Goal: Information Seeking & Learning: Learn about a topic

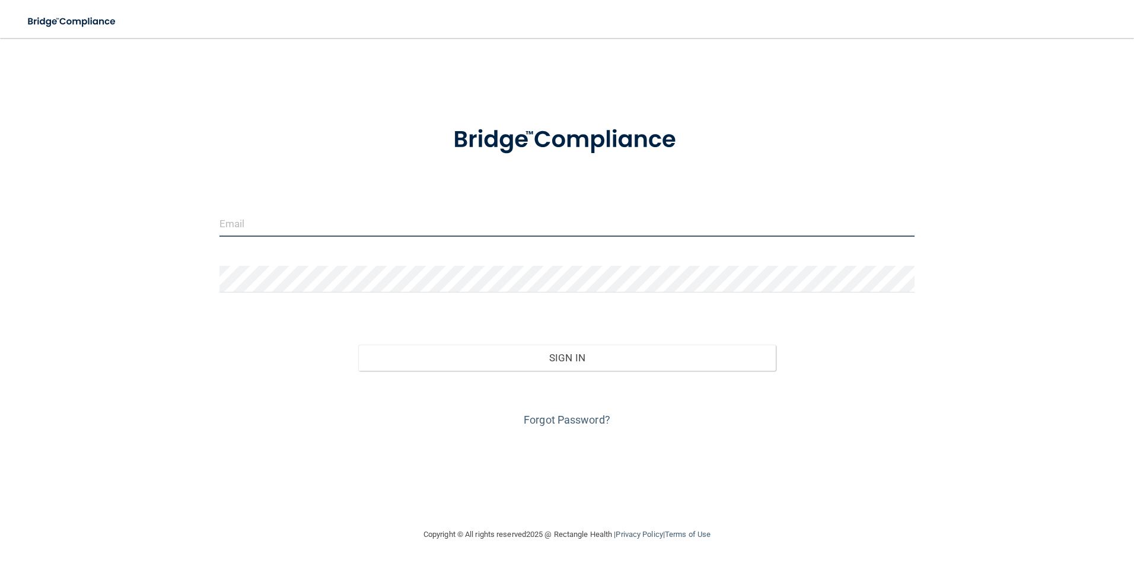
click at [261, 228] on input "email" at bounding box center [567, 223] width 696 height 27
type input "[EMAIL_ADDRESS][DOMAIN_NAME]"
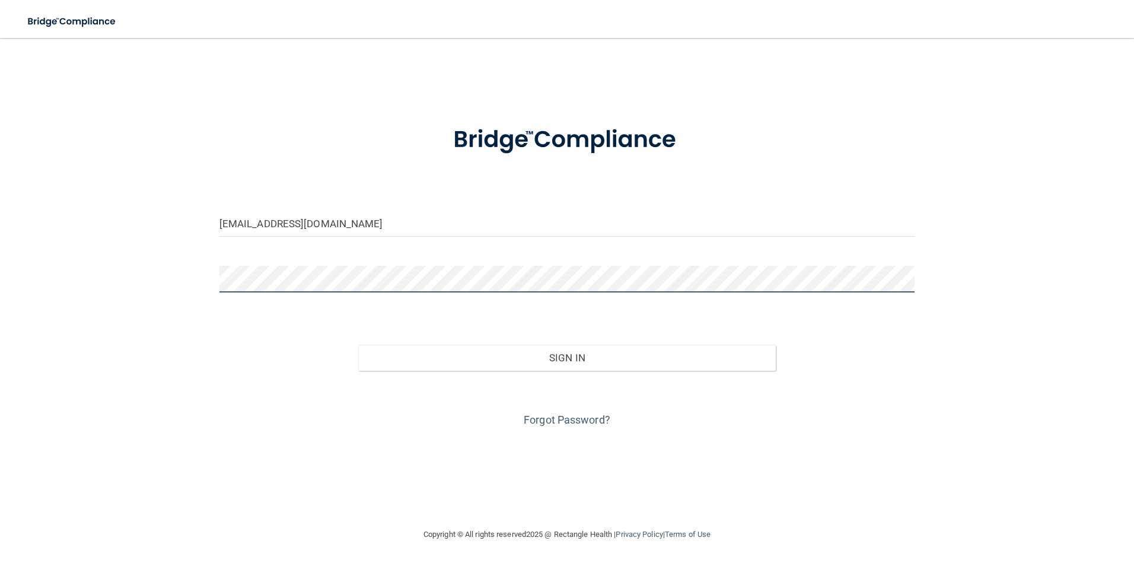
click at [358, 345] on button "Sign In" at bounding box center [566, 358] width 417 height 26
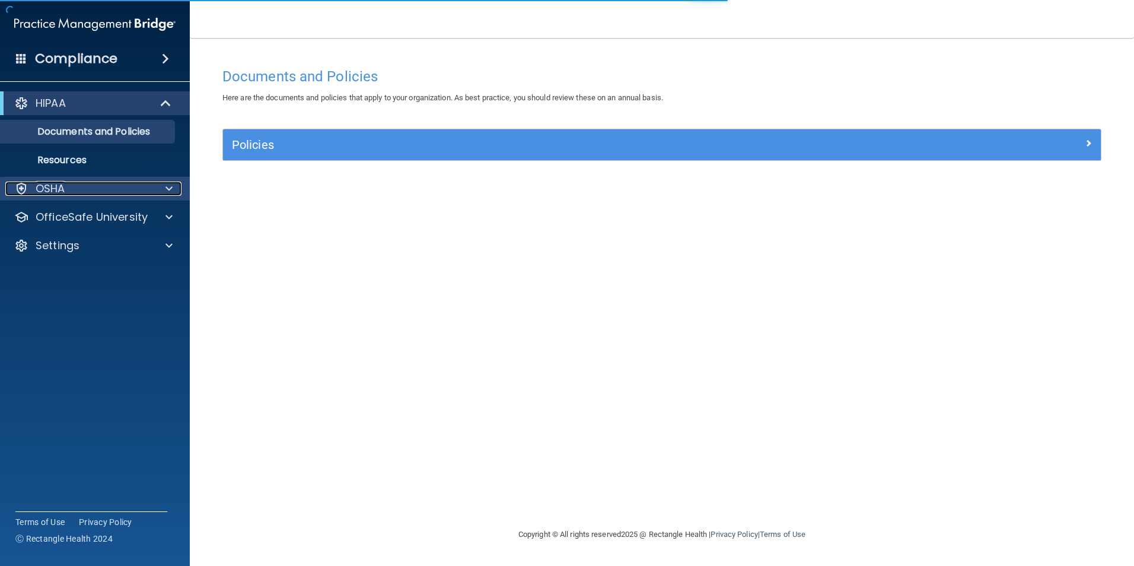
click at [110, 192] on div "OSHA" at bounding box center [78, 188] width 147 height 14
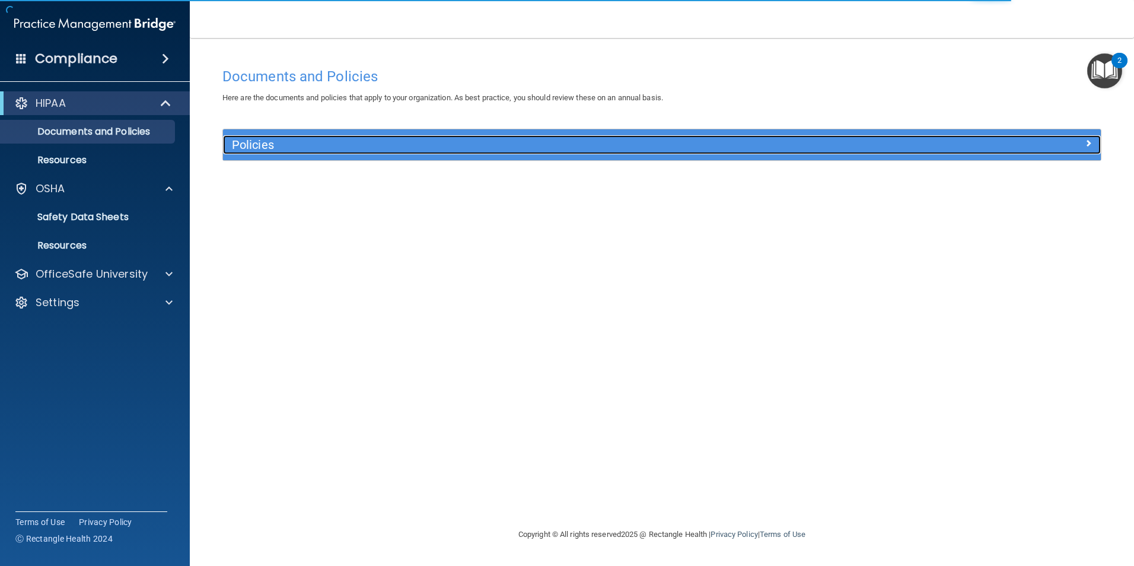
click at [1069, 138] on div at bounding box center [990, 142] width 219 height 14
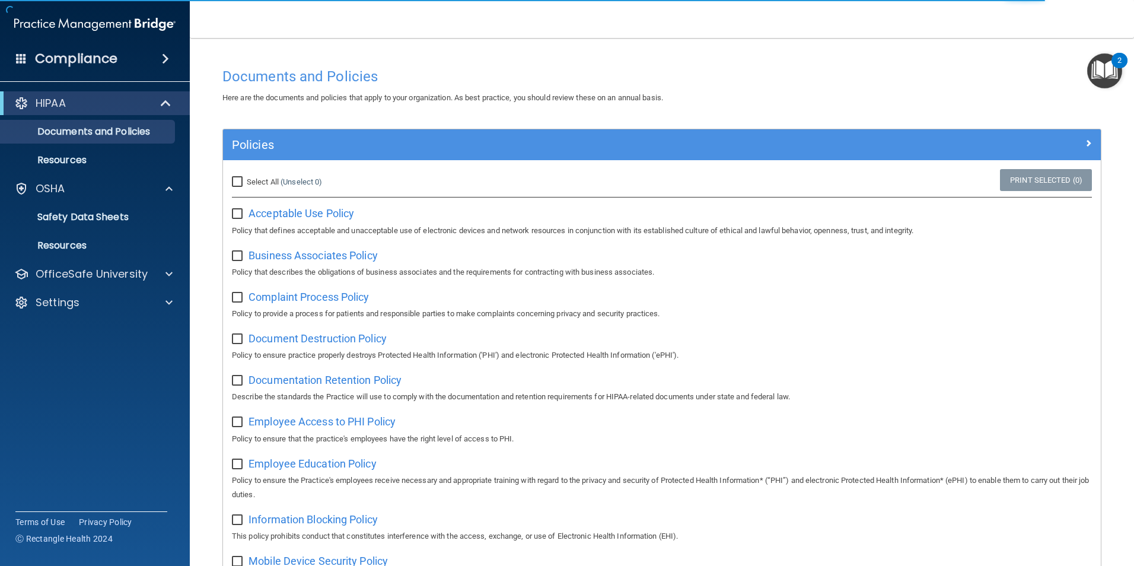
click at [239, 183] on input "Select All (Unselect 0) Unselect All" at bounding box center [239, 181] width 14 height 9
checkbox input "true"
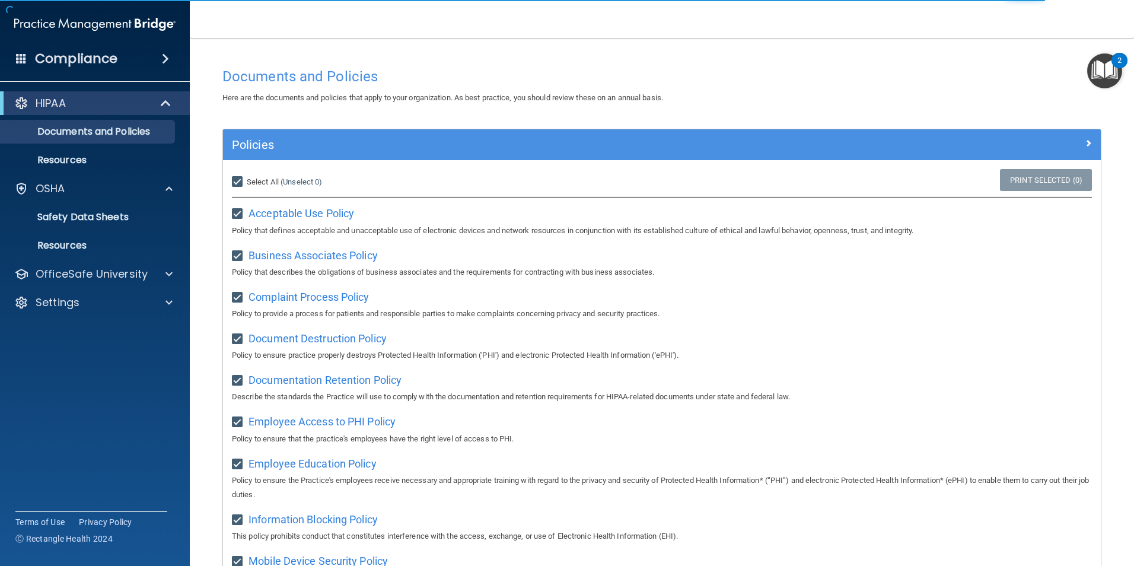
checkbox input "true"
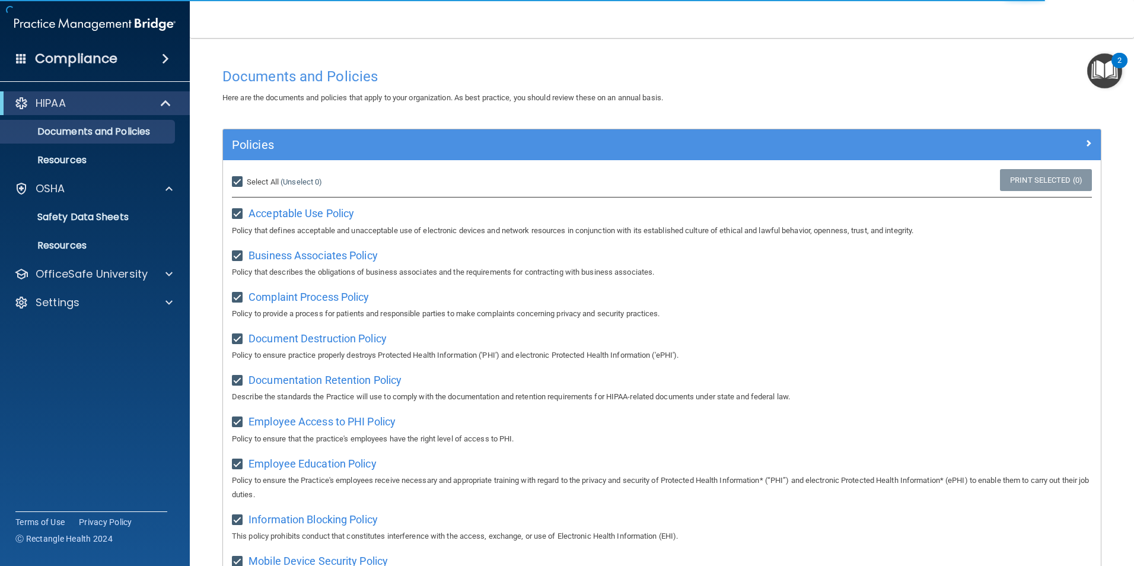
checkbox input "true"
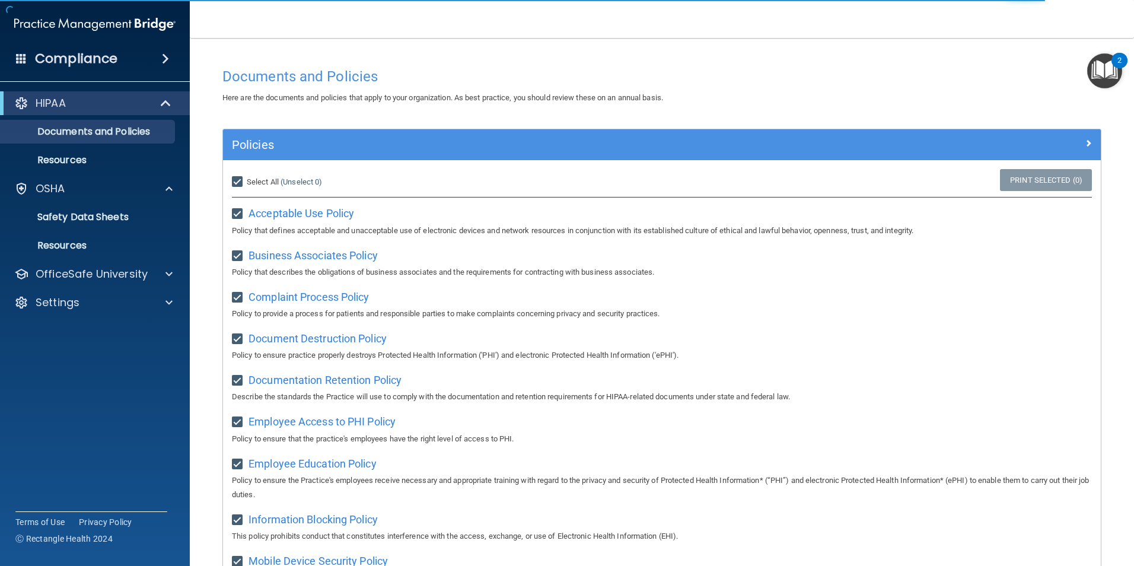
checkbox input "true"
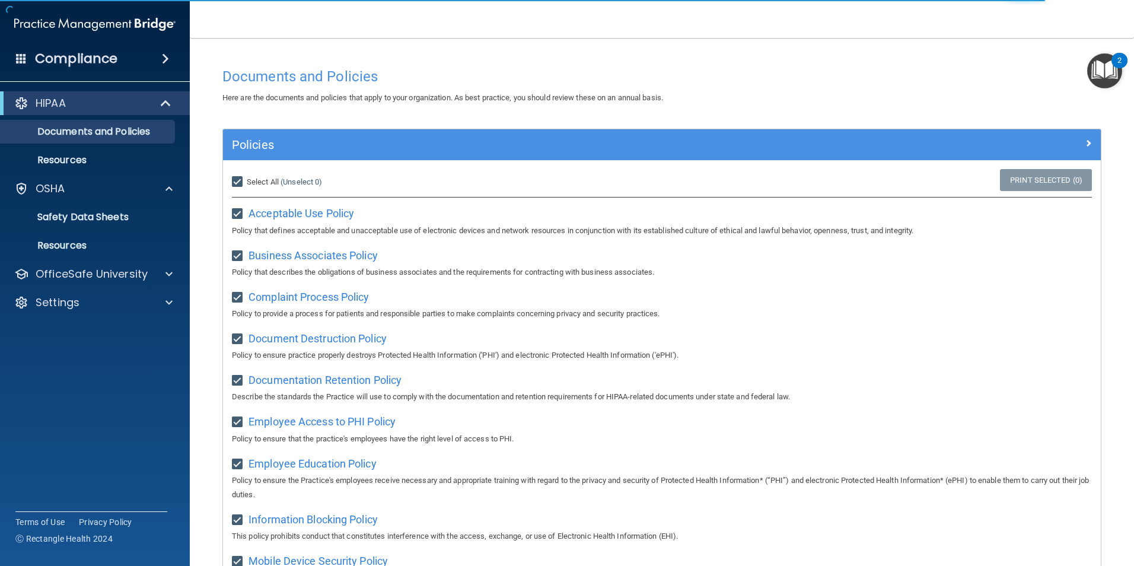
checkbox input "true"
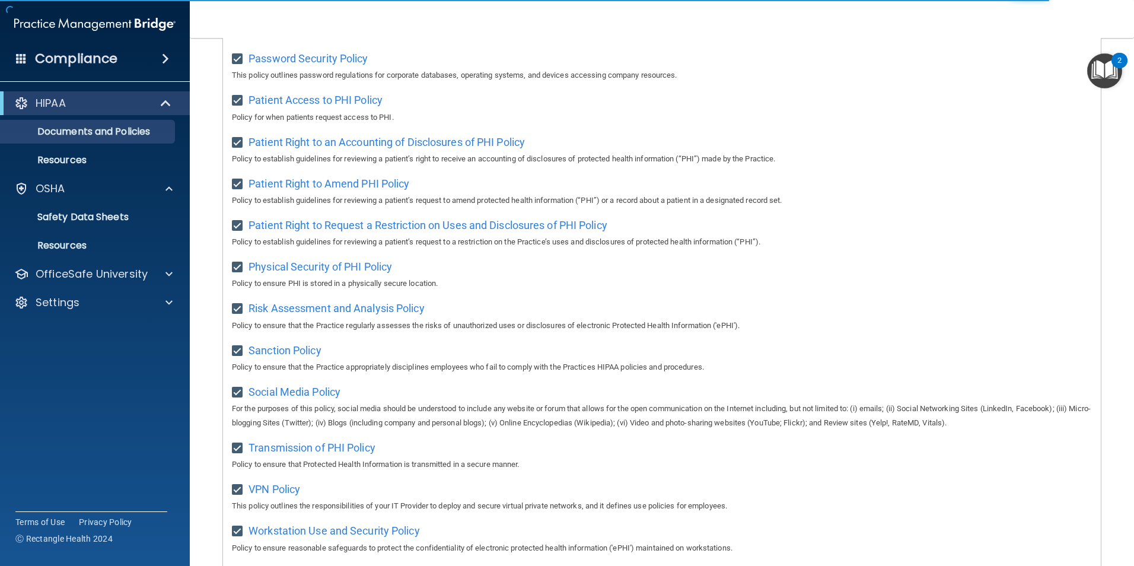
scroll to position [624, 0]
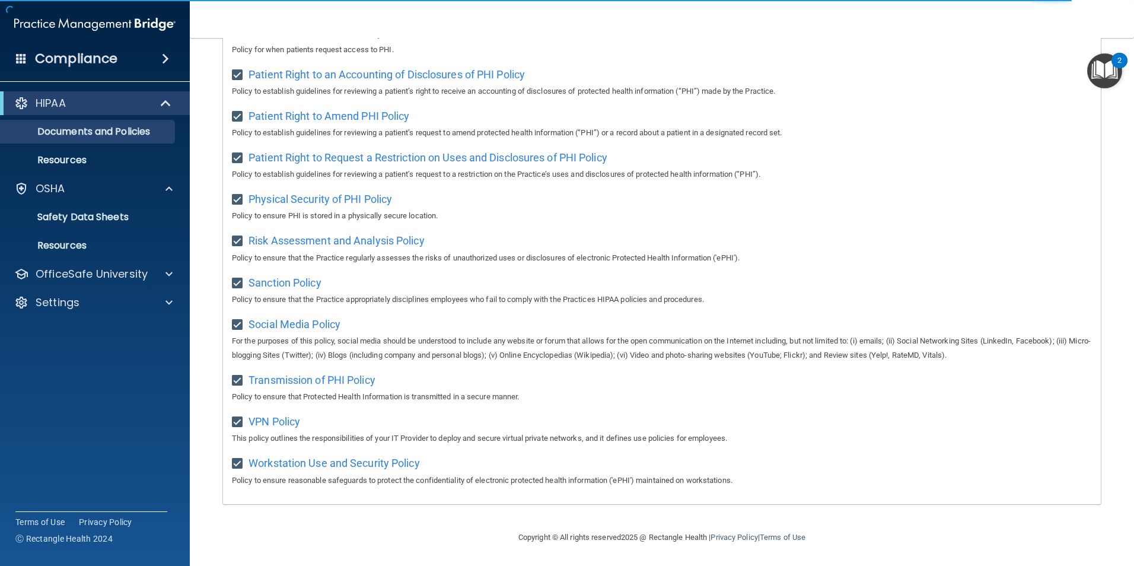
click at [913, 531] on footer "Copyright © All rights reserved 2025 @ Rectangle Health | Privacy Policy | Term…" at bounding box center [661, 536] width 897 height 36
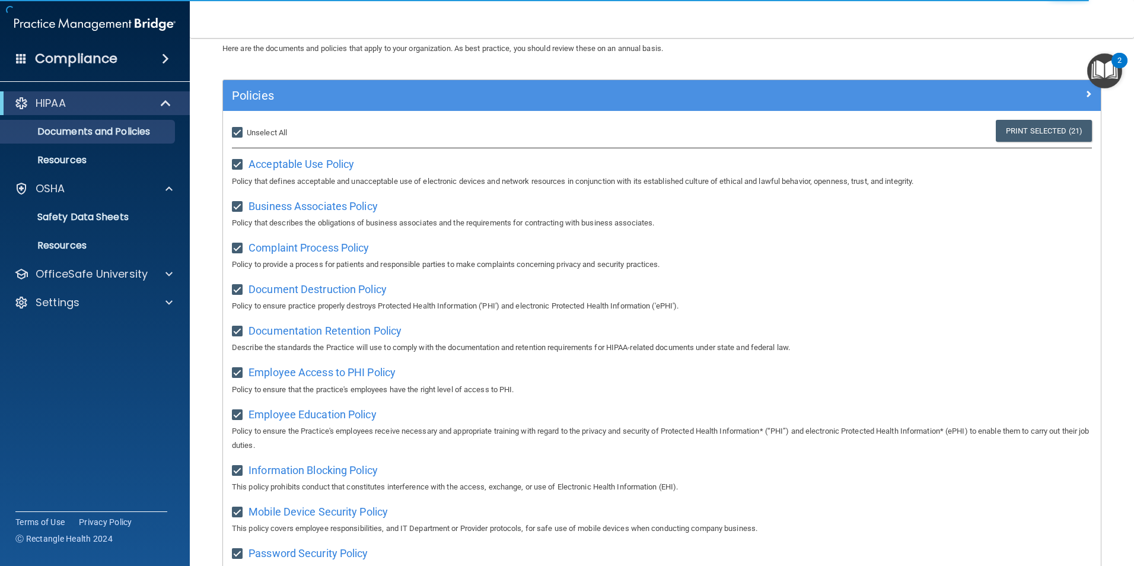
scroll to position [0, 0]
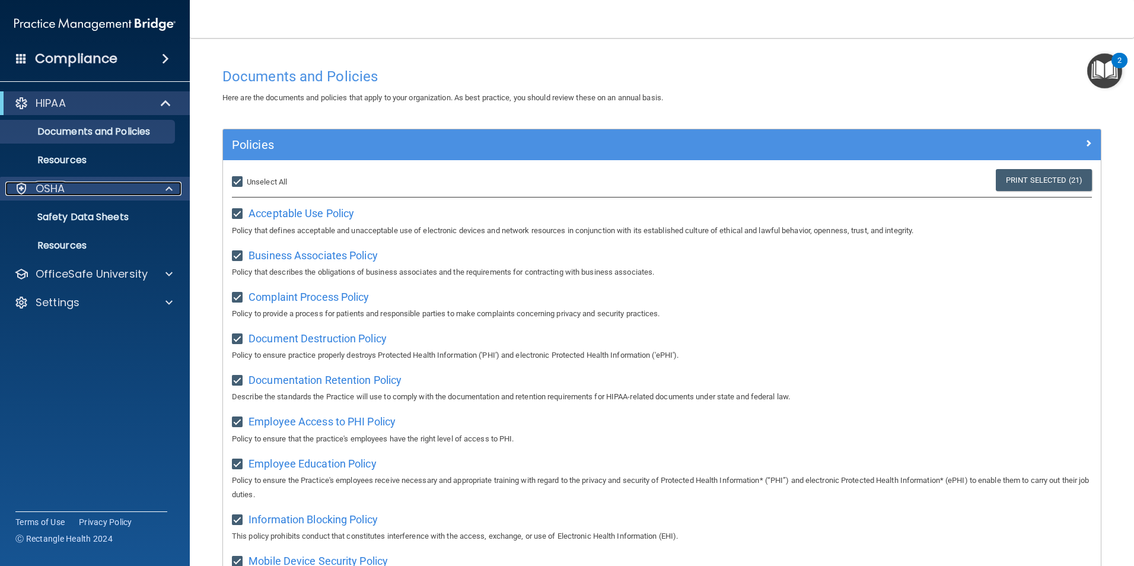
click at [67, 188] on div "OSHA" at bounding box center [78, 188] width 147 height 14
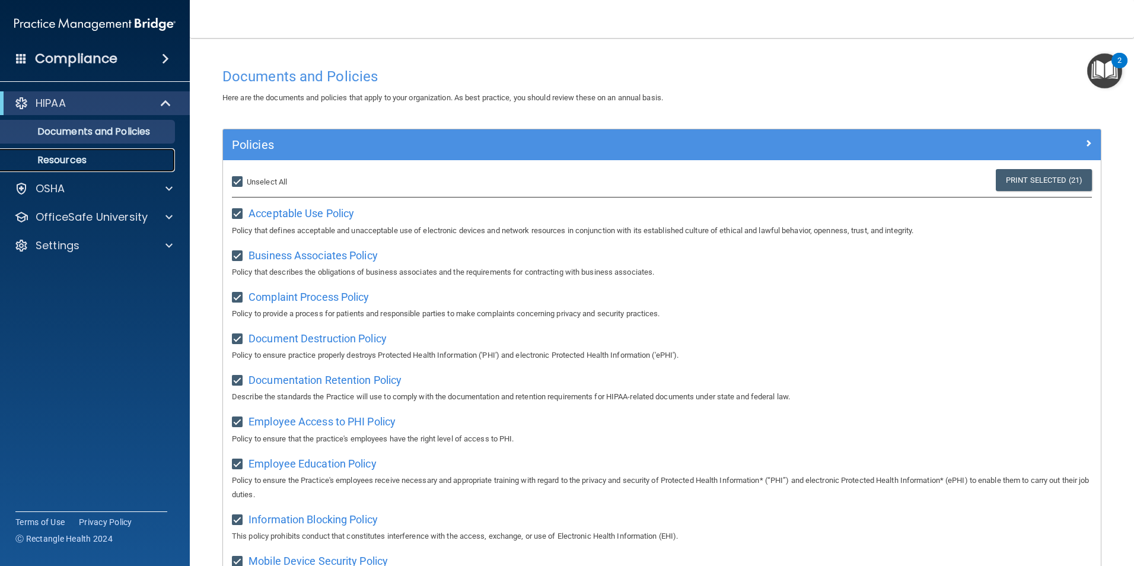
click at [71, 162] on p "Resources" at bounding box center [89, 160] width 162 height 12
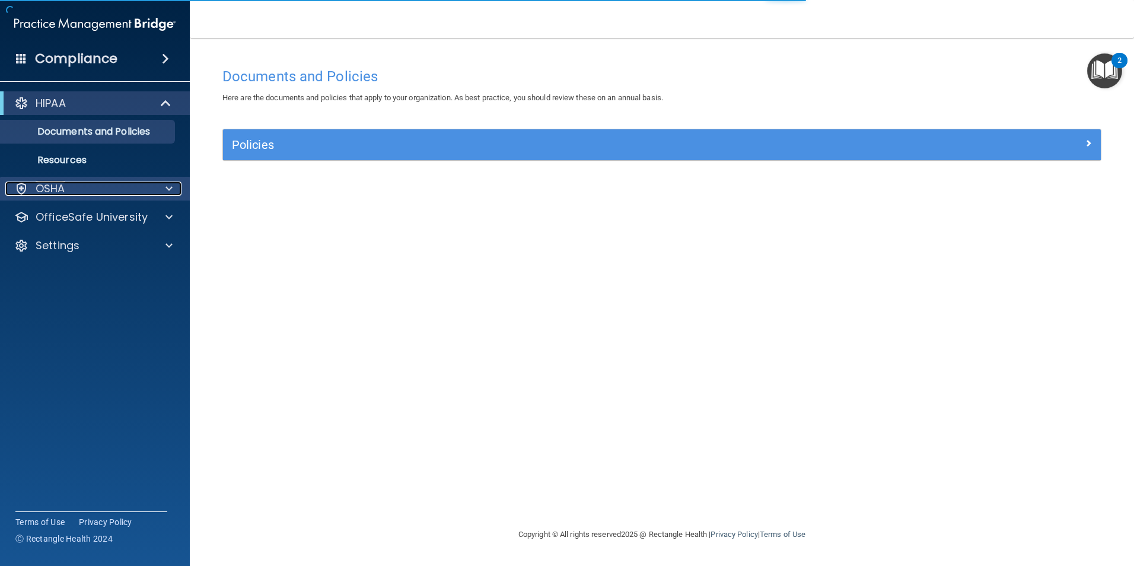
click at [73, 194] on div "OSHA" at bounding box center [78, 188] width 147 height 14
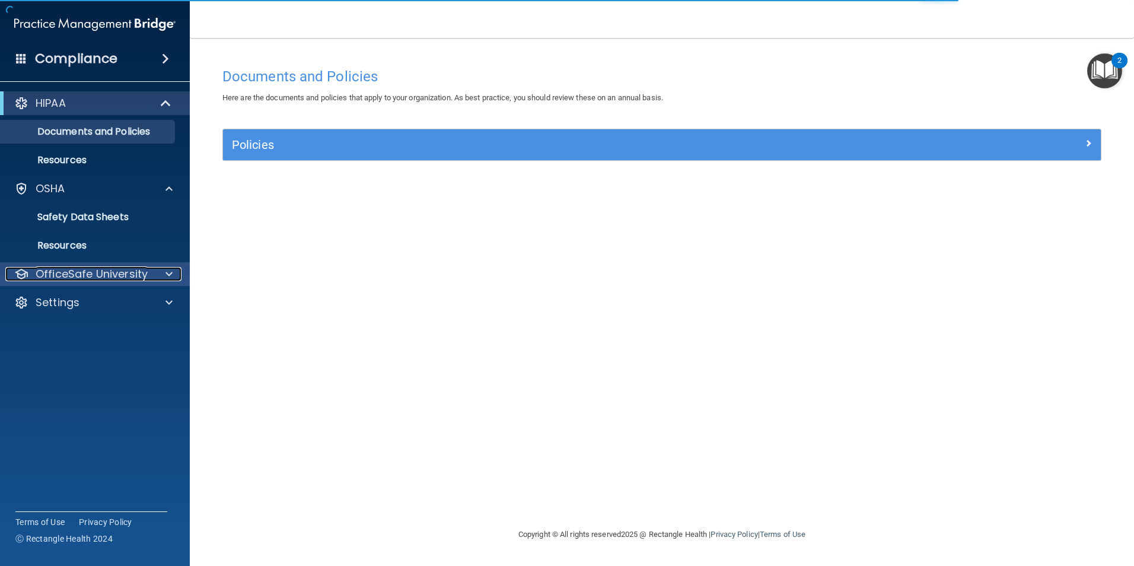
click at [83, 275] on p "OfficeSafe University" at bounding box center [92, 274] width 112 height 14
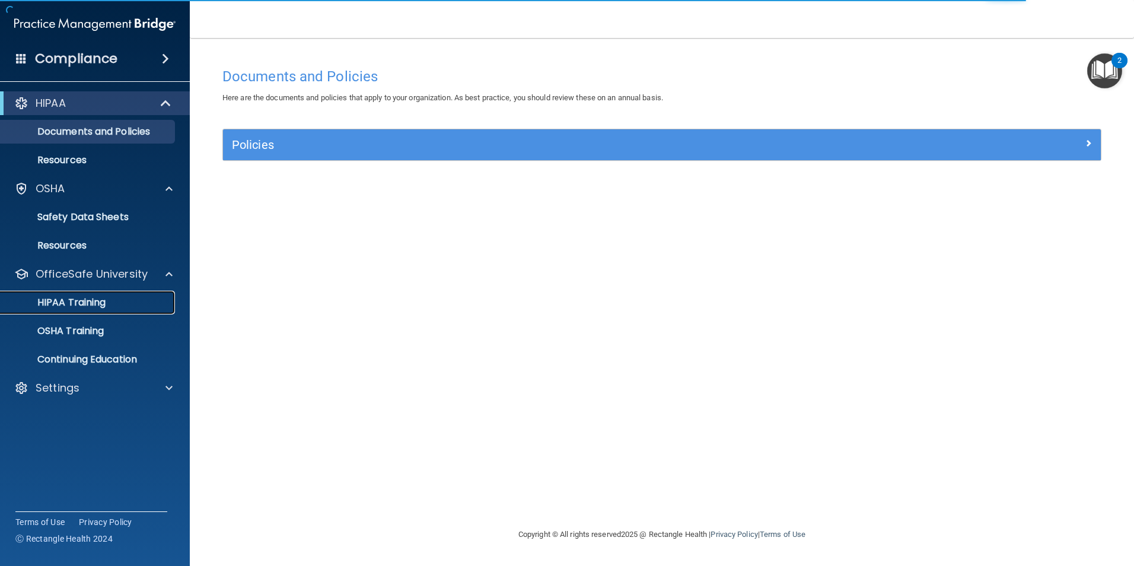
click at [84, 301] on p "HIPAA Training" at bounding box center [57, 302] width 98 height 12
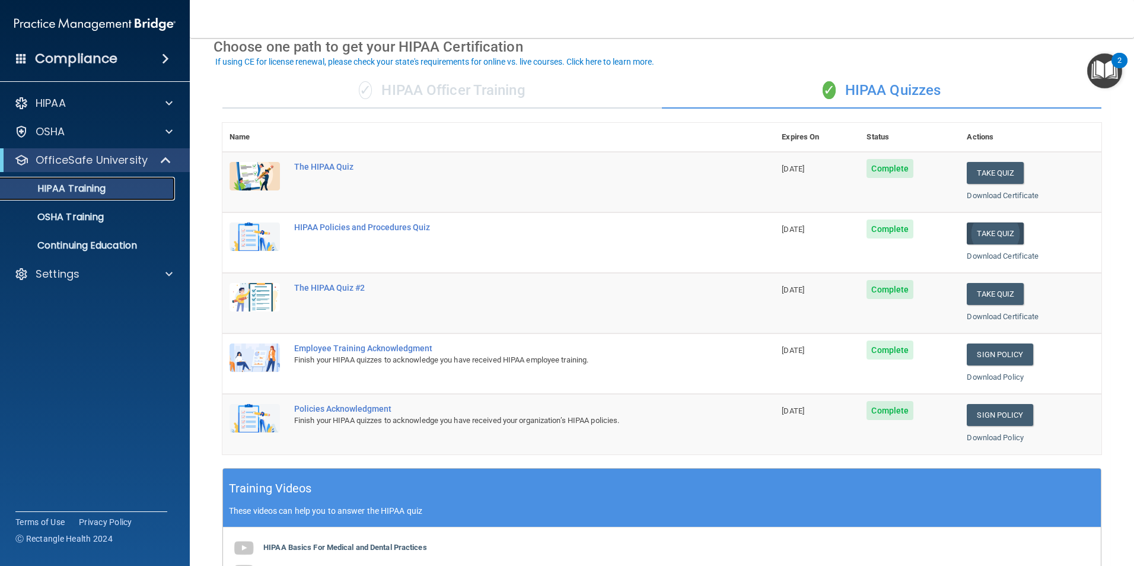
scroll to position [59, 0]
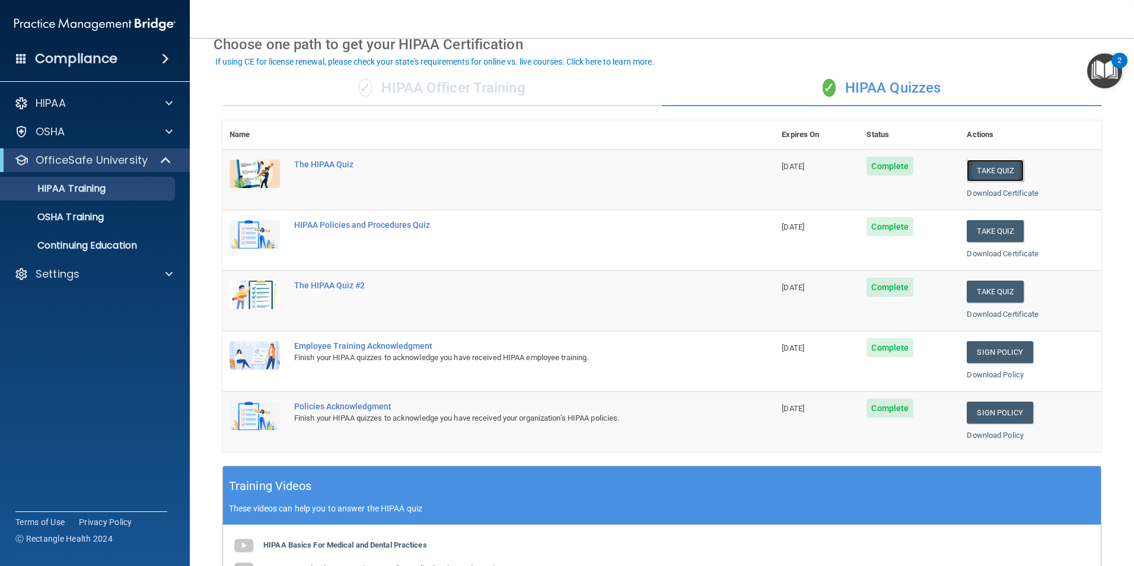
click at [980, 168] on button "Take Quiz" at bounding box center [995, 171] width 57 height 22
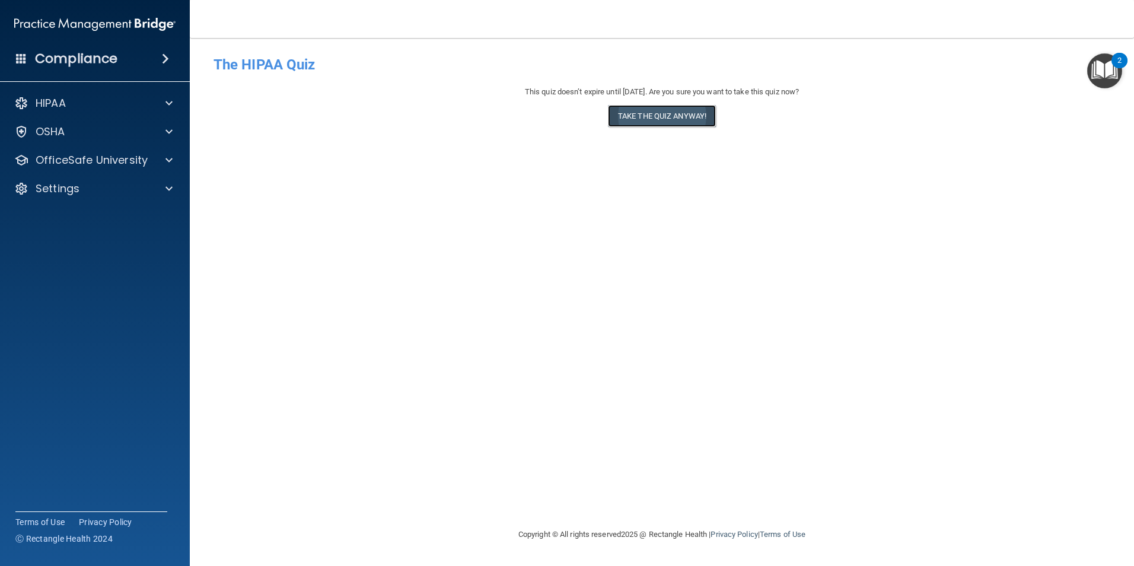
click at [666, 116] on button "Take the quiz anyway!" at bounding box center [662, 116] width 108 height 22
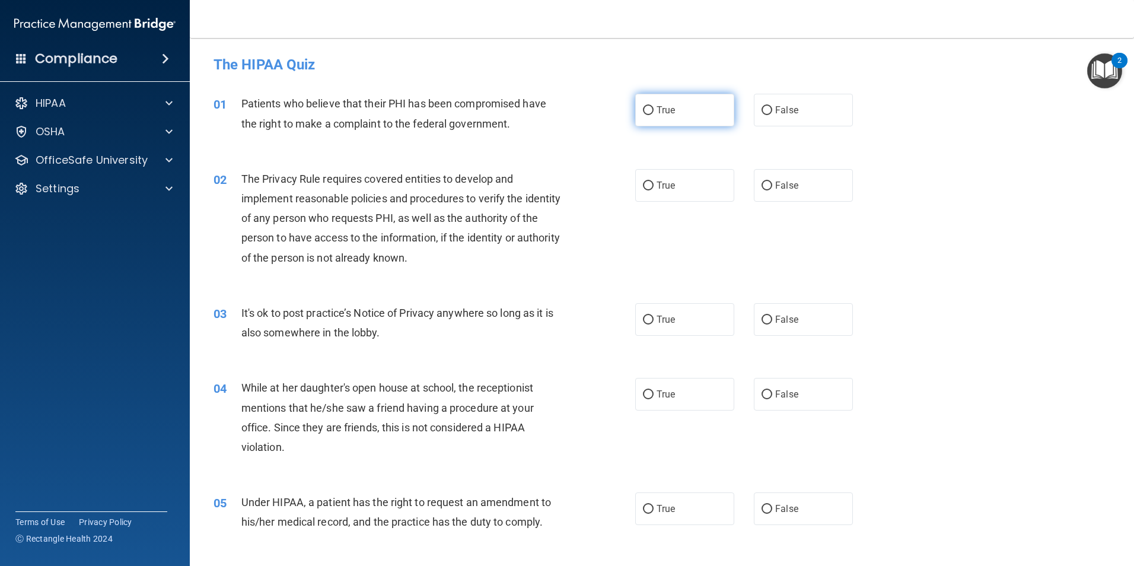
click at [674, 112] on label "True" at bounding box center [684, 110] width 99 height 33
click at [653, 112] on input "True" at bounding box center [648, 110] width 11 height 9
radio input "true"
click at [662, 183] on span "True" at bounding box center [665, 185] width 18 height 11
click at [653, 183] on input "True" at bounding box center [648, 185] width 11 height 9
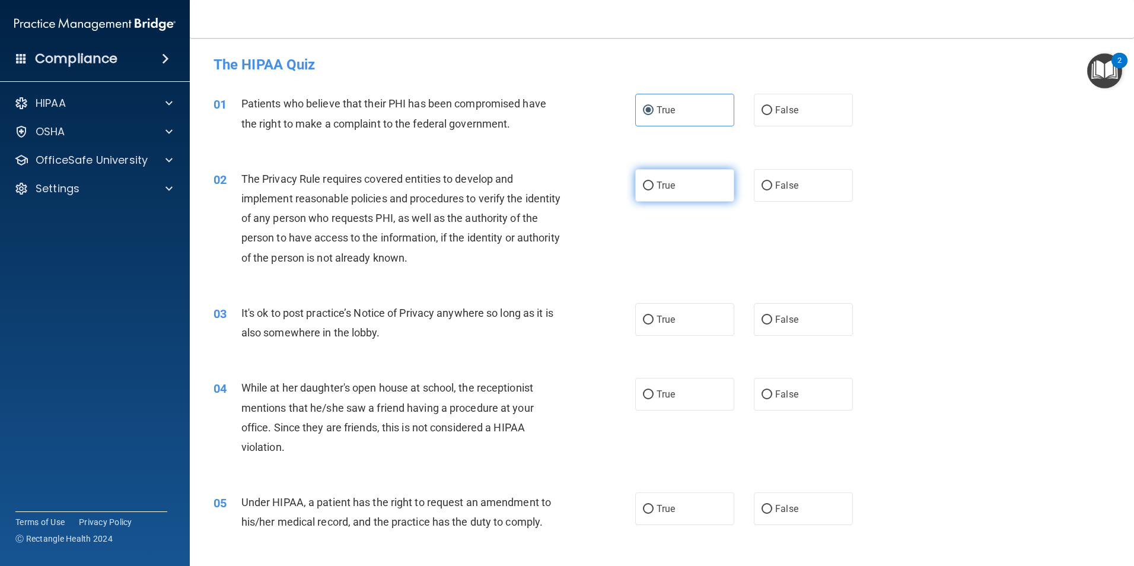
radio input "true"
click at [669, 318] on span "True" at bounding box center [665, 319] width 18 height 11
click at [653, 318] on input "True" at bounding box center [648, 319] width 11 height 9
radio input "true"
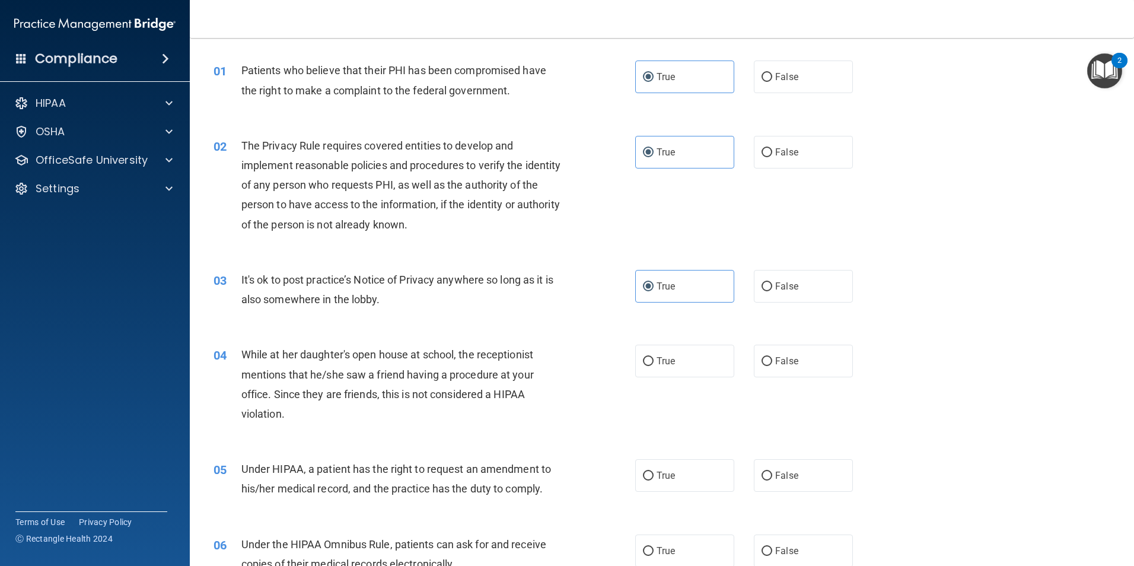
scroll to position [59, 0]
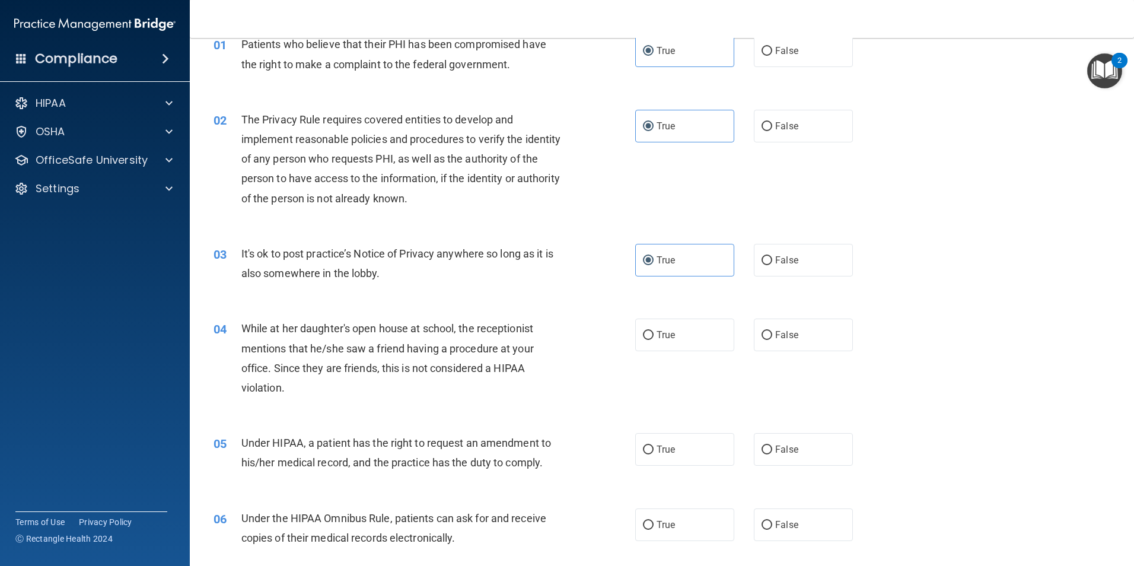
click at [789, 353] on div "04 While at her daughter's open house at school, the receptionist mentions that…" at bounding box center [662, 361] width 914 height 114
click at [789, 345] on label "False" at bounding box center [803, 334] width 99 height 33
click at [772, 340] on input "False" at bounding box center [766, 335] width 11 height 9
radio input "true"
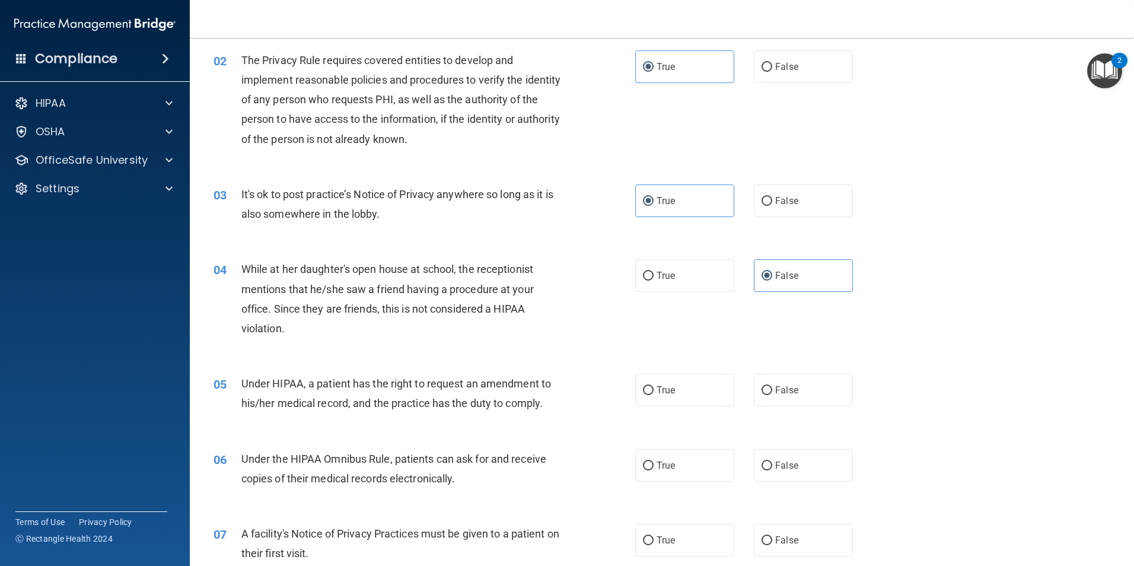
scroll to position [178, 0]
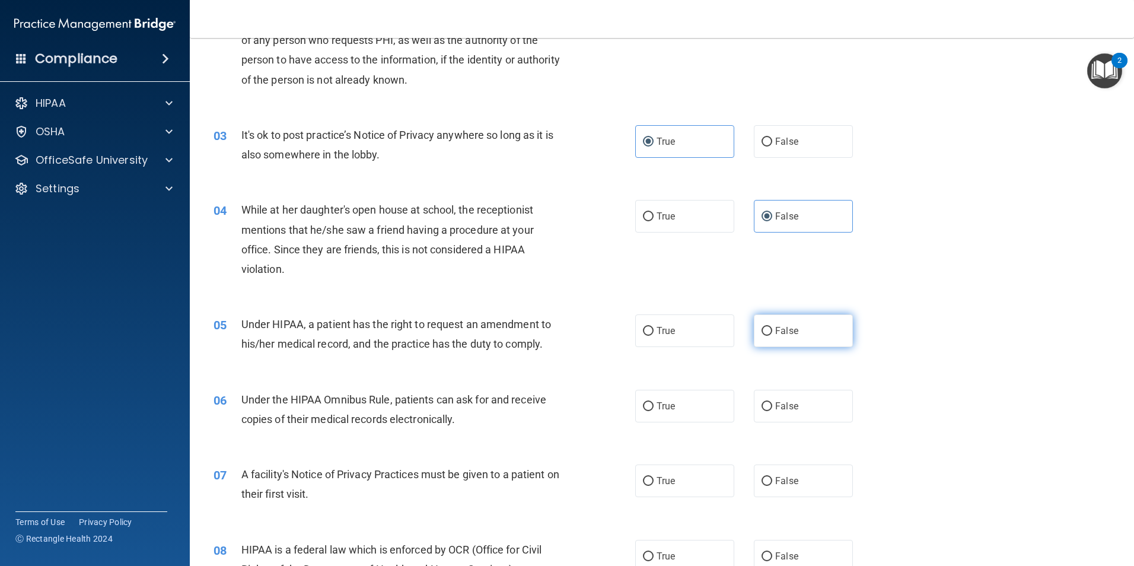
click at [765, 337] on label "False" at bounding box center [803, 330] width 99 height 33
click at [765, 336] on input "False" at bounding box center [766, 331] width 11 height 9
radio input "true"
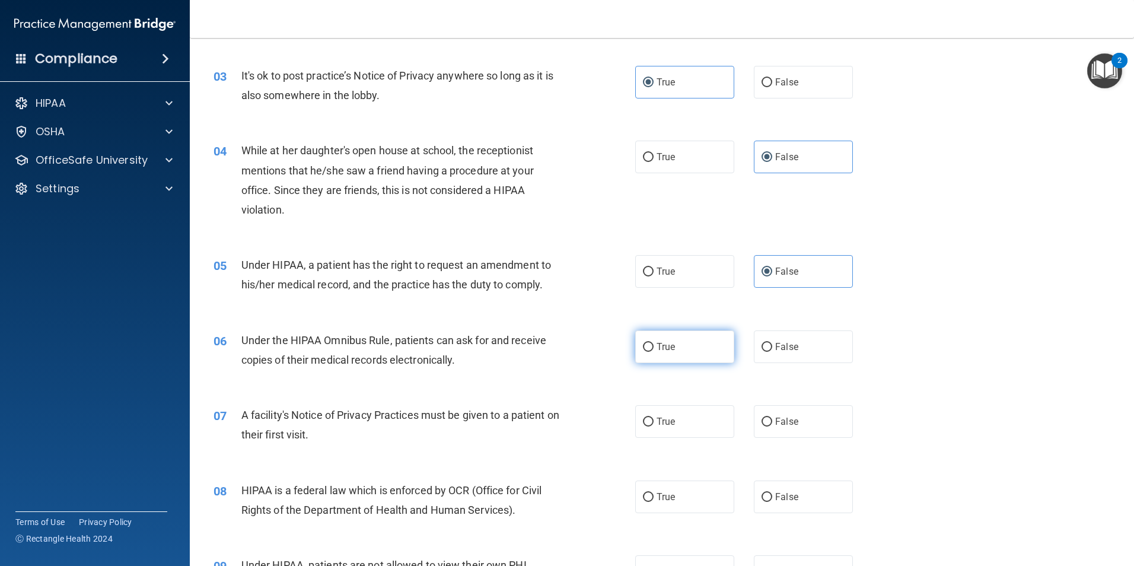
click at [710, 356] on label "True" at bounding box center [684, 346] width 99 height 33
click at [653, 352] on input "True" at bounding box center [648, 347] width 11 height 9
radio input "true"
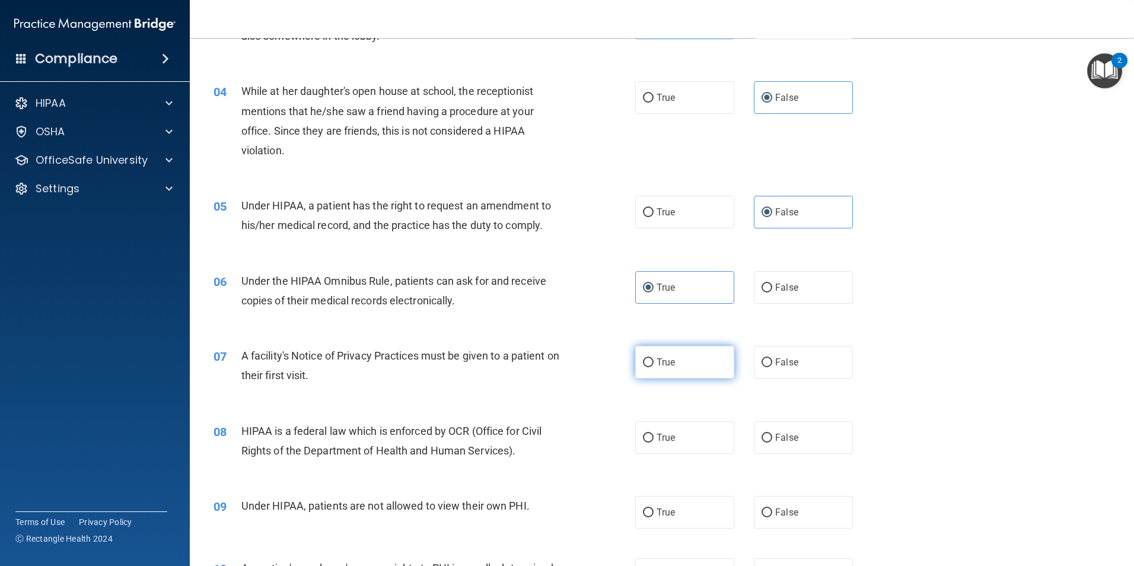
click at [706, 366] on label "True" at bounding box center [684, 362] width 99 height 33
click at [653, 366] on input "True" at bounding box center [648, 362] width 11 height 9
radio input "true"
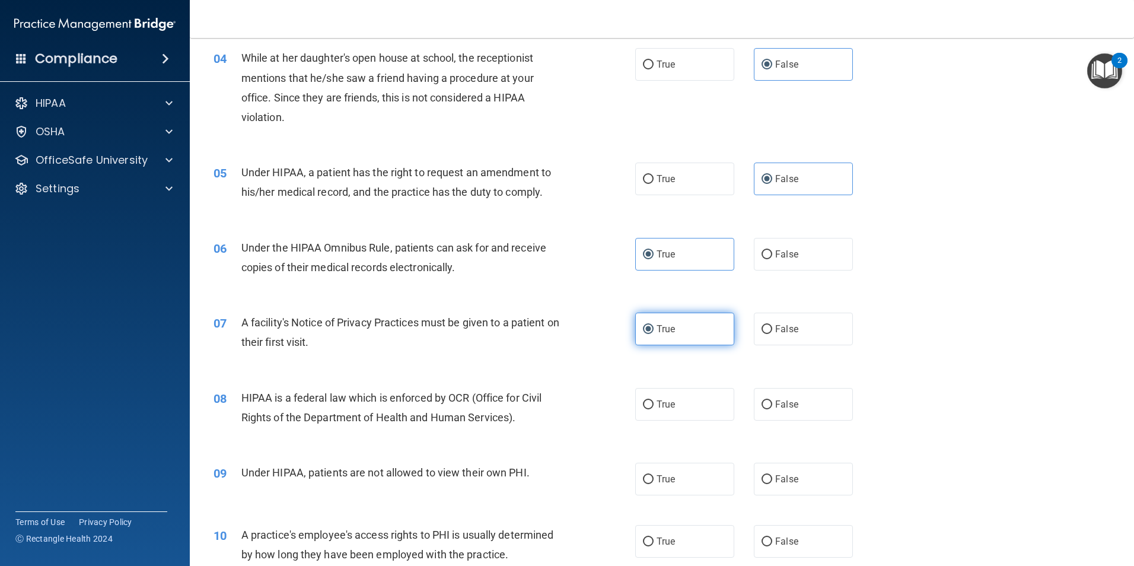
scroll to position [356, 0]
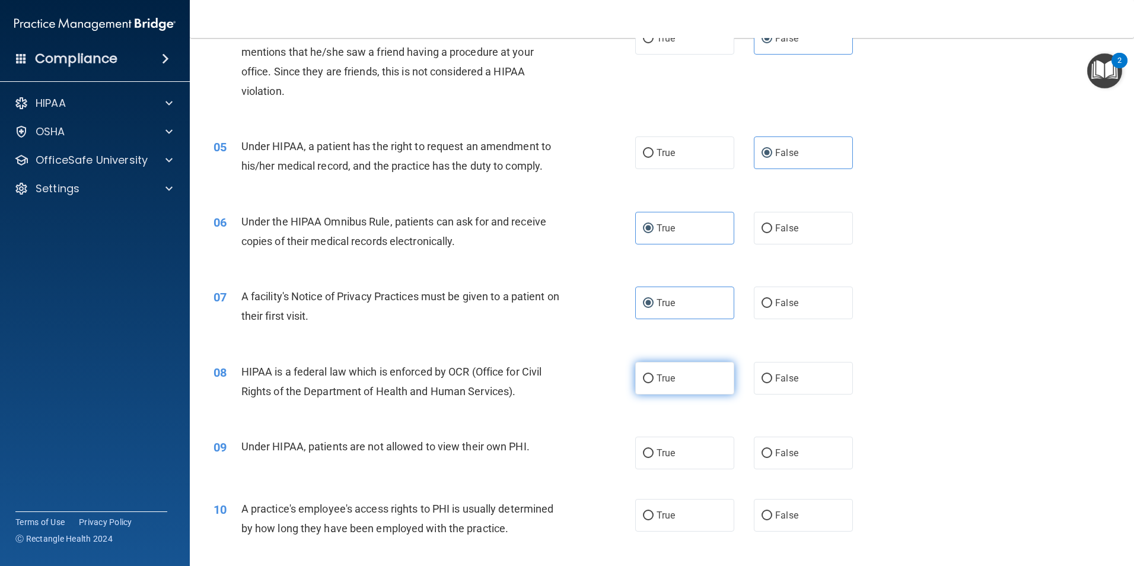
click at [699, 383] on label "True" at bounding box center [684, 378] width 99 height 33
click at [653, 383] on input "True" at bounding box center [648, 378] width 11 height 9
radio input "true"
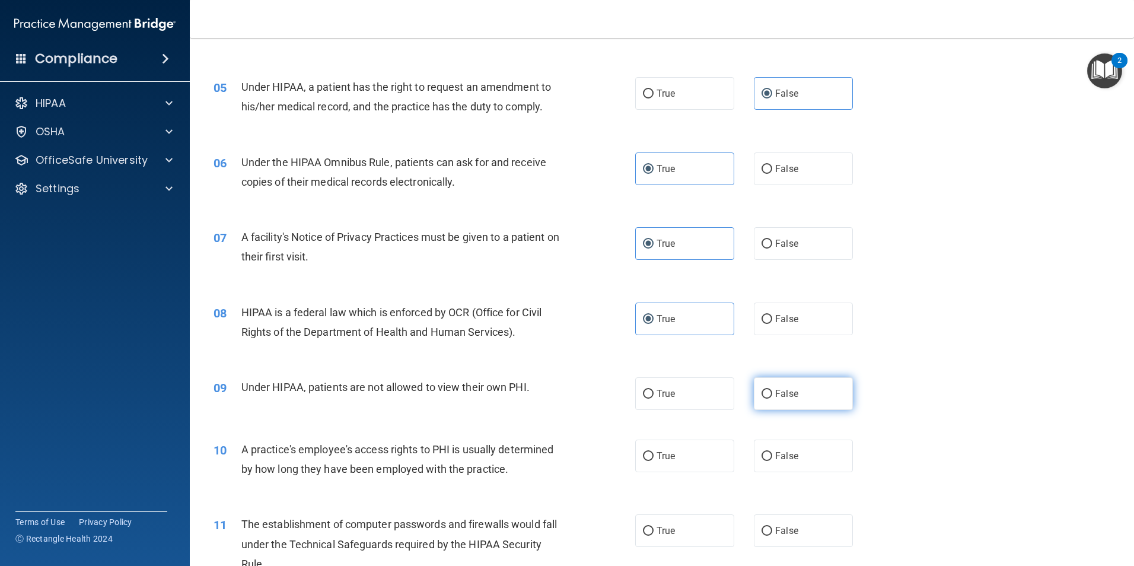
click at [804, 391] on label "False" at bounding box center [803, 393] width 99 height 33
click at [772, 391] on input "False" at bounding box center [766, 394] width 11 height 9
radio input "true"
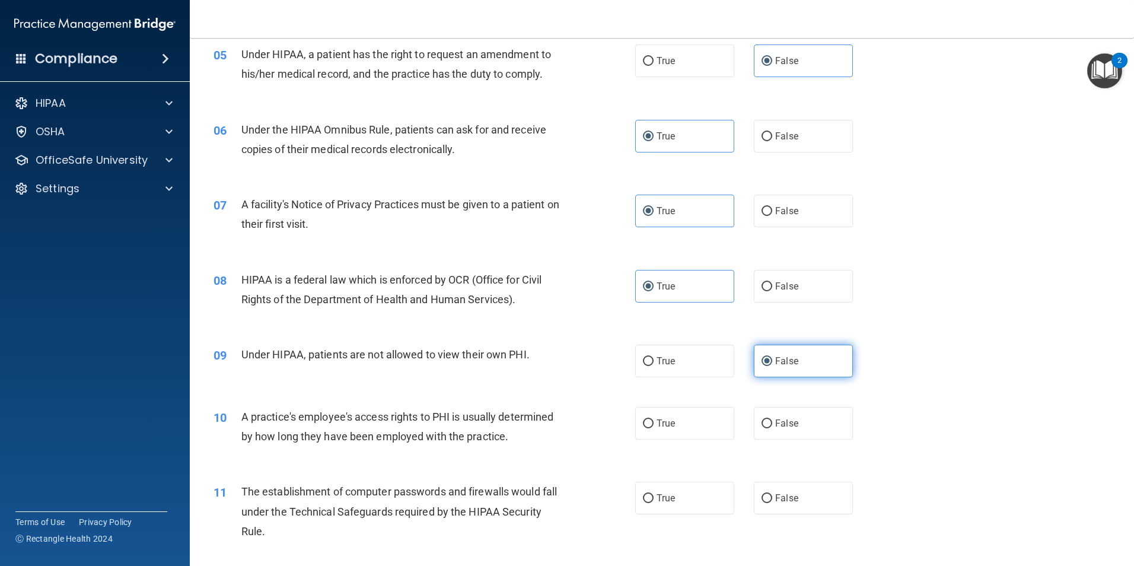
scroll to position [474, 0]
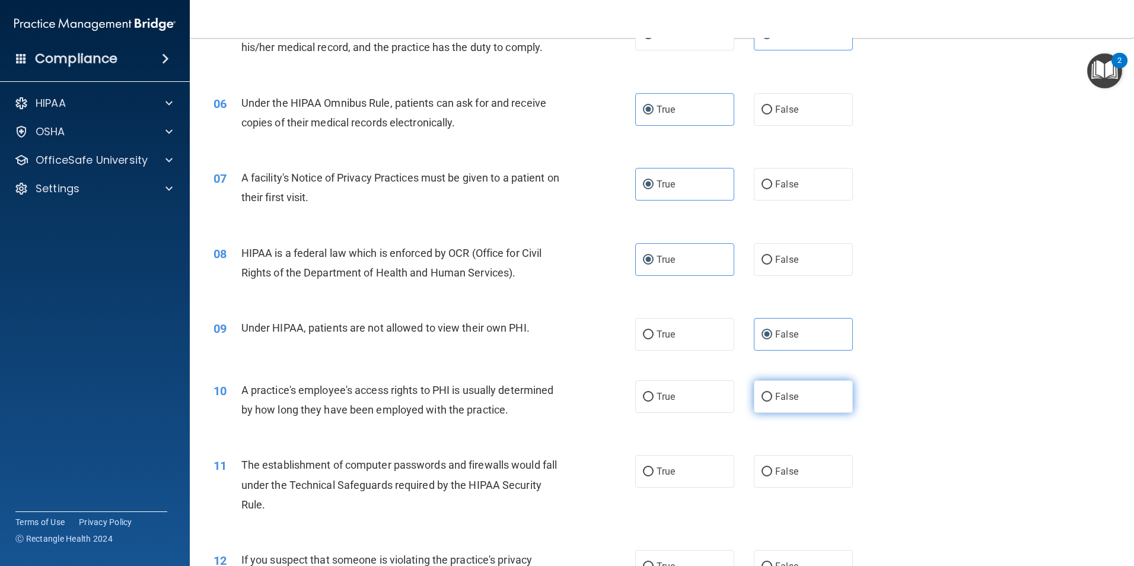
click at [777, 407] on label "False" at bounding box center [803, 396] width 99 height 33
click at [772, 401] on input "False" at bounding box center [766, 397] width 11 height 9
radio input "true"
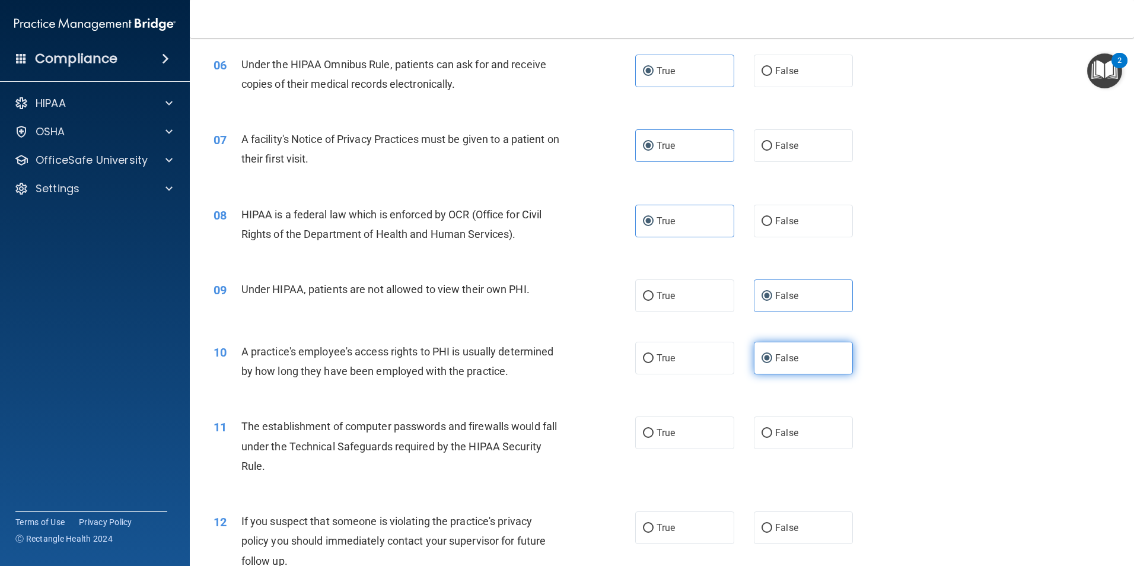
scroll to position [534, 0]
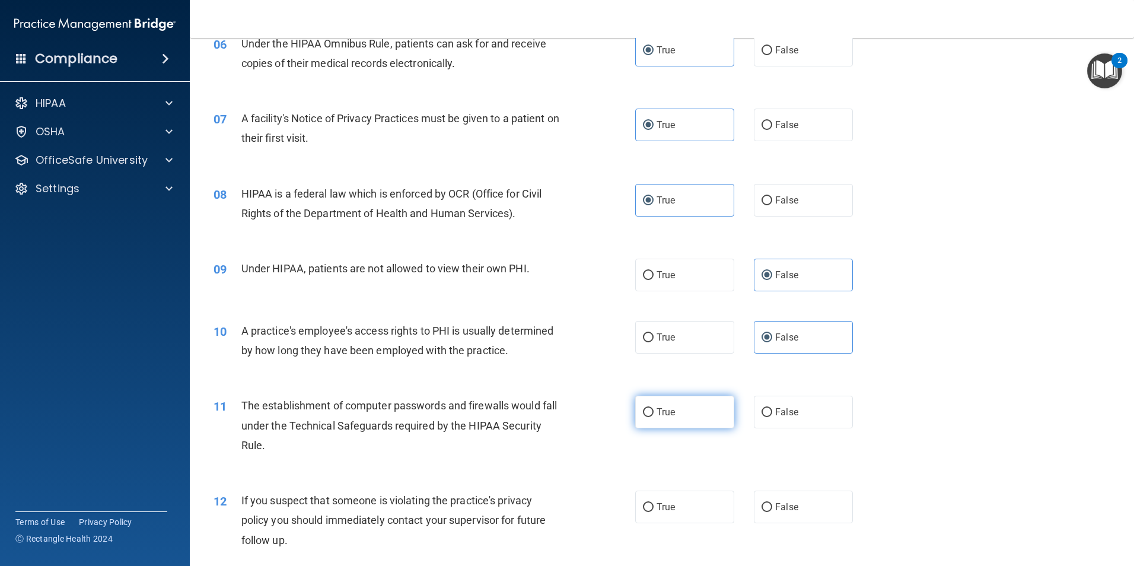
click at [704, 417] on label "True" at bounding box center [684, 412] width 99 height 33
click at [653, 417] on input "True" at bounding box center [648, 412] width 11 height 9
radio input "true"
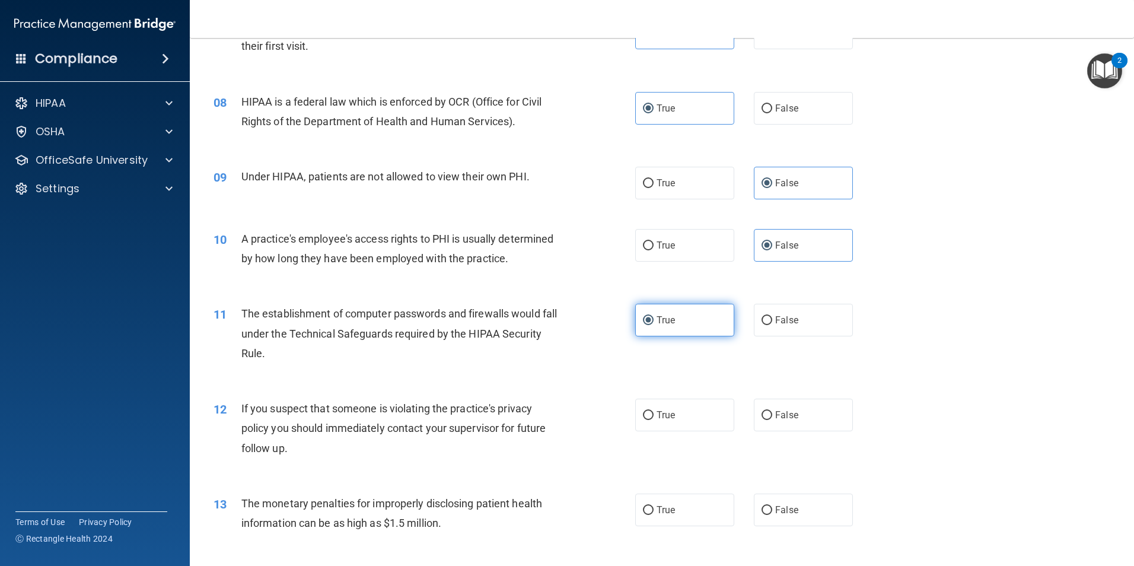
scroll to position [652, 0]
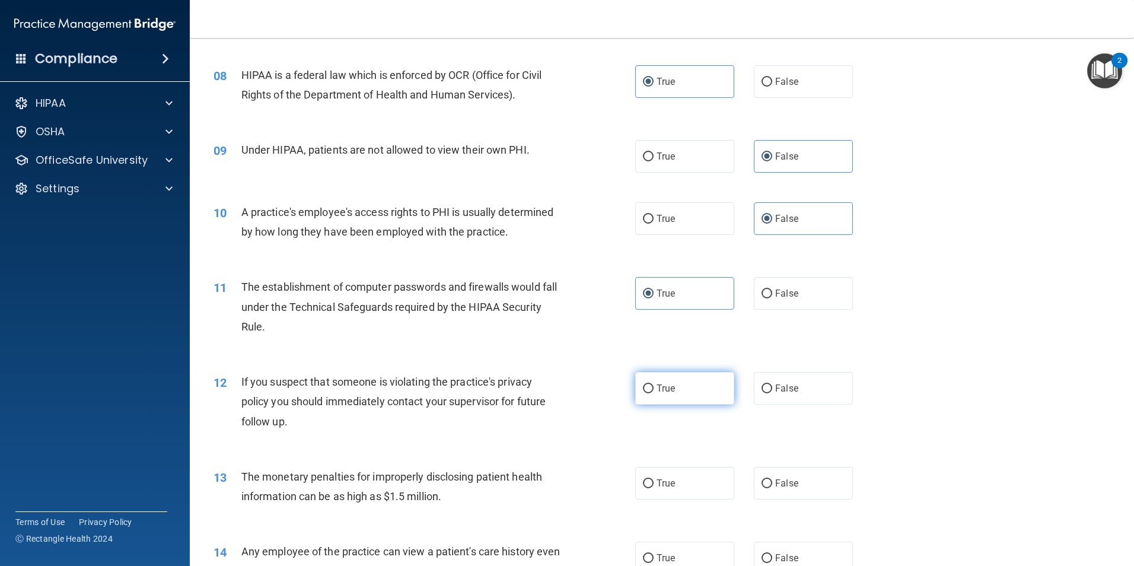
click at [703, 394] on label "True" at bounding box center [684, 388] width 99 height 33
click at [653, 393] on input "True" at bounding box center [648, 388] width 11 height 9
radio input "true"
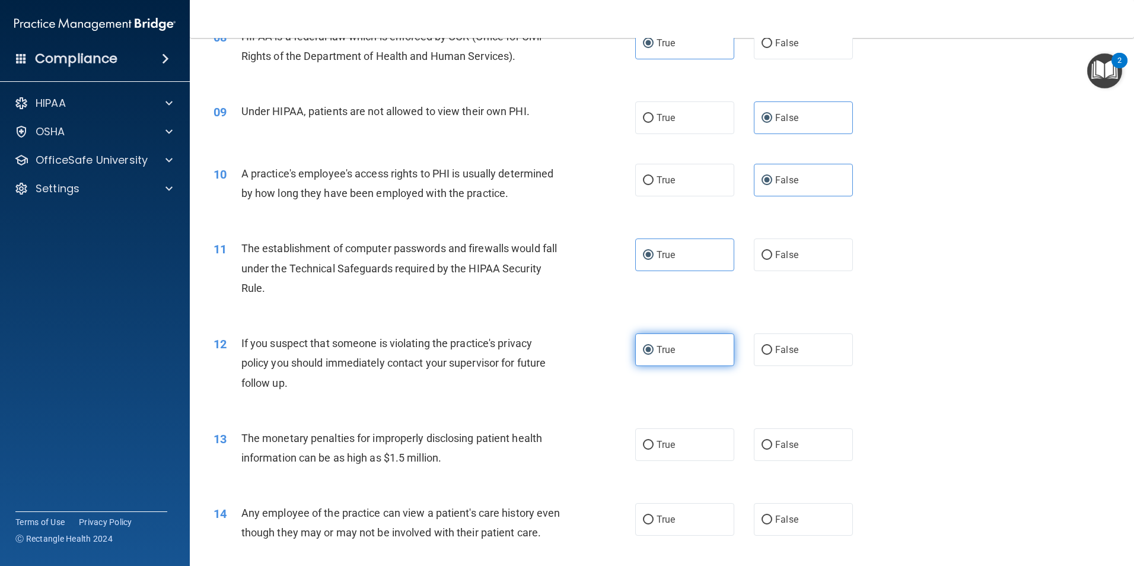
scroll to position [712, 0]
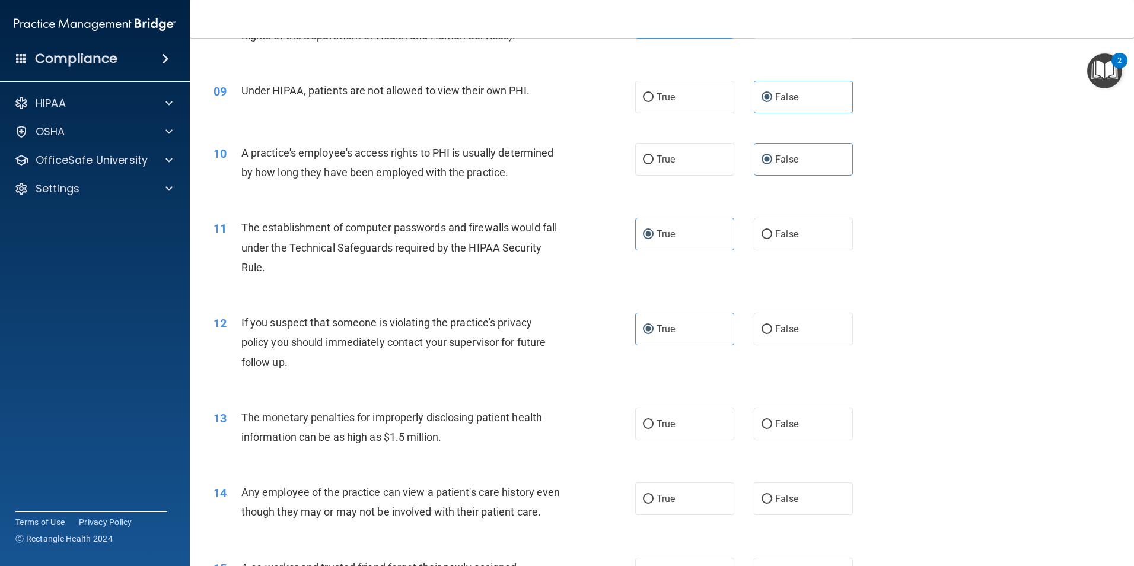
click at [693, 445] on div "13 The monetary penalties for improperly disclosing patient health information …" at bounding box center [662, 430] width 914 height 75
click at [694, 432] on label "True" at bounding box center [684, 423] width 99 height 33
click at [653, 429] on input "True" at bounding box center [648, 424] width 11 height 9
radio input "true"
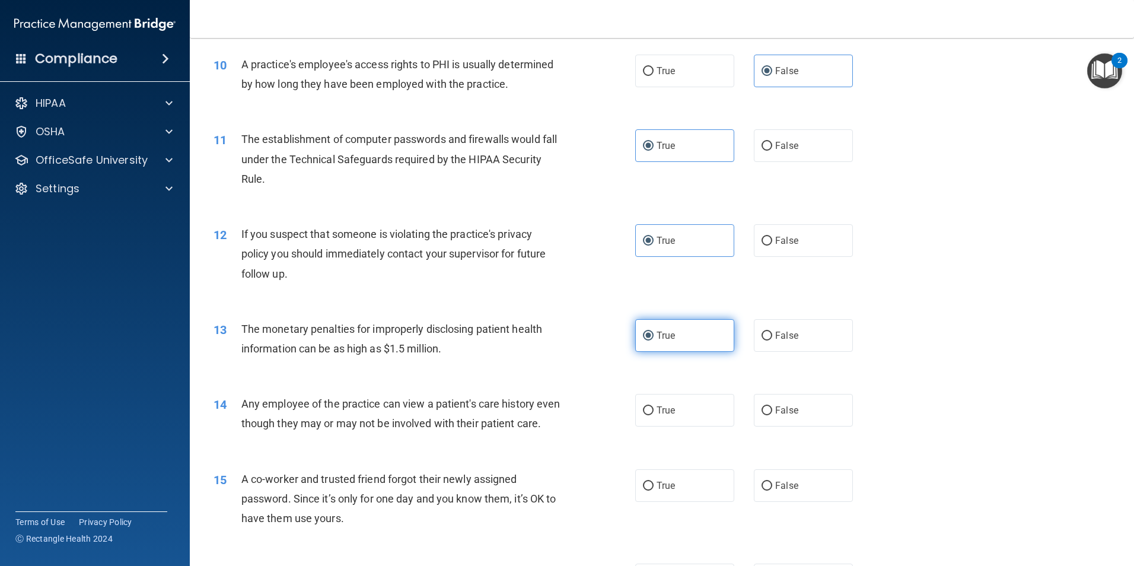
scroll to position [830, 0]
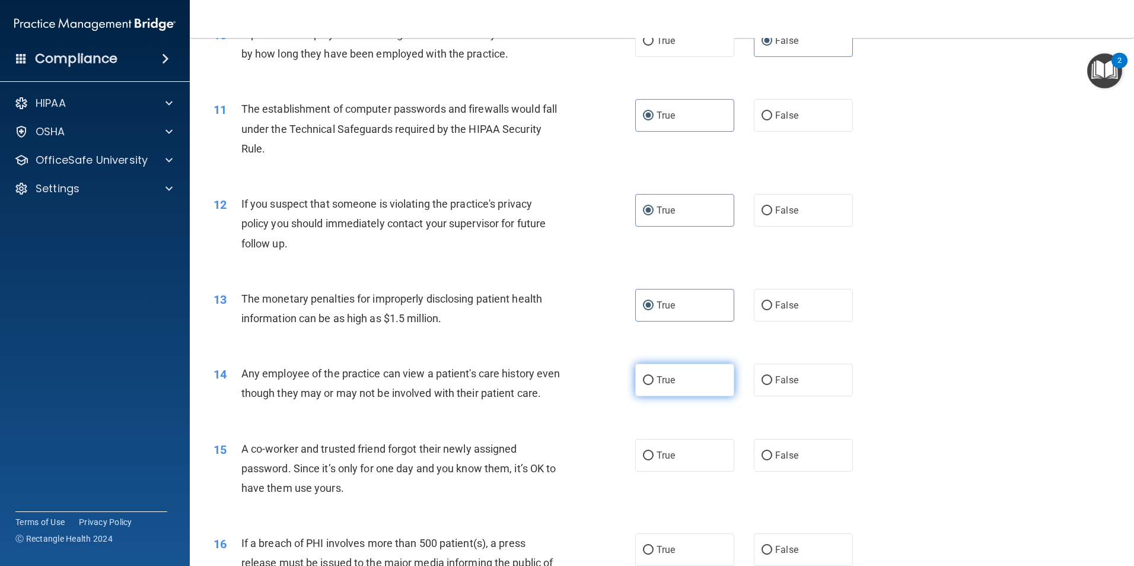
click at [701, 380] on label "True" at bounding box center [684, 379] width 99 height 33
click at [653, 380] on input "True" at bounding box center [648, 380] width 11 height 9
radio input "true"
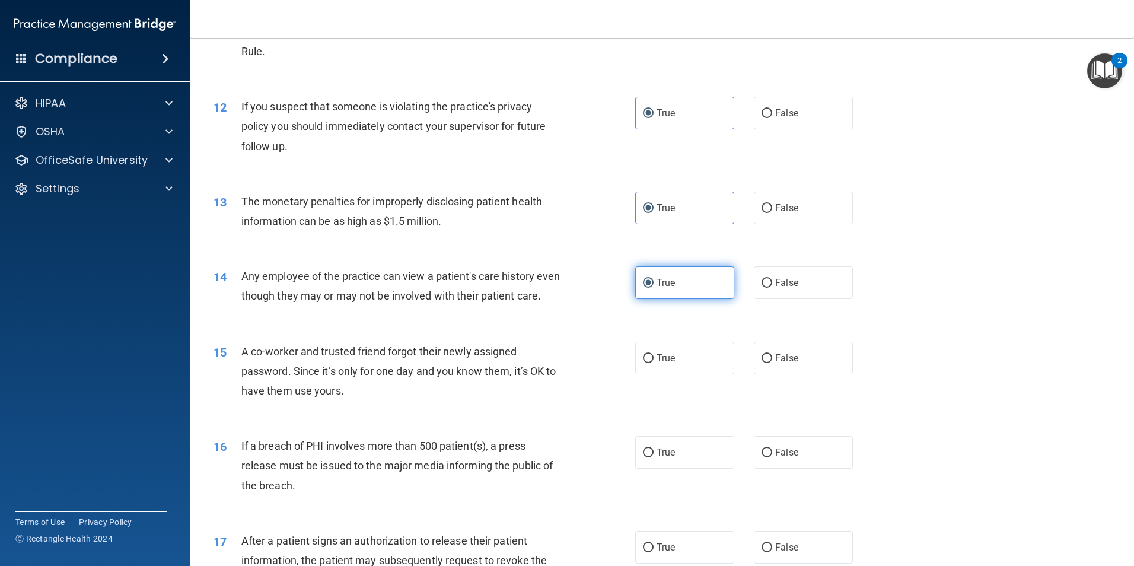
scroll to position [949, 0]
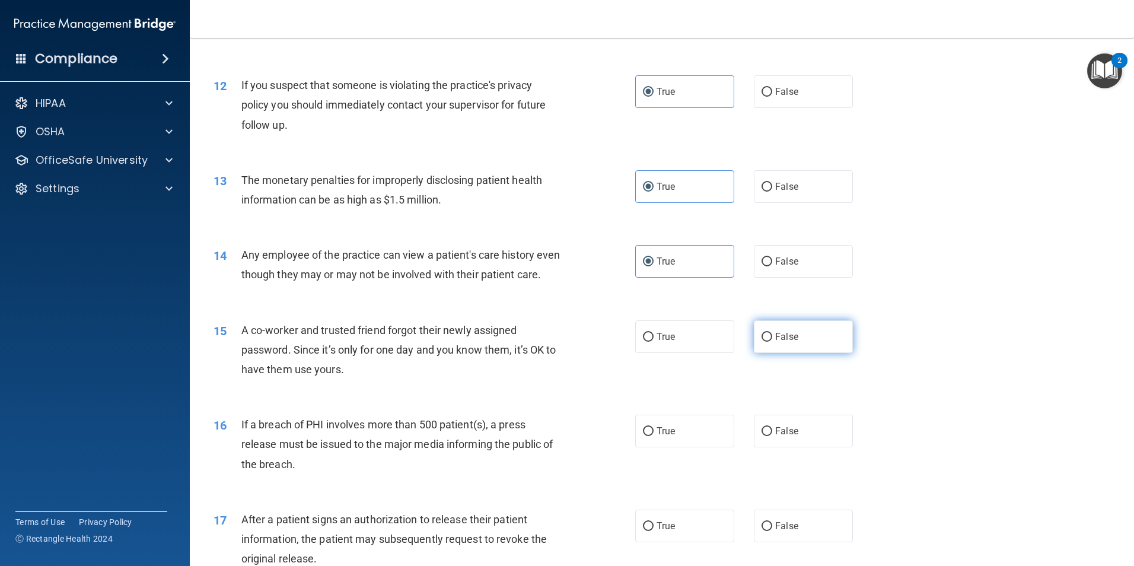
click at [763, 353] on label "False" at bounding box center [803, 336] width 99 height 33
click at [763, 342] on input "False" at bounding box center [766, 337] width 11 height 9
radio input "true"
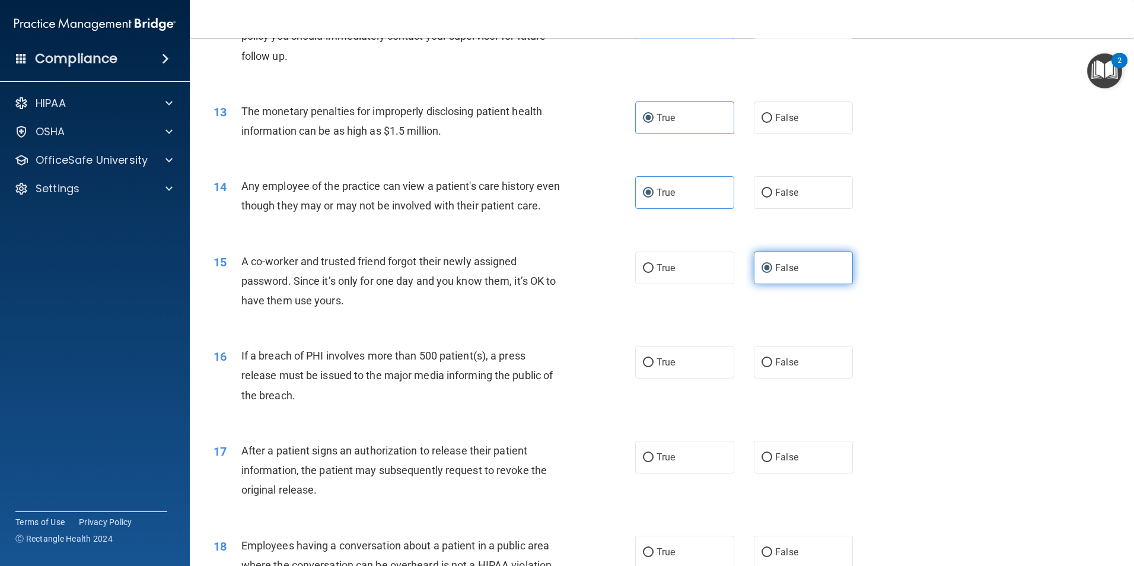
scroll to position [1067, 0]
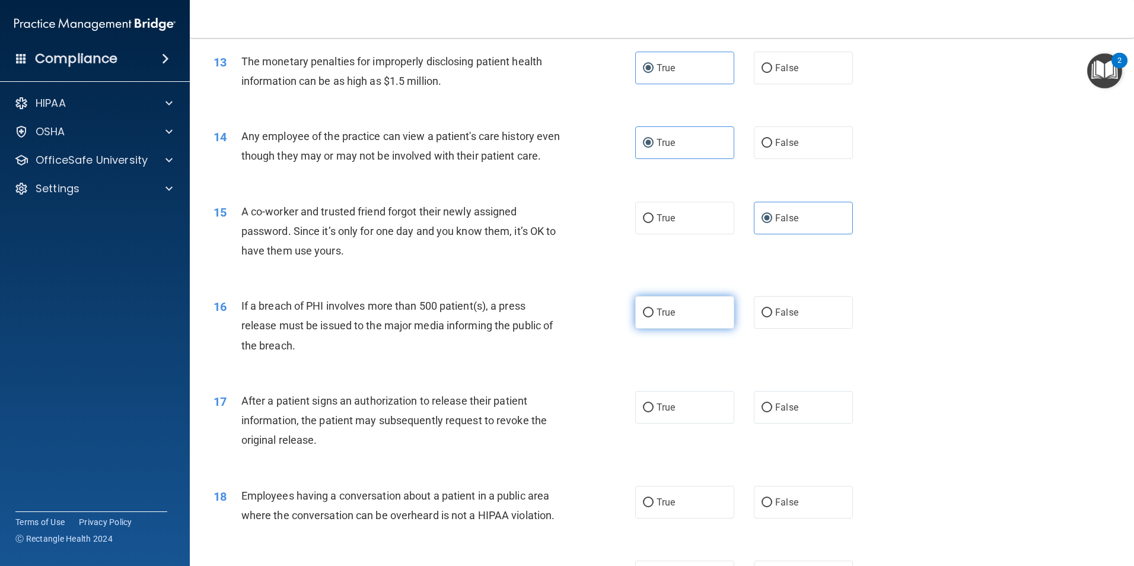
click at [649, 317] on input "True" at bounding box center [648, 312] width 11 height 9
radio input "true"
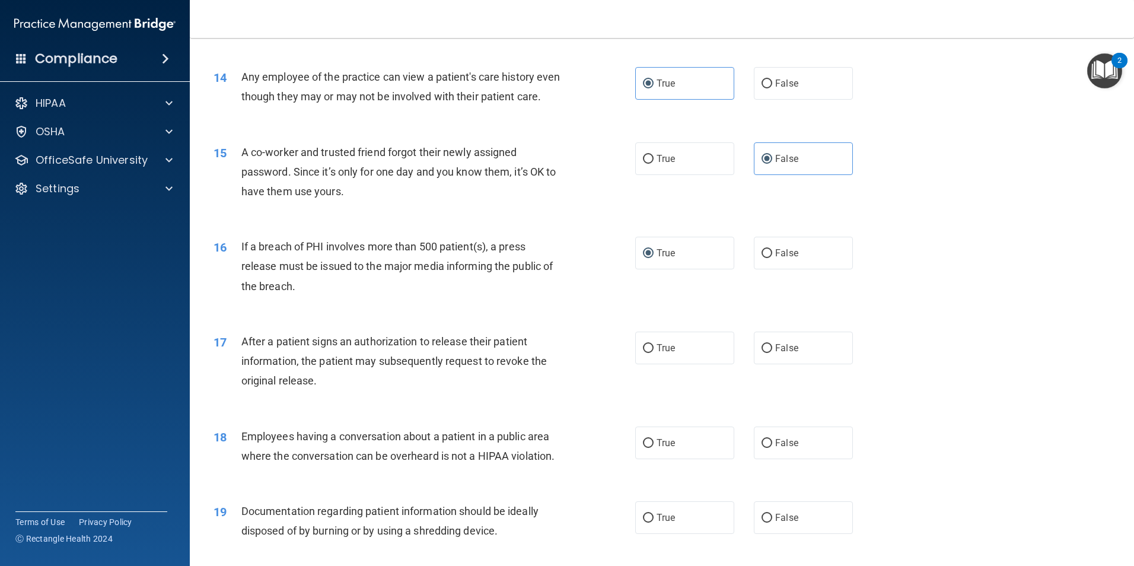
scroll to position [1186, 0]
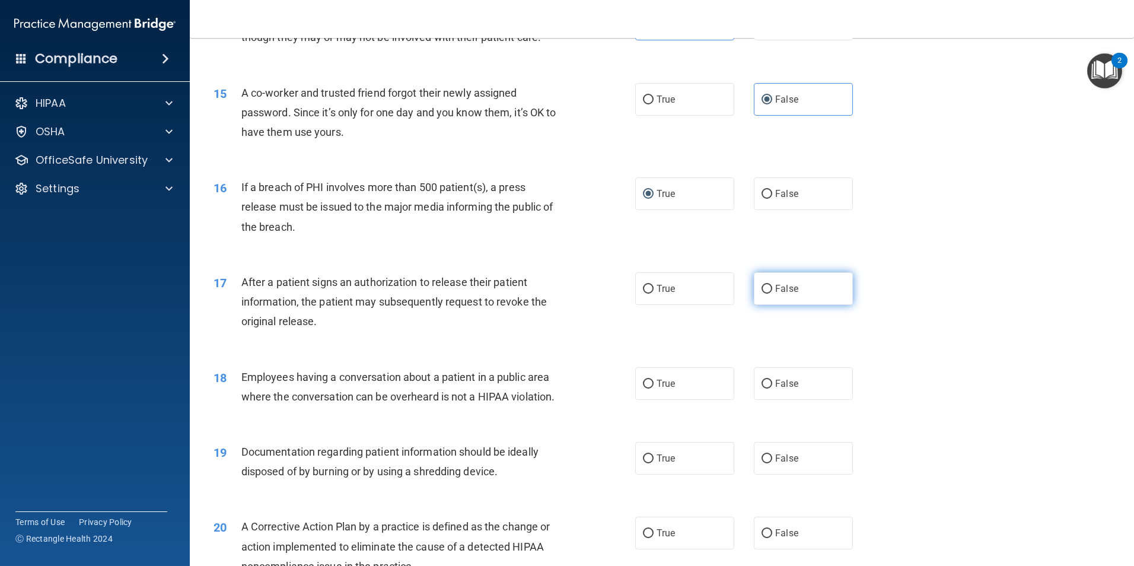
click at [765, 294] on input "False" at bounding box center [766, 289] width 11 height 9
radio input "true"
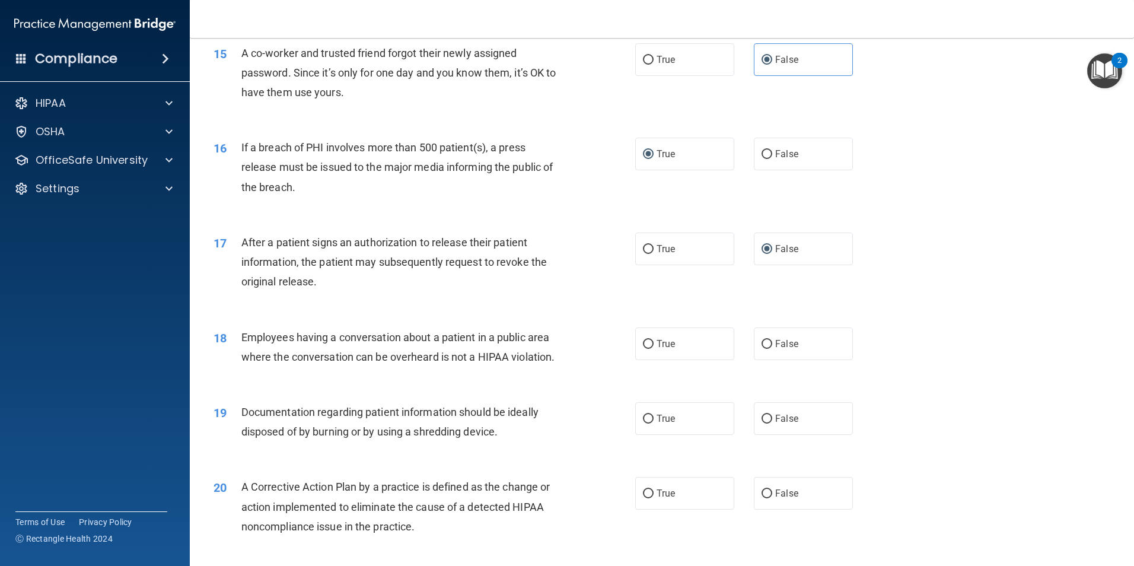
scroll to position [1245, 0]
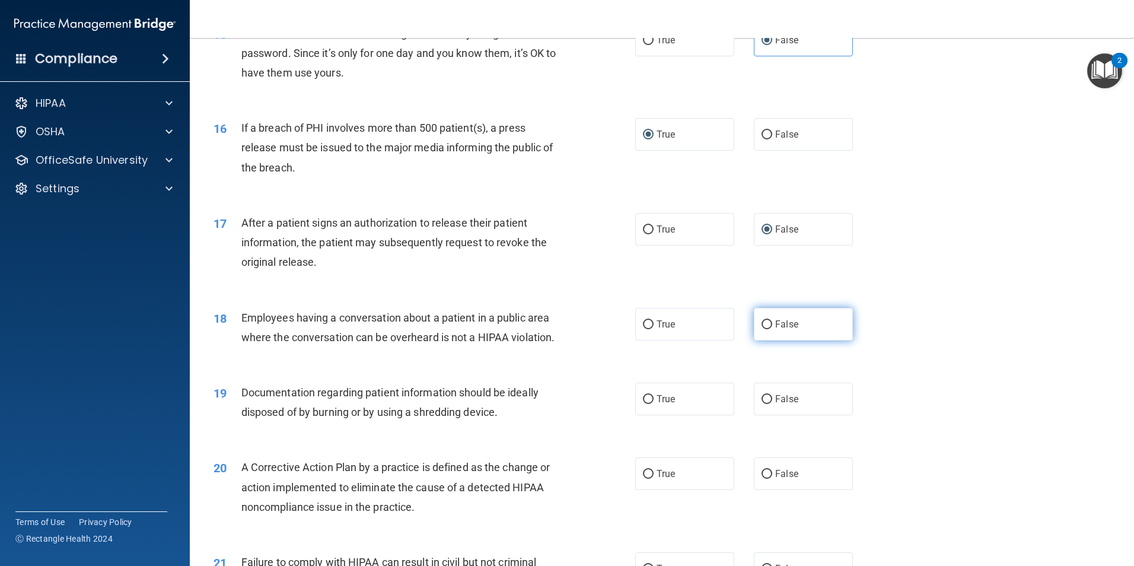
click at [754, 340] on label "False" at bounding box center [803, 324] width 99 height 33
click at [761, 329] on input "False" at bounding box center [766, 324] width 11 height 9
radio input "true"
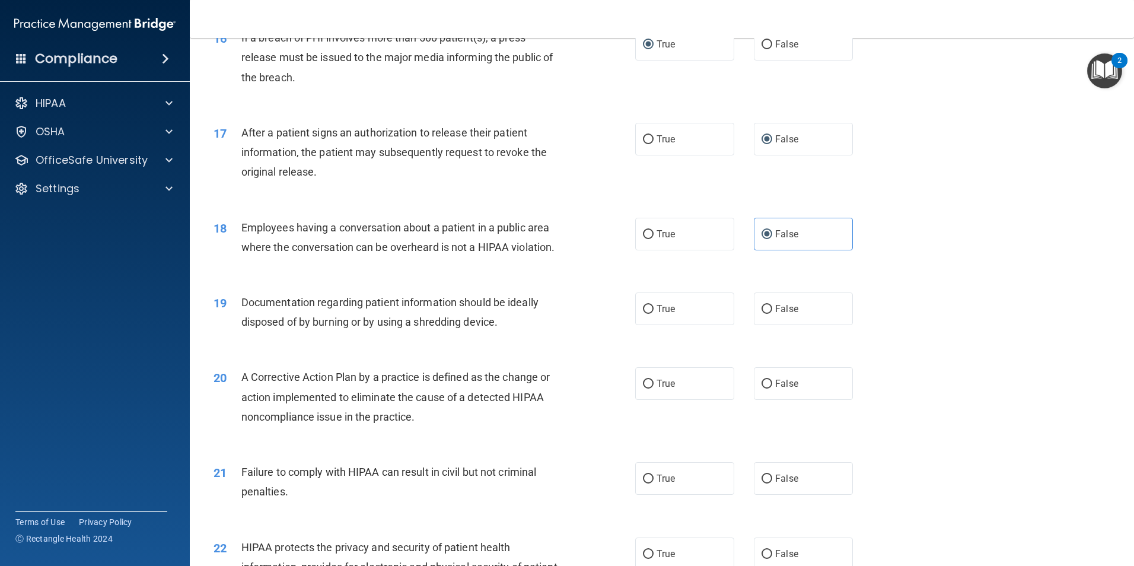
scroll to position [1364, 0]
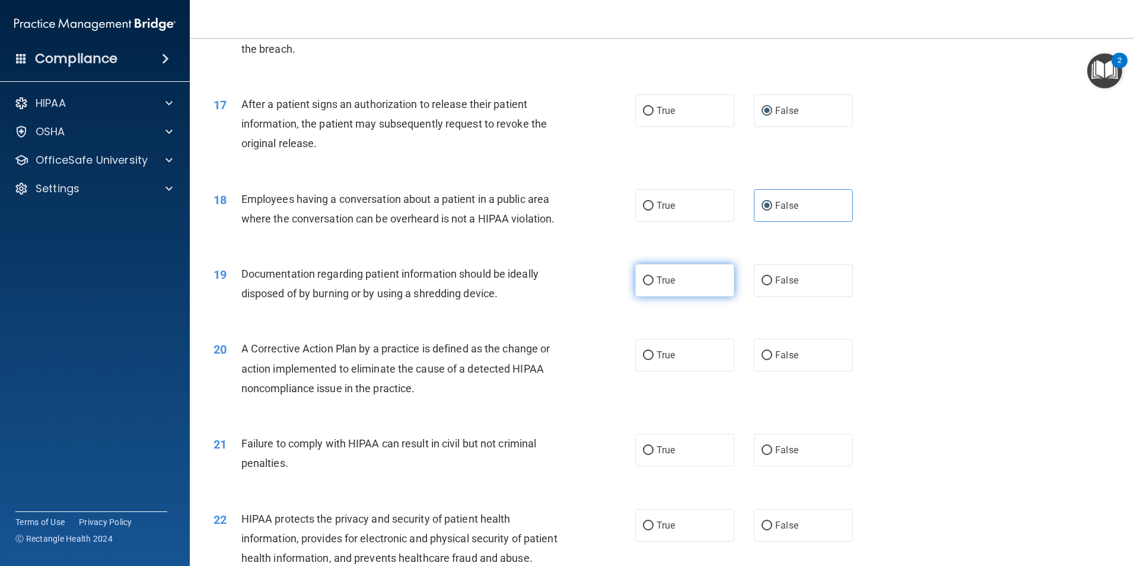
click at [672, 296] on label "True" at bounding box center [684, 280] width 99 height 33
click at [653, 285] on input "True" at bounding box center [648, 280] width 11 height 9
radio input "true"
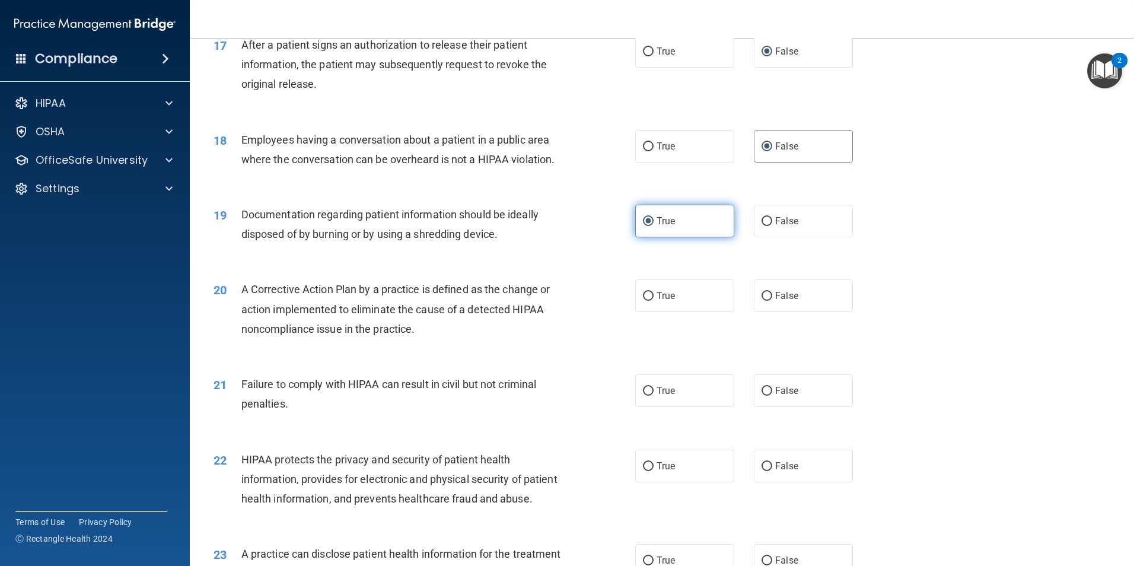
click at [672, 312] on label "True" at bounding box center [684, 295] width 99 height 33
click at [653, 301] on input "True" at bounding box center [648, 296] width 11 height 9
radio input "true"
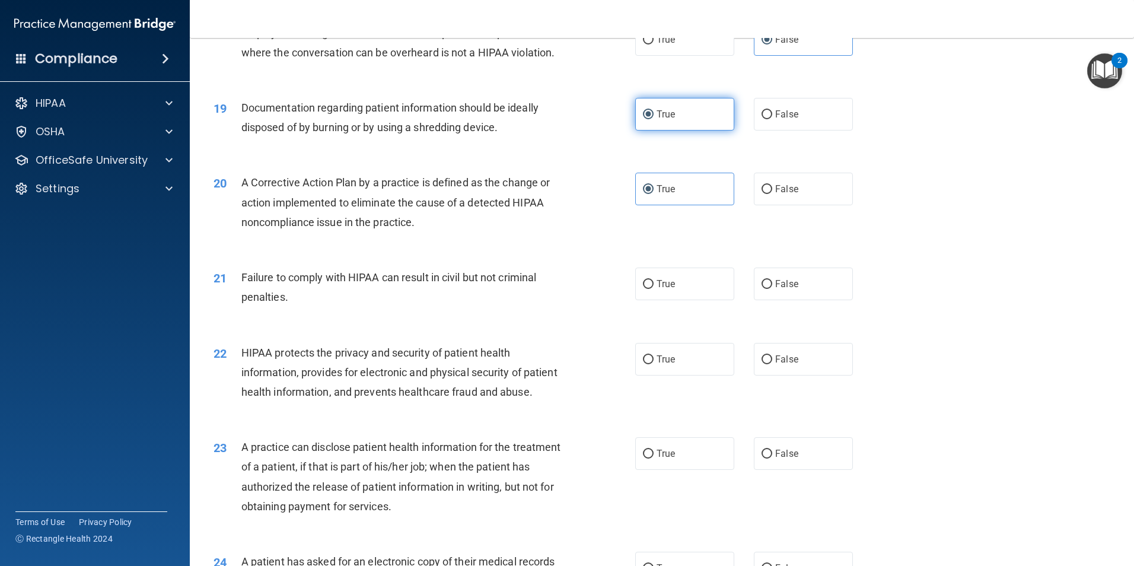
scroll to position [1542, 0]
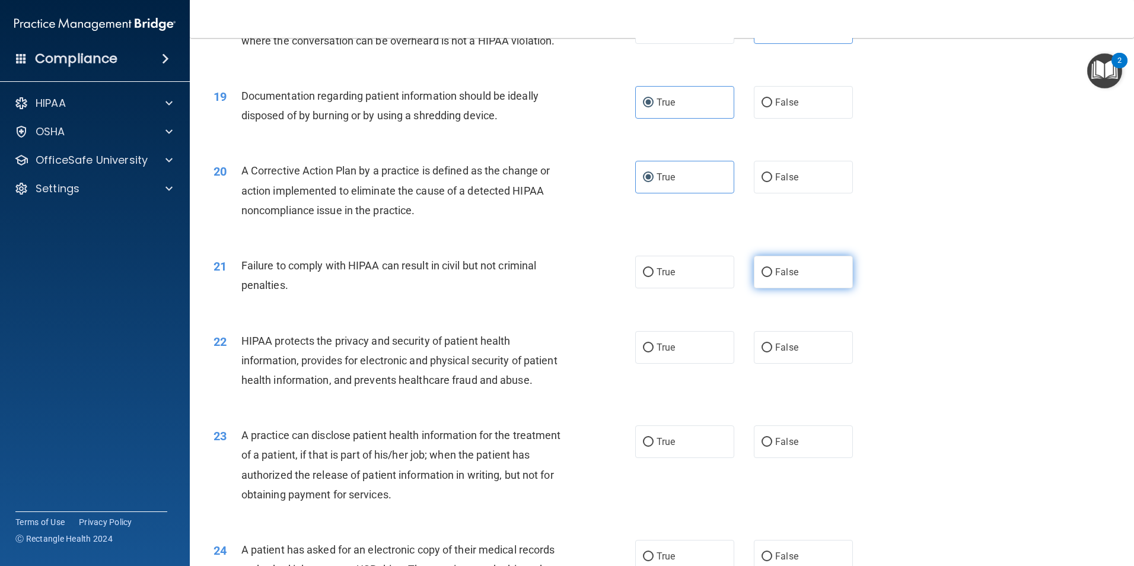
click at [761, 277] on input "False" at bounding box center [766, 272] width 11 height 9
radio input "true"
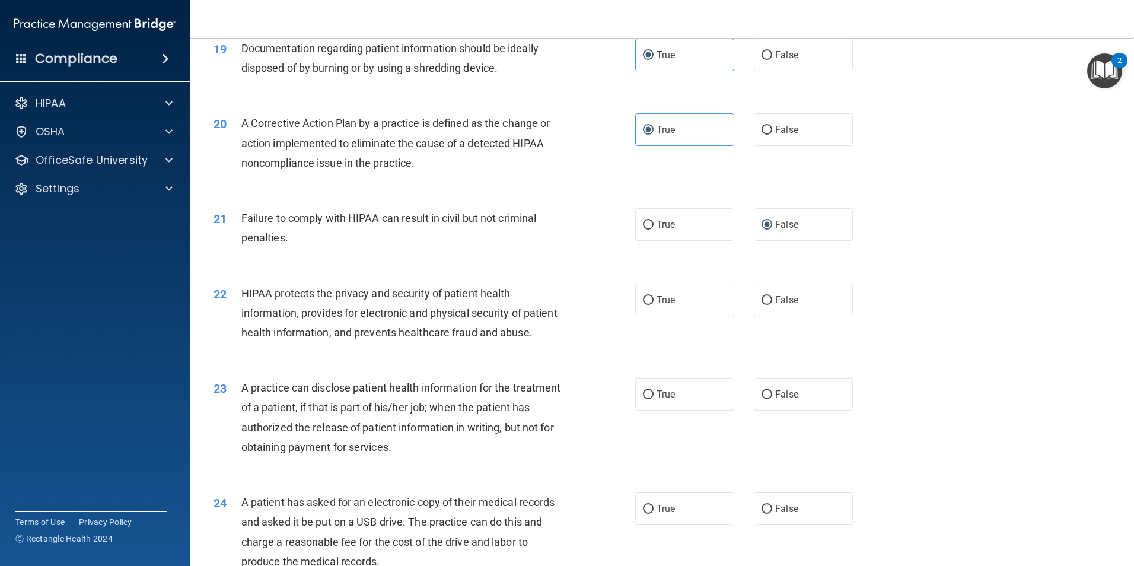
scroll to position [1660, 0]
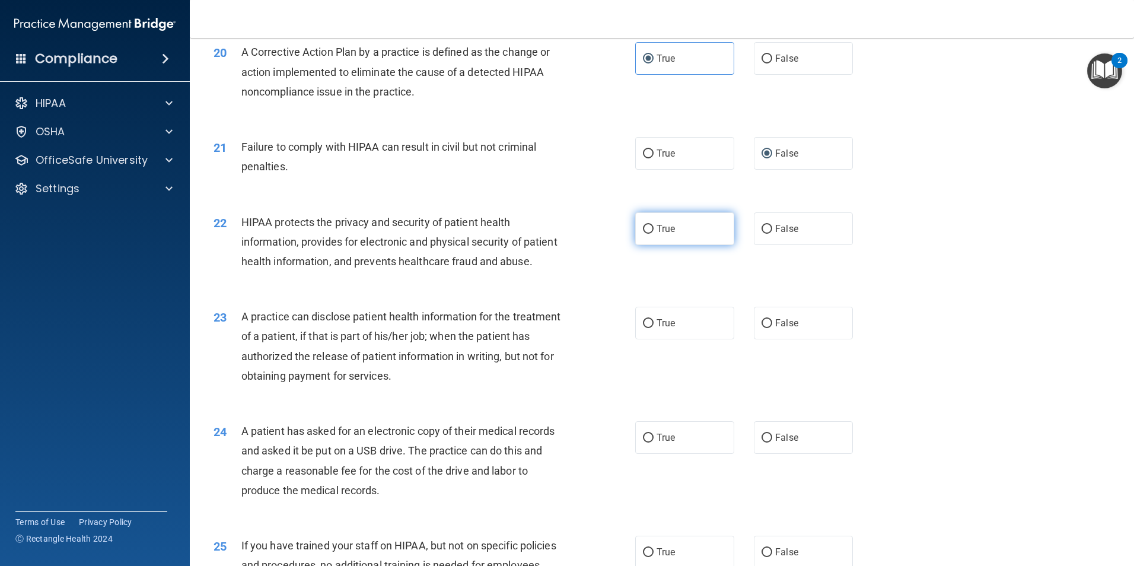
click at [662, 234] on span "True" at bounding box center [665, 228] width 18 height 11
click at [653, 234] on input "True" at bounding box center [648, 229] width 11 height 9
radio input "true"
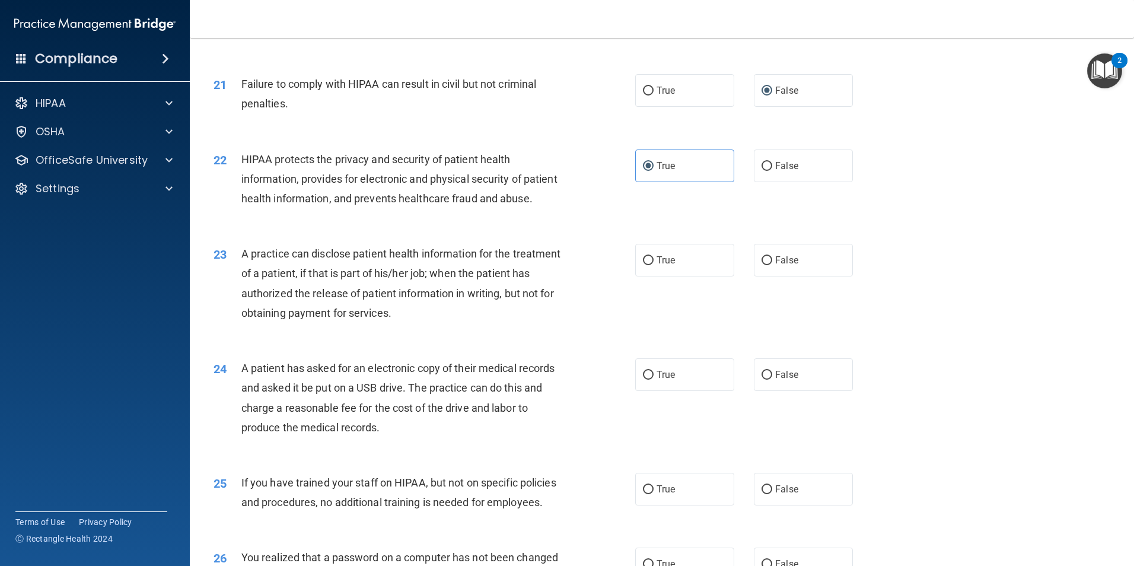
scroll to position [1779, 0]
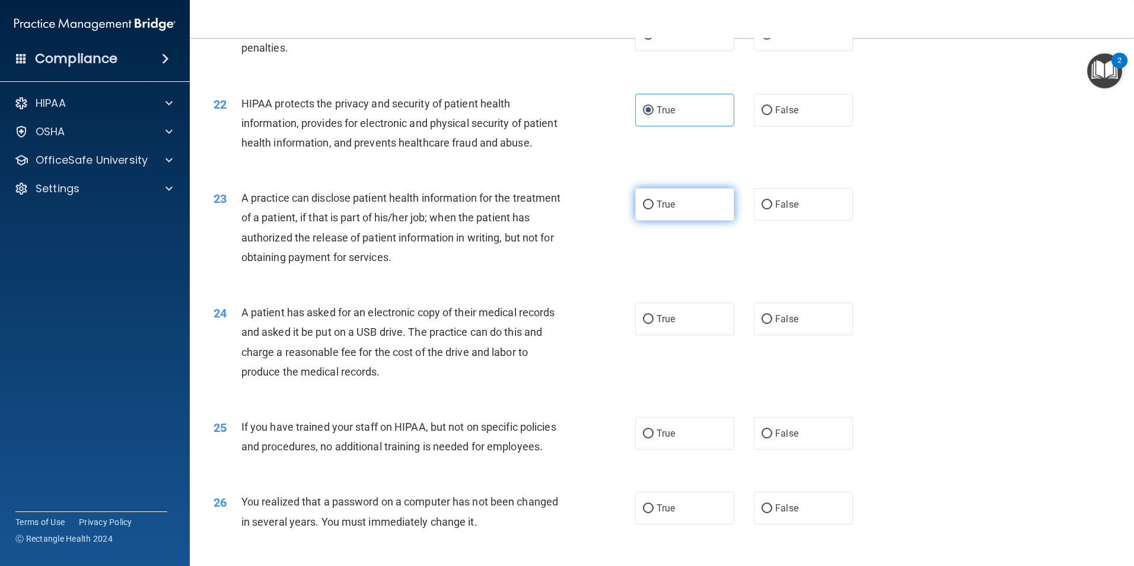
click at [709, 221] on label "True" at bounding box center [684, 204] width 99 height 33
click at [653, 209] on input "True" at bounding box center [648, 204] width 11 height 9
radio input "true"
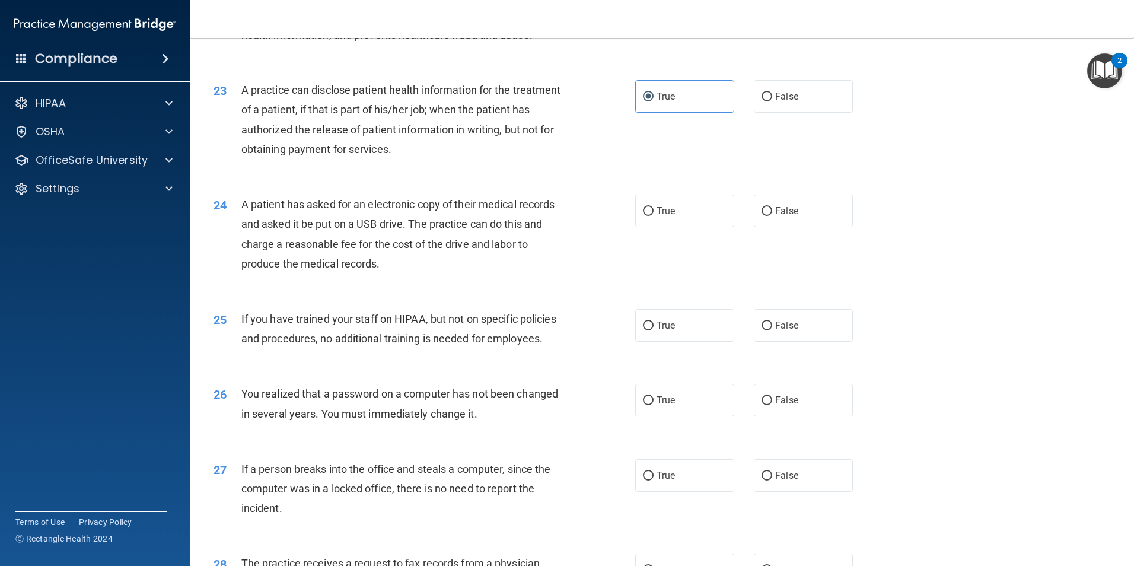
scroll to position [1897, 0]
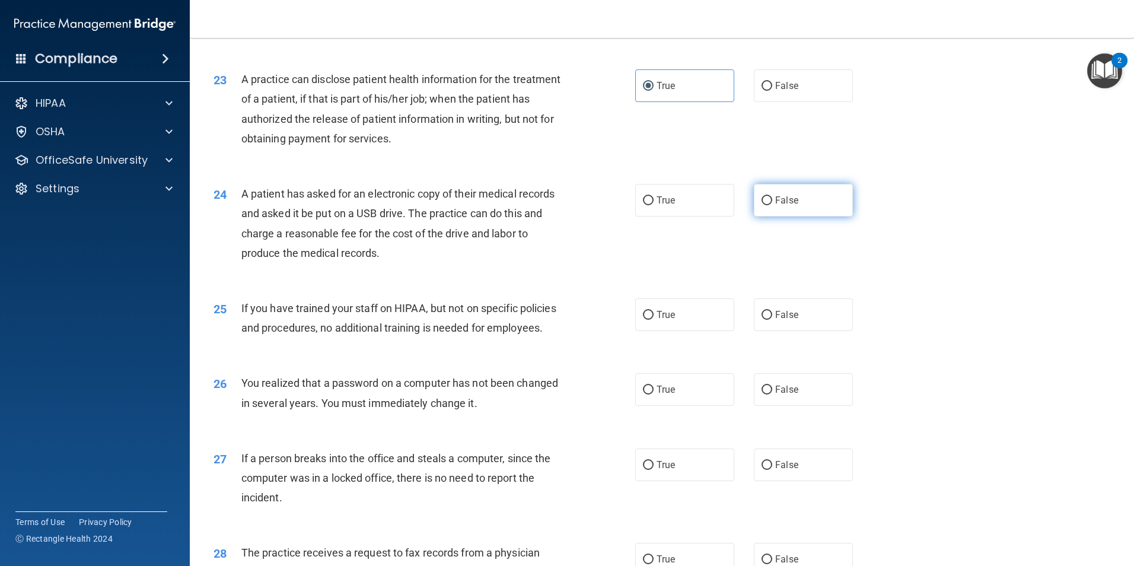
click at [795, 216] on label "False" at bounding box center [803, 200] width 99 height 33
click at [772, 205] on input "False" at bounding box center [766, 200] width 11 height 9
radio input "true"
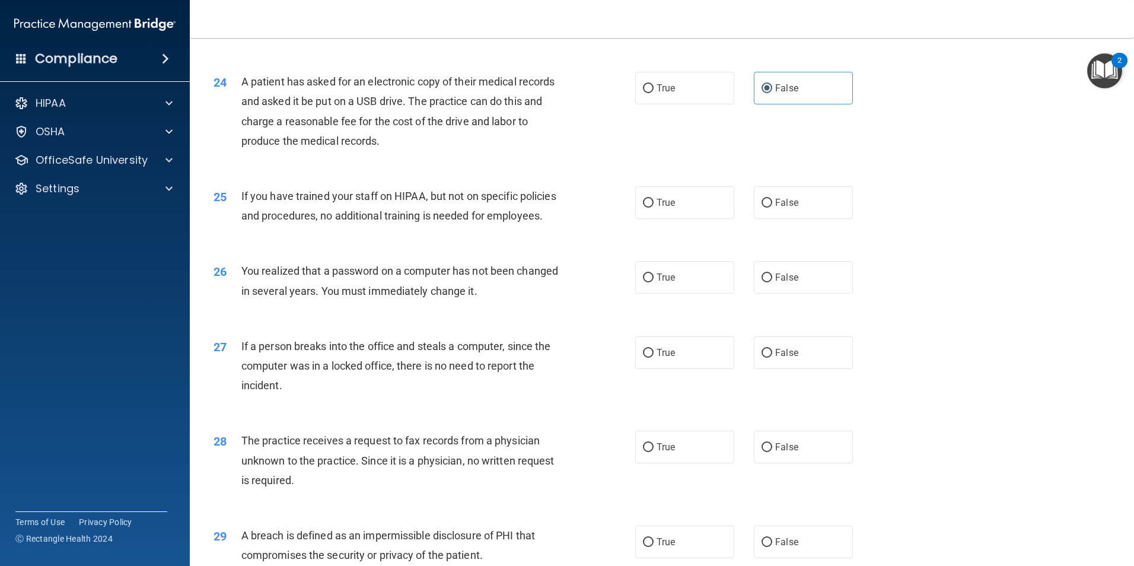
scroll to position [2016, 0]
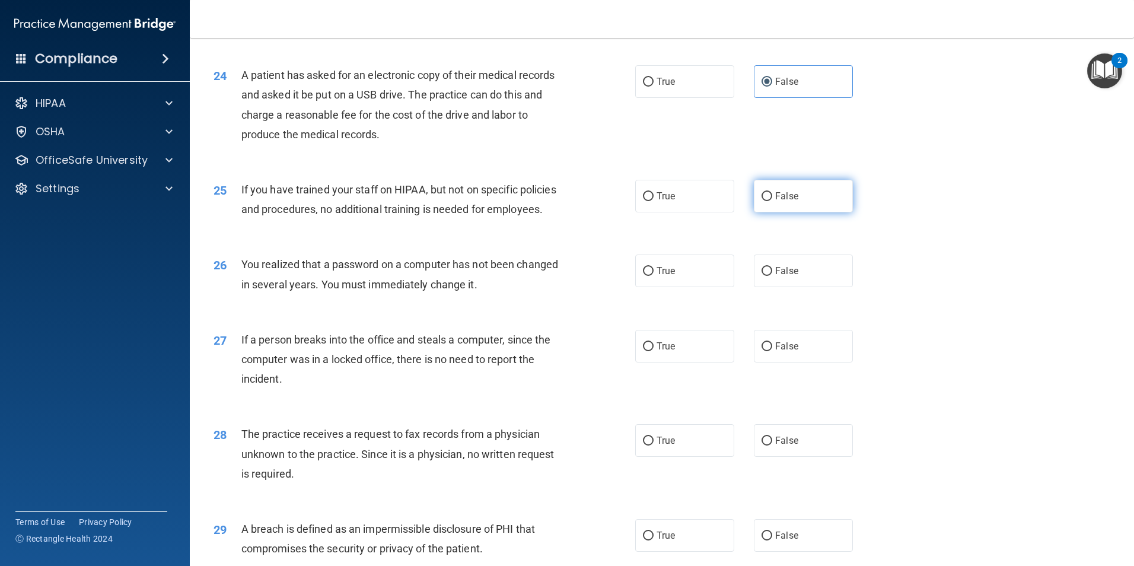
click at [768, 212] on label "False" at bounding box center [803, 196] width 99 height 33
click at [768, 201] on input "False" at bounding box center [766, 196] width 11 height 9
radio input "true"
click at [763, 276] on input "False" at bounding box center [766, 271] width 11 height 9
radio input "true"
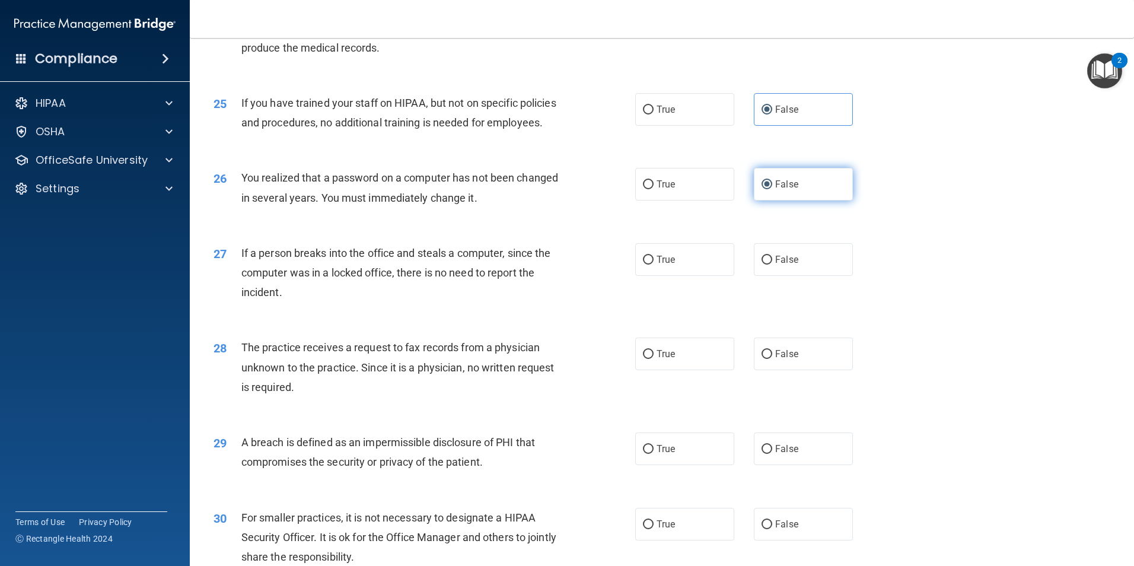
scroll to position [2135, 0]
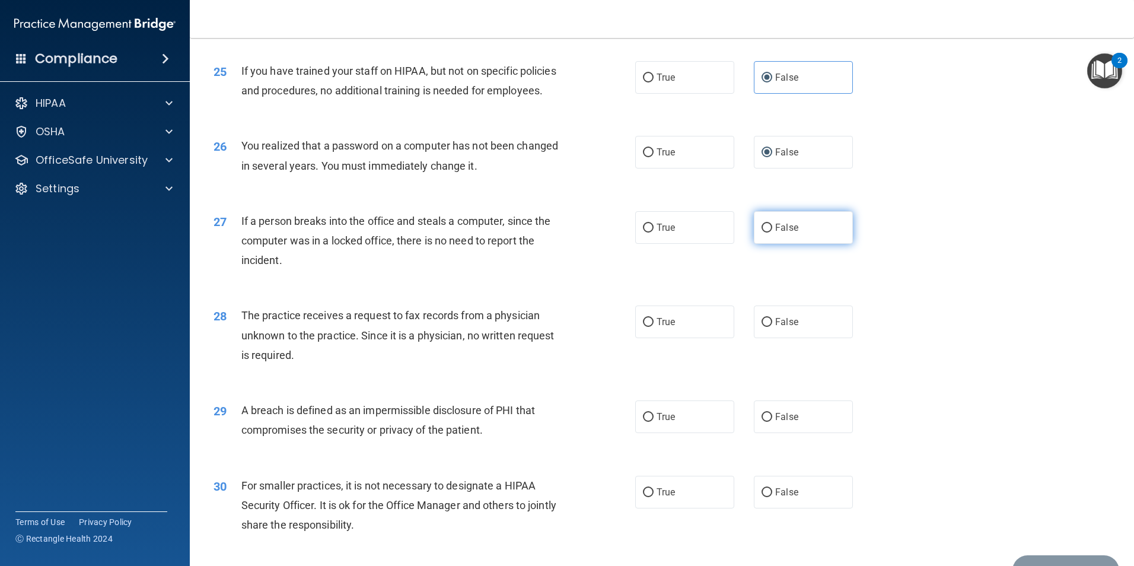
click at [795, 244] on label "False" at bounding box center [803, 227] width 99 height 33
click at [772, 232] on input "False" at bounding box center [766, 228] width 11 height 9
radio input "true"
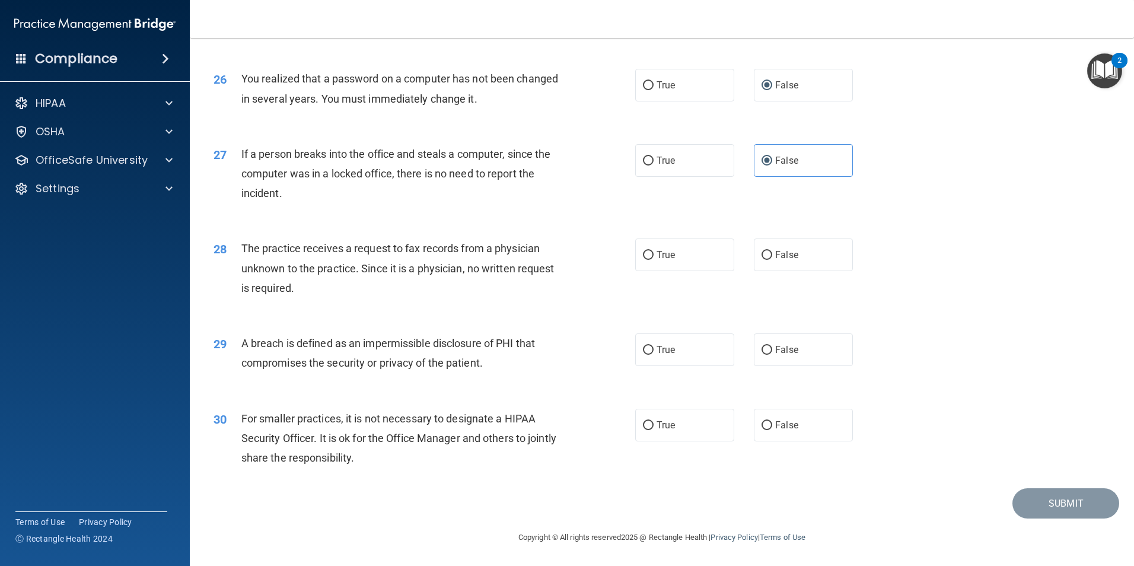
scroll to position [2253, 0]
click at [781, 260] on span "False" at bounding box center [786, 254] width 23 height 11
click at [772, 260] on input "False" at bounding box center [766, 255] width 11 height 9
radio input "true"
click at [688, 347] on label "True" at bounding box center [684, 349] width 99 height 33
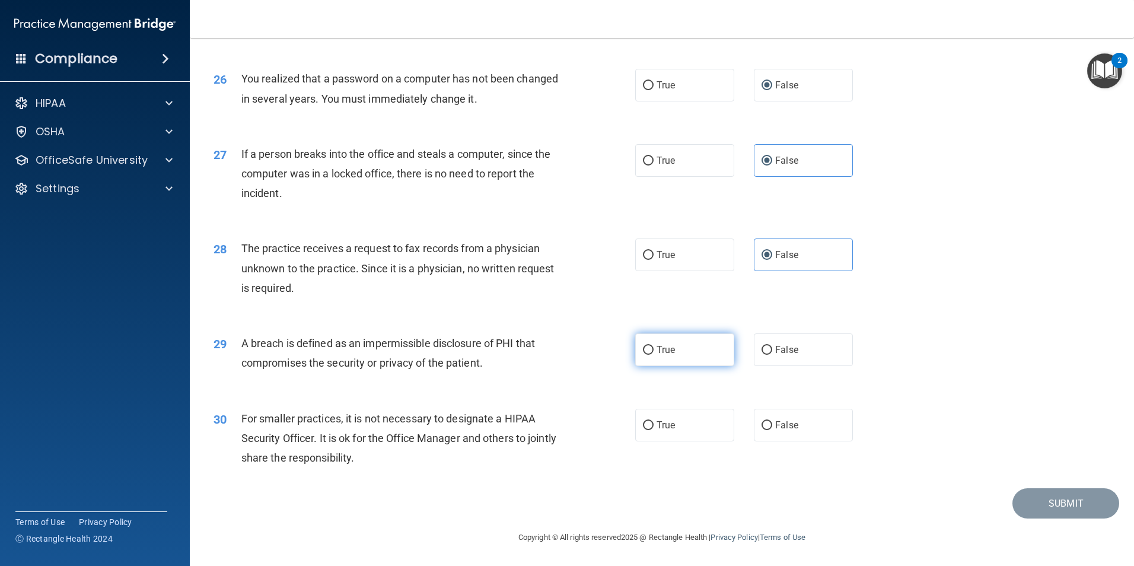
click at [653, 347] on input "True" at bounding box center [648, 350] width 11 height 9
radio input "true"
click at [796, 422] on label "False" at bounding box center [803, 425] width 99 height 33
click at [772, 422] on input "False" at bounding box center [766, 425] width 11 height 9
radio input "true"
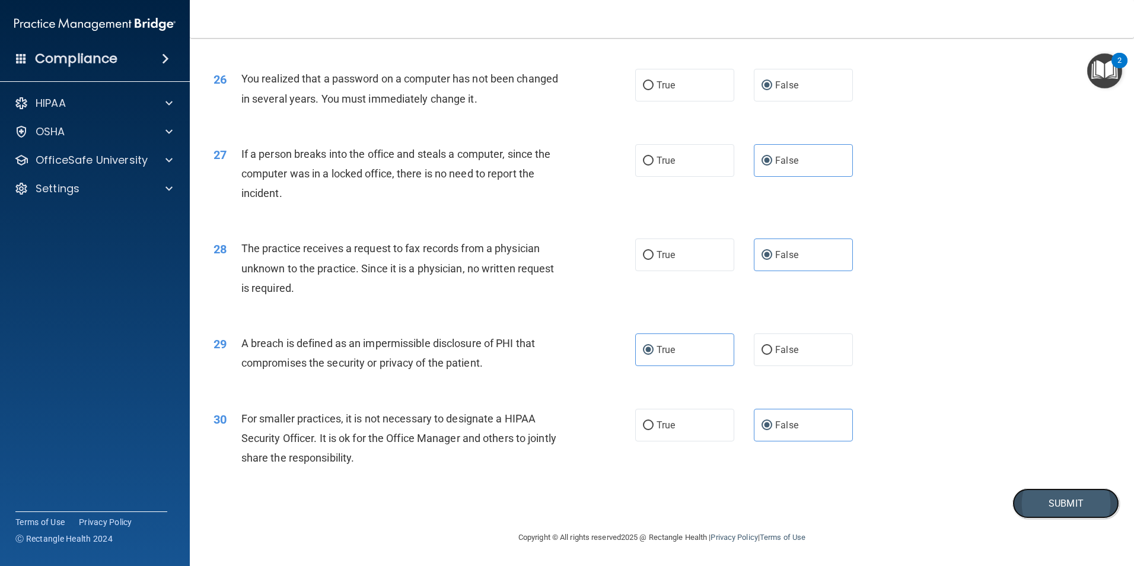
click at [1023, 507] on button "Submit" at bounding box center [1065, 503] width 107 height 30
click at [1079, 502] on button "Submit" at bounding box center [1065, 503] width 107 height 30
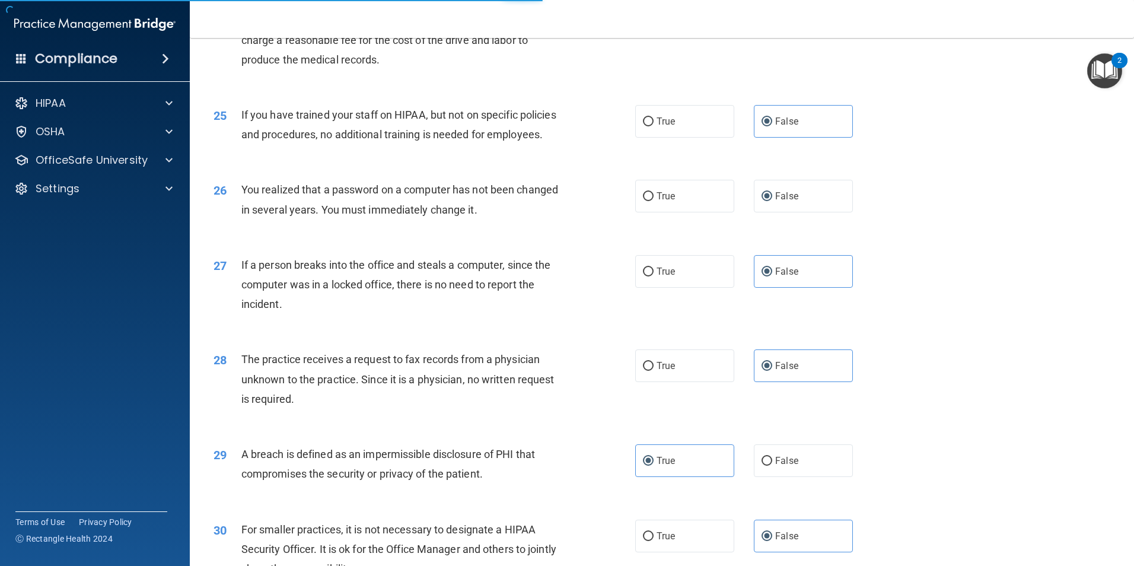
scroll to position [2083, 0]
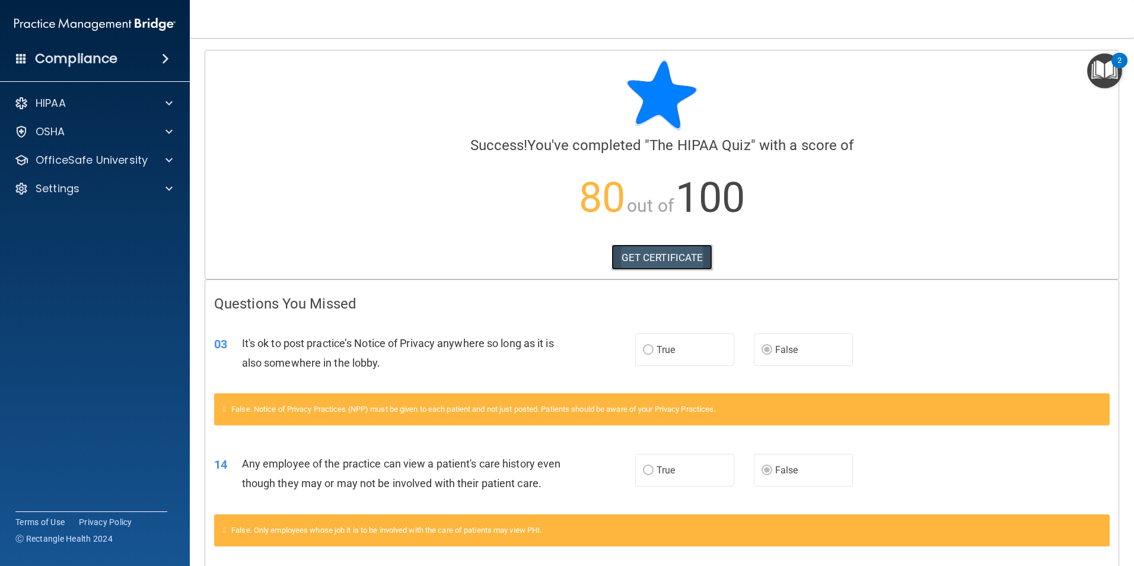
click at [647, 257] on link "GET CERTIFICATE" at bounding box center [661, 257] width 101 height 26
click at [98, 103] on div "HIPAA" at bounding box center [78, 103] width 147 height 14
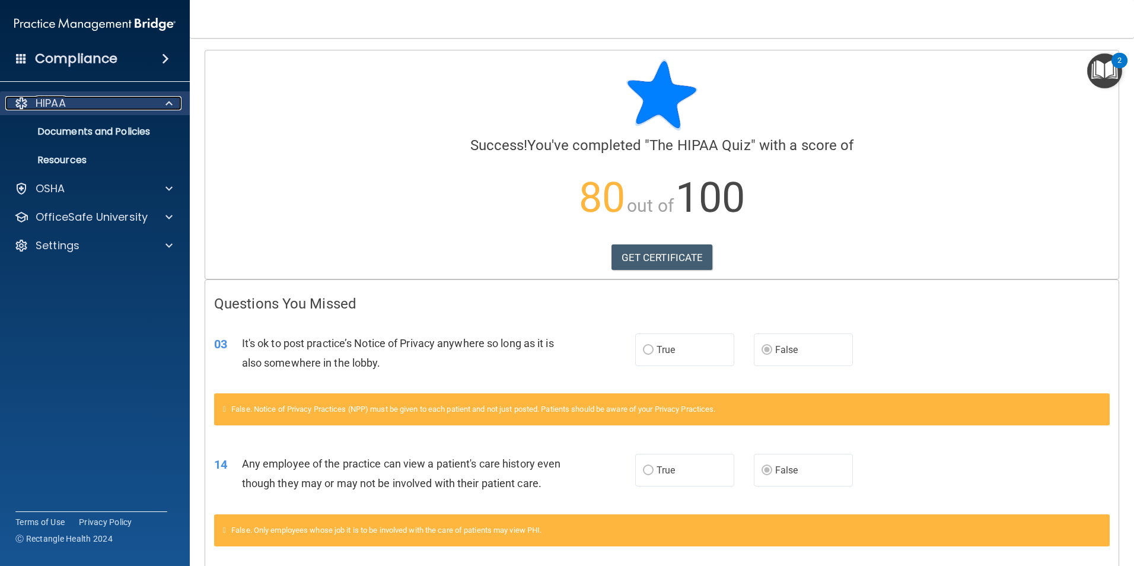
click at [56, 101] on p "HIPAA" at bounding box center [51, 103] width 30 height 14
click at [29, 97] on div "HIPAA" at bounding box center [78, 103] width 147 height 14
click at [55, 62] on h4 "Compliance" at bounding box center [76, 58] width 82 height 17
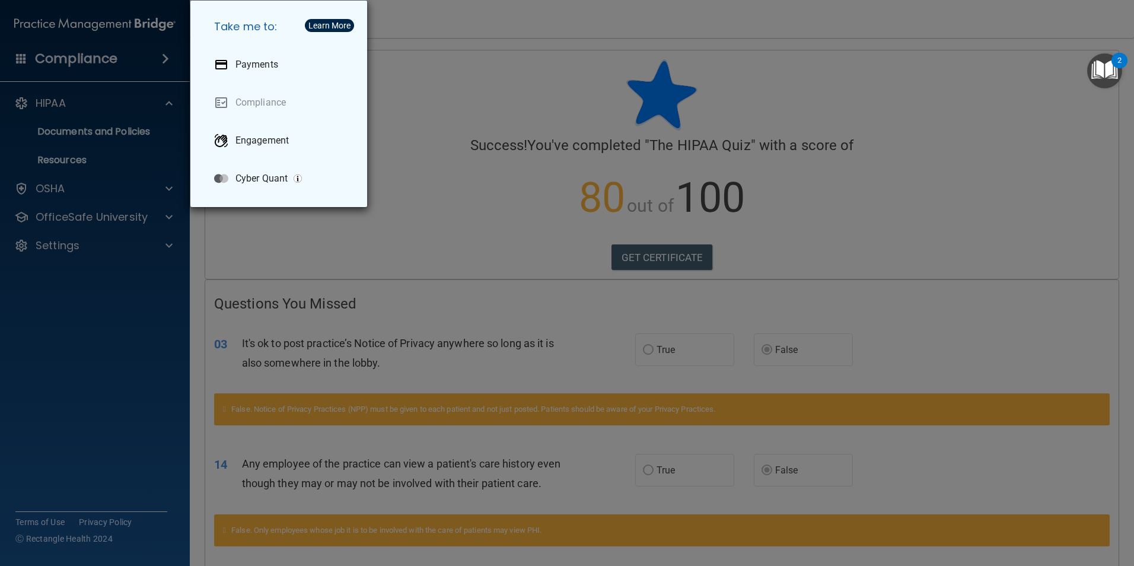
click at [103, 107] on div "Take me to: Payments Compliance Engagement Cyber Quant" at bounding box center [567, 283] width 1134 height 566
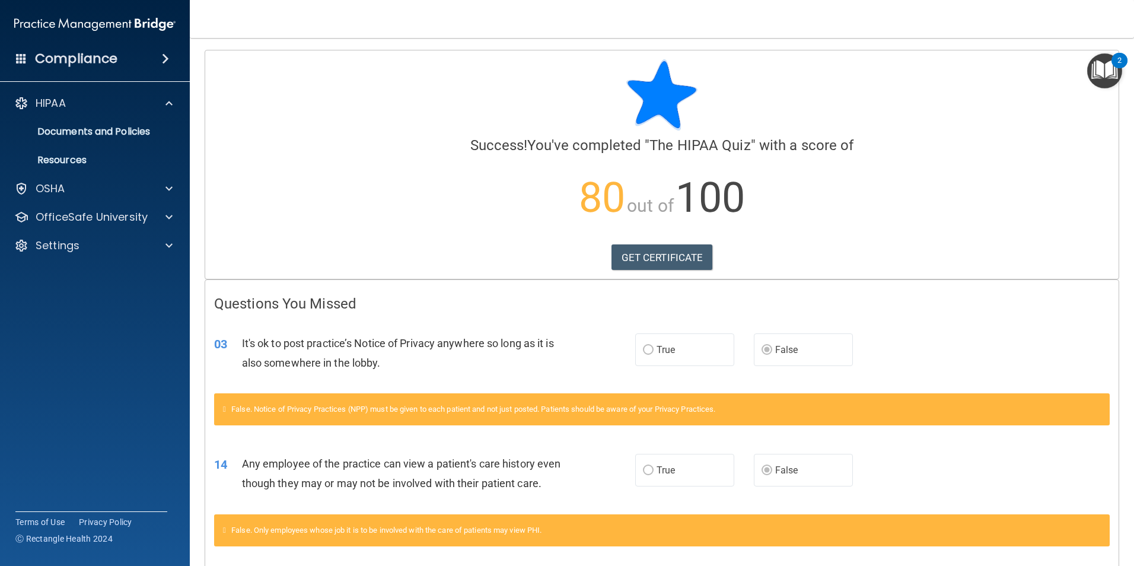
click at [97, 24] on img at bounding box center [94, 24] width 161 height 24
click at [50, 105] on p "HIPAA" at bounding box center [51, 103] width 30 height 14
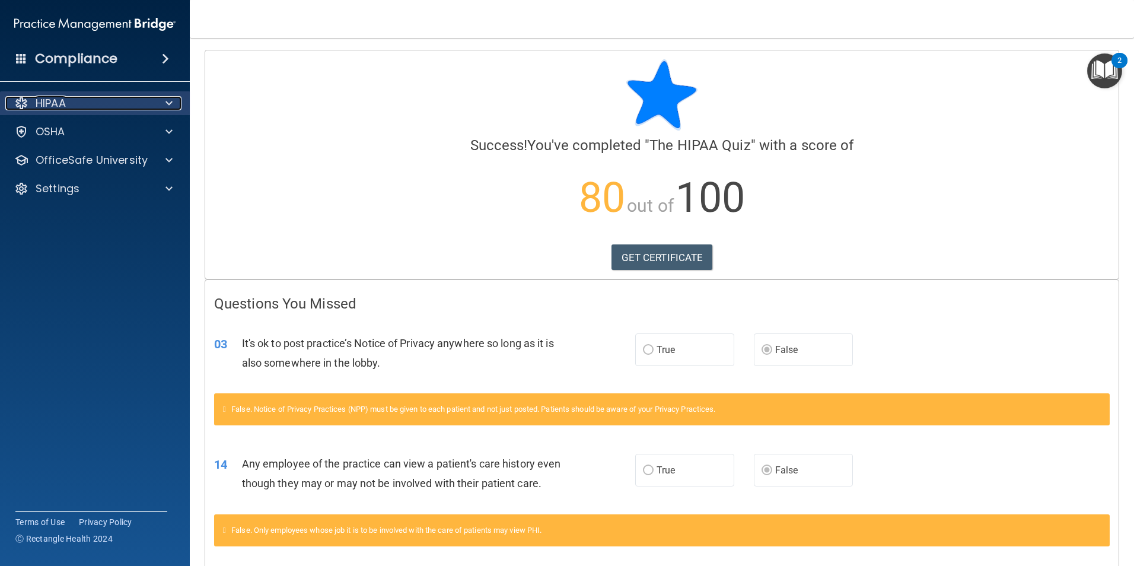
click at [50, 105] on p "HIPAA" at bounding box center [51, 103] width 30 height 14
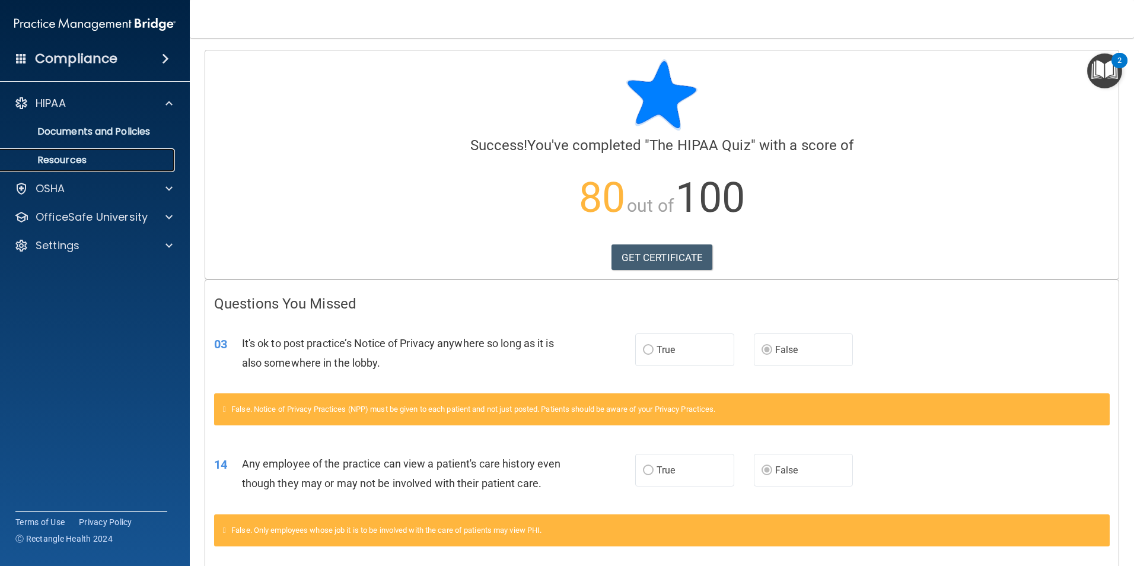
click at [69, 157] on p "Resources" at bounding box center [89, 160] width 162 height 12
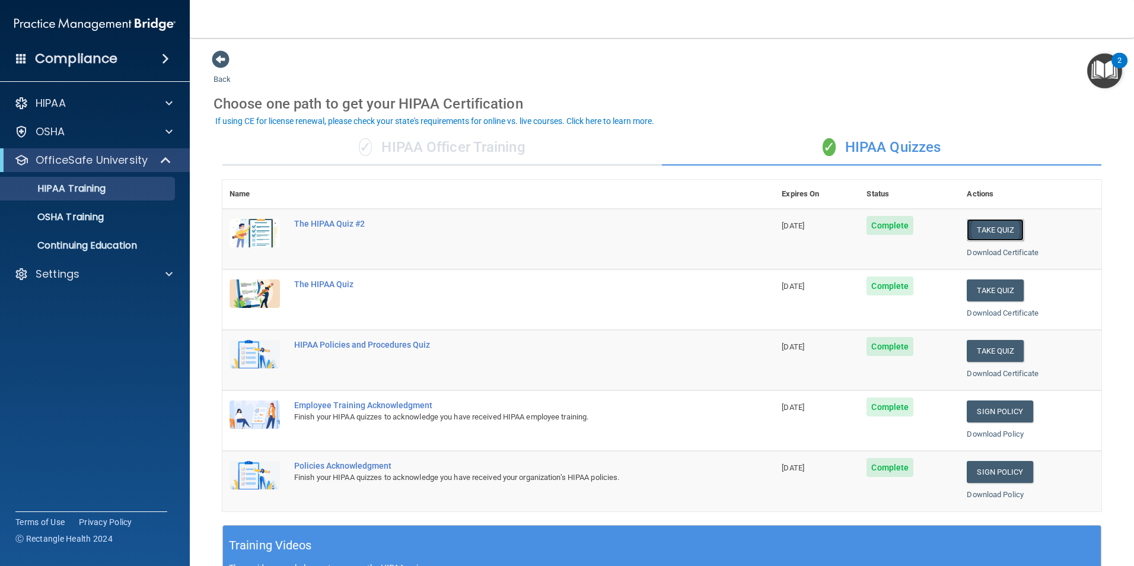
click at [997, 231] on button "Take Quiz" at bounding box center [995, 230] width 57 height 22
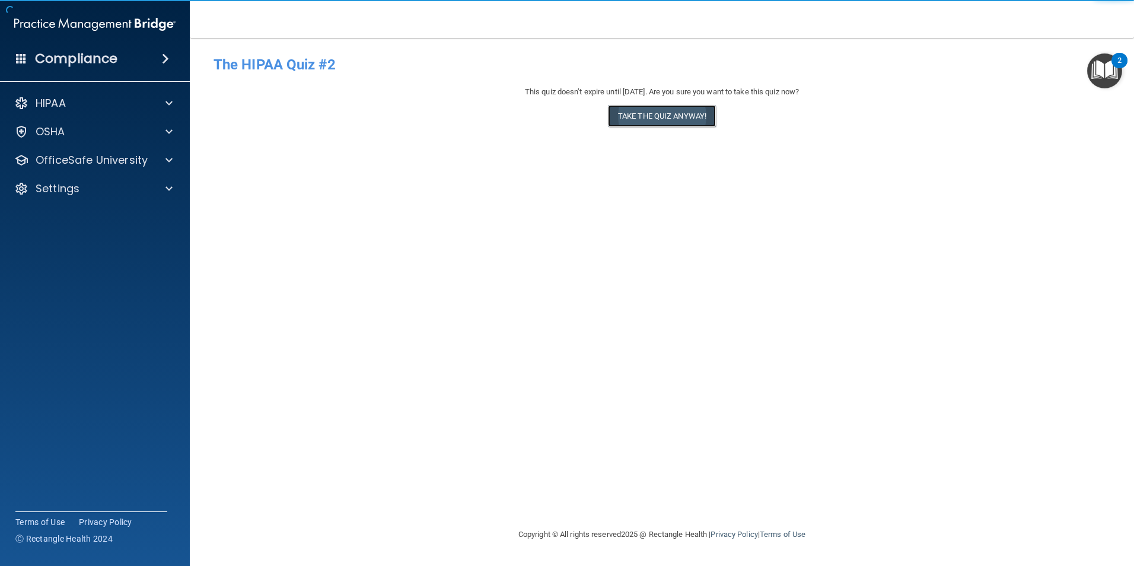
click at [706, 124] on button "Take the quiz anyway!" at bounding box center [662, 116] width 108 height 22
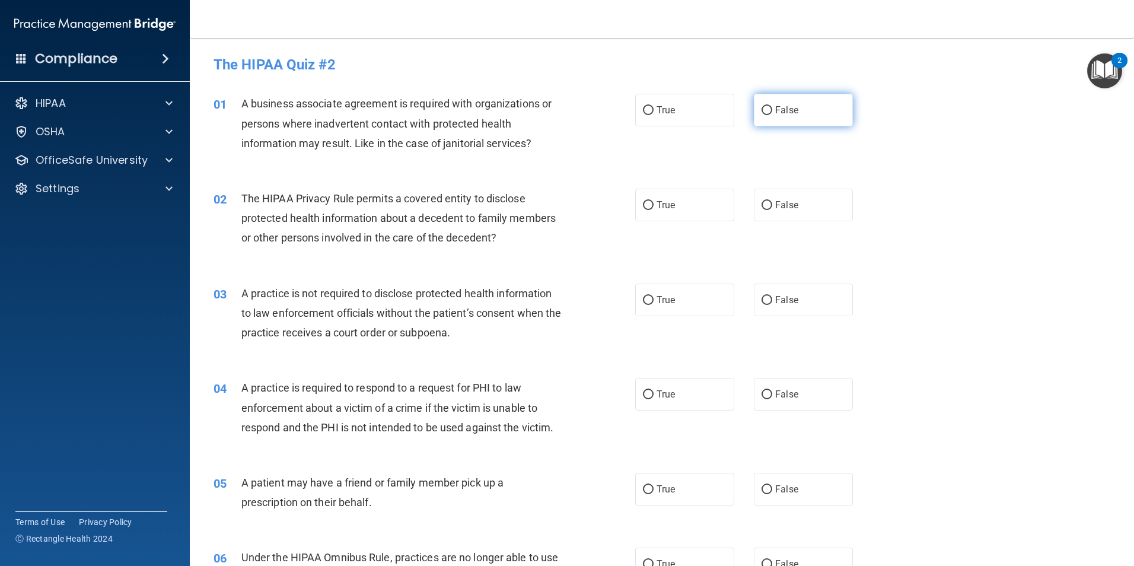
click at [784, 111] on span "False" at bounding box center [786, 109] width 23 height 11
click at [772, 111] on input "False" at bounding box center [766, 110] width 11 height 9
radio input "true"
click at [697, 207] on label "True" at bounding box center [684, 205] width 99 height 33
click at [653, 207] on input "True" at bounding box center [648, 205] width 11 height 9
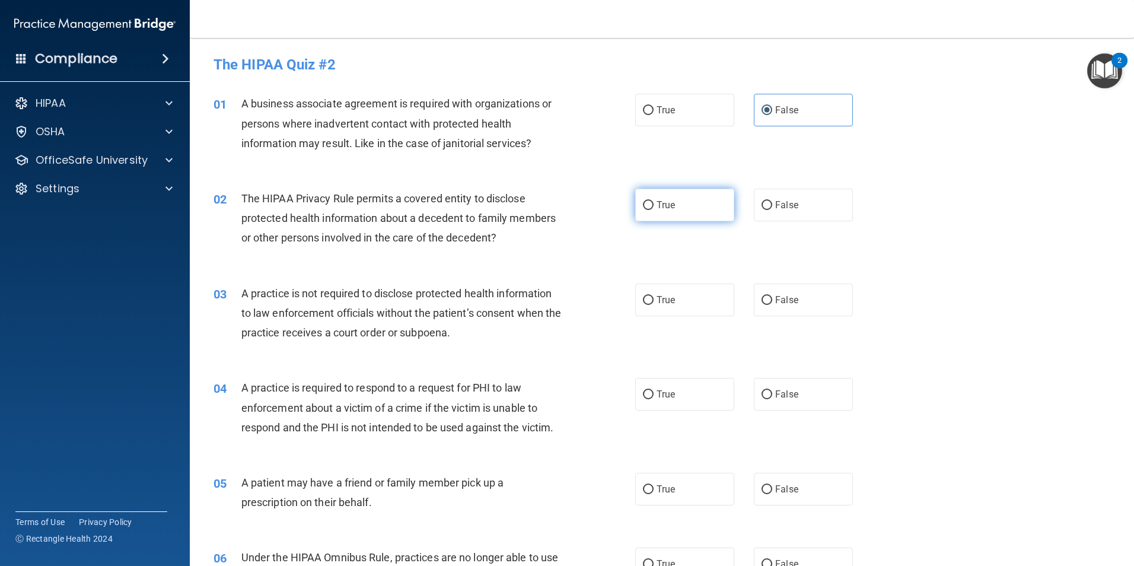
radio input "true"
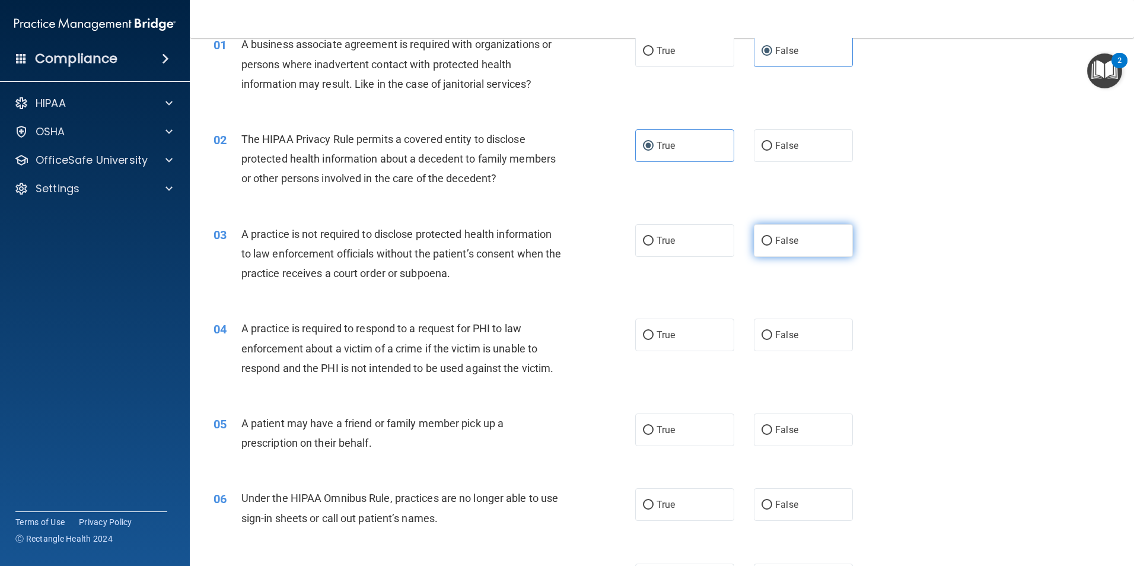
click at [781, 242] on span "False" at bounding box center [786, 240] width 23 height 11
click at [772, 242] on input "False" at bounding box center [766, 241] width 11 height 9
radio input "true"
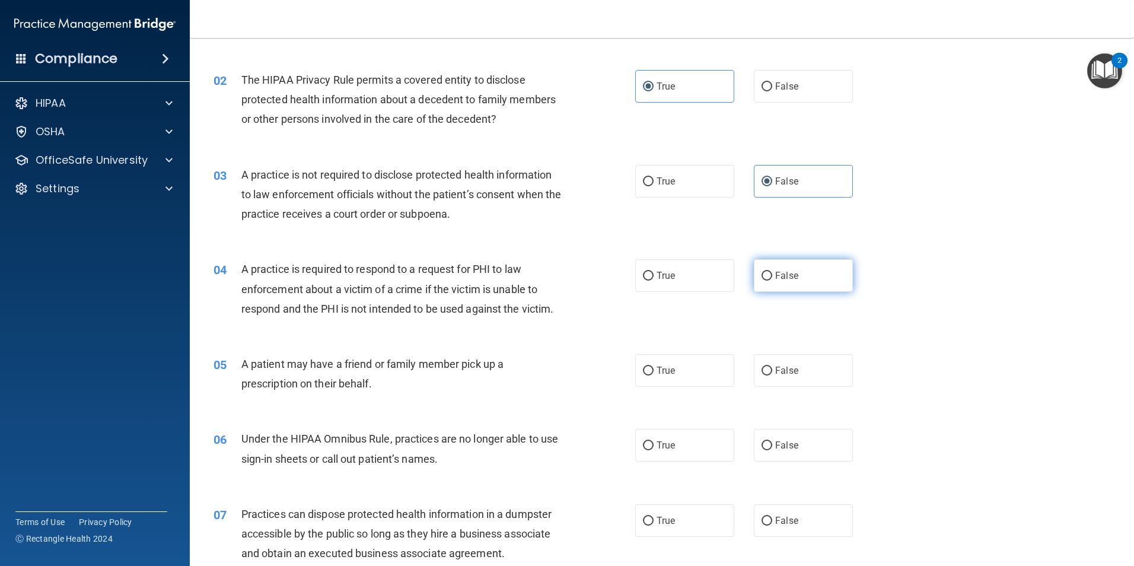
click at [758, 288] on label "False" at bounding box center [803, 275] width 99 height 33
click at [761, 280] on input "False" at bounding box center [766, 276] width 11 height 9
radio input "true"
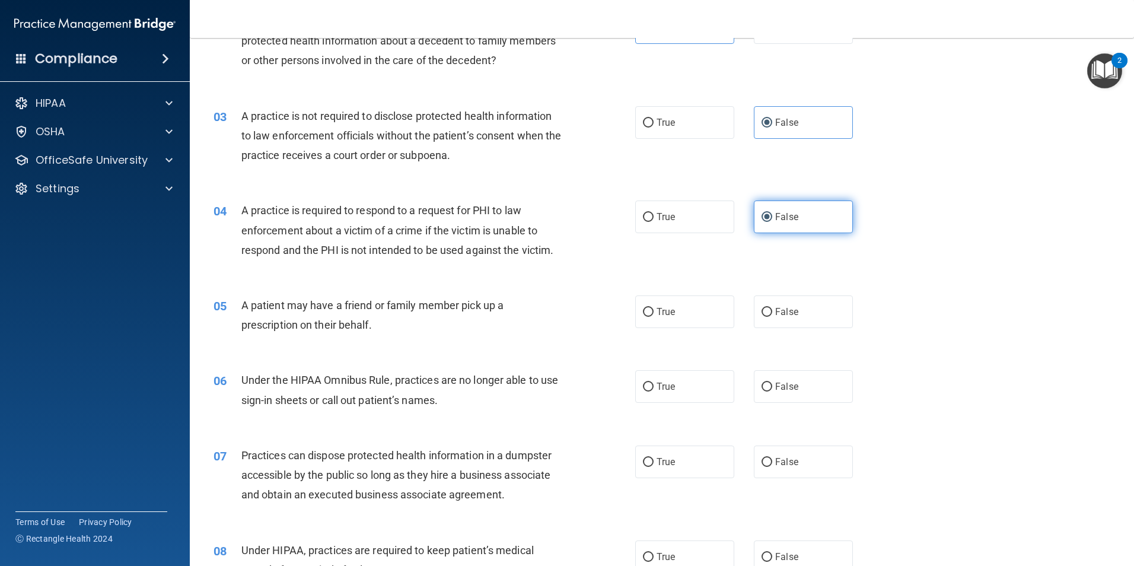
scroll to position [178, 0]
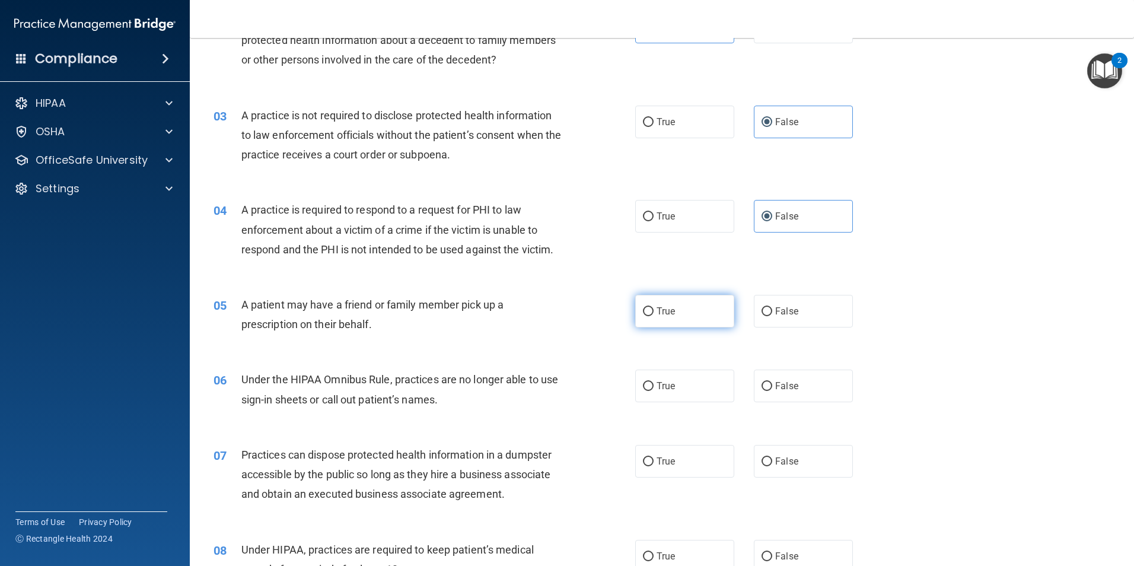
click at [664, 317] on label "True" at bounding box center [684, 311] width 99 height 33
click at [653, 316] on input "True" at bounding box center [648, 311] width 11 height 9
radio input "true"
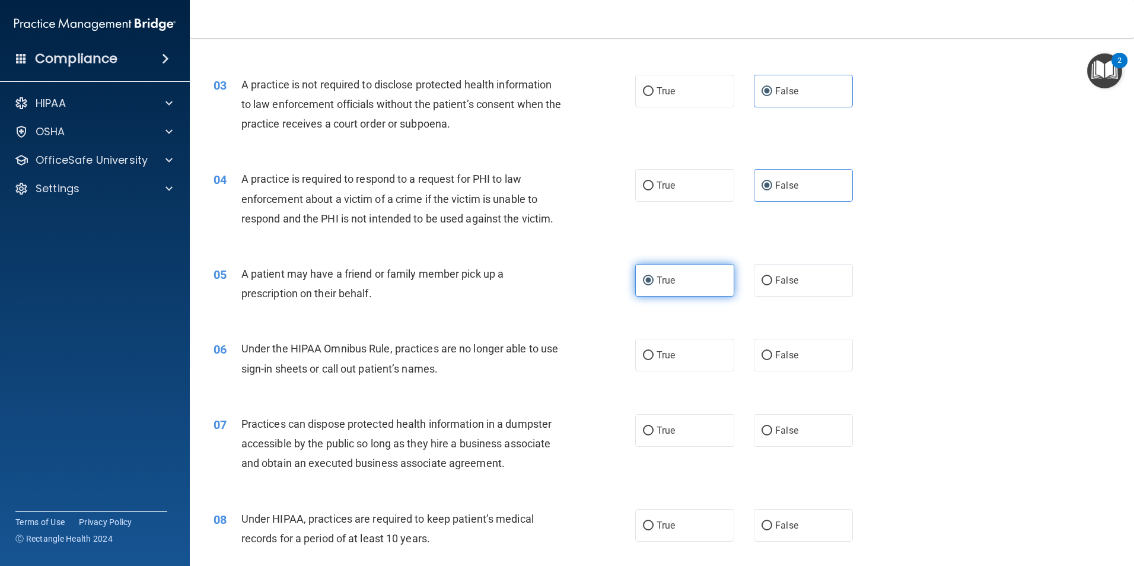
scroll to position [237, 0]
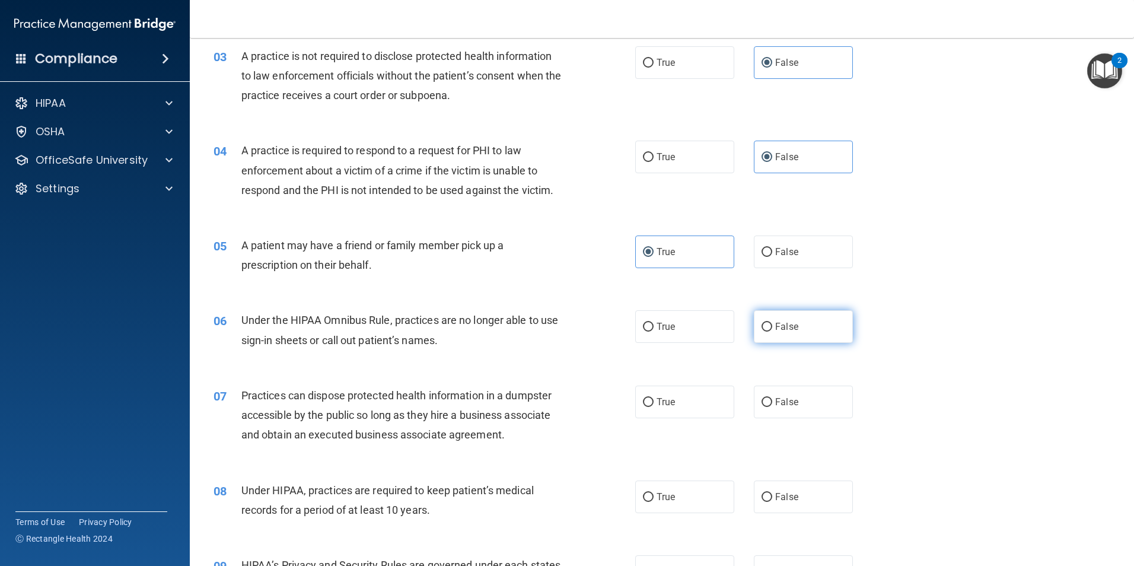
click at [779, 334] on label "False" at bounding box center [803, 326] width 99 height 33
click at [772, 331] on input "False" at bounding box center [766, 327] width 11 height 9
radio input "true"
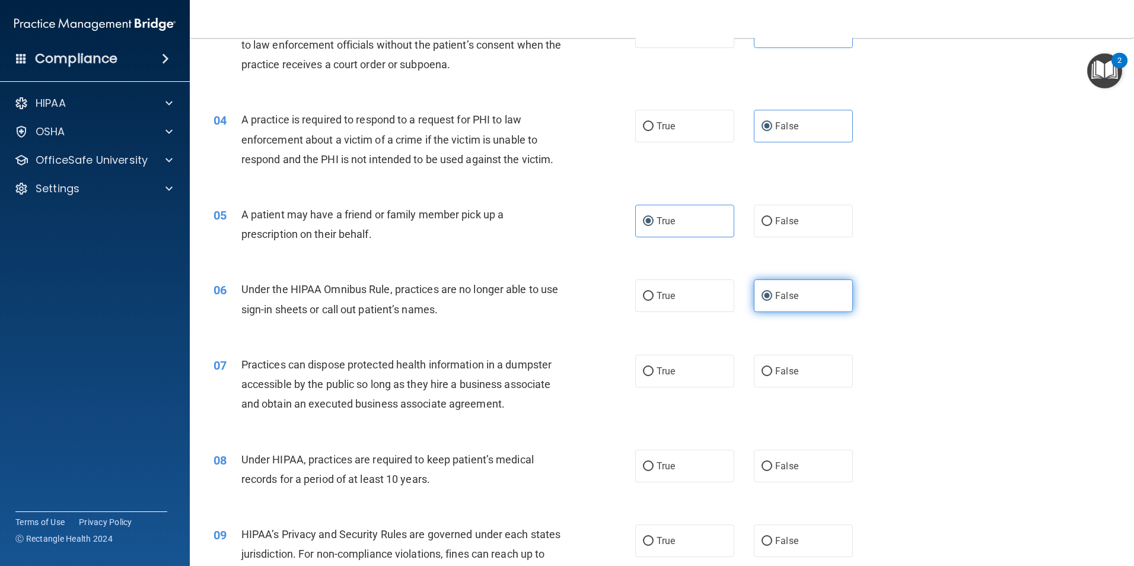
scroll to position [296, 0]
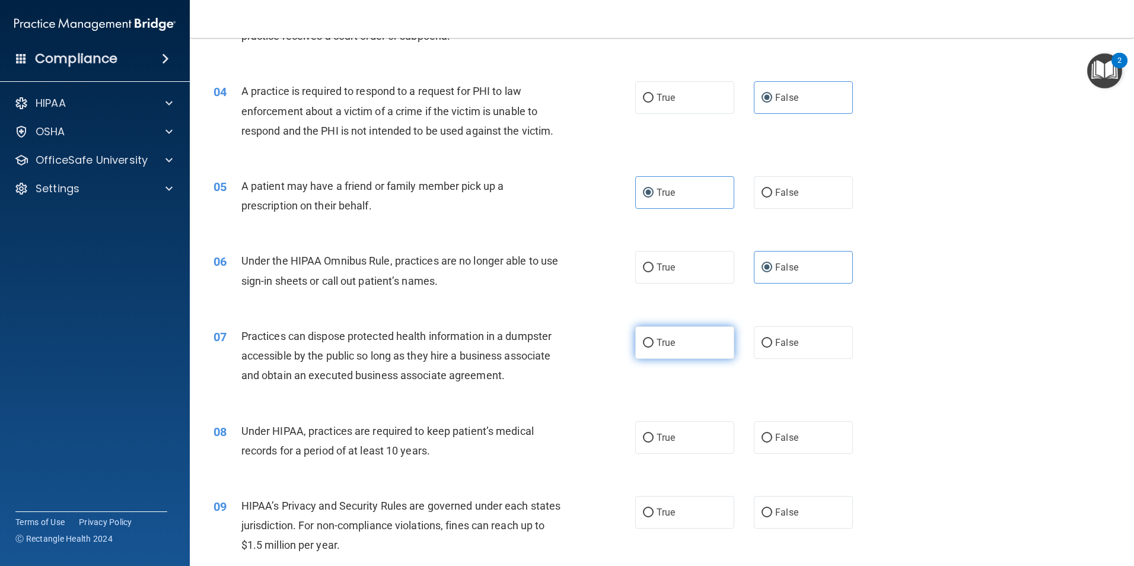
click at [709, 349] on label "True" at bounding box center [684, 342] width 99 height 33
click at [653, 347] on input "True" at bounding box center [648, 343] width 11 height 9
radio input "true"
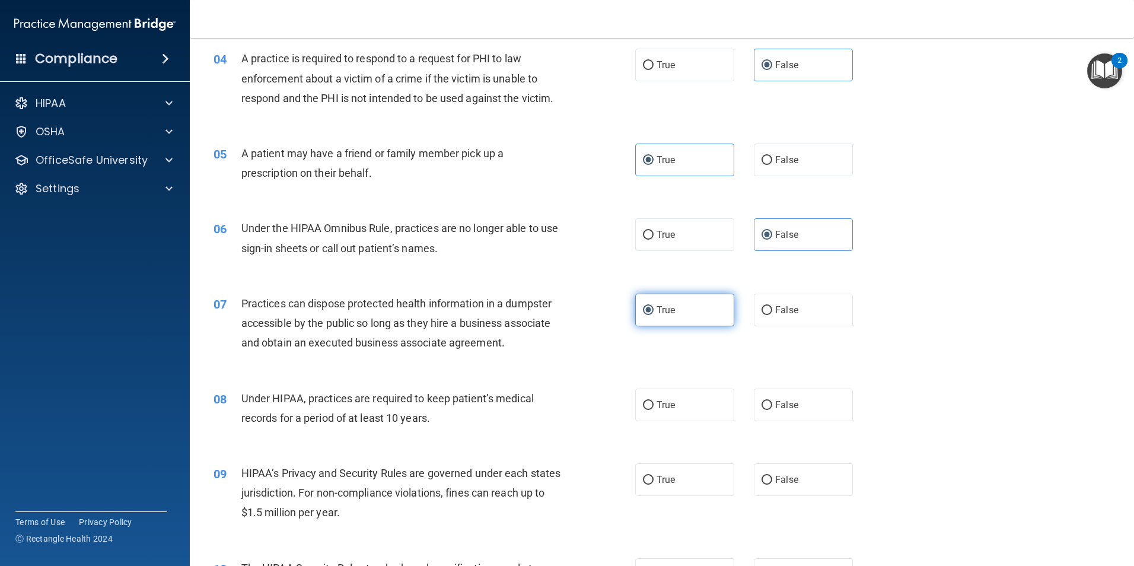
scroll to position [356, 0]
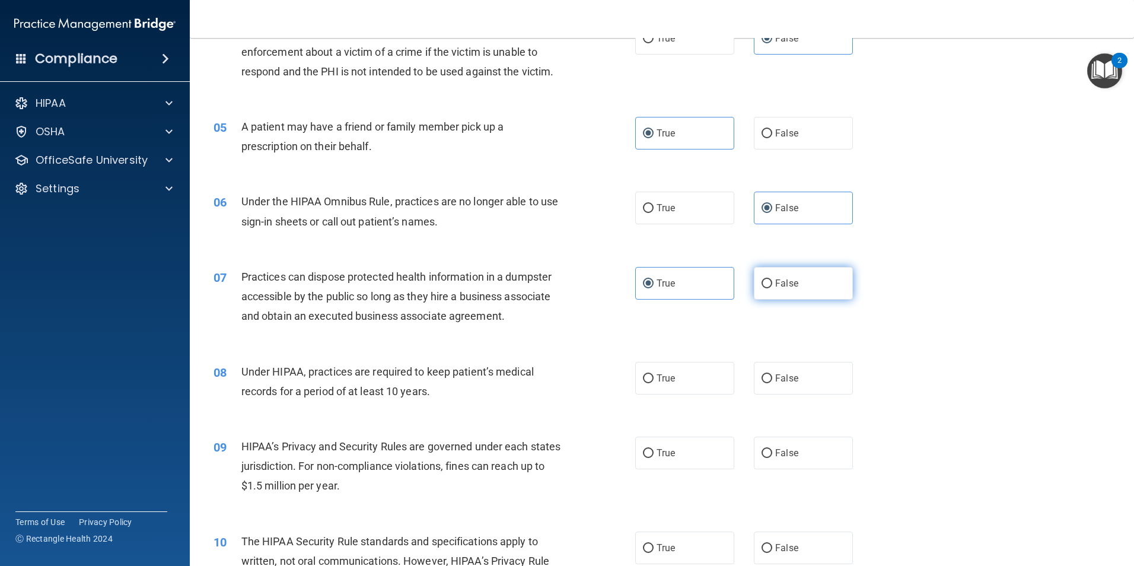
click at [779, 291] on label "False" at bounding box center [803, 283] width 99 height 33
click at [772, 288] on input "False" at bounding box center [766, 283] width 11 height 9
radio input "true"
radio input "false"
click at [784, 380] on span "False" at bounding box center [786, 377] width 23 height 11
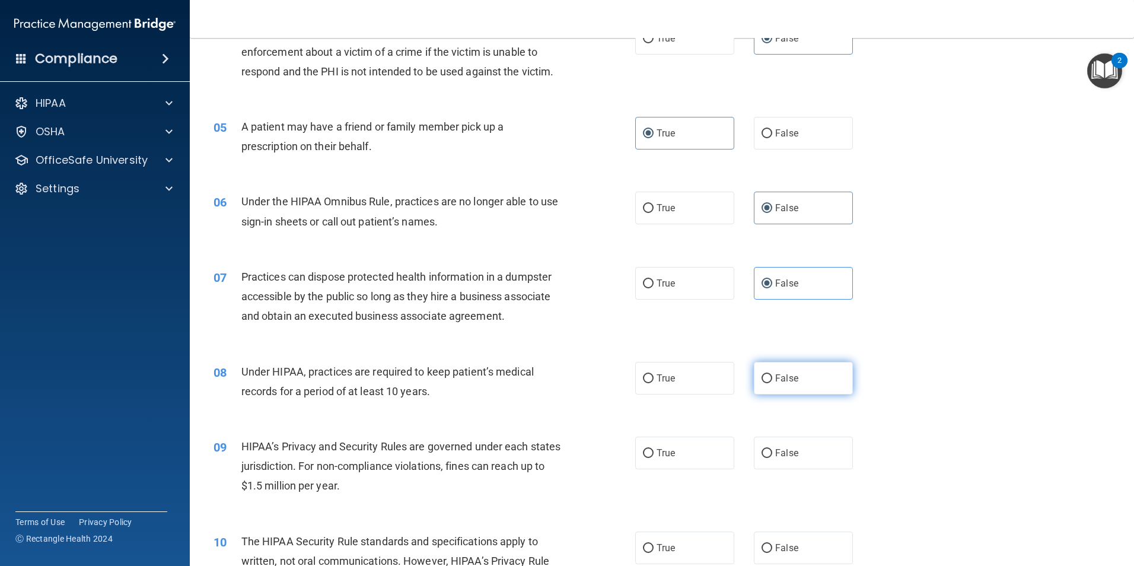
click at [772, 380] on input "False" at bounding box center [766, 378] width 11 height 9
radio input "true"
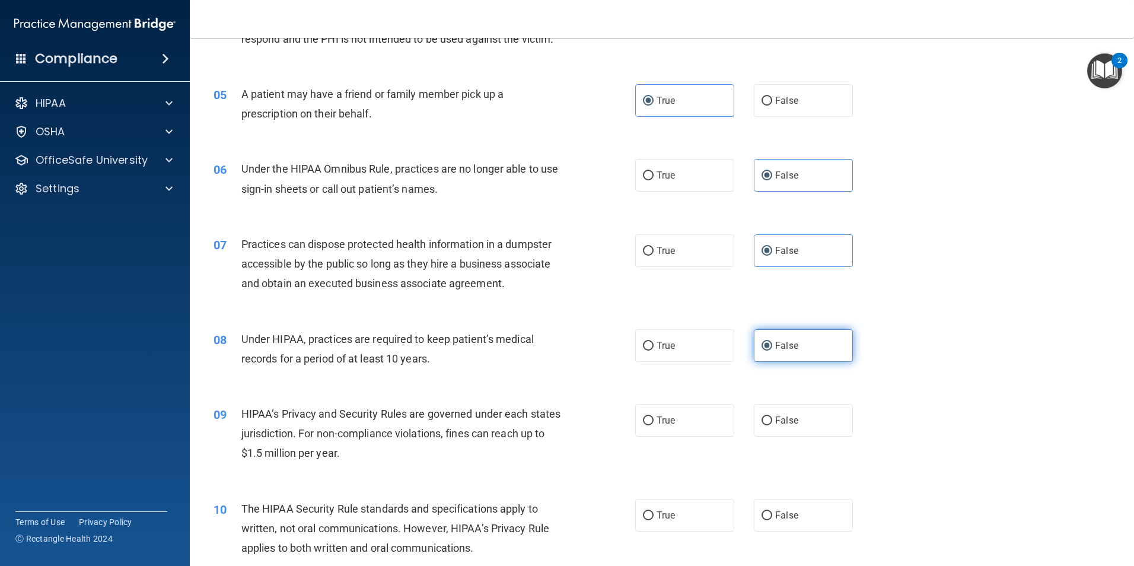
scroll to position [415, 0]
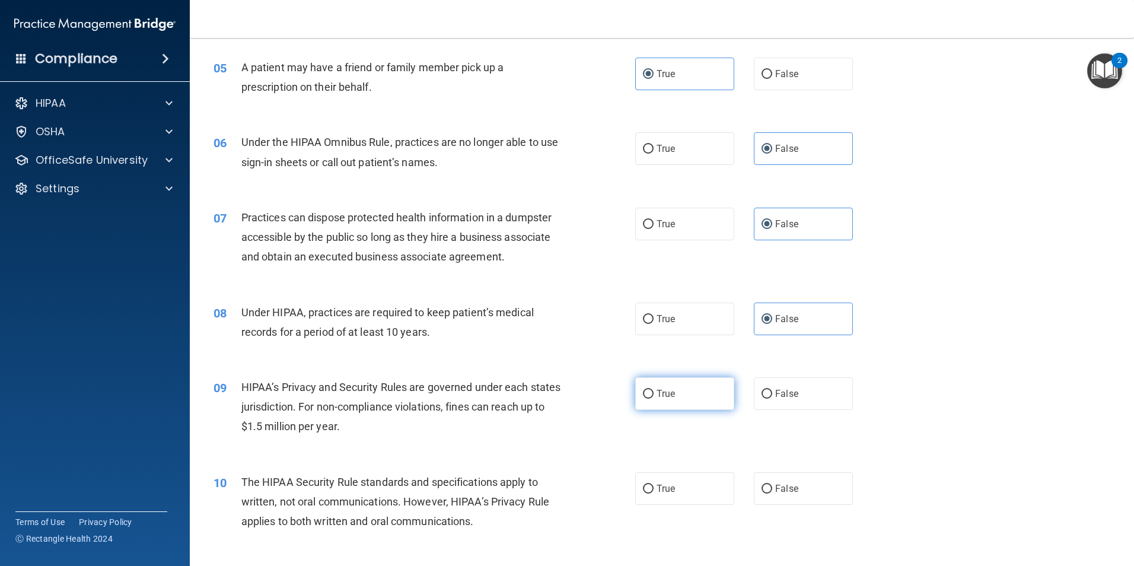
click at [693, 394] on label "True" at bounding box center [684, 393] width 99 height 33
click at [653, 394] on input "True" at bounding box center [648, 394] width 11 height 9
radio input "true"
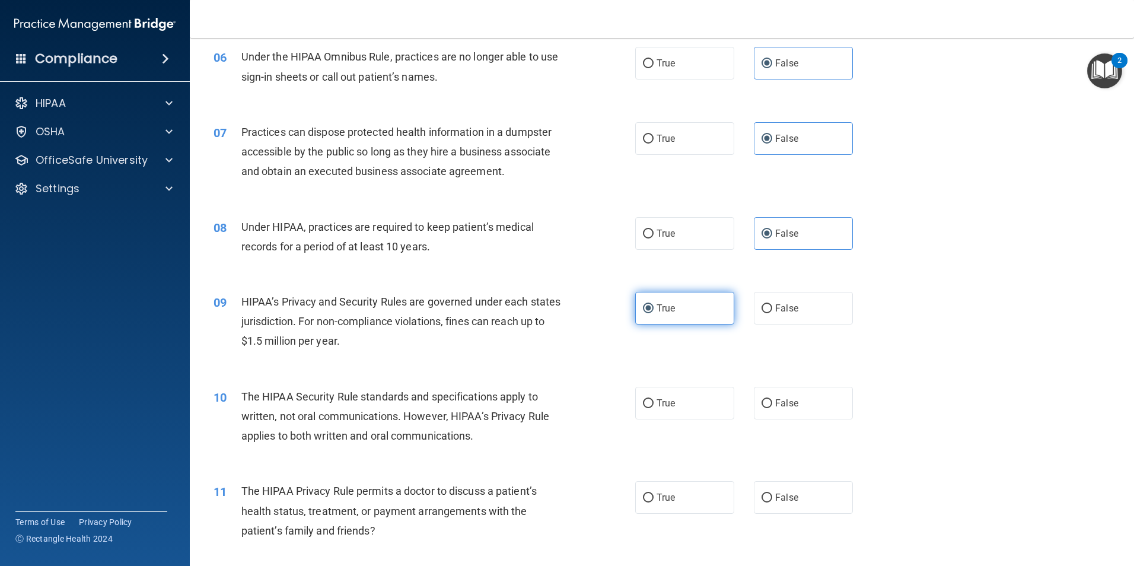
scroll to position [534, 0]
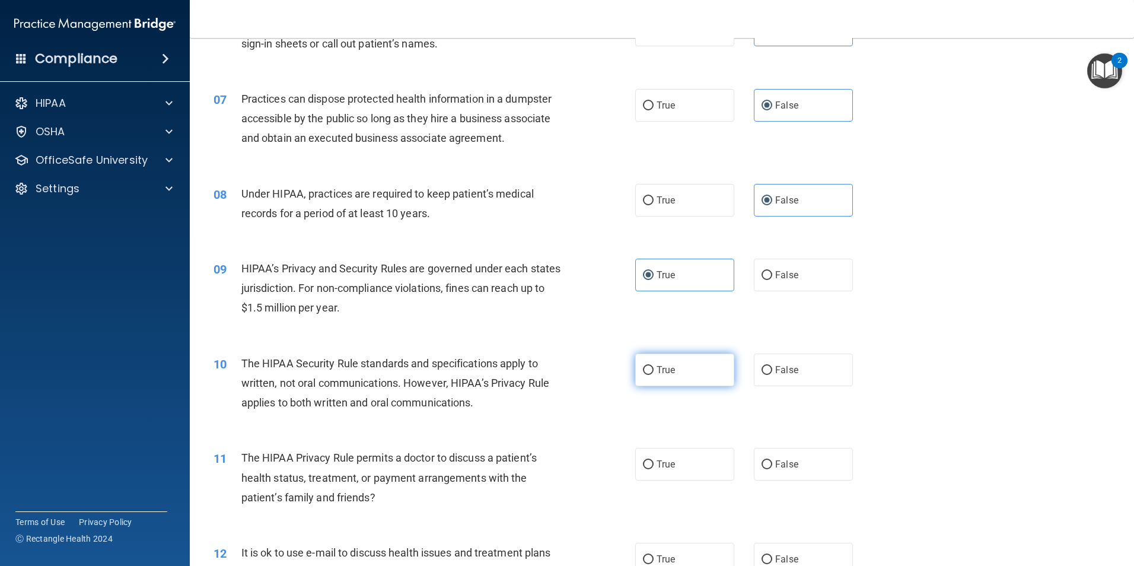
click at [684, 382] on label "True" at bounding box center [684, 369] width 99 height 33
click at [653, 375] on input "True" at bounding box center [648, 370] width 11 height 9
radio input "true"
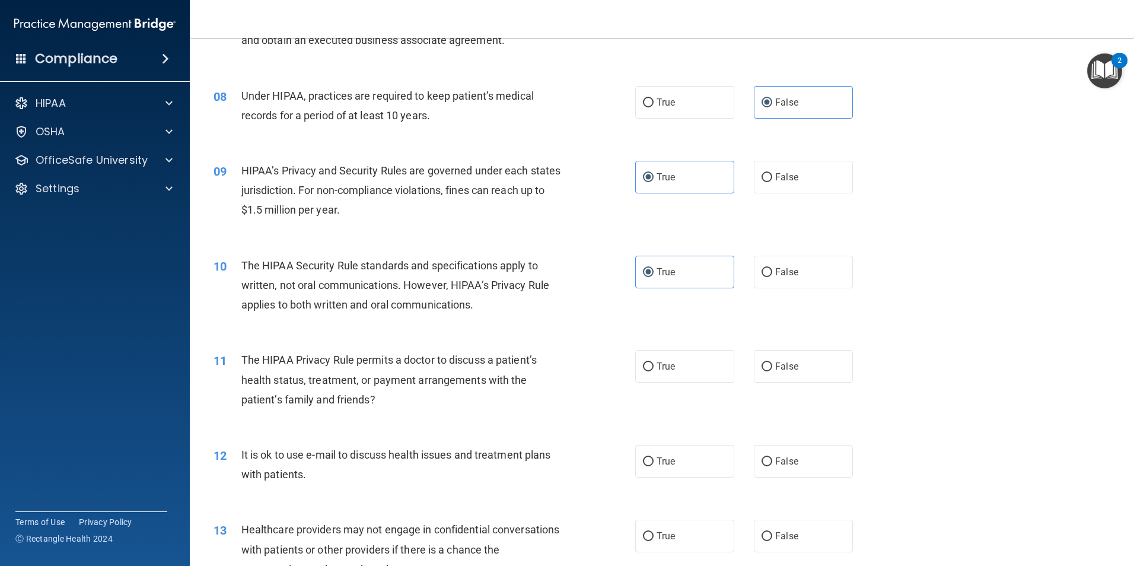
scroll to position [652, 0]
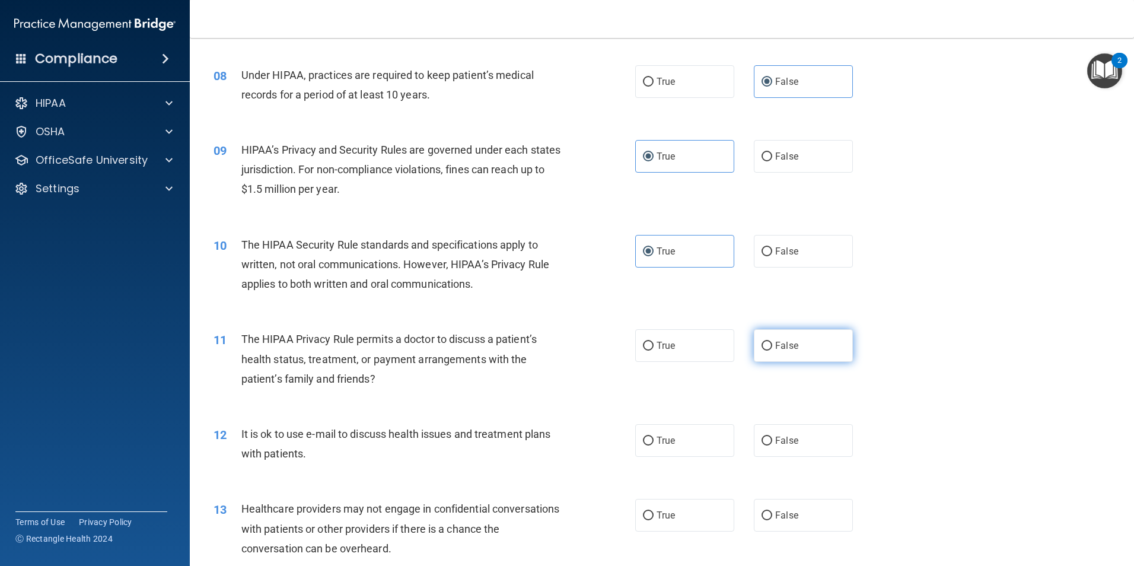
click at [786, 355] on label "False" at bounding box center [803, 345] width 99 height 33
click at [772, 350] on input "False" at bounding box center [766, 346] width 11 height 9
radio input "true"
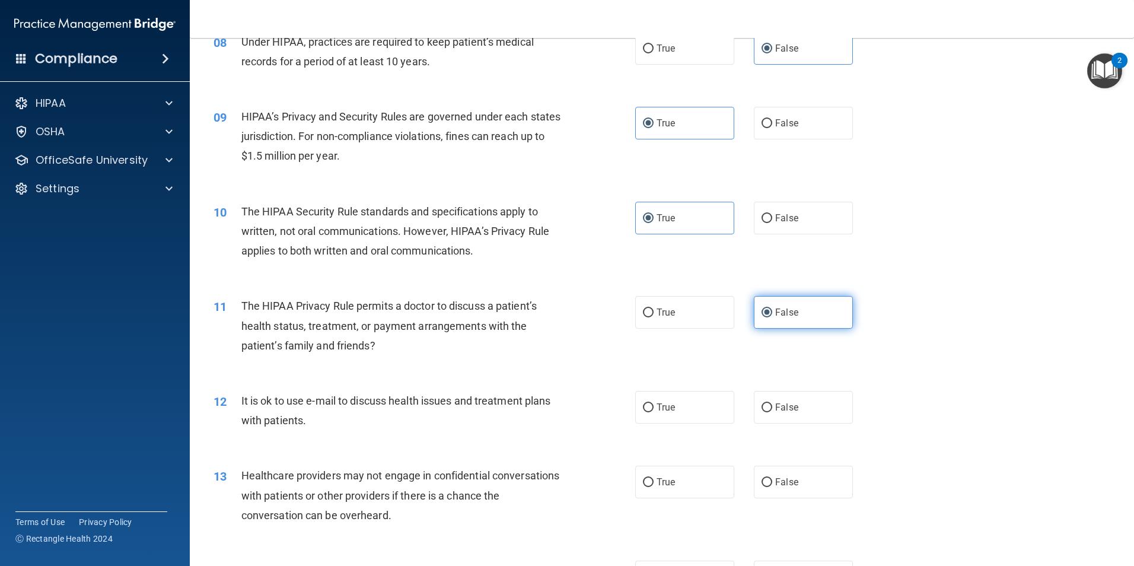
scroll to position [771, 0]
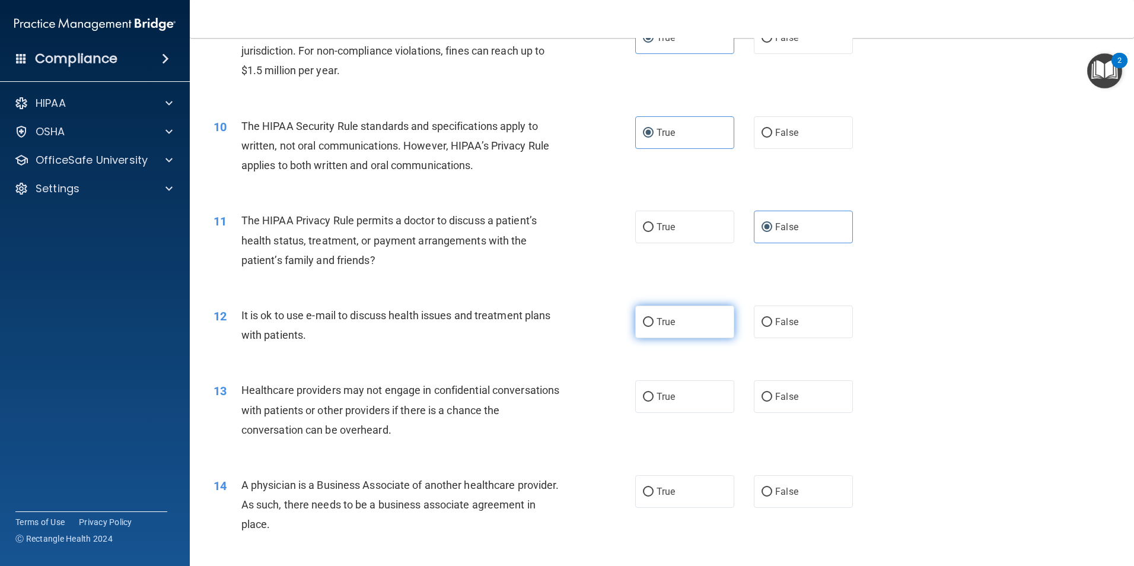
click at [706, 335] on label "True" at bounding box center [684, 321] width 99 height 33
click at [653, 327] on input "True" at bounding box center [648, 322] width 11 height 9
radio input "true"
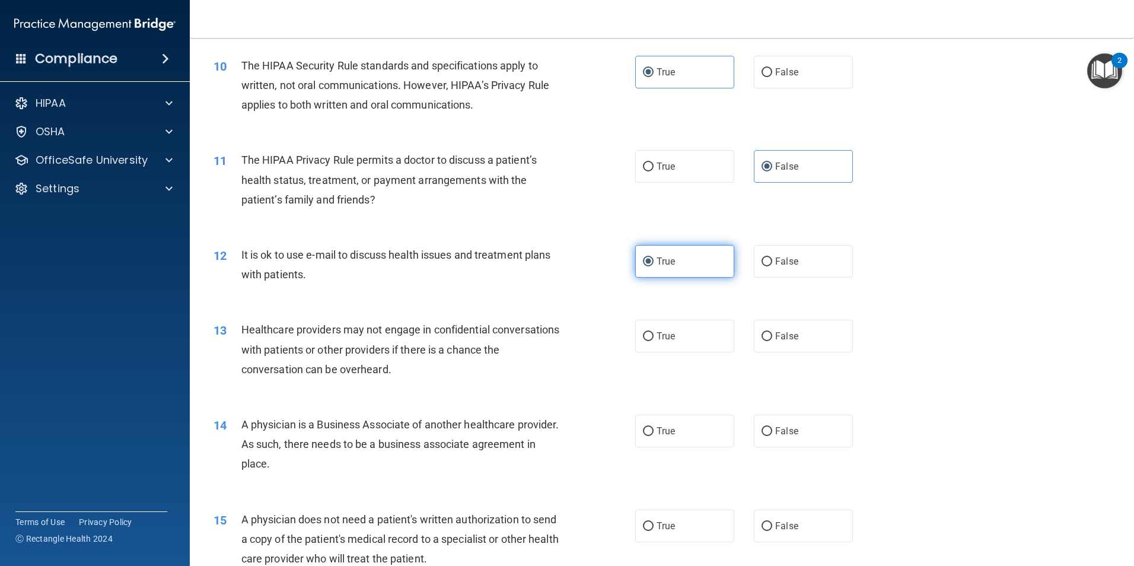
scroll to position [889, 0]
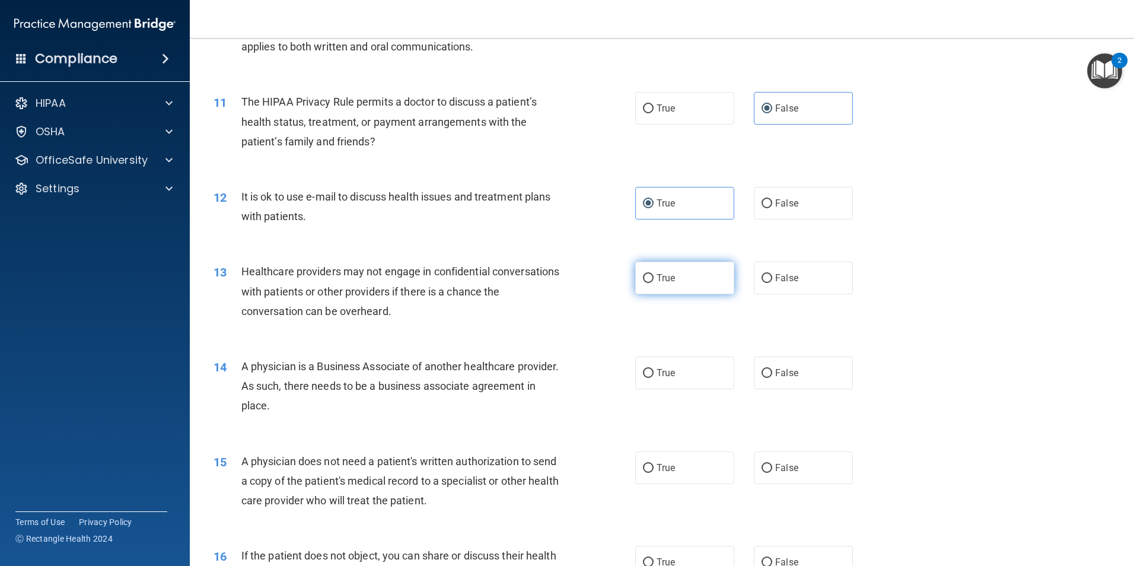
click at [674, 276] on label "True" at bounding box center [684, 277] width 99 height 33
click at [653, 276] on input "True" at bounding box center [648, 278] width 11 height 9
radio input "true"
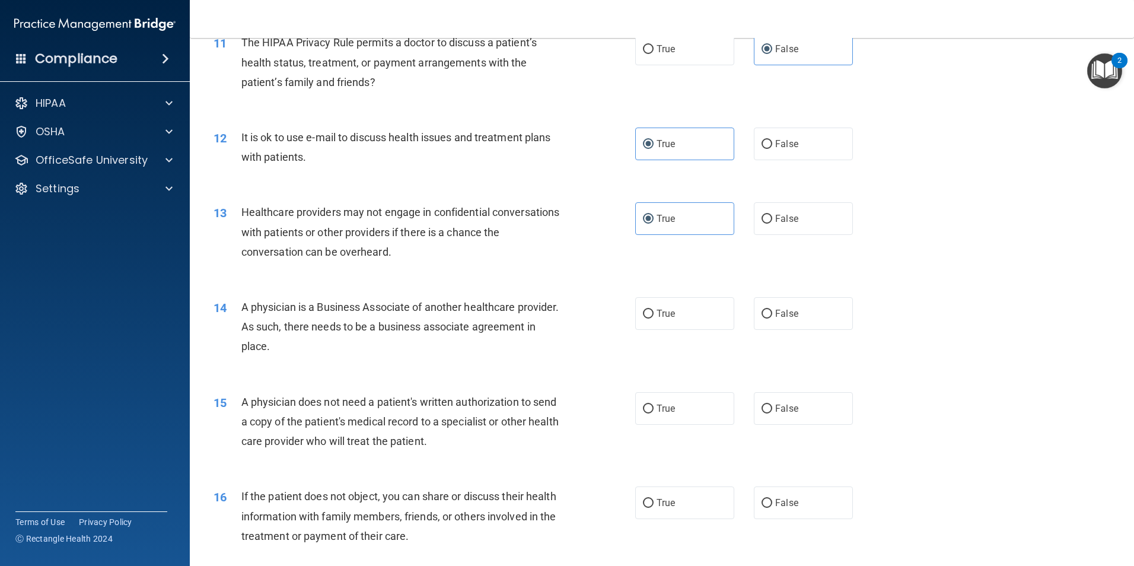
click at [729, 324] on div "True False" at bounding box center [754, 313] width 238 height 33
click at [763, 315] on input "False" at bounding box center [766, 314] width 11 height 9
radio input "true"
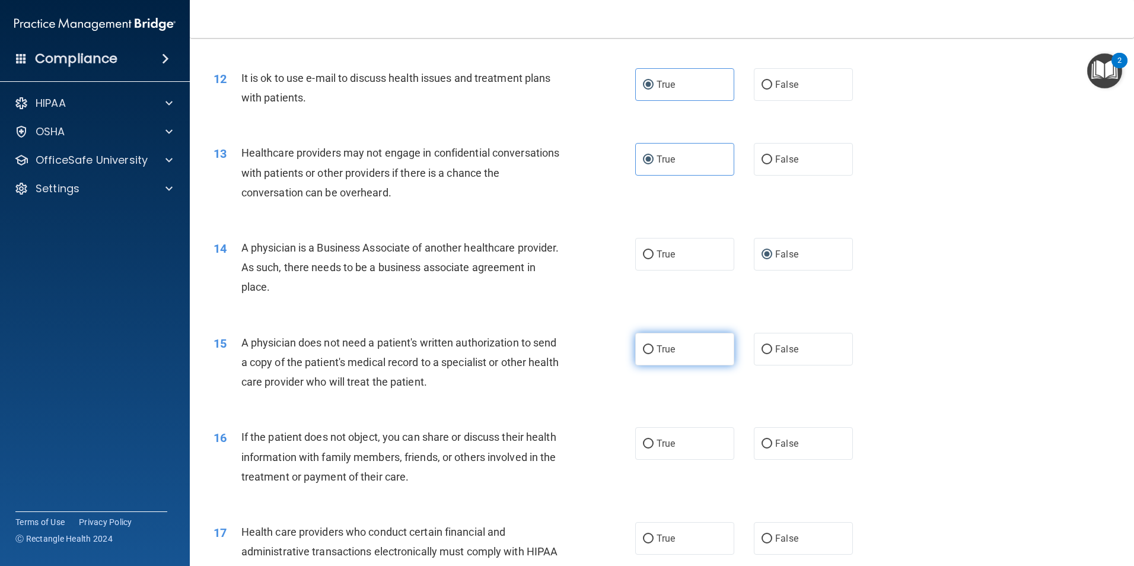
click at [678, 344] on label "True" at bounding box center [684, 349] width 99 height 33
click at [653, 345] on input "True" at bounding box center [648, 349] width 11 height 9
radio input "true"
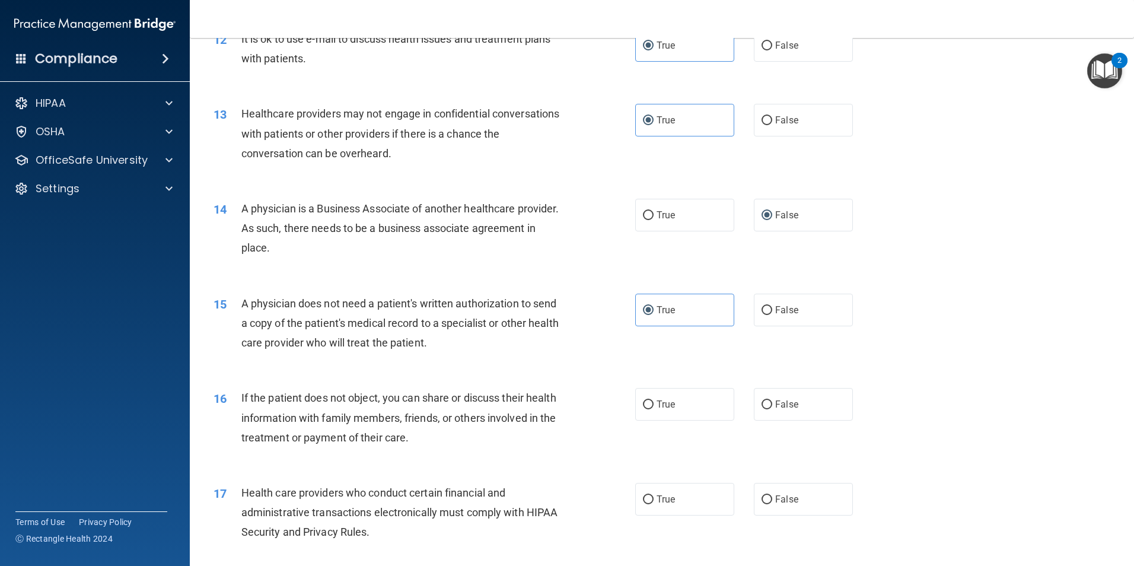
scroll to position [1127, 0]
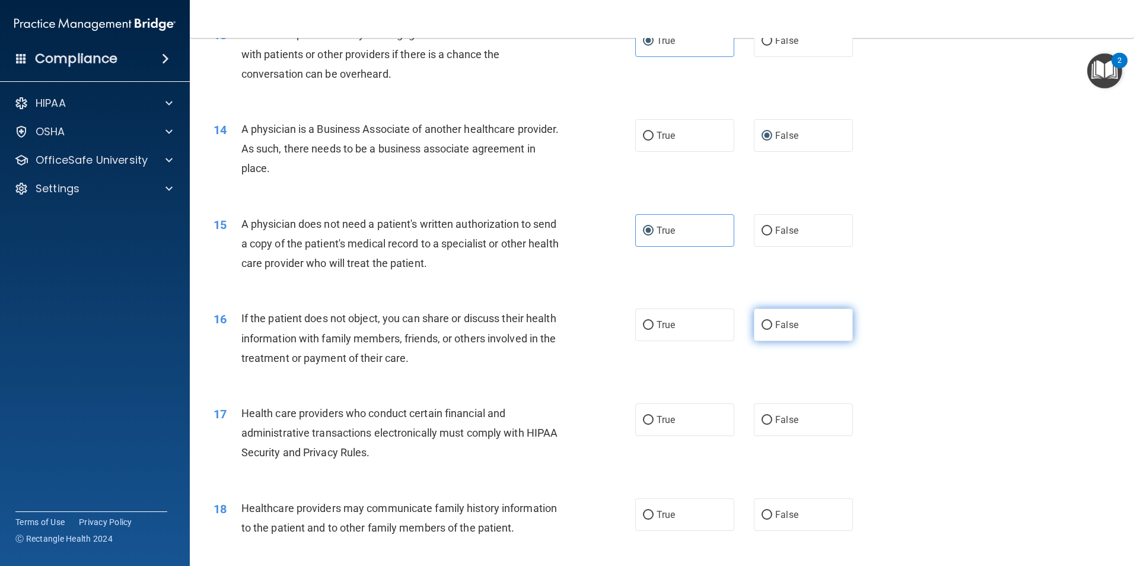
click at [779, 326] on span "False" at bounding box center [786, 324] width 23 height 11
click at [772, 326] on input "False" at bounding box center [766, 325] width 11 height 9
radio input "true"
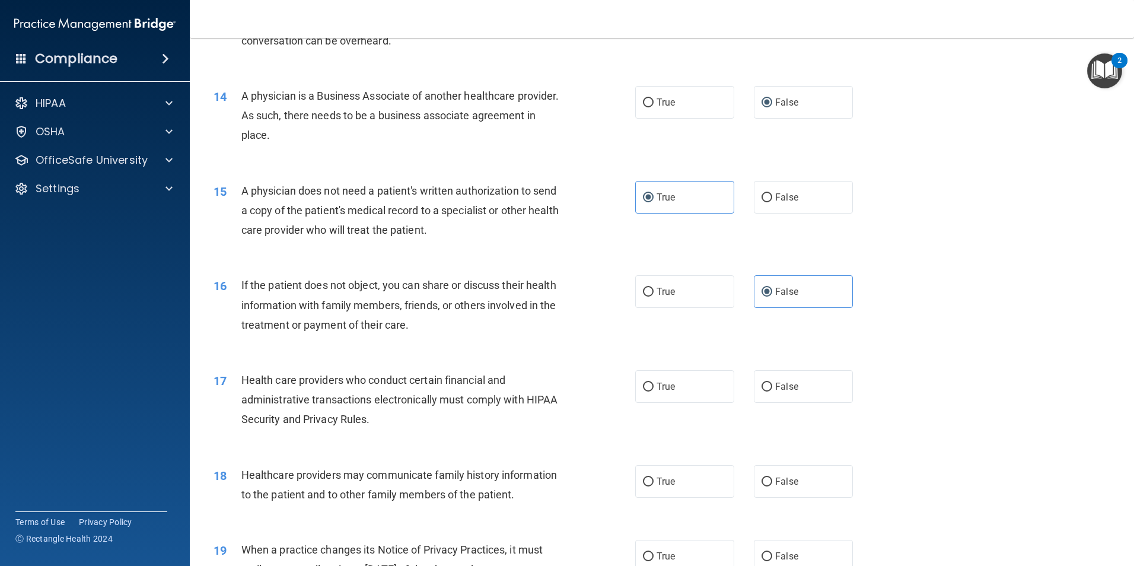
scroll to position [1186, 0]
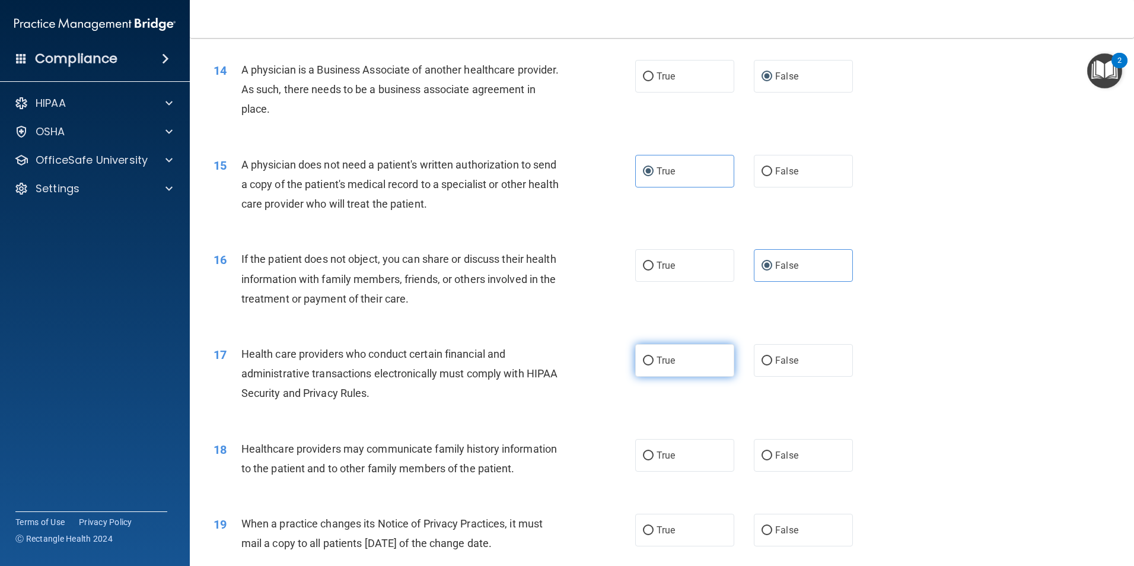
click at [638, 359] on label "True" at bounding box center [684, 360] width 99 height 33
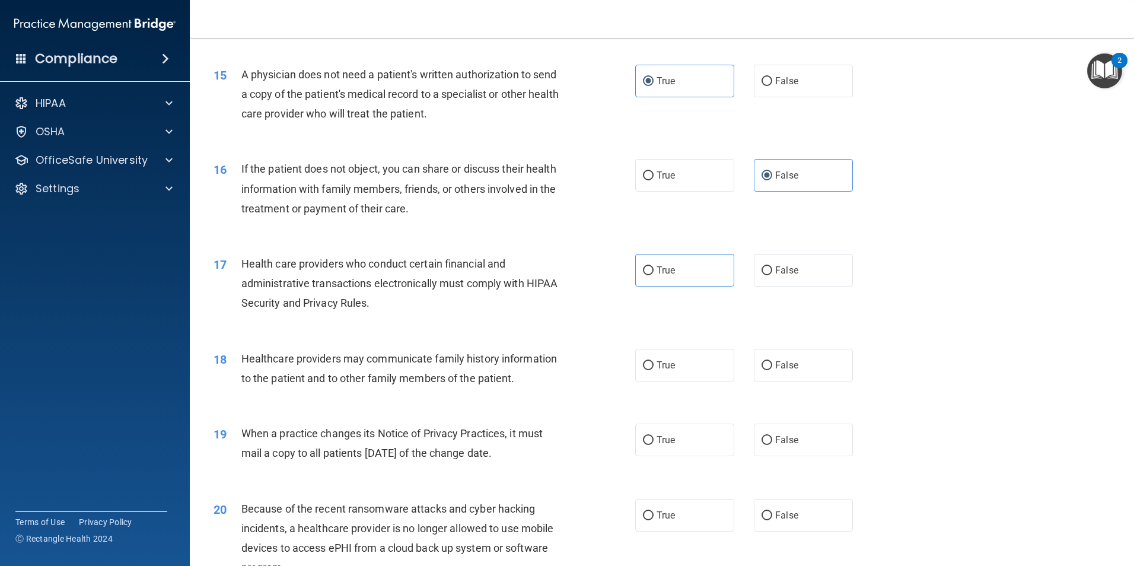
scroll to position [1305, 0]
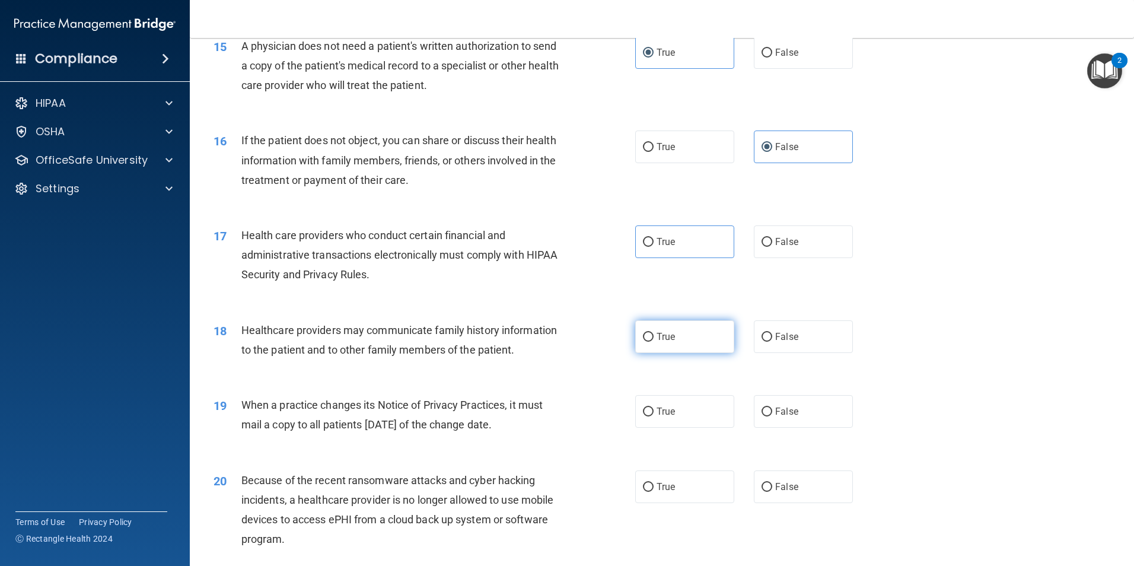
click at [722, 340] on label "True" at bounding box center [684, 336] width 99 height 33
click at [653, 340] on input "True" at bounding box center [648, 337] width 11 height 9
radio input "true"
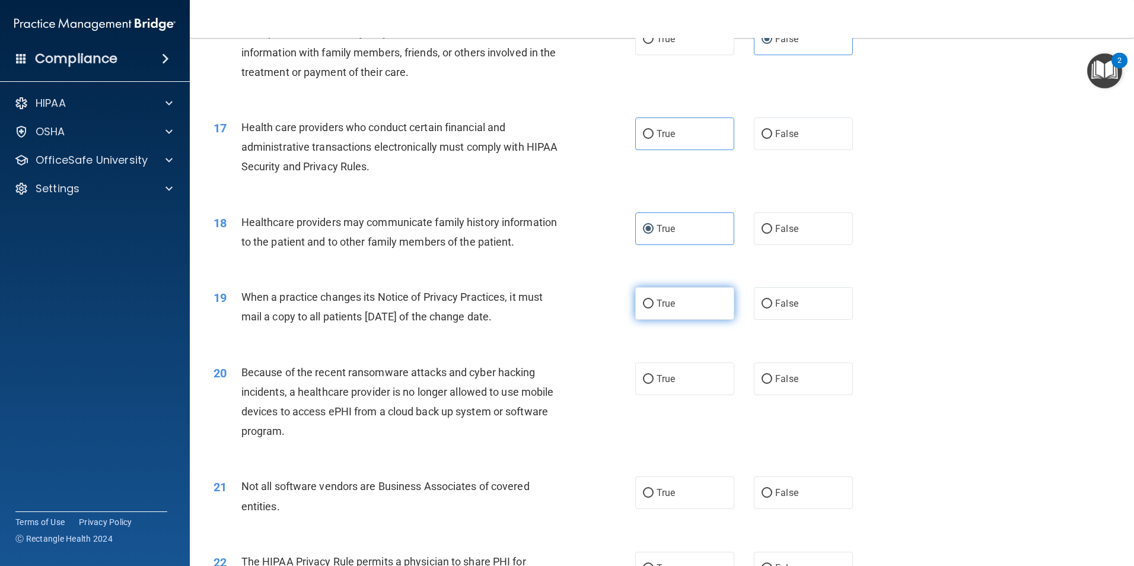
scroll to position [1423, 0]
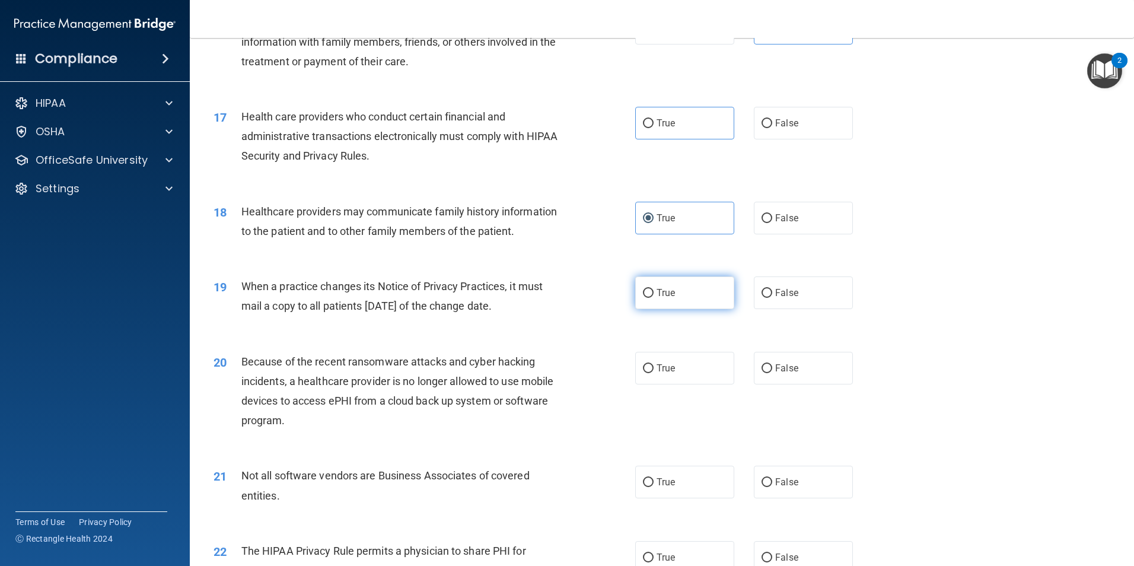
click at [646, 293] on input "True" at bounding box center [648, 293] width 11 height 9
radio input "true"
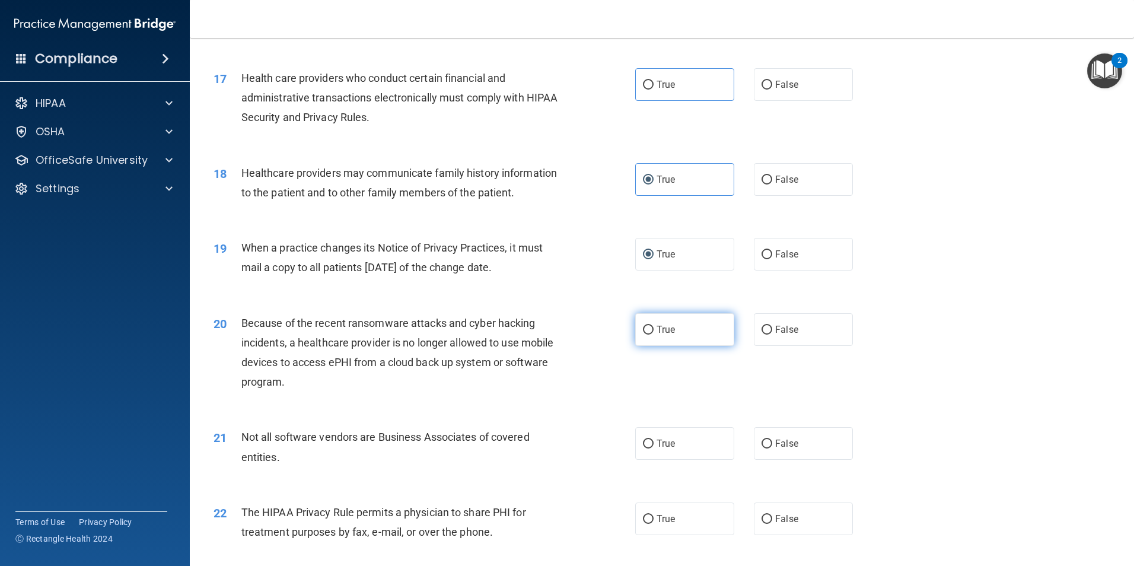
scroll to position [1482, 0]
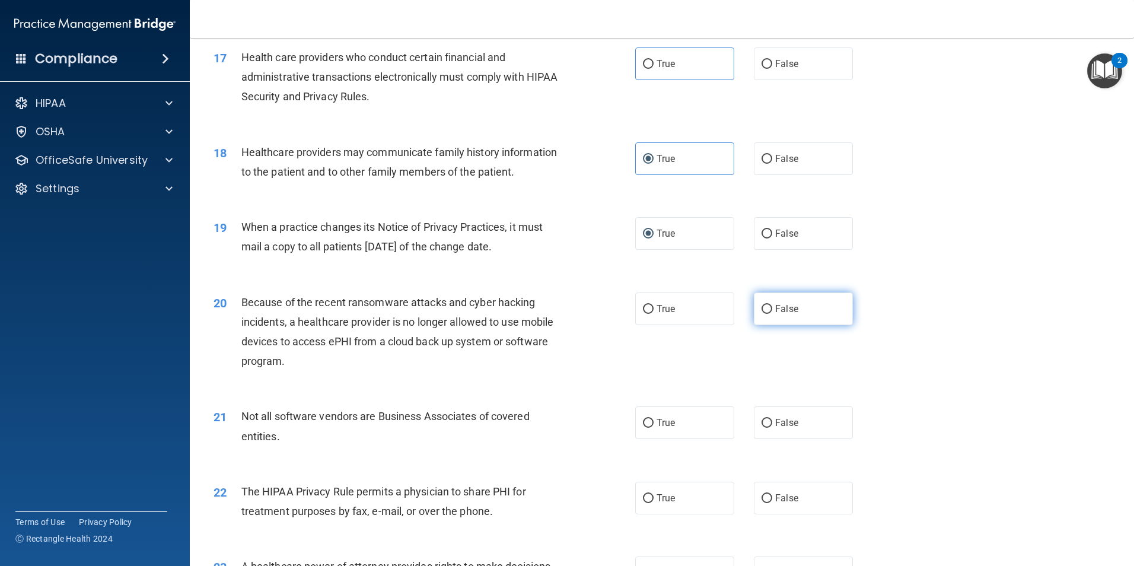
click at [806, 305] on label "False" at bounding box center [803, 308] width 99 height 33
click at [772, 305] on input "False" at bounding box center [766, 309] width 11 height 9
radio input "true"
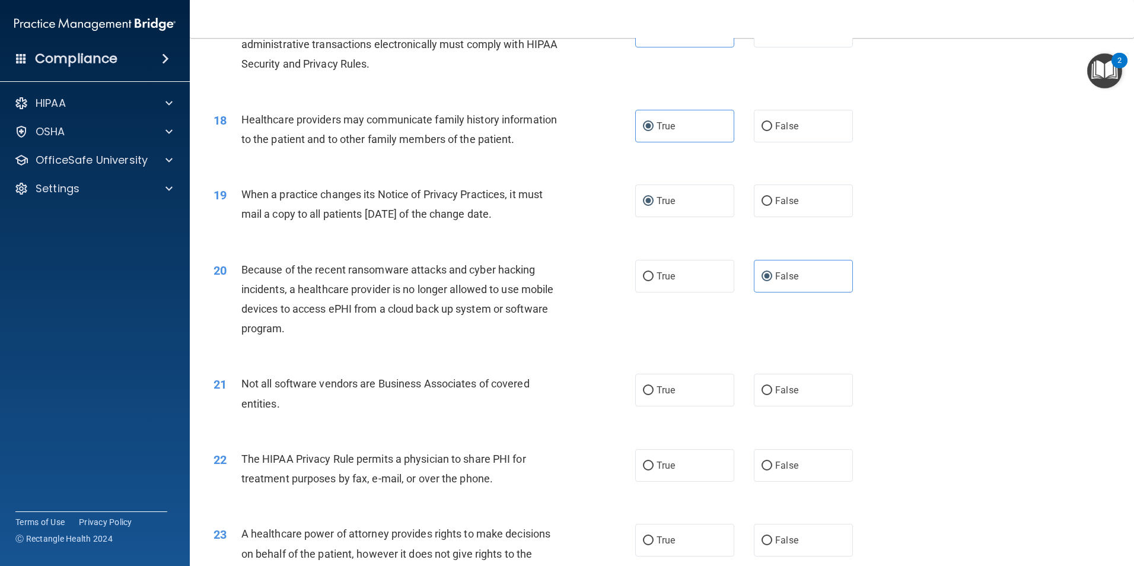
scroll to position [1542, 0]
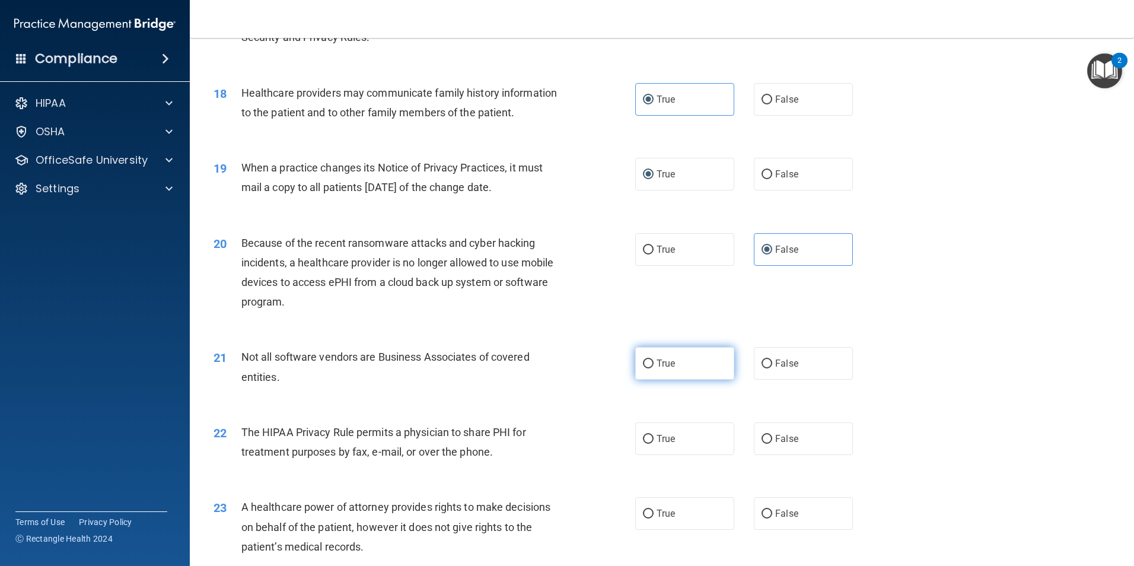
click at [670, 369] on label "True" at bounding box center [684, 363] width 99 height 33
click at [653, 368] on input "True" at bounding box center [648, 363] width 11 height 9
radio input "true"
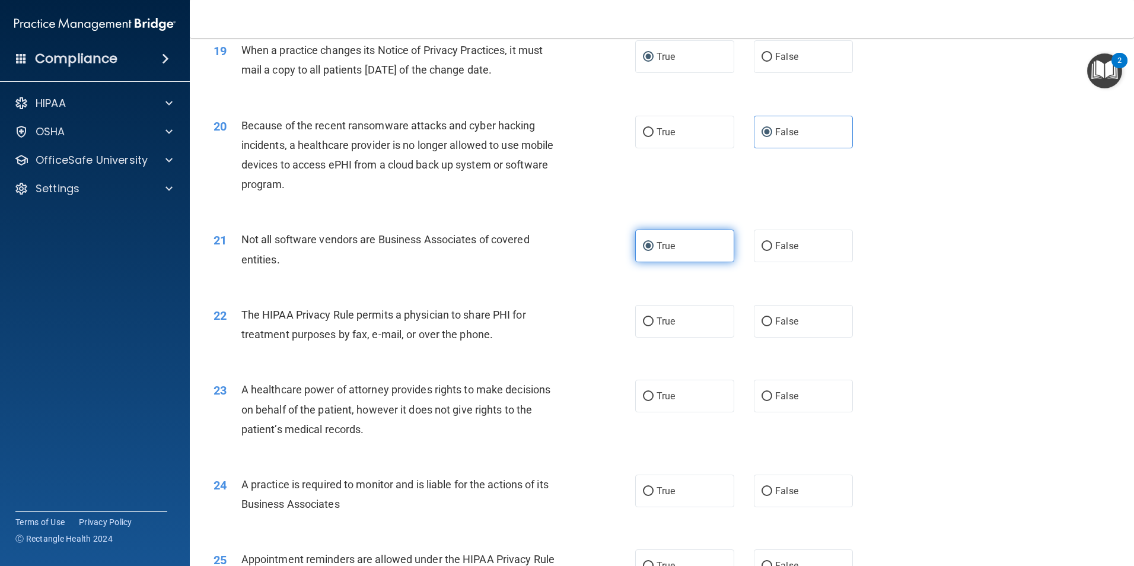
scroll to position [1660, 0]
click at [651, 329] on label "True" at bounding box center [684, 320] width 99 height 33
click at [651, 325] on input "True" at bounding box center [648, 320] width 11 height 9
radio input "true"
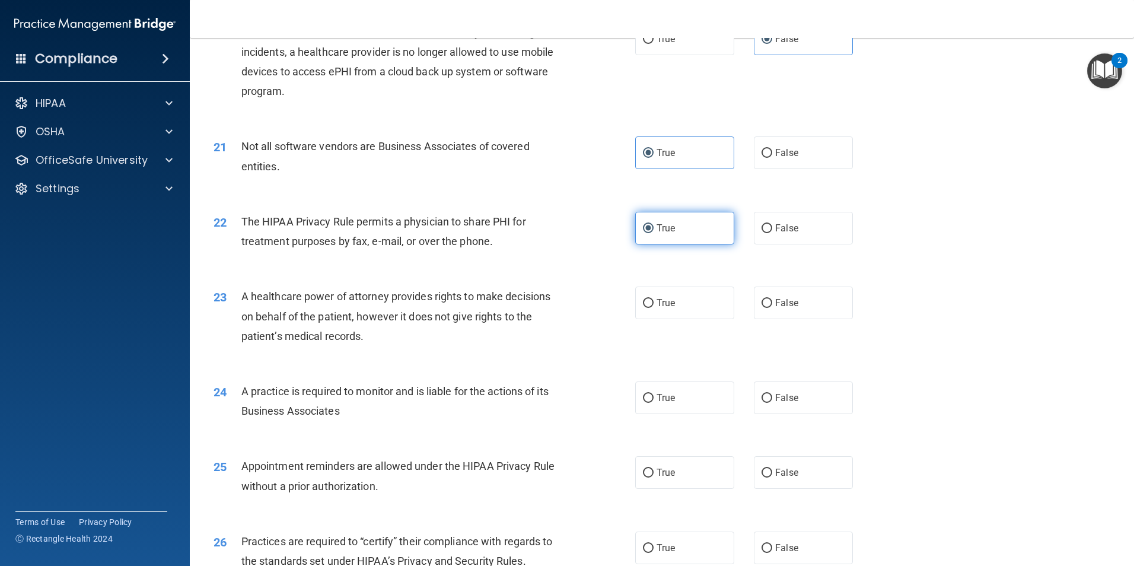
scroll to position [1779, 0]
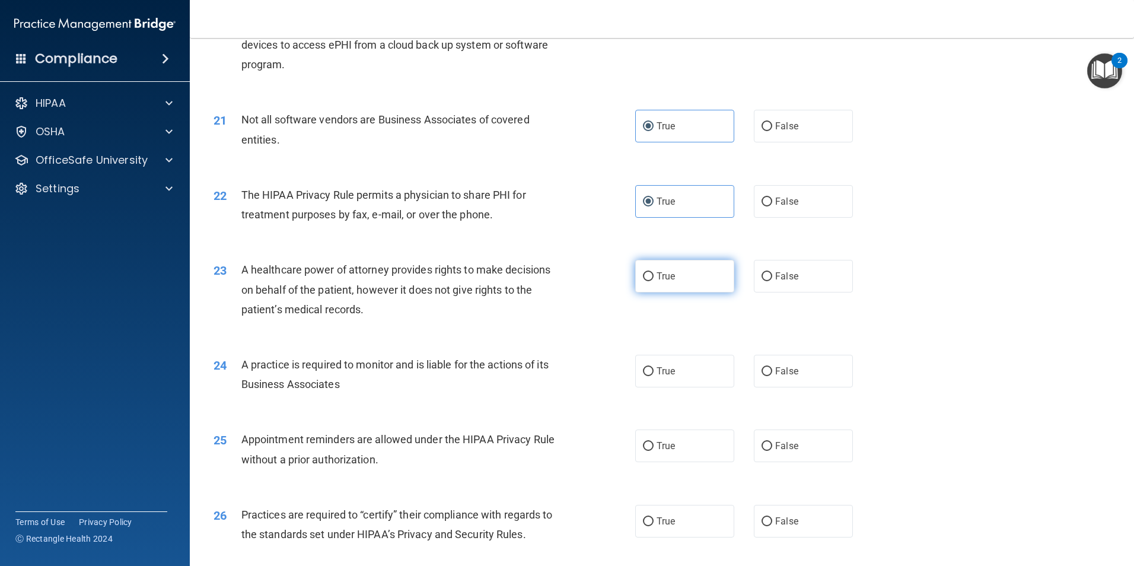
click at [701, 281] on label "True" at bounding box center [684, 276] width 99 height 33
click at [653, 281] on input "True" at bounding box center [648, 276] width 11 height 9
radio input "true"
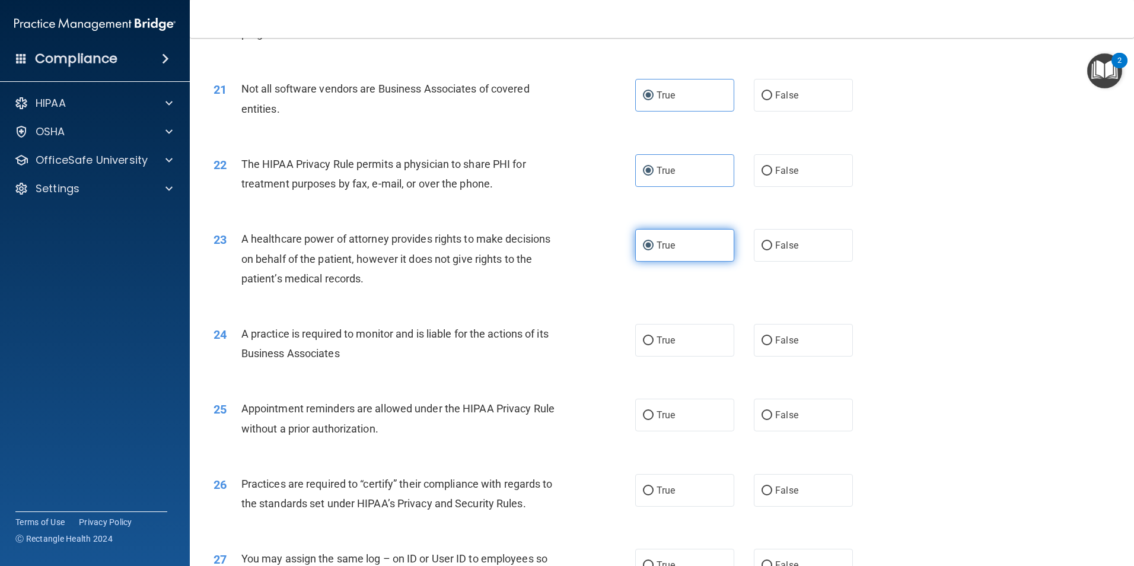
scroll to position [1838, 0]
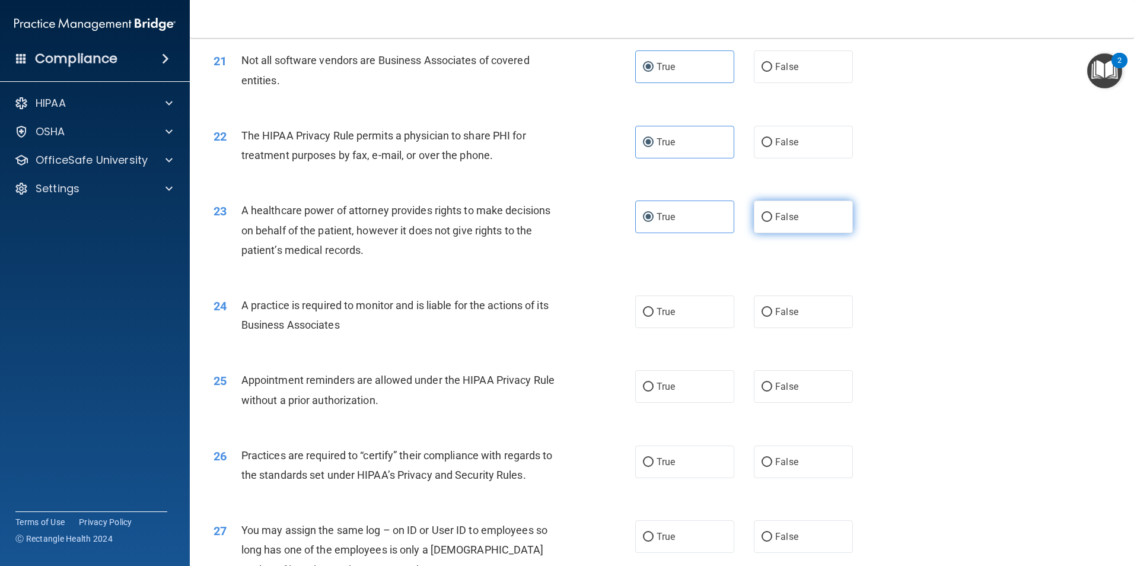
click at [799, 225] on label "False" at bounding box center [803, 216] width 99 height 33
click at [772, 222] on input "False" at bounding box center [766, 217] width 11 height 9
radio input "true"
radio input "false"
click at [767, 309] on label "False" at bounding box center [803, 311] width 99 height 33
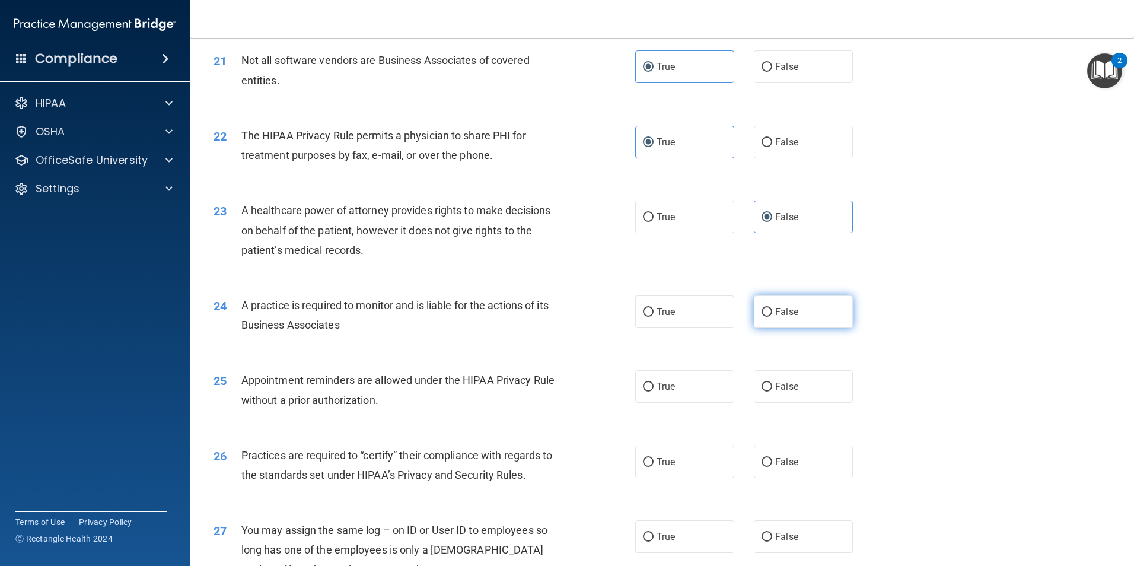
click at [767, 309] on input "False" at bounding box center [766, 312] width 11 height 9
radio input "true"
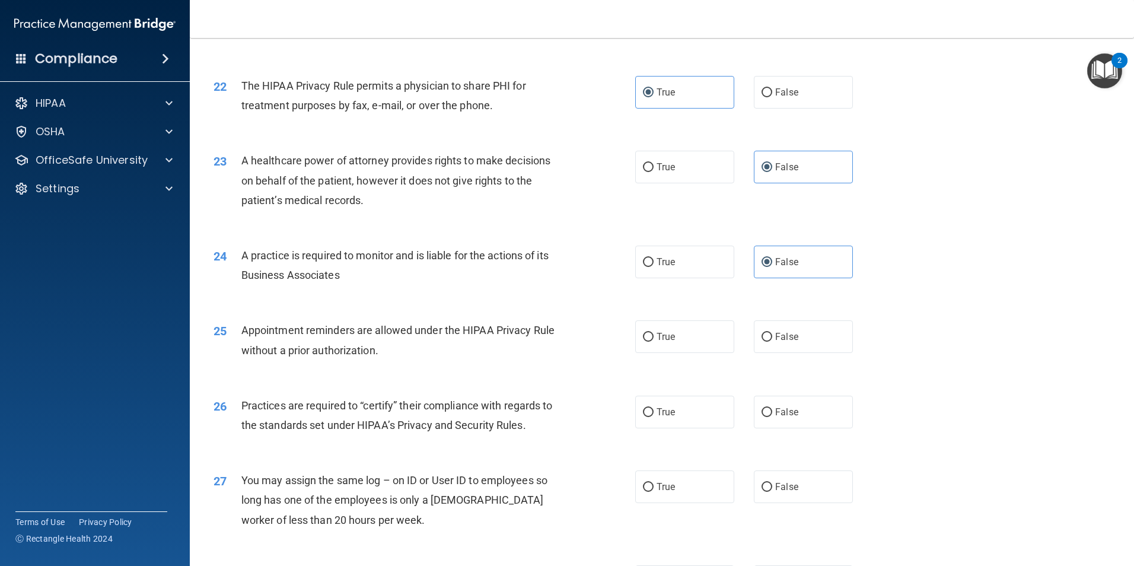
scroll to position [1957, 0]
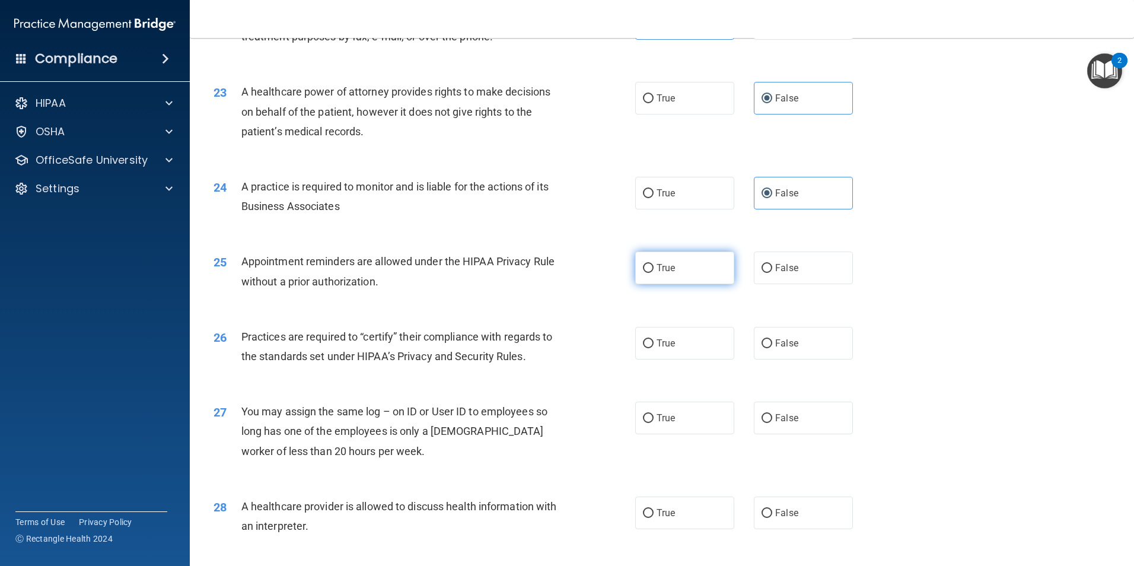
click at [672, 275] on label "True" at bounding box center [684, 267] width 99 height 33
click at [653, 273] on input "True" at bounding box center [648, 268] width 11 height 9
radio input "true"
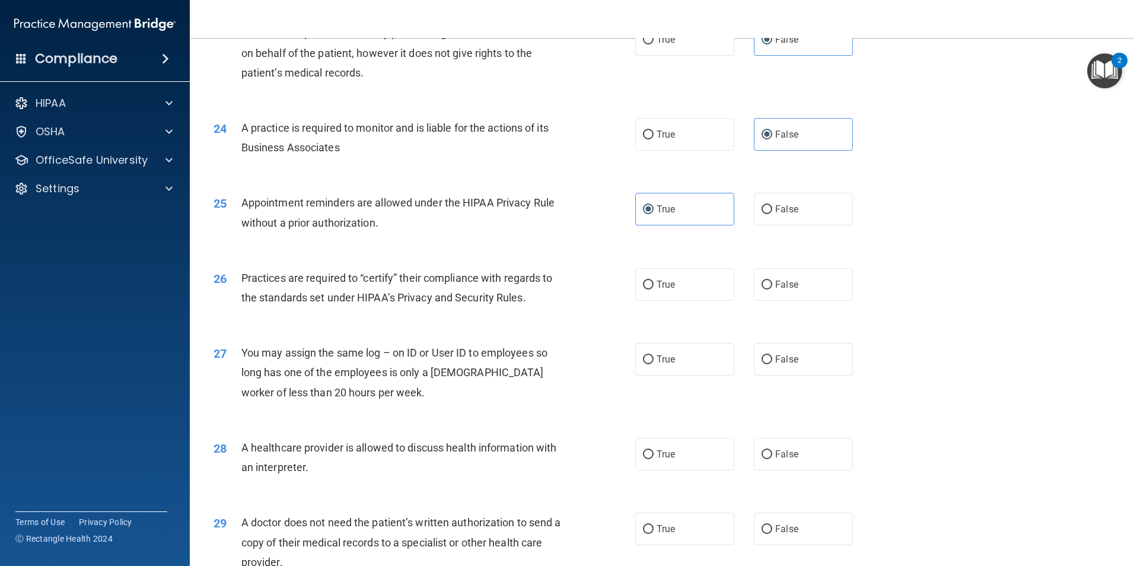
scroll to position [2016, 0]
click at [678, 290] on label "True" at bounding box center [684, 283] width 99 height 33
click at [653, 289] on input "True" at bounding box center [648, 284] width 11 height 9
radio input "true"
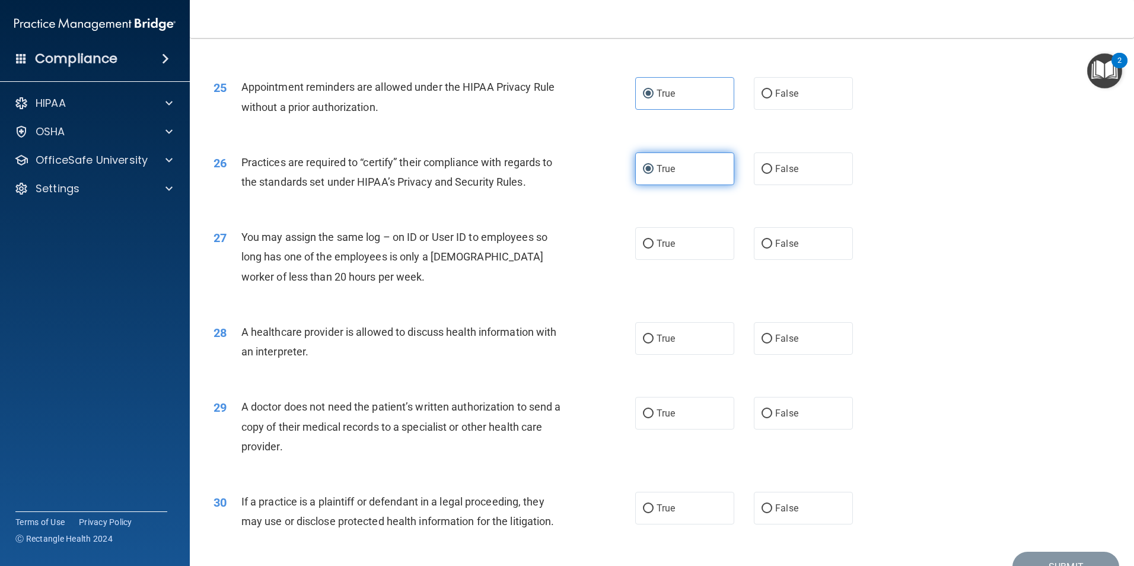
scroll to position [2135, 0]
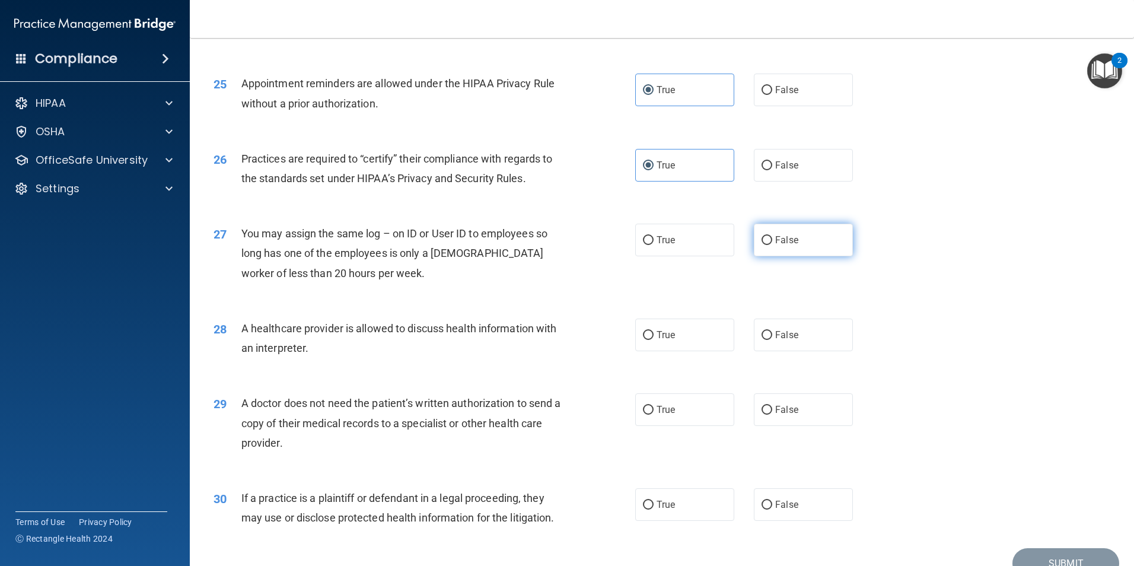
click at [776, 245] on span "False" at bounding box center [786, 239] width 23 height 11
click at [772, 245] on input "False" at bounding box center [766, 240] width 11 height 9
radio input "true"
click at [670, 327] on label "True" at bounding box center [684, 334] width 99 height 33
click at [653, 331] on input "True" at bounding box center [648, 335] width 11 height 9
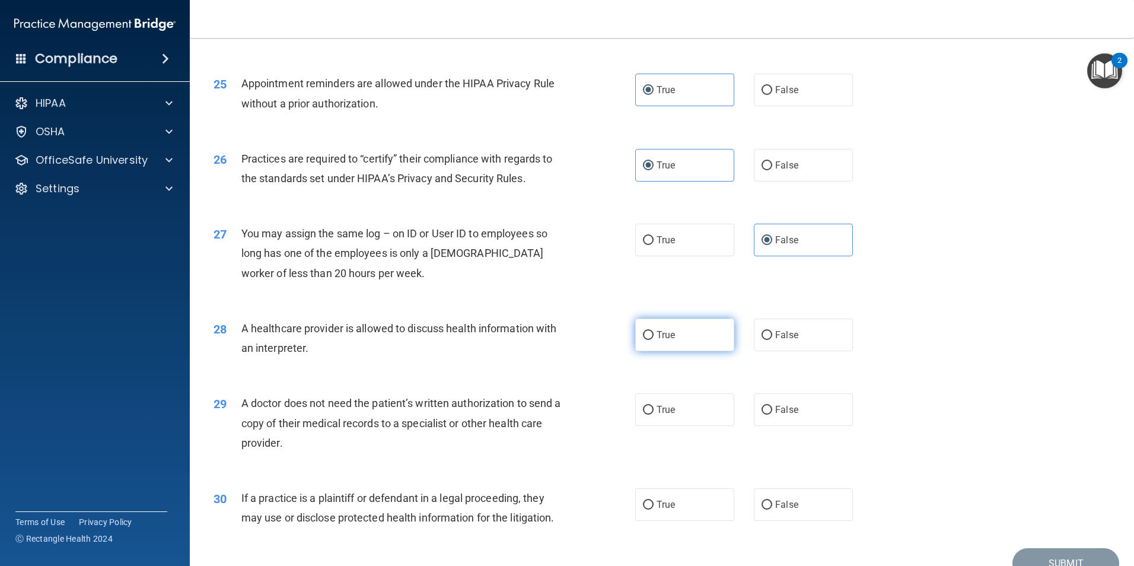
radio input "true"
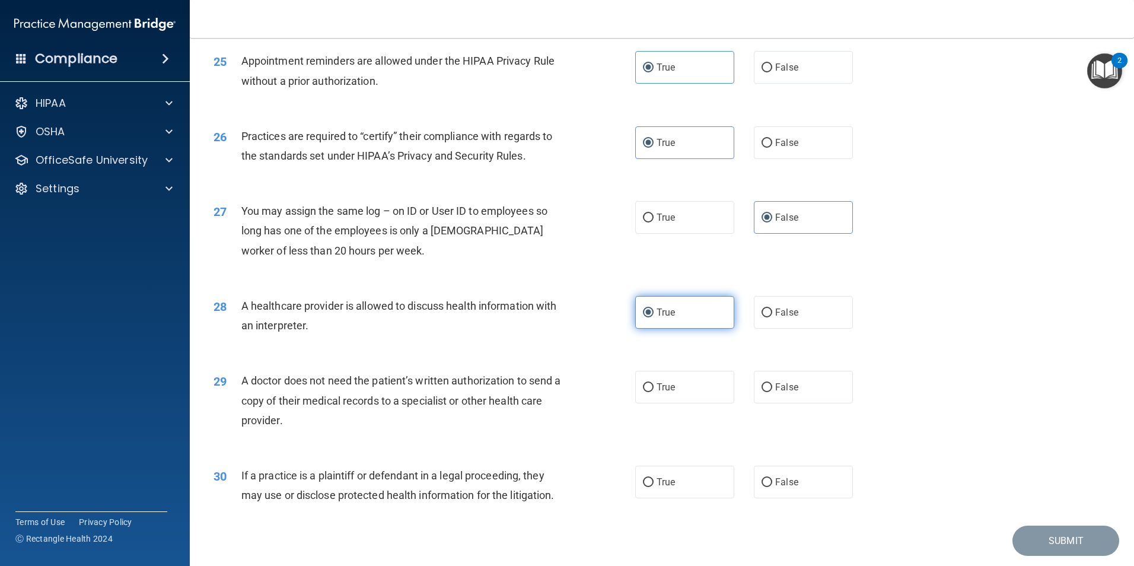
scroll to position [2195, 0]
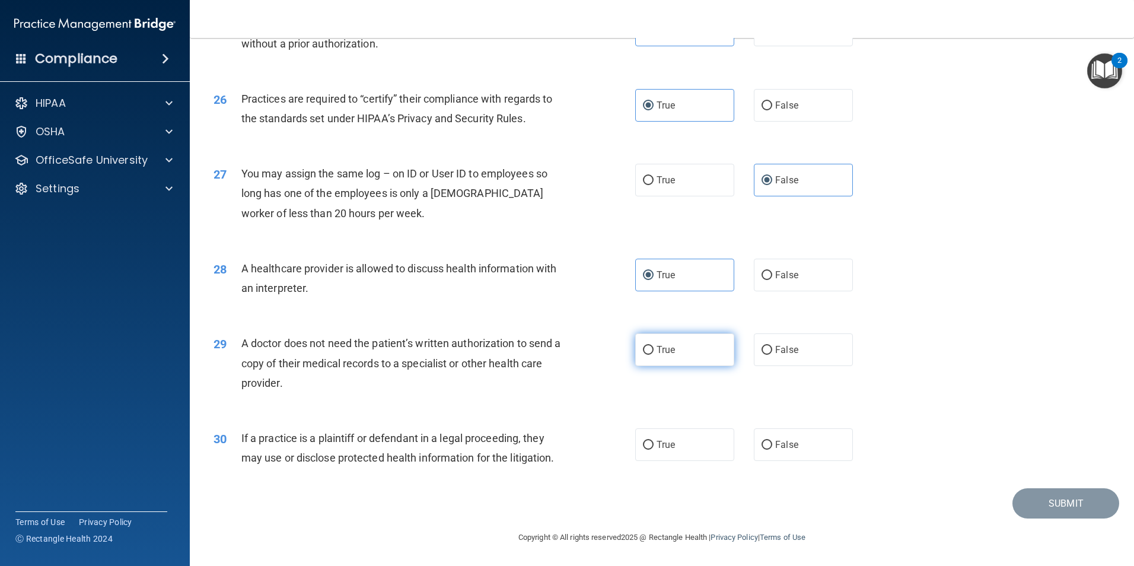
click at [712, 345] on label "True" at bounding box center [684, 349] width 99 height 33
click at [653, 346] on input "True" at bounding box center [648, 350] width 11 height 9
radio input "true"
click at [754, 444] on label "False" at bounding box center [803, 444] width 99 height 33
click at [761, 444] on input "False" at bounding box center [766, 445] width 11 height 9
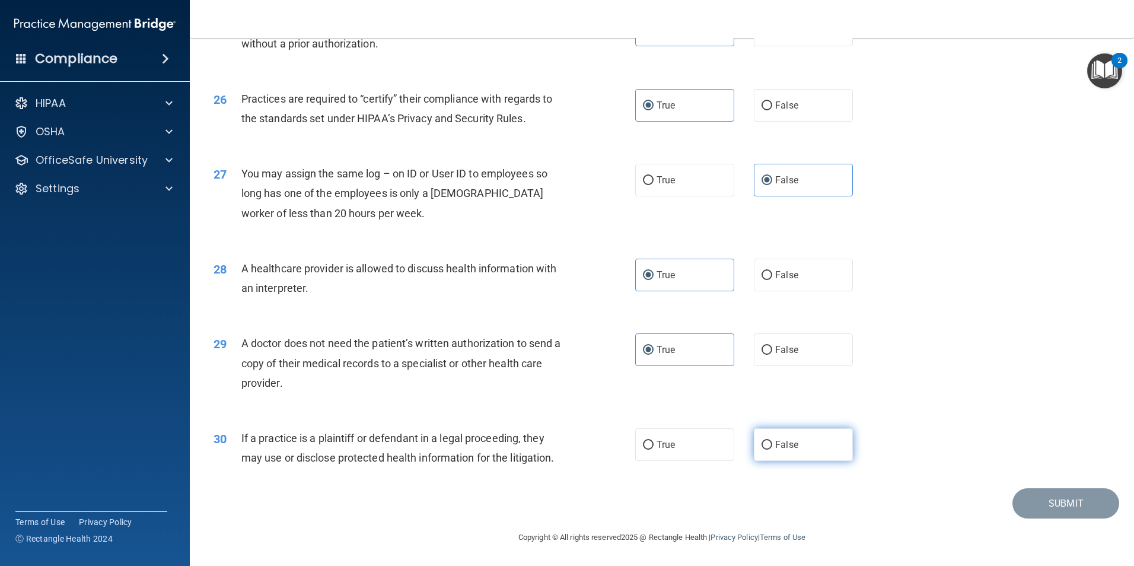
radio input "true"
click at [785, 442] on span "False" at bounding box center [786, 444] width 23 height 11
click at [772, 442] on input "False" at bounding box center [766, 445] width 11 height 9
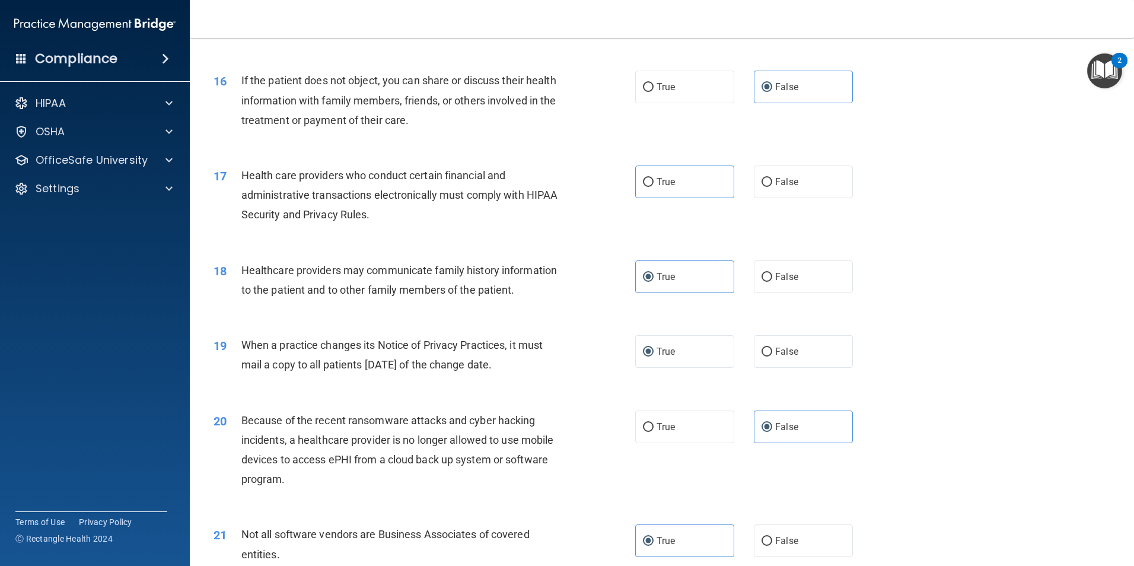
scroll to position [1305, 0]
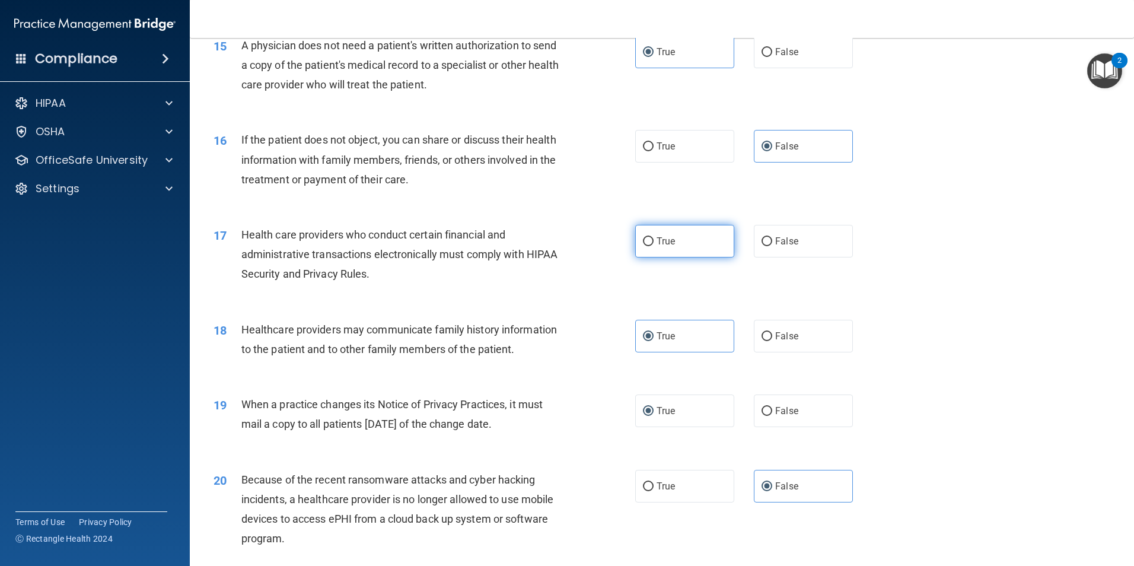
click at [657, 237] on span "True" at bounding box center [665, 240] width 18 height 11
click at [653, 237] on input "True" at bounding box center [648, 241] width 11 height 9
radio input "true"
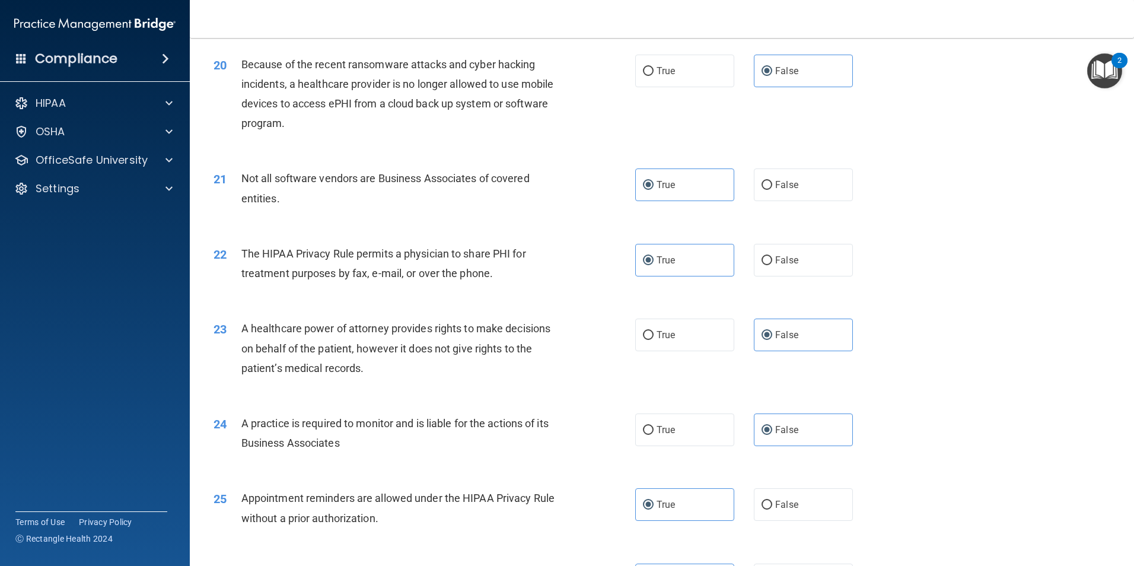
scroll to position [2195, 0]
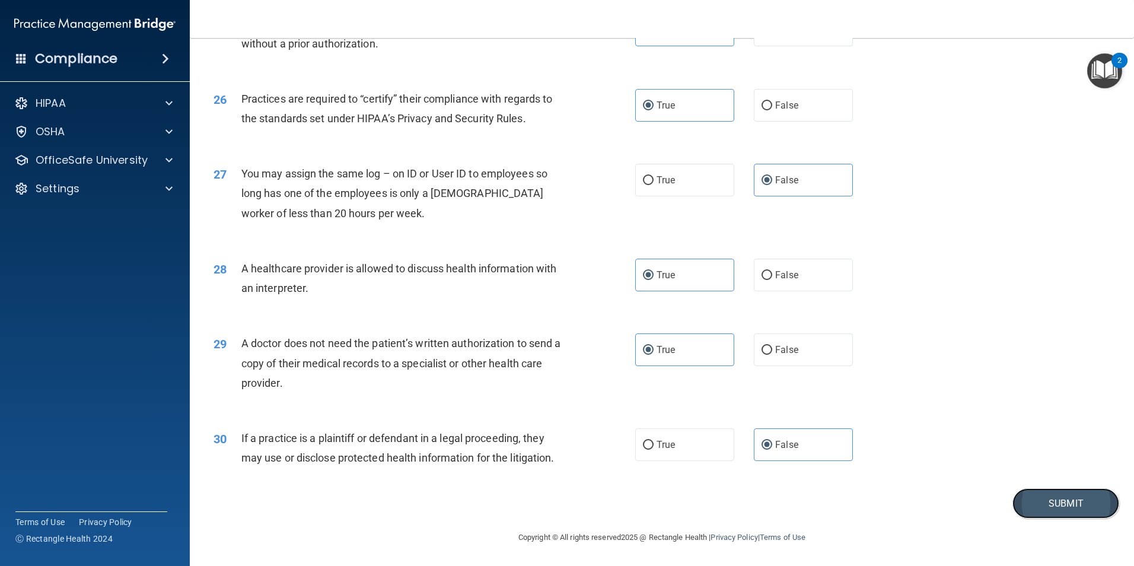
click at [1063, 501] on button "Submit" at bounding box center [1065, 503] width 107 height 30
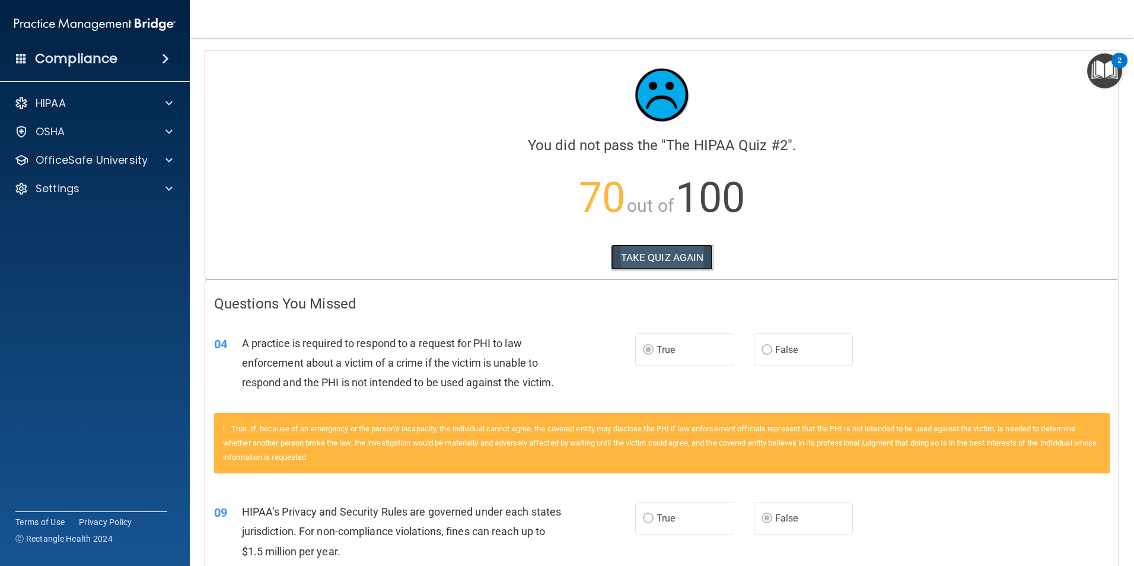
click at [659, 255] on button "TAKE QUIZ AGAIN" at bounding box center [662, 257] width 103 height 26
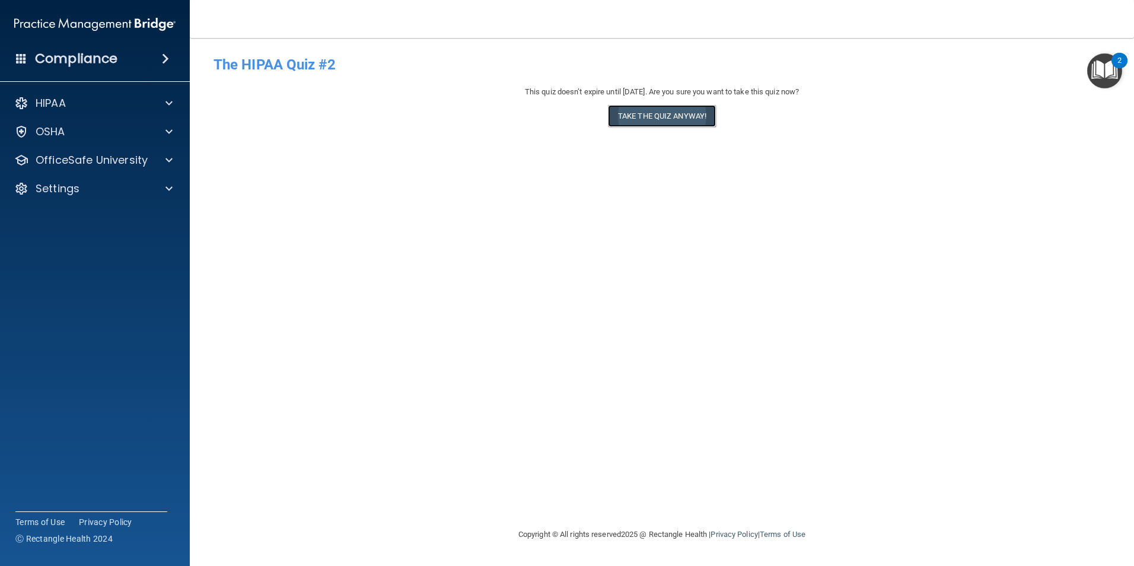
click at [659, 121] on button "Take the quiz anyway!" at bounding box center [662, 116] width 108 height 22
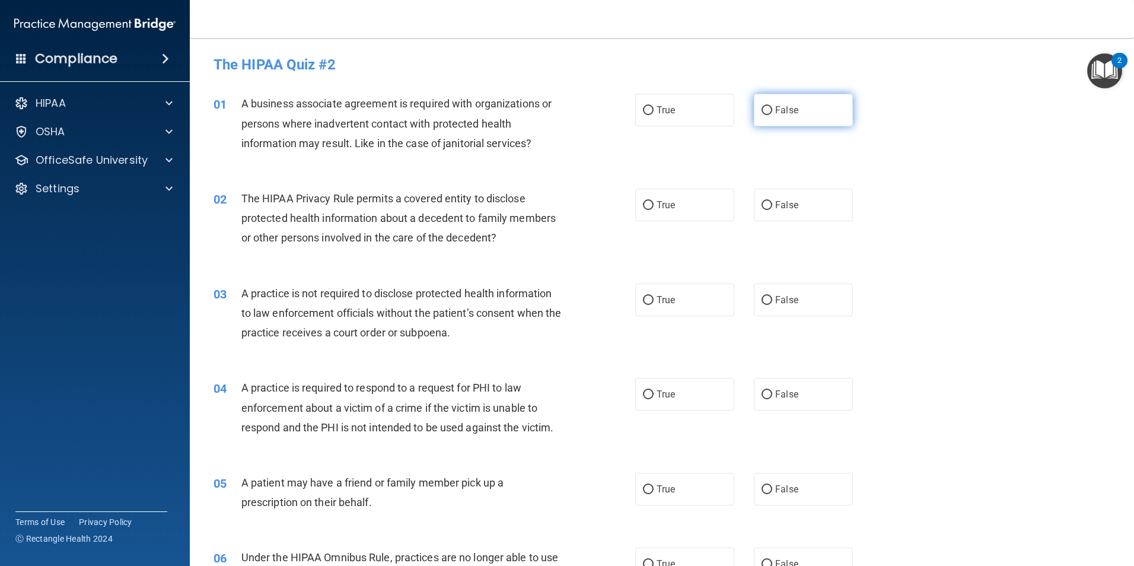
click at [786, 120] on label "False" at bounding box center [803, 110] width 99 height 33
click at [772, 115] on input "False" at bounding box center [766, 110] width 11 height 9
radio input "true"
click at [690, 208] on label "True" at bounding box center [684, 205] width 99 height 33
click at [653, 208] on input "True" at bounding box center [648, 205] width 11 height 9
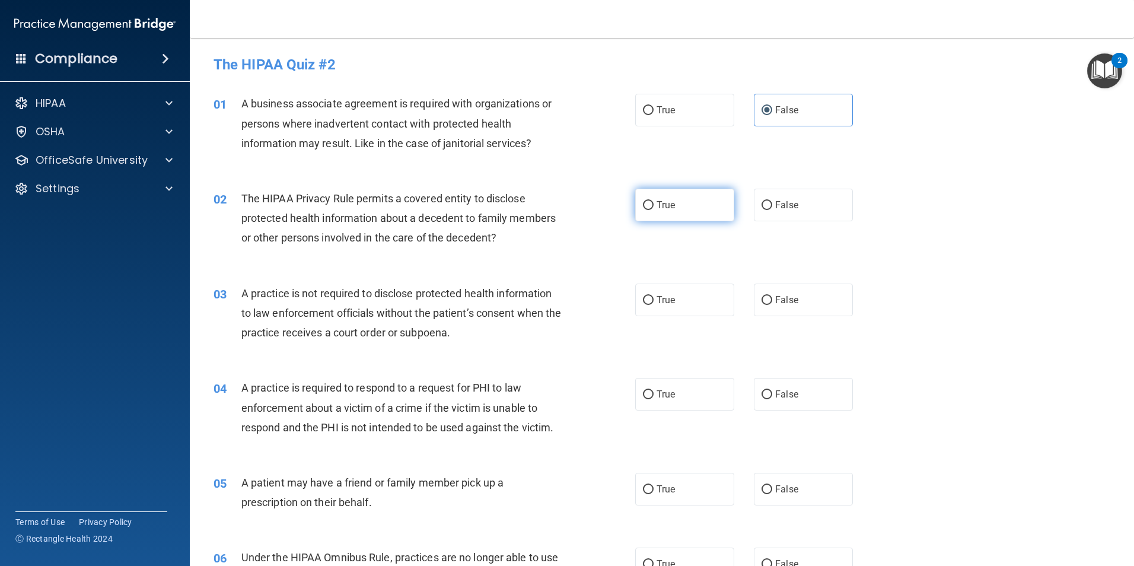
radio input "true"
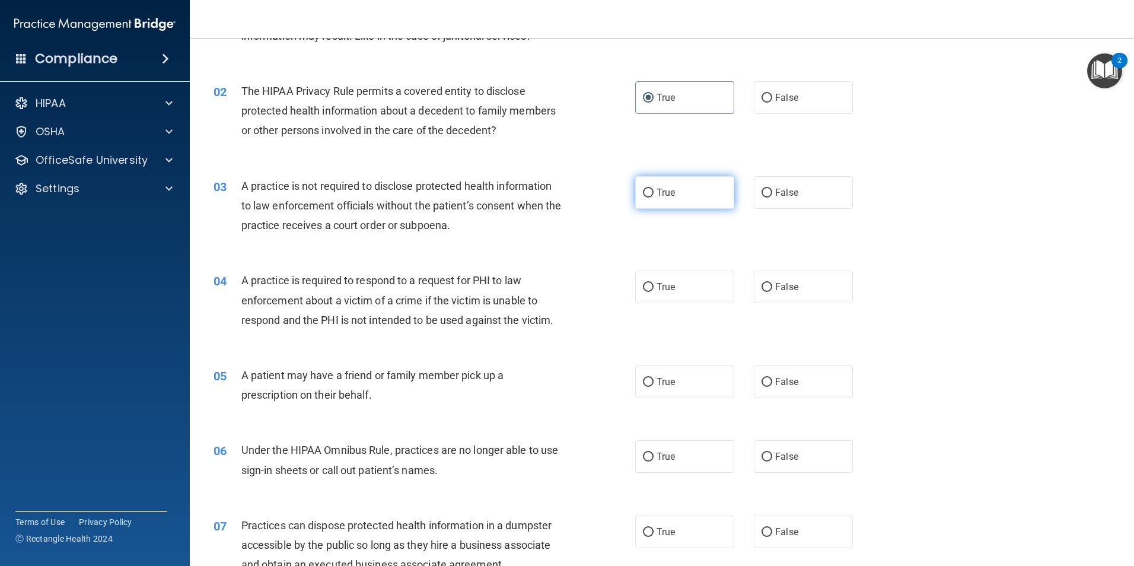
scroll to position [119, 0]
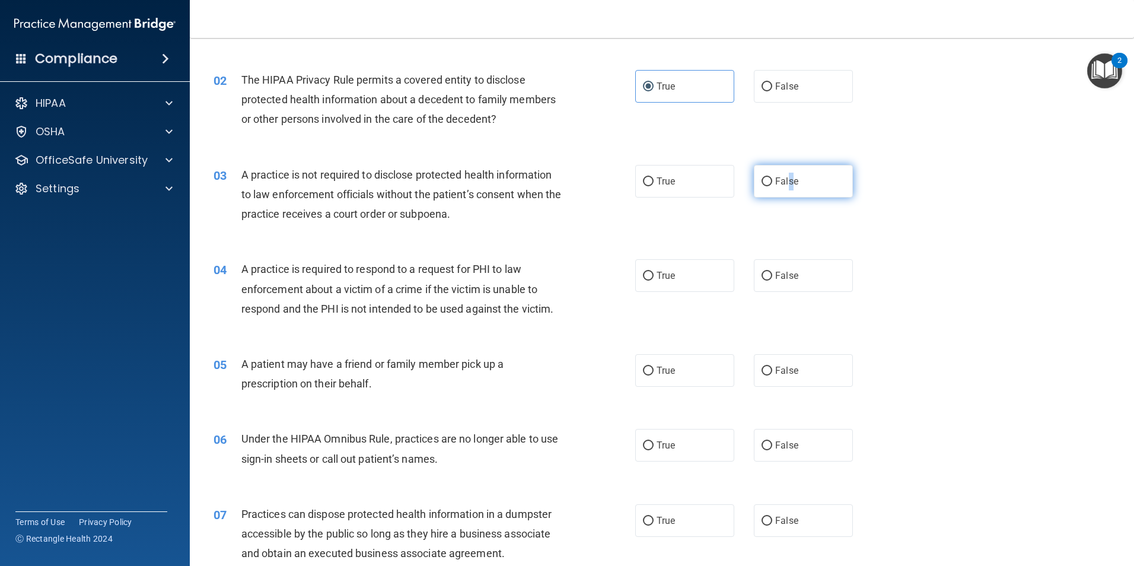
click at [785, 181] on span "False" at bounding box center [786, 181] width 23 height 11
click at [664, 285] on label "True" at bounding box center [684, 275] width 99 height 33
click at [653, 280] on input "True" at bounding box center [648, 276] width 11 height 9
radio input "true"
click at [678, 369] on label "True" at bounding box center [684, 370] width 99 height 33
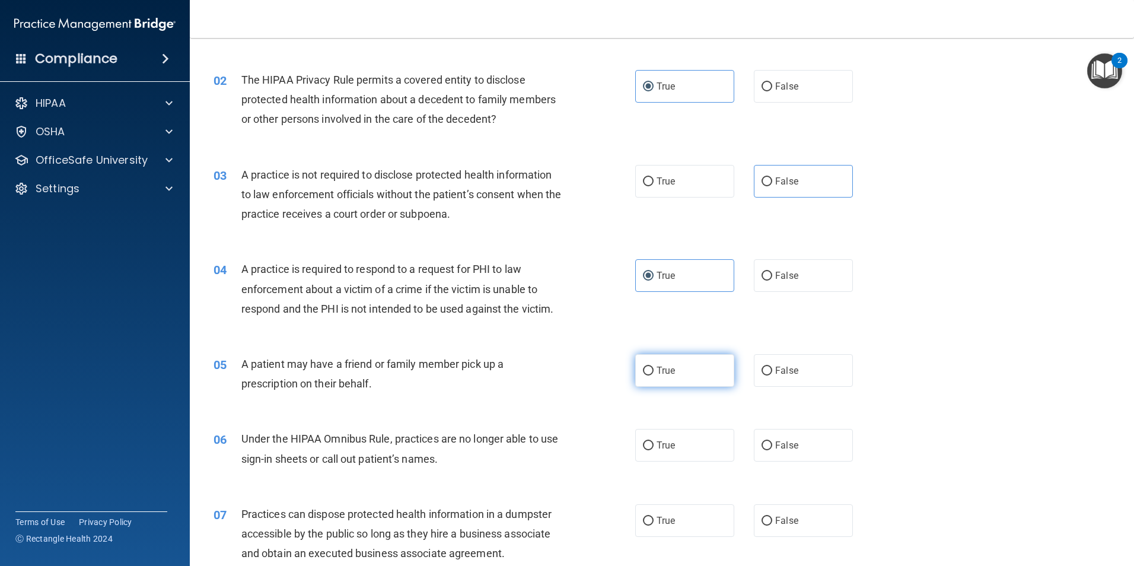
click at [653, 369] on input "True" at bounding box center [648, 370] width 11 height 9
radio input "true"
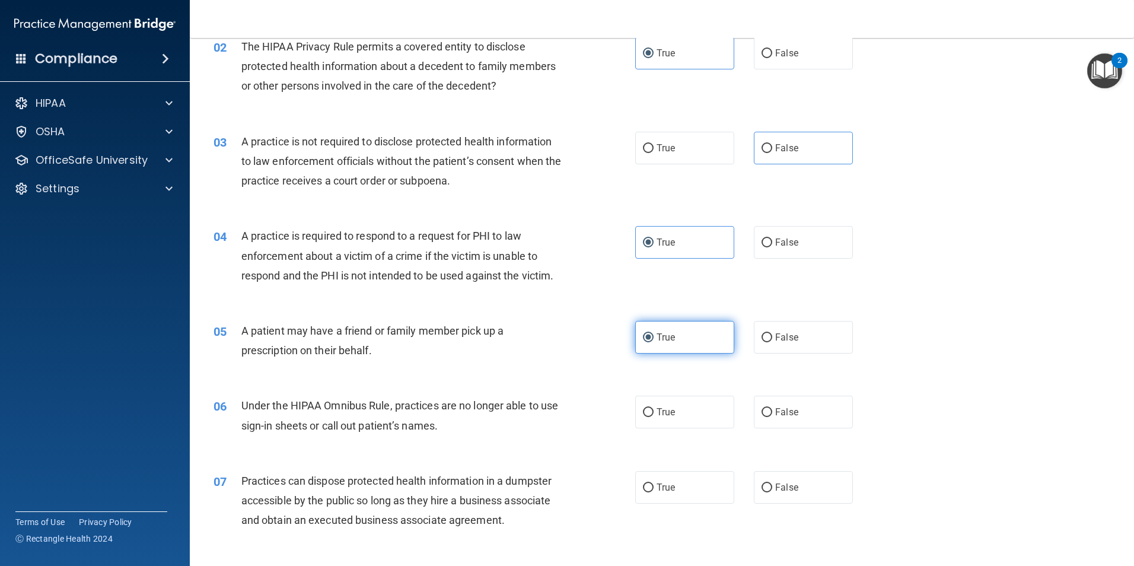
scroll to position [178, 0]
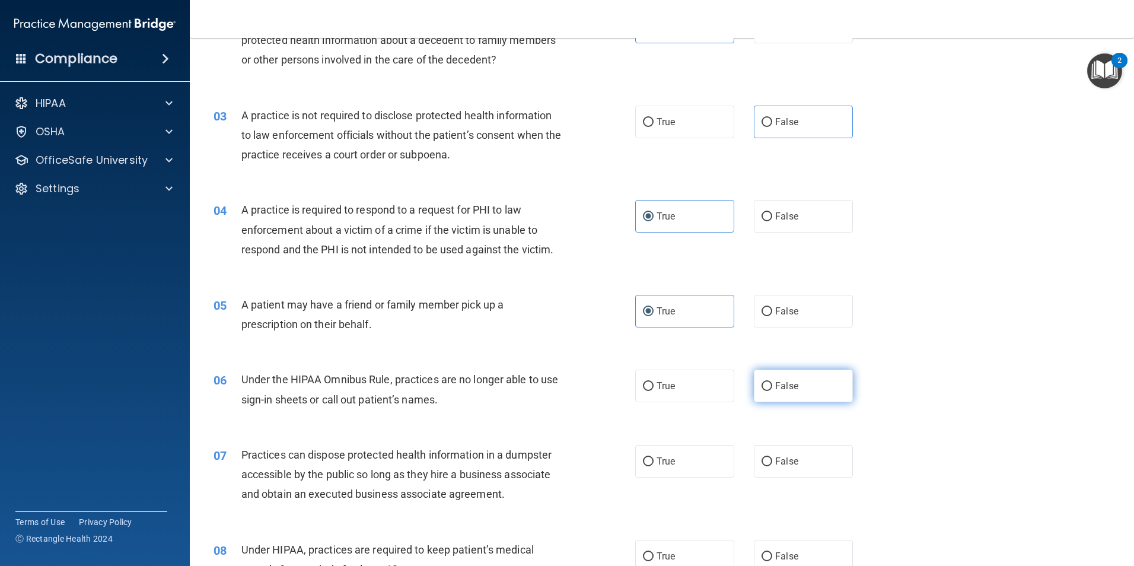
click at [761, 385] on input "False" at bounding box center [766, 386] width 11 height 9
radio input "true"
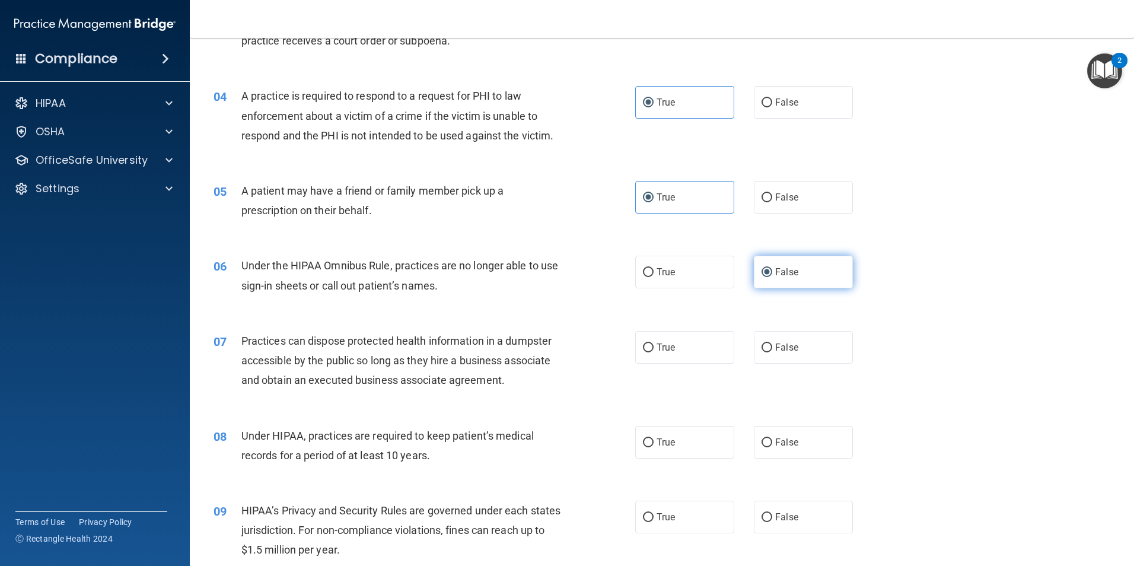
scroll to position [296, 0]
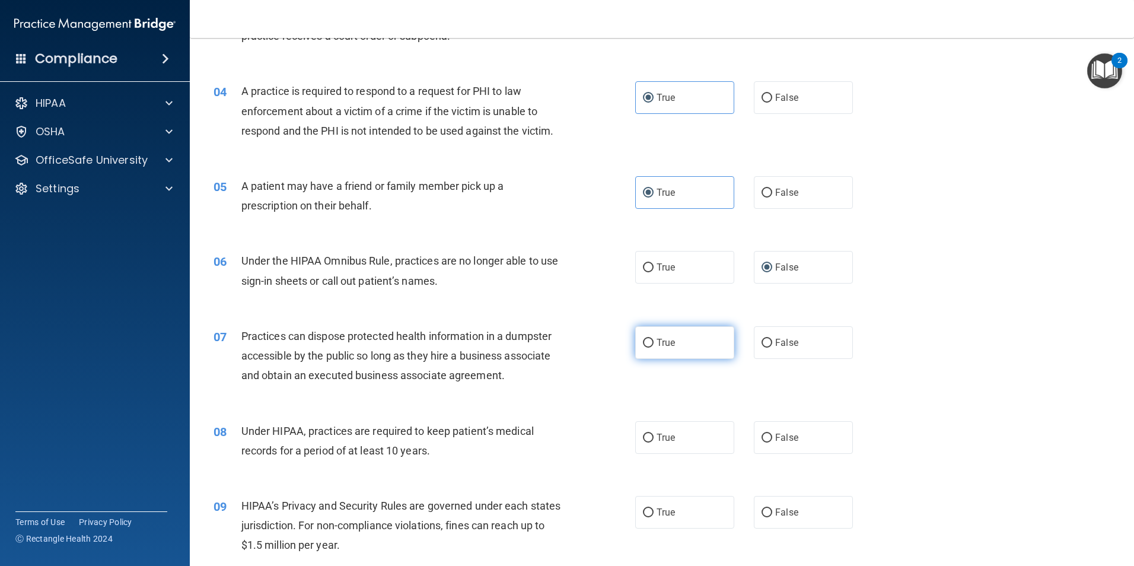
click at [705, 350] on label "True" at bounding box center [684, 342] width 99 height 33
click at [653, 347] on input "True" at bounding box center [648, 343] width 11 height 9
radio input "true"
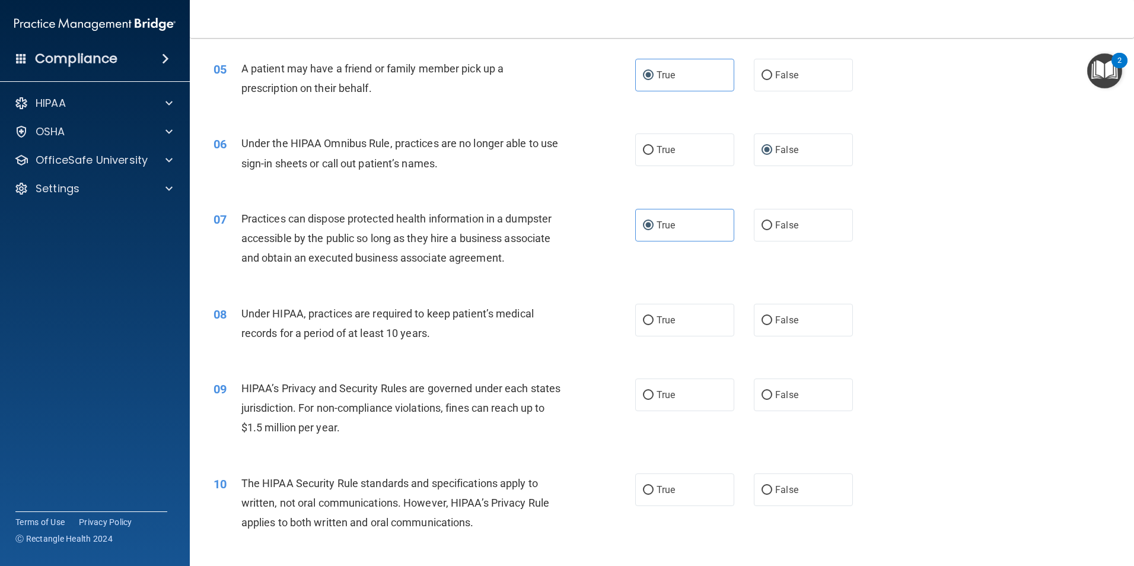
scroll to position [415, 0]
click at [804, 226] on label "False" at bounding box center [803, 224] width 99 height 33
click at [772, 226] on input "False" at bounding box center [766, 224] width 11 height 9
radio input "true"
radio input "false"
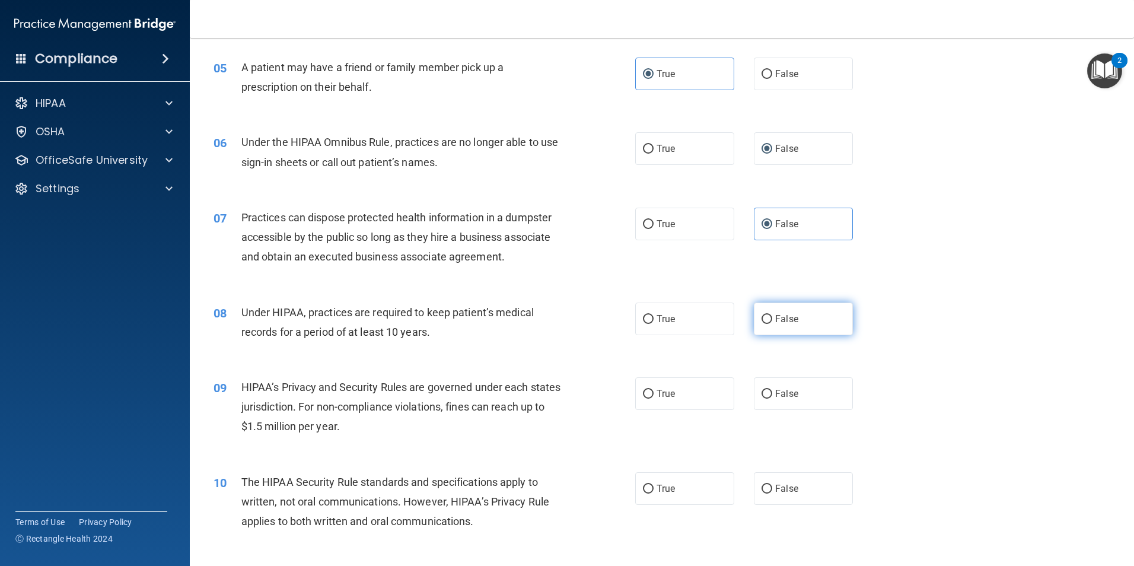
click at [787, 331] on label "False" at bounding box center [803, 318] width 99 height 33
click at [772, 324] on input "False" at bounding box center [766, 319] width 11 height 9
radio input "true"
click at [775, 393] on span "False" at bounding box center [786, 393] width 23 height 11
click at [772, 393] on input "False" at bounding box center [766, 394] width 11 height 9
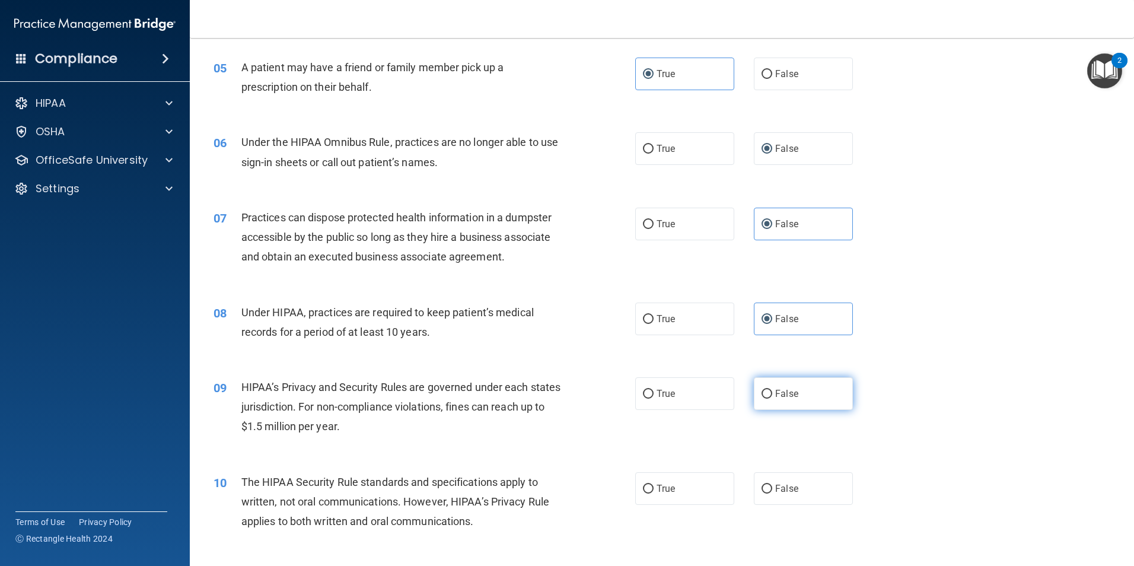
radio input "true"
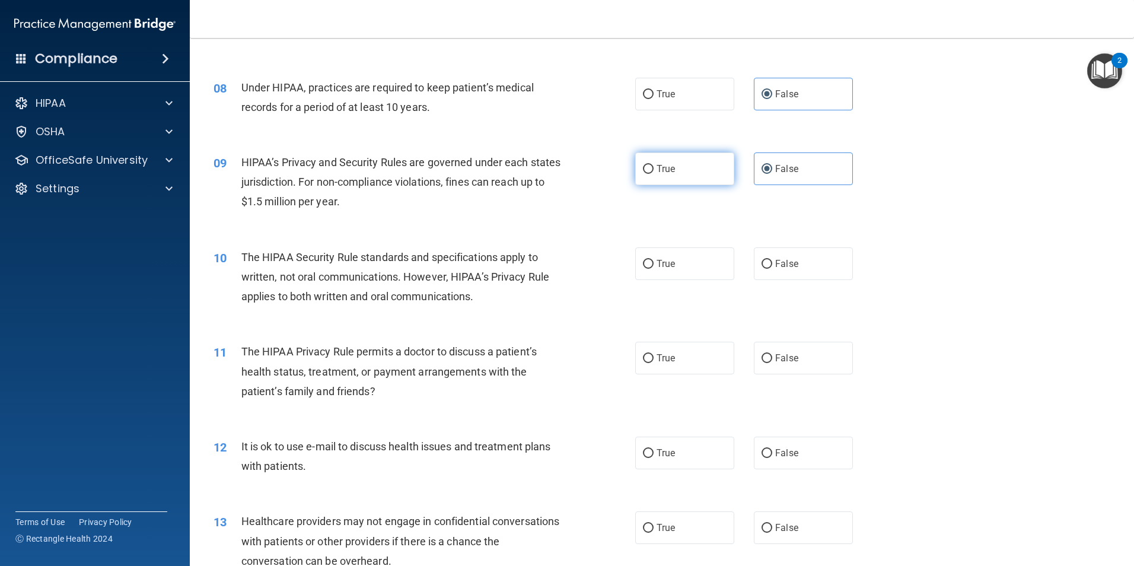
scroll to position [652, 0]
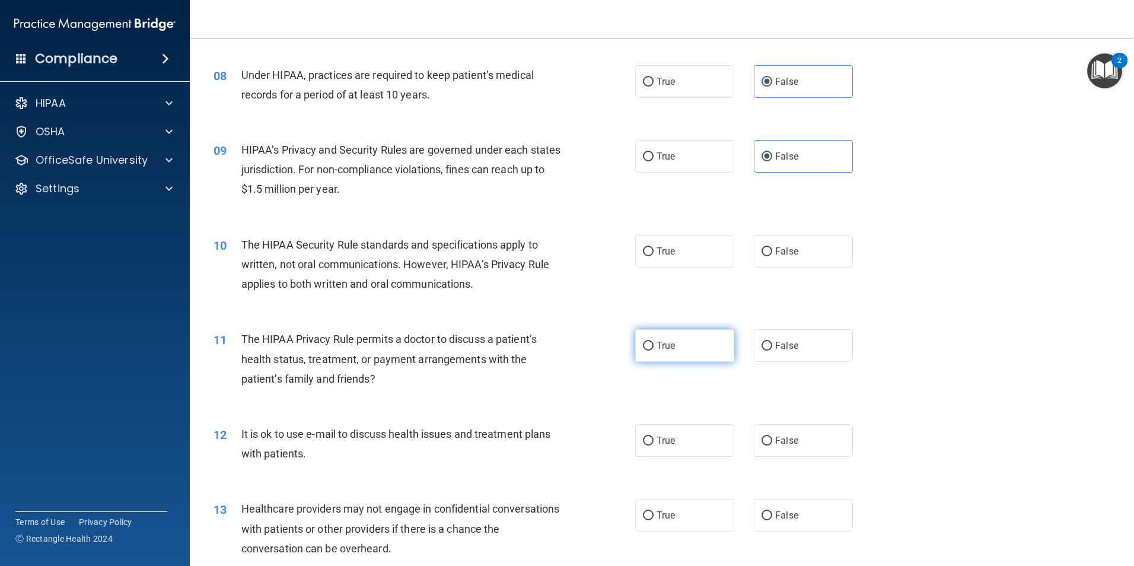
click at [664, 343] on span "True" at bounding box center [665, 345] width 18 height 11
click at [653, 343] on input "True" at bounding box center [648, 346] width 11 height 9
radio input "true"
click at [680, 256] on label "True" at bounding box center [684, 251] width 99 height 33
click at [653, 256] on input "True" at bounding box center [648, 251] width 11 height 9
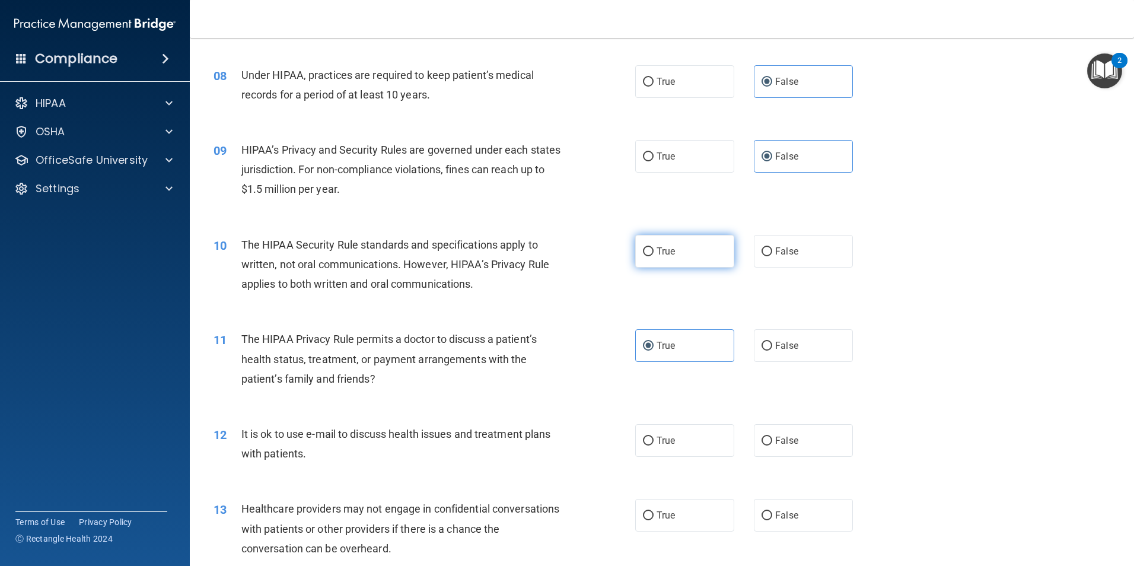
radio input "true"
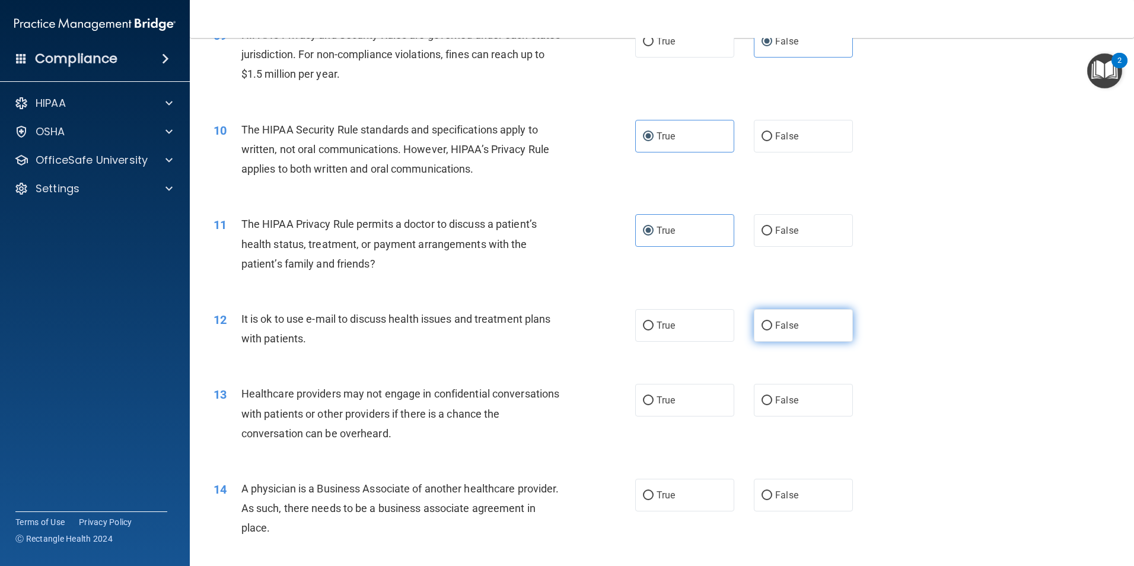
scroll to position [771, 0]
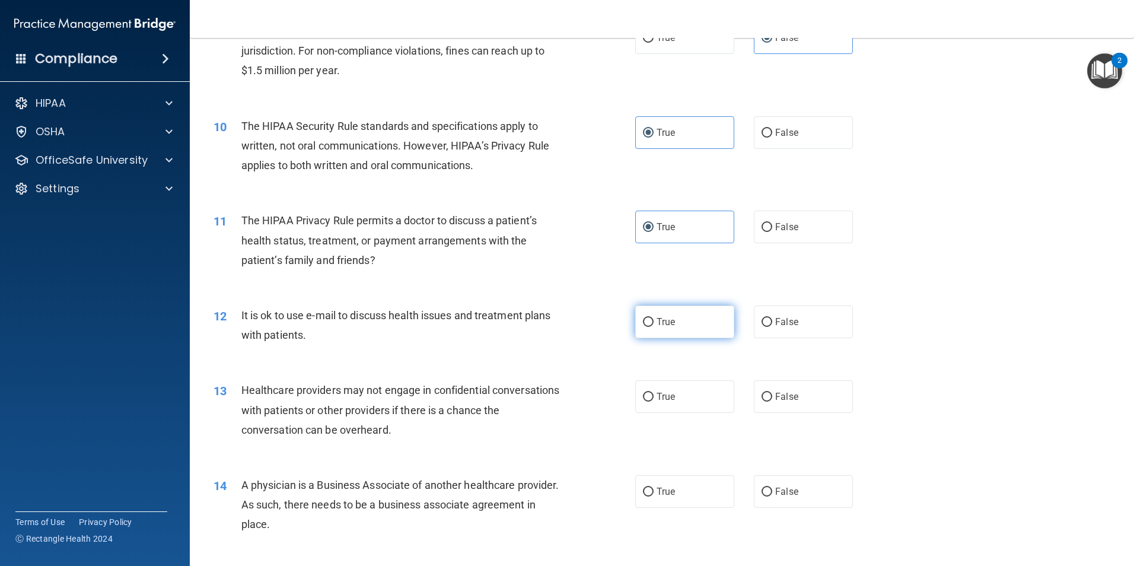
click at [705, 317] on label "True" at bounding box center [684, 321] width 99 height 33
click at [653, 318] on input "True" at bounding box center [648, 322] width 11 height 9
radio input "true"
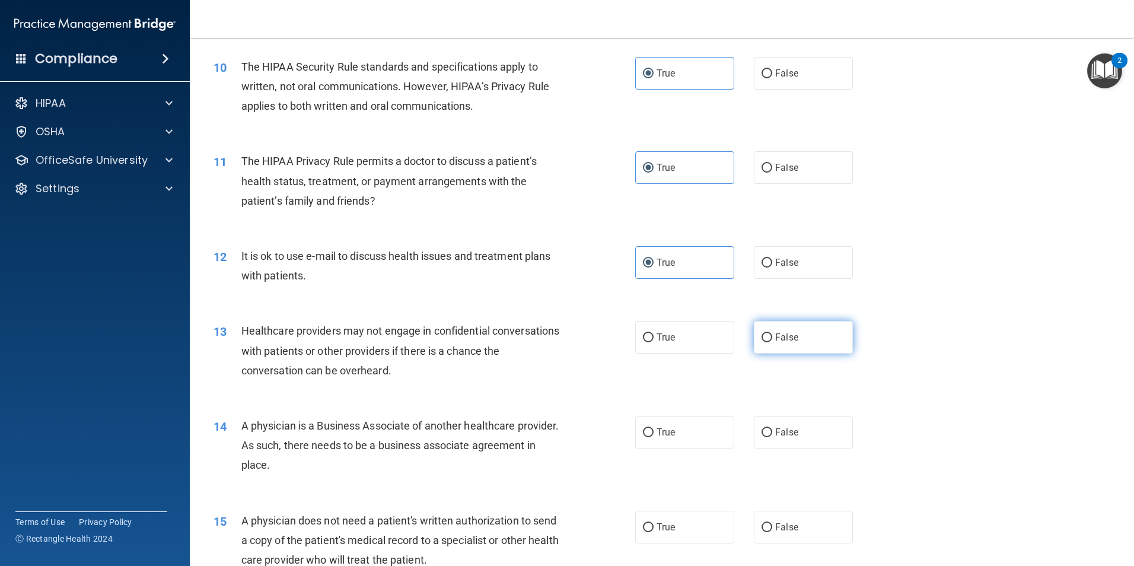
click at [777, 348] on label "False" at bounding box center [803, 337] width 99 height 33
click at [772, 342] on input "False" at bounding box center [766, 337] width 11 height 9
radio input "true"
click at [780, 436] on span "False" at bounding box center [786, 431] width 23 height 11
click at [772, 436] on input "False" at bounding box center [766, 432] width 11 height 9
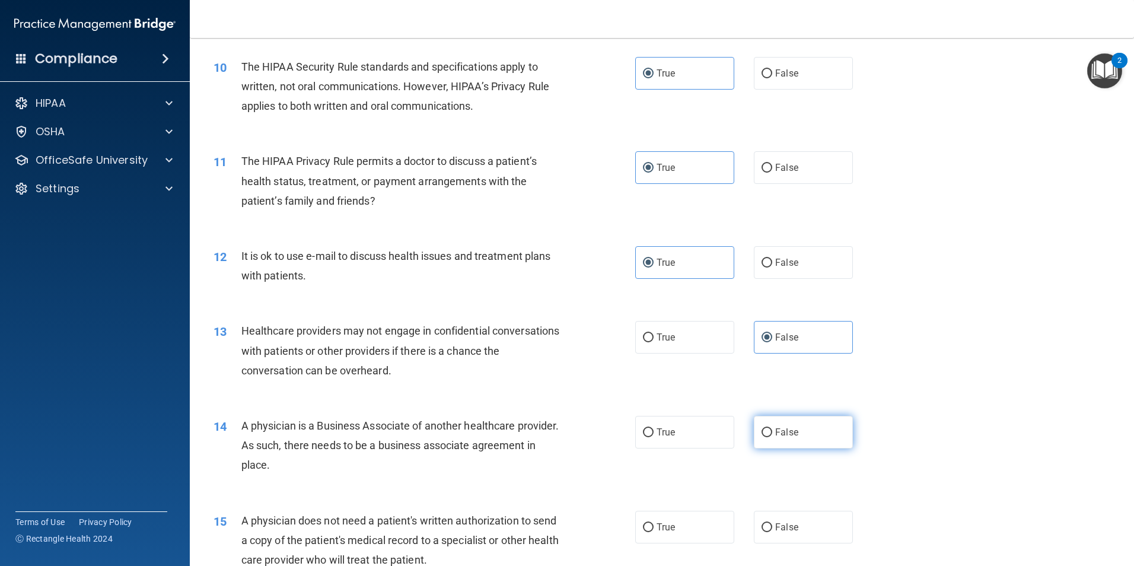
radio input "true"
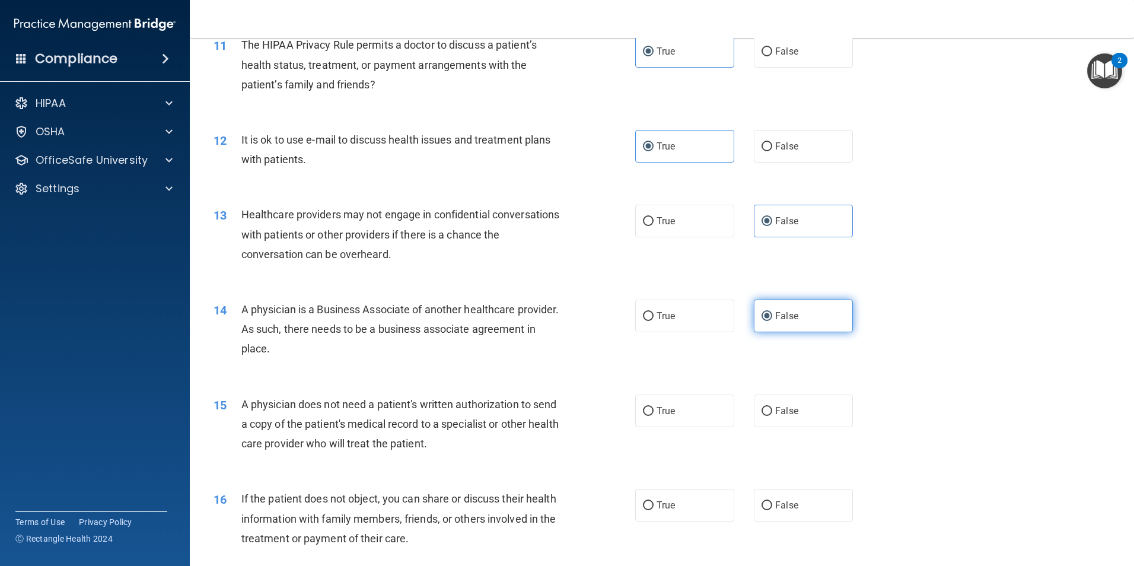
scroll to position [949, 0]
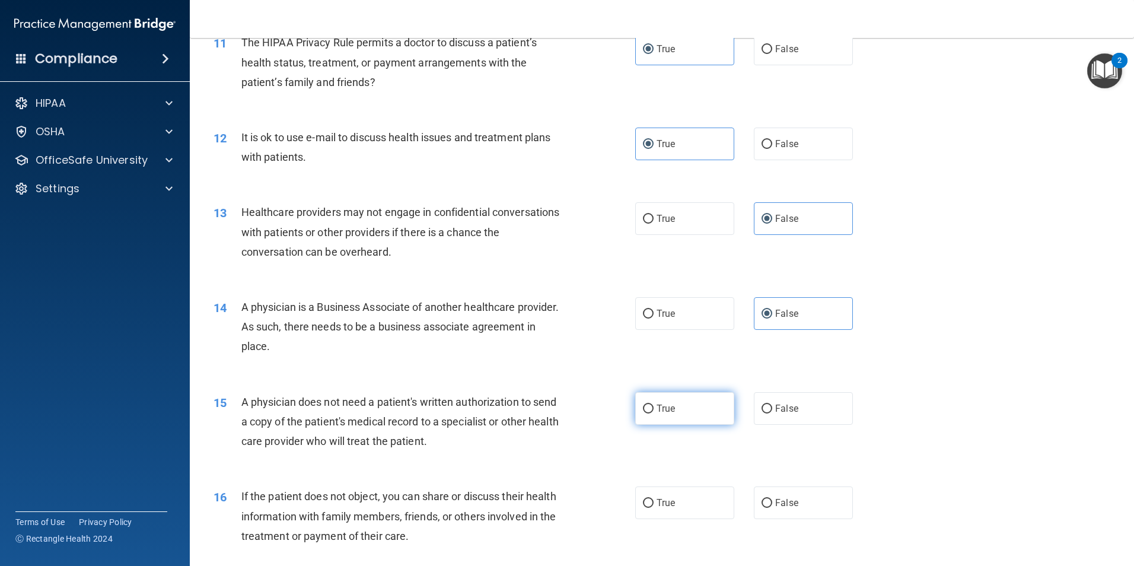
click at [704, 414] on label "True" at bounding box center [684, 408] width 99 height 33
click at [653, 413] on input "True" at bounding box center [648, 408] width 11 height 9
radio input "true"
click at [699, 496] on label "True" at bounding box center [684, 502] width 99 height 33
click at [653, 499] on input "True" at bounding box center [648, 503] width 11 height 9
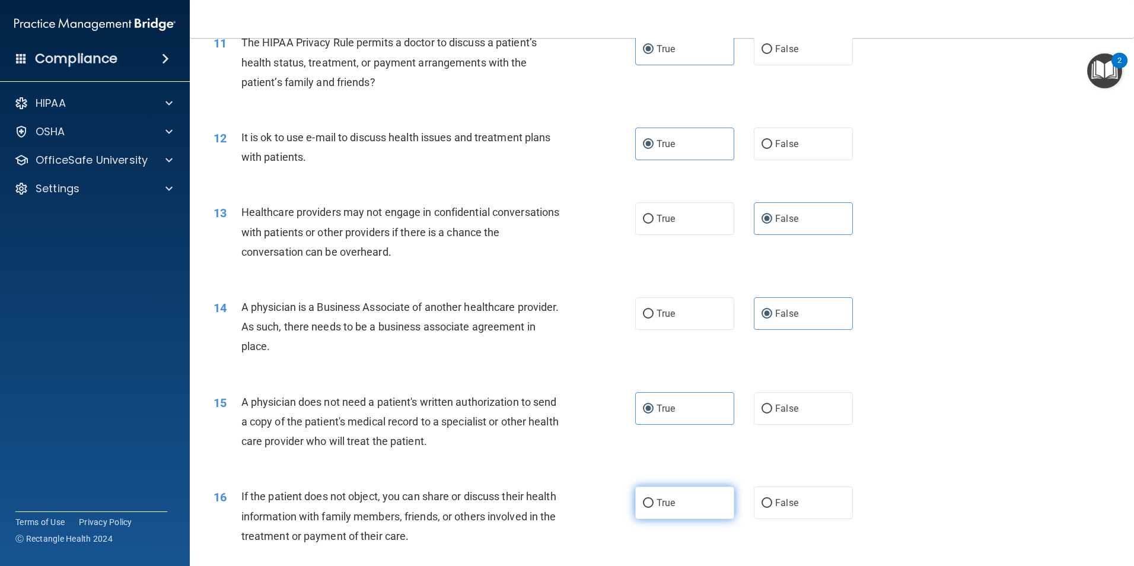
radio input "true"
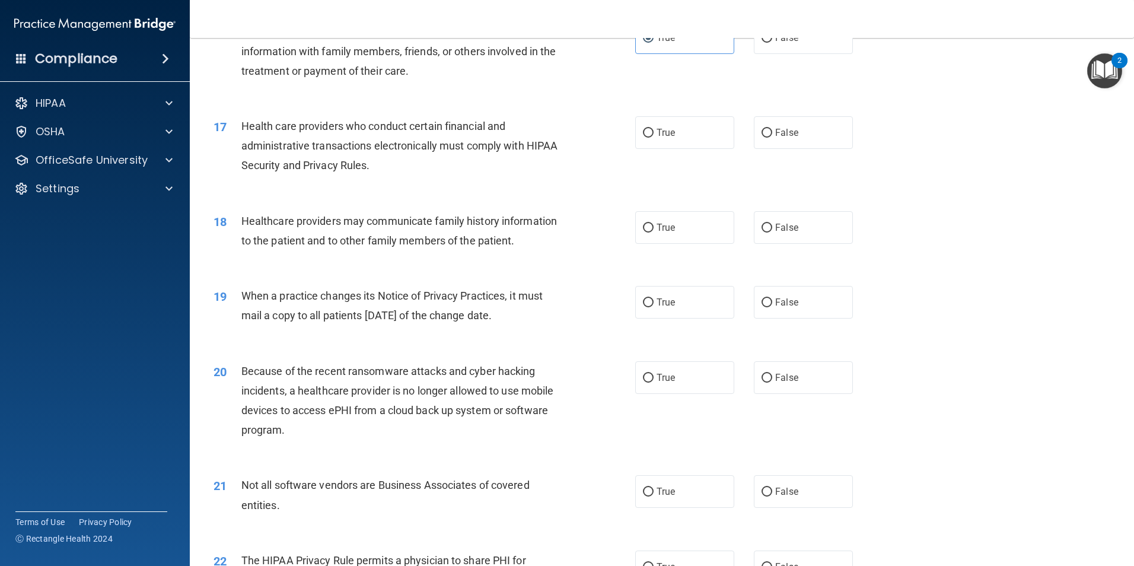
scroll to position [1423, 0]
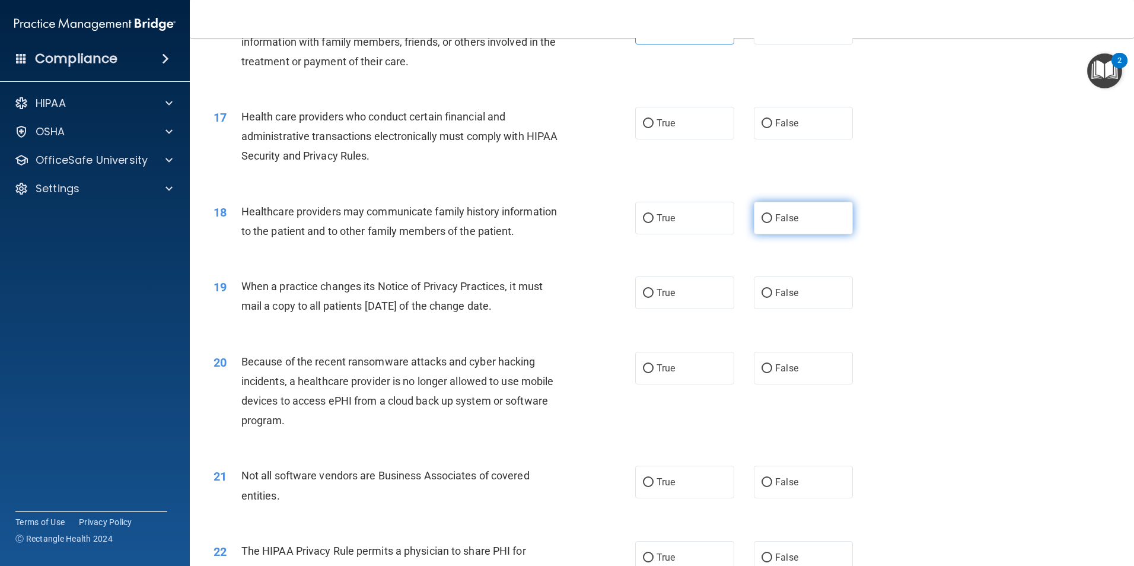
click at [782, 228] on label "False" at bounding box center [803, 218] width 99 height 33
click at [772, 223] on input "False" at bounding box center [766, 218] width 11 height 9
radio input "true"
click at [675, 120] on label "True" at bounding box center [684, 123] width 99 height 33
click at [653, 120] on input "True" at bounding box center [648, 123] width 11 height 9
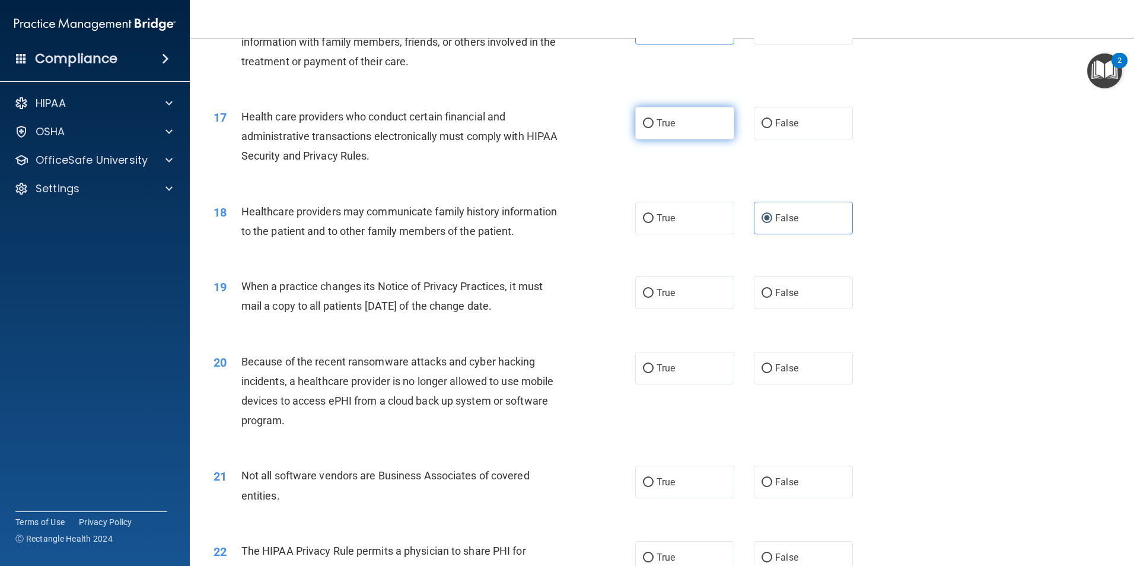
radio input "true"
click at [766, 292] on input "False" at bounding box center [766, 293] width 11 height 9
radio input "true"
click at [792, 362] on label "False" at bounding box center [803, 368] width 99 height 33
click at [772, 364] on input "False" at bounding box center [766, 368] width 11 height 9
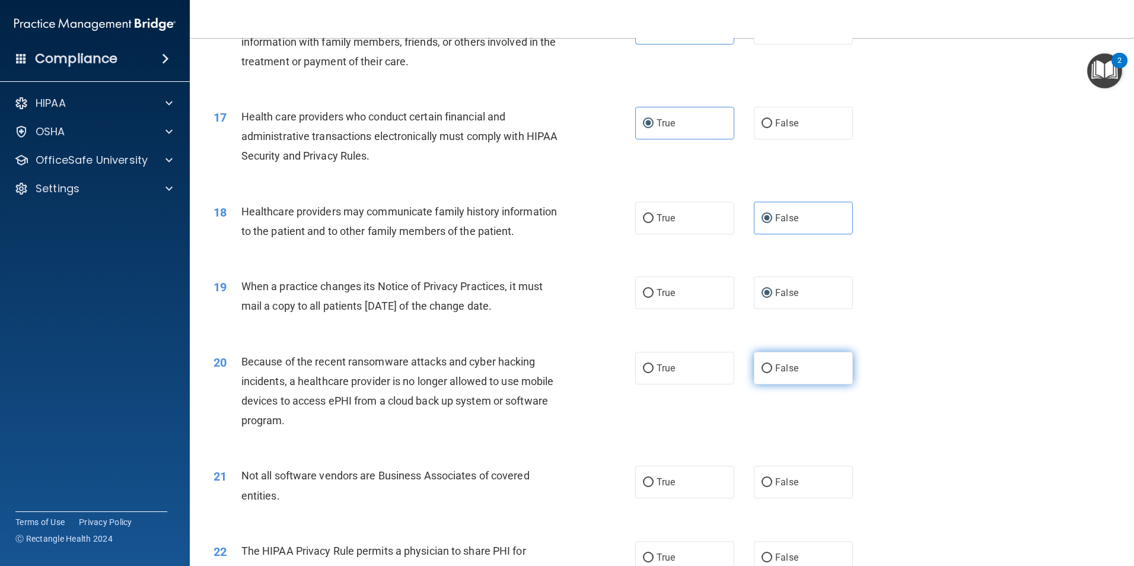
radio input "true"
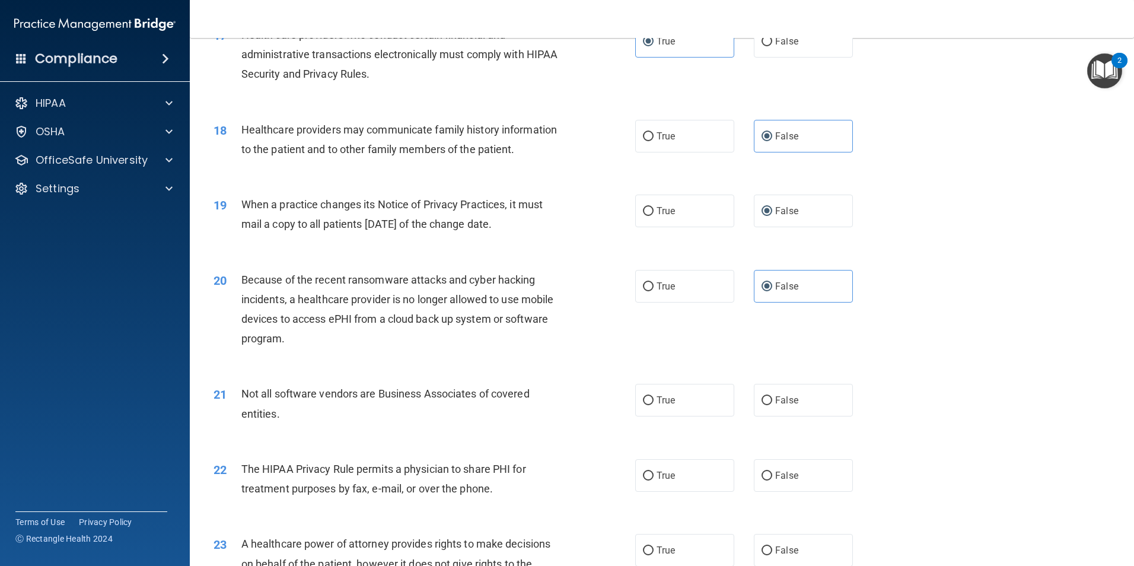
scroll to position [1542, 0]
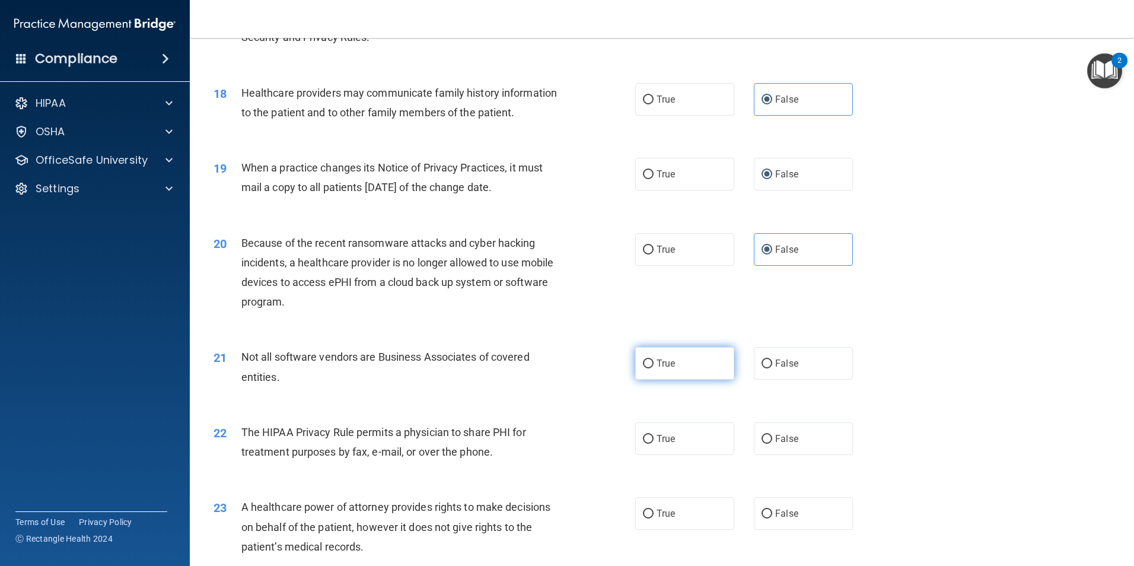
click at [697, 372] on label "True" at bounding box center [684, 363] width 99 height 33
click at [653, 368] on input "True" at bounding box center [648, 363] width 11 height 9
radio input "true"
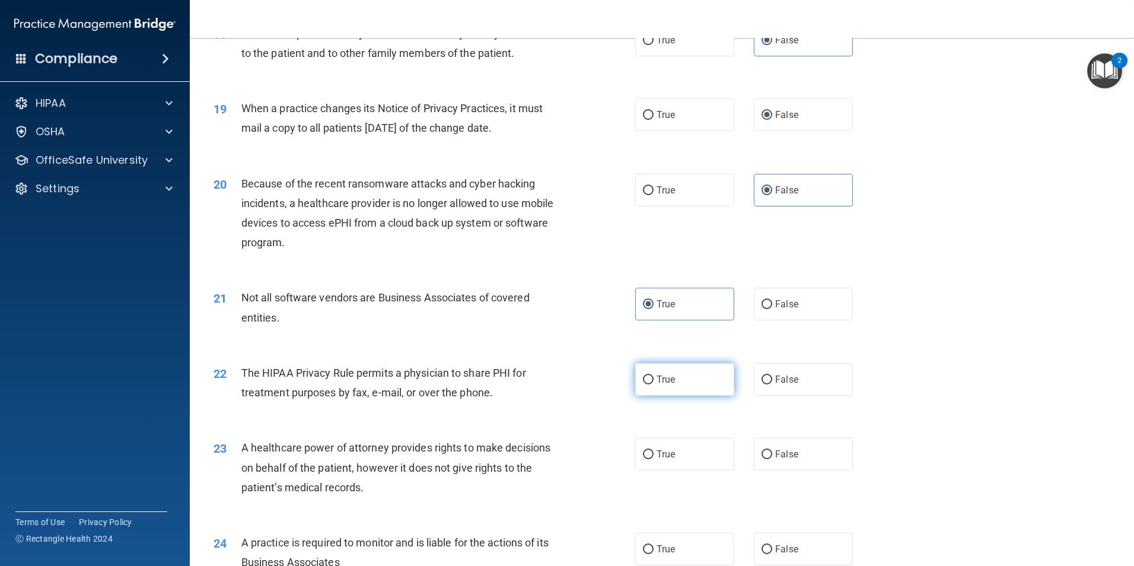
click at [698, 387] on label "True" at bounding box center [684, 379] width 99 height 33
click at [653, 384] on input "True" at bounding box center [648, 379] width 11 height 9
radio input "true"
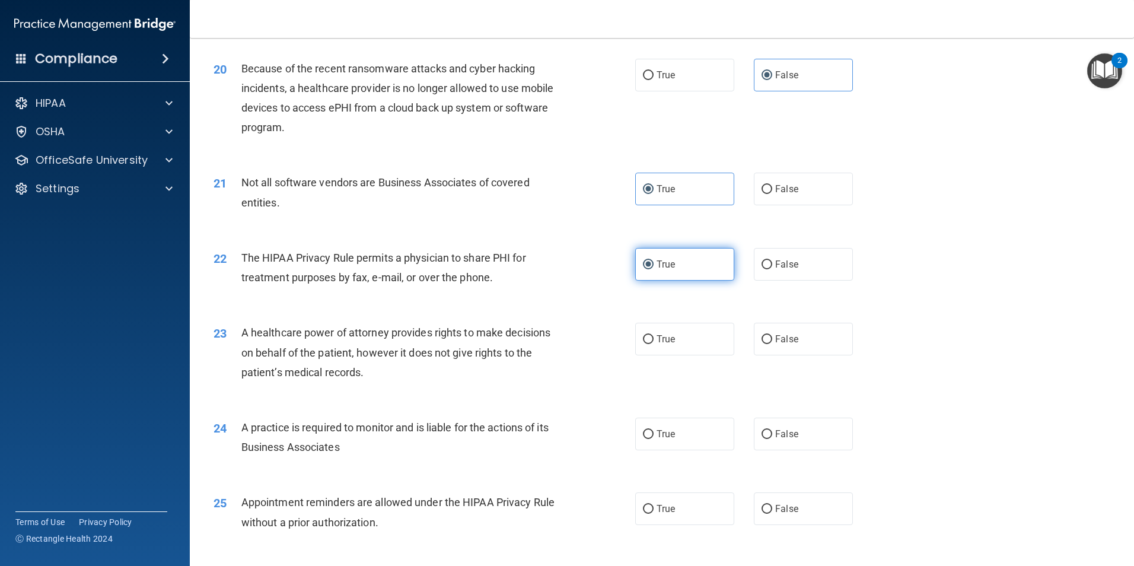
scroll to position [1720, 0]
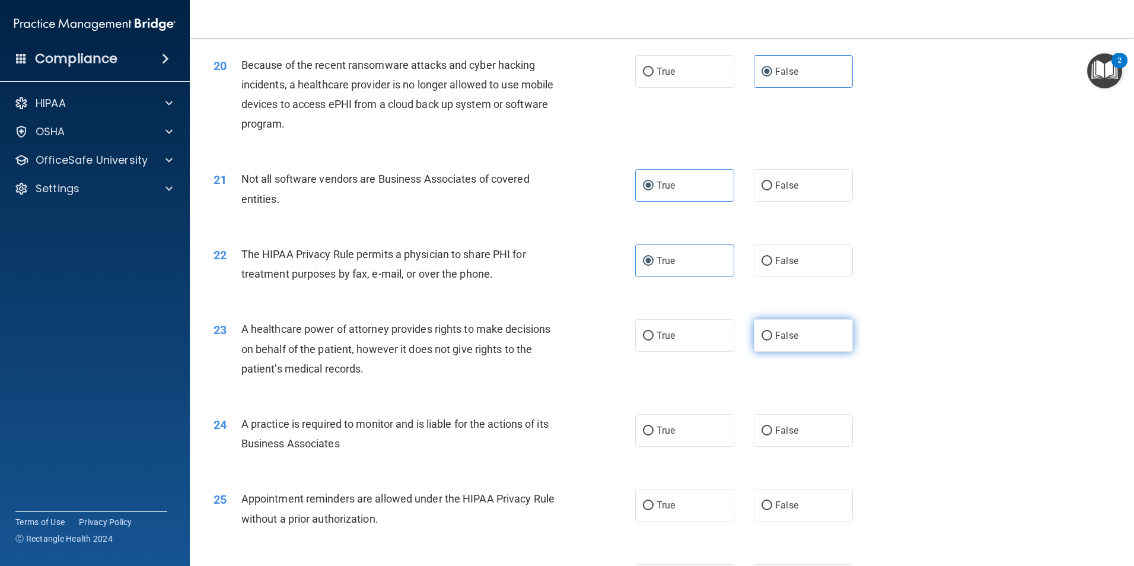
click at [771, 342] on label "False" at bounding box center [803, 335] width 99 height 33
click at [771, 340] on input "False" at bounding box center [766, 335] width 11 height 9
radio input "true"
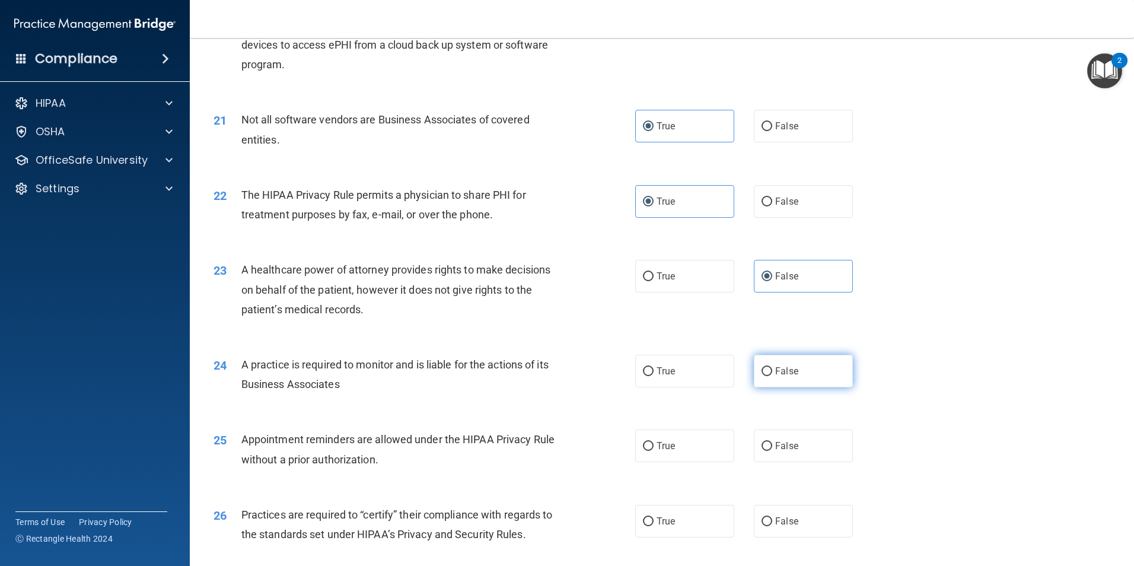
click at [754, 370] on label "False" at bounding box center [803, 371] width 99 height 33
click at [761, 370] on input "False" at bounding box center [766, 371] width 11 height 9
radio input "true"
click at [678, 452] on label "True" at bounding box center [684, 445] width 99 height 33
click at [653, 451] on input "True" at bounding box center [648, 446] width 11 height 9
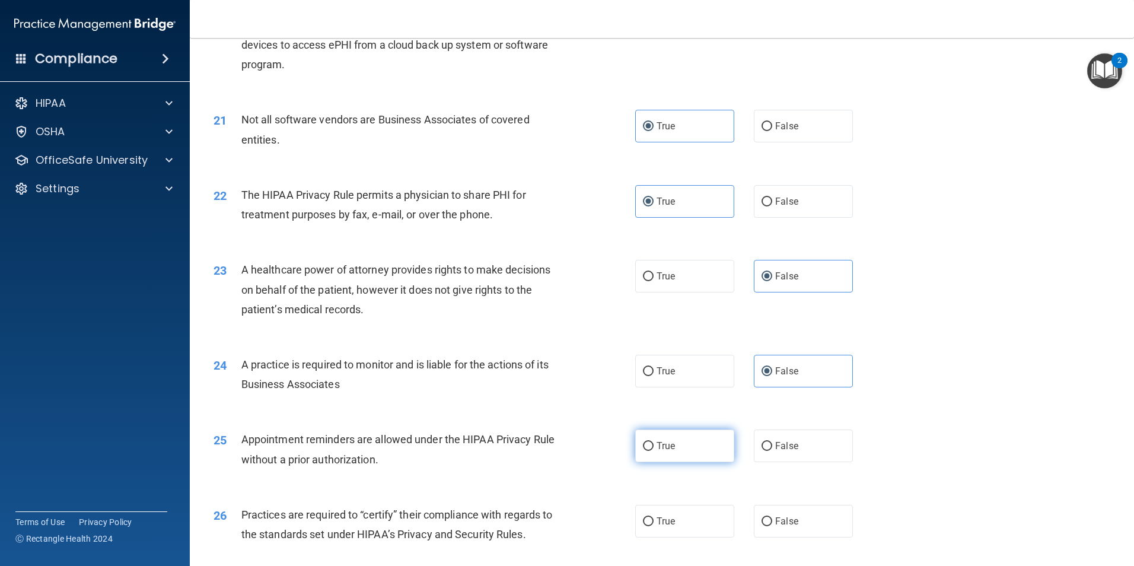
radio input "true"
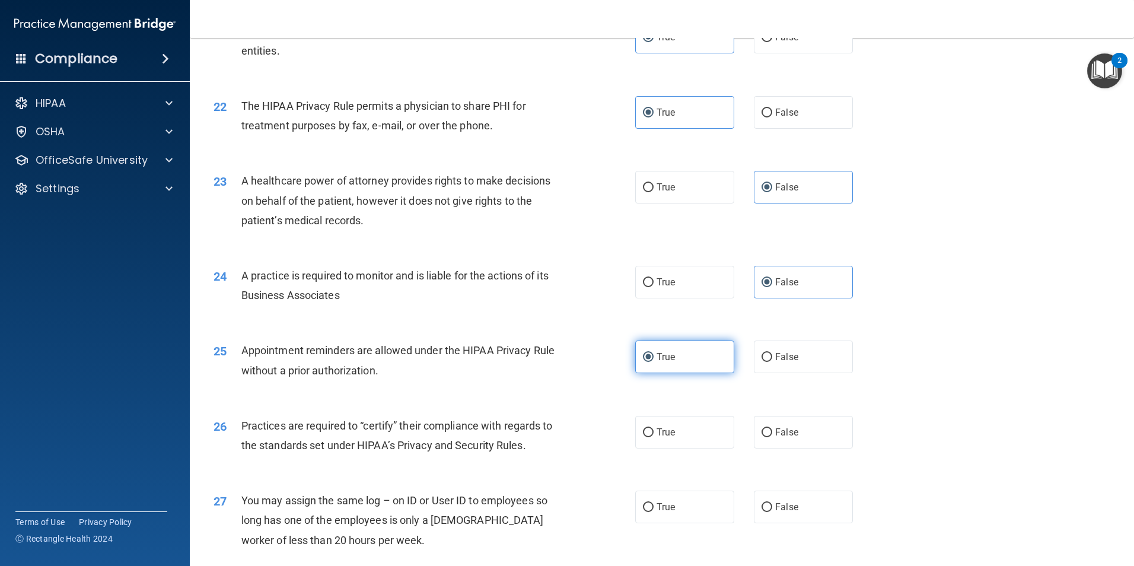
scroll to position [1897, 0]
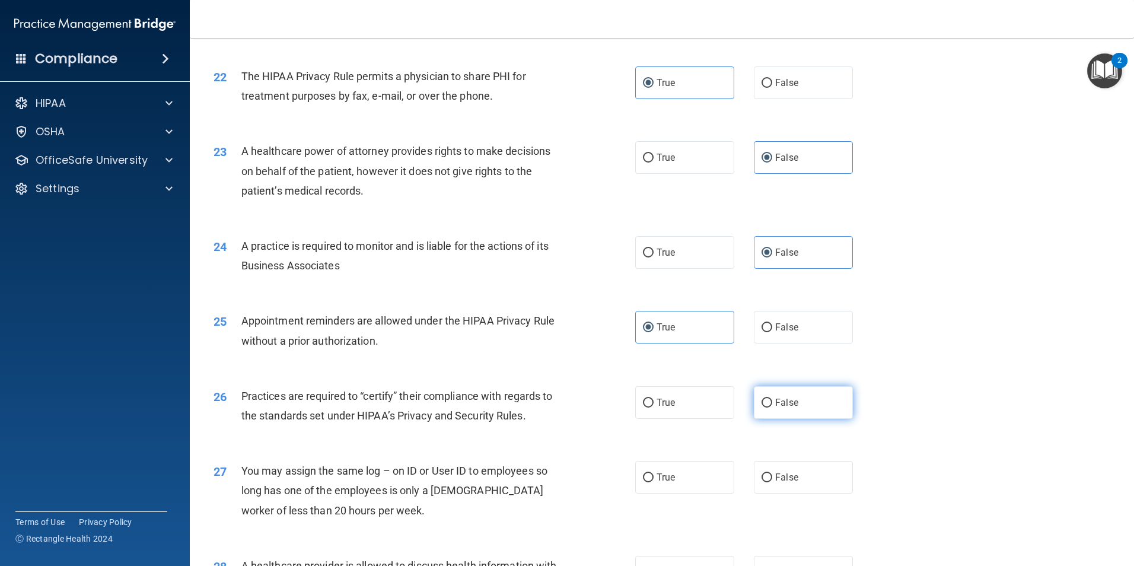
click at [784, 404] on span "False" at bounding box center [786, 402] width 23 height 11
click at [772, 404] on input "False" at bounding box center [766, 402] width 11 height 9
radio input "true"
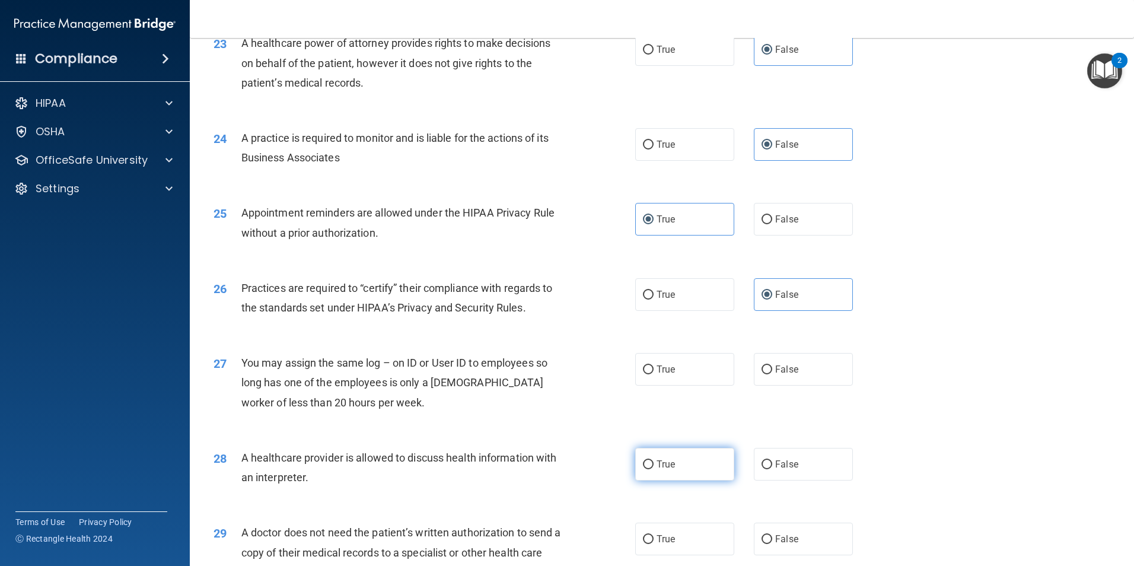
scroll to position [2016, 0]
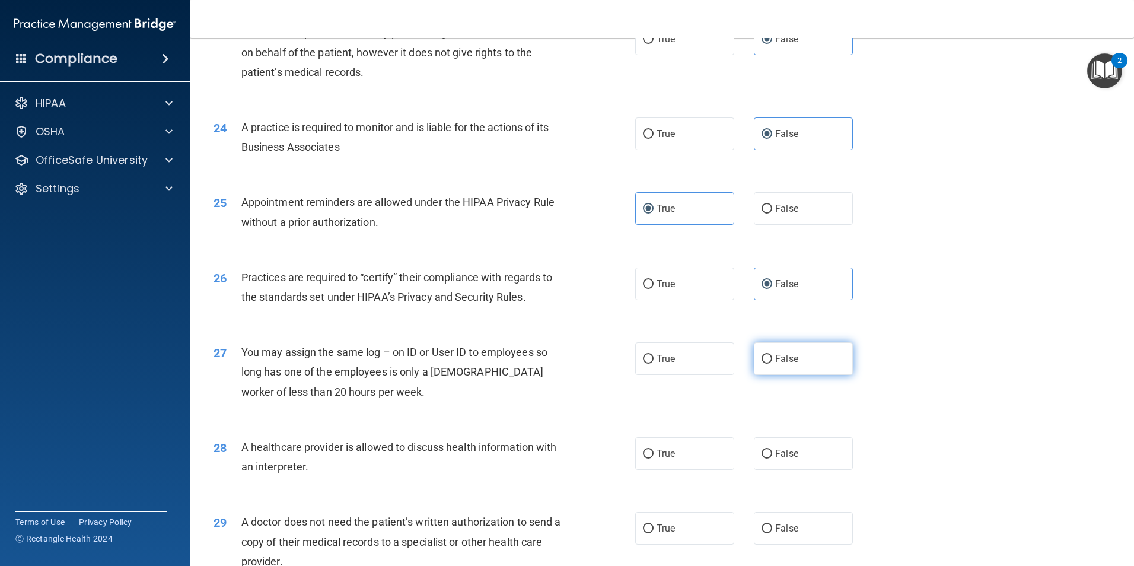
click at [789, 361] on span "False" at bounding box center [786, 358] width 23 height 11
click at [772, 361] on input "False" at bounding box center [766, 359] width 11 height 9
radio input "true"
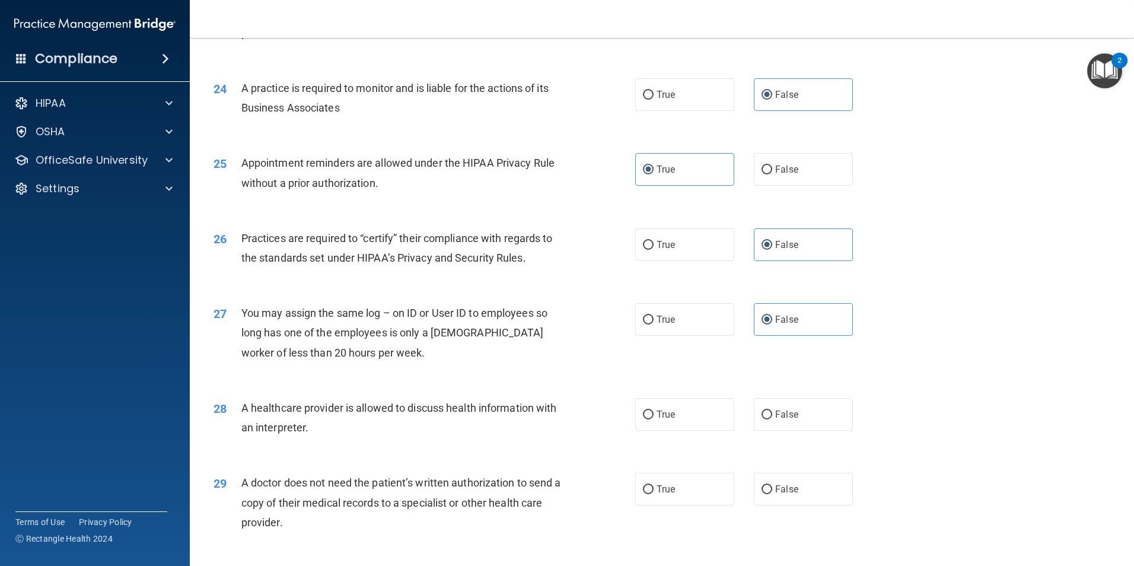
scroll to position [2135, 0]
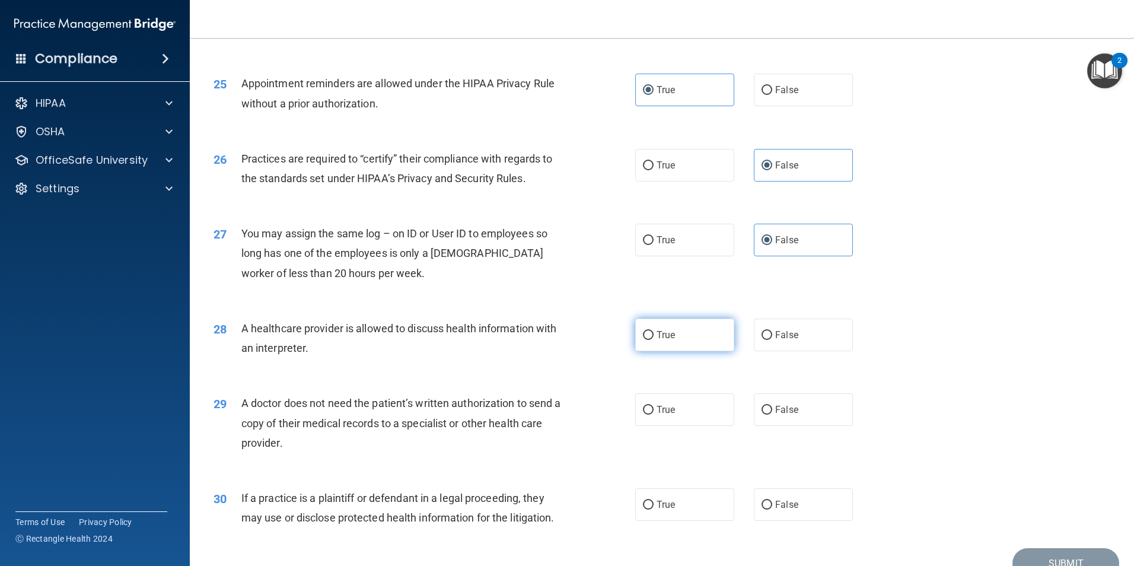
click at [662, 350] on label "True" at bounding box center [684, 334] width 99 height 33
click at [653, 340] on input "True" at bounding box center [648, 335] width 11 height 9
radio input "true"
click at [666, 514] on label "True" at bounding box center [684, 504] width 99 height 33
click at [653, 509] on input "True" at bounding box center [648, 504] width 11 height 9
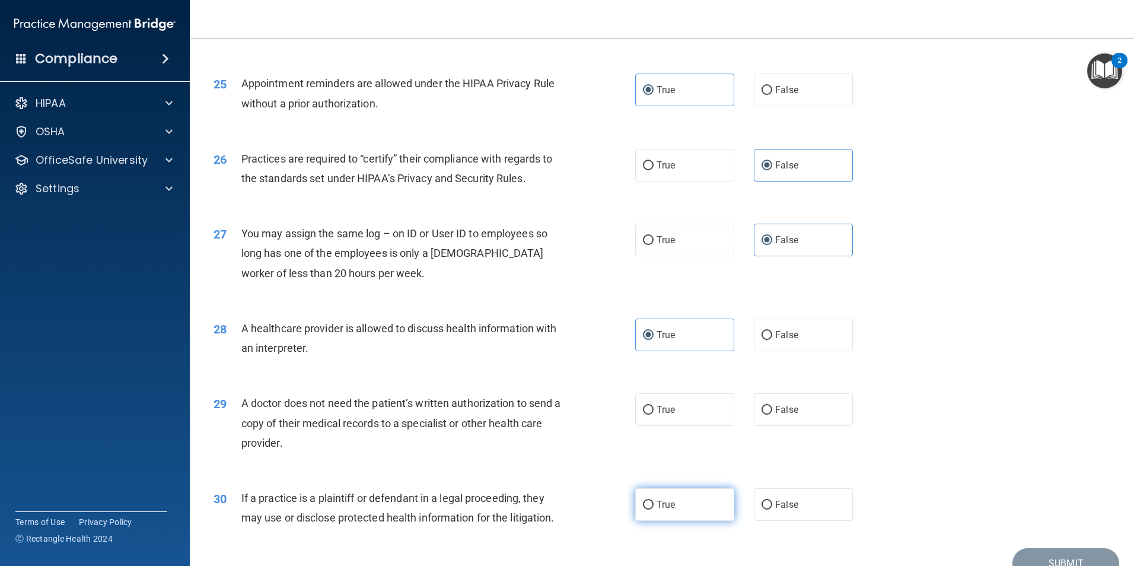
radio input "true"
click at [703, 413] on label "True" at bounding box center [684, 409] width 99 height 33
click at [653, 413] on input "True" at bounding box center [648, 410] width 11 height 9
radio input "true"
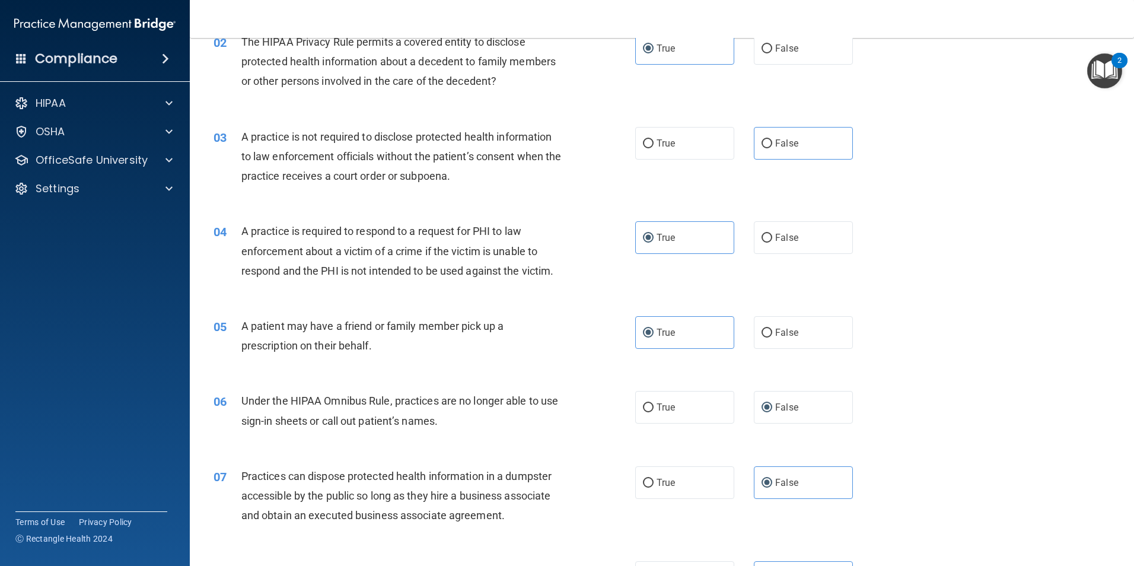
scroll to position [119, 0]
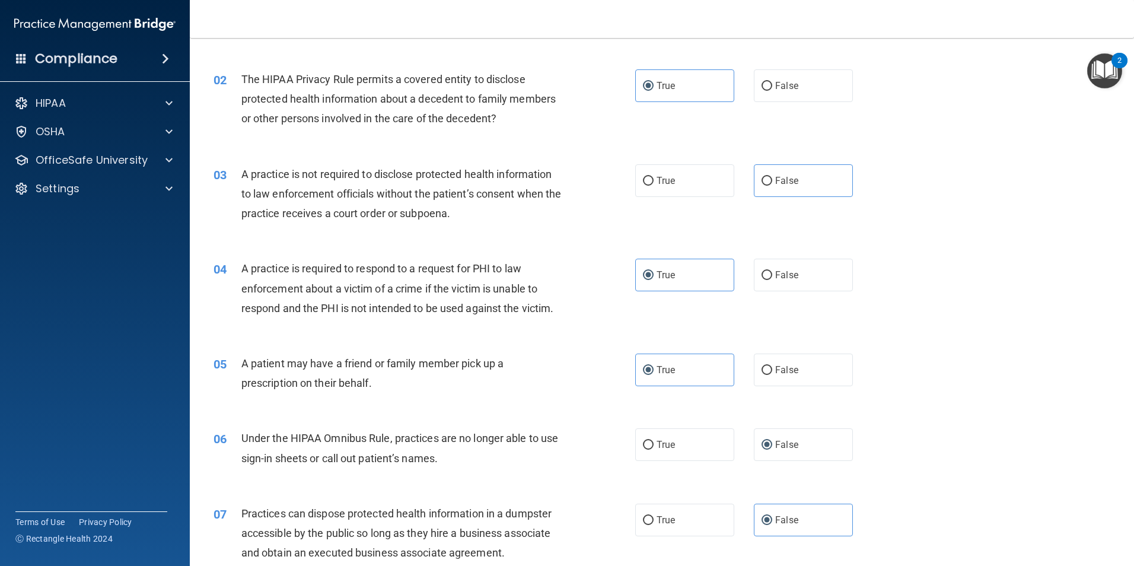
click at [769, 202] on div "03 A practice is not required to disclose protected health information to law e…" at bounding box center [662, 196] width 914 height 95
click at [773, 186] on label "False" at bounding box center [803, 180] width 99 height 33
click at [772, 186] on input "False" at bounding box center [766, 181] width 11 height 9
radio input "true"
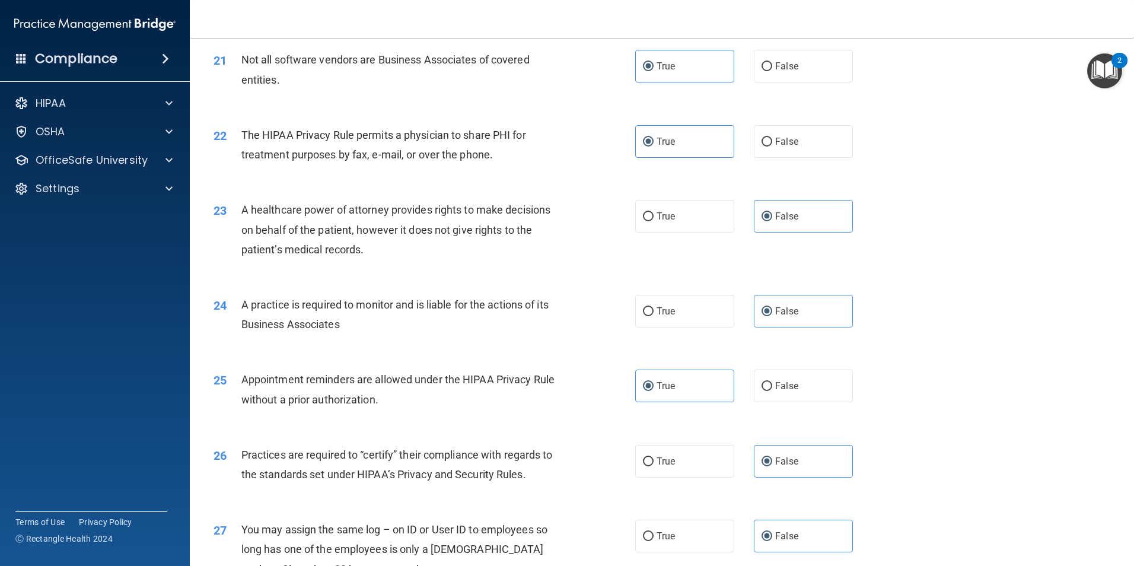
scroll to position [2195, 0]
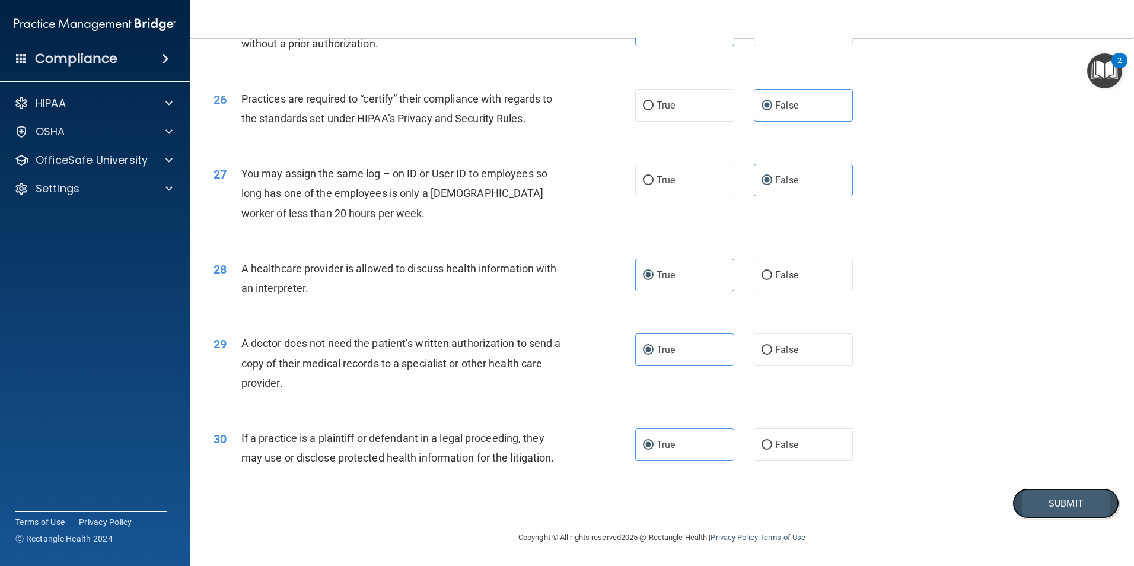
click at [1025, 500] on button "Submit" at bounding box center [1065, 503] width 107 height 30
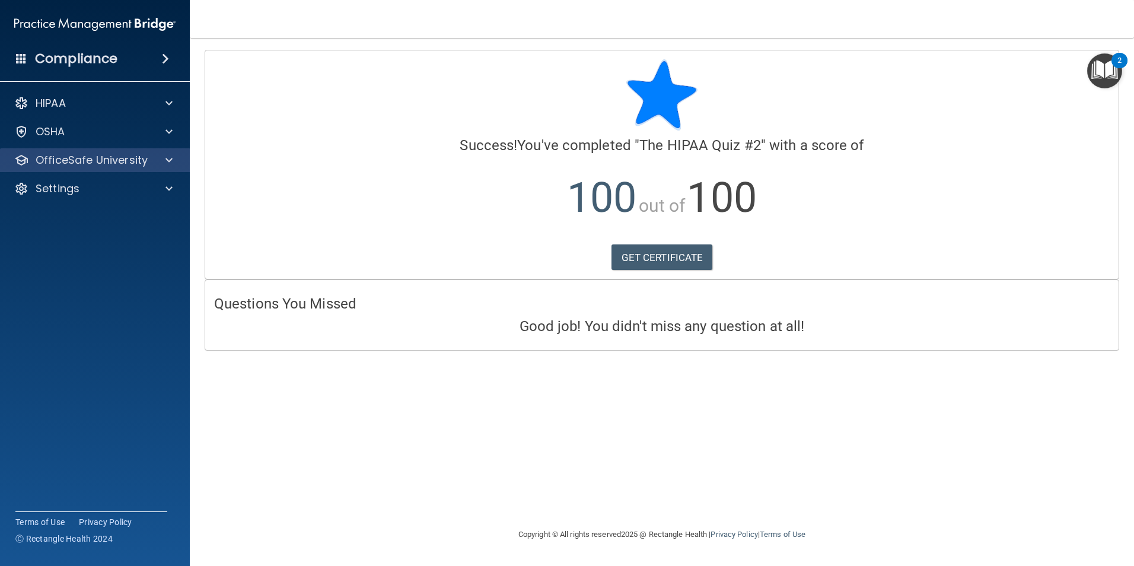
click at [64, 168] on div "OfficeSafe University" at bounding box center [95, 160] width 190 height 24
click at [174, 167] on div "OfficeSafe University" at bounding box center [95, 160] width 190 height 24
click at [685, 259] on link "GET CERTIFICATE" at bounding box center [661, 257] width 101 height 26
click at [134, 159] on p "OfficeSafe University" at bounding box center [92, 160] width 112 height 14
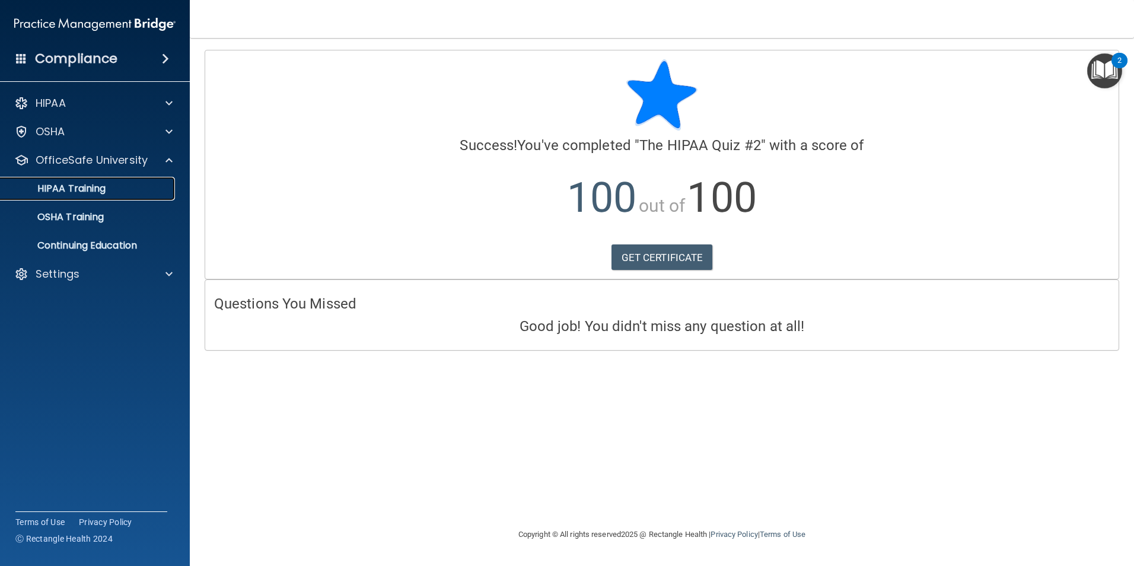
click at [119, 187] on div "HIPAA Training" at bounding box center [89, 189] width 162 height 12
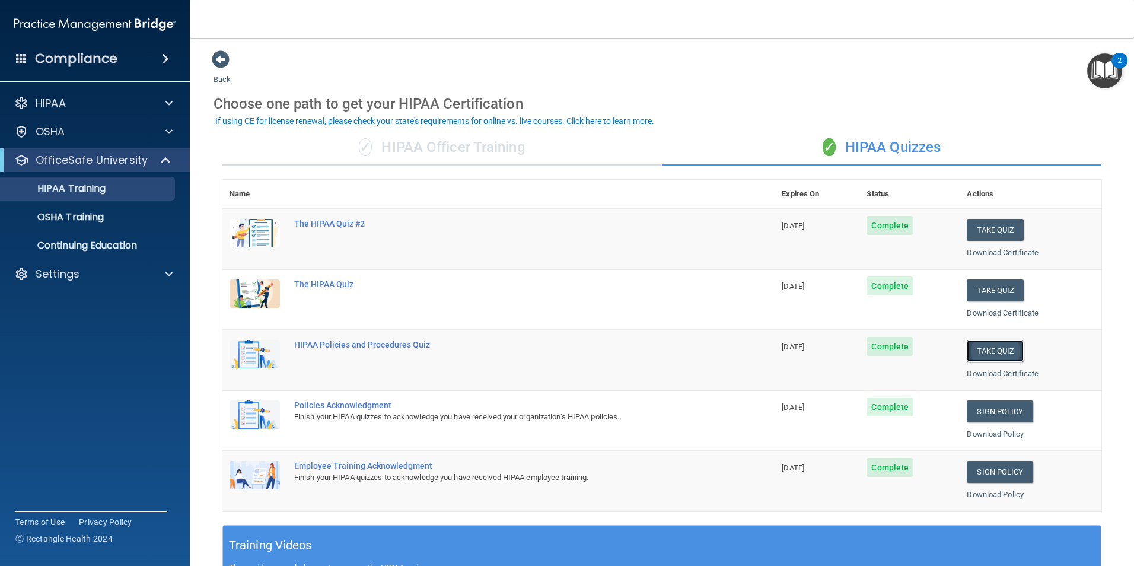
click at [1002, 358] on button "Take Quiz" at bounding box center [995, 351] width 57 height 22
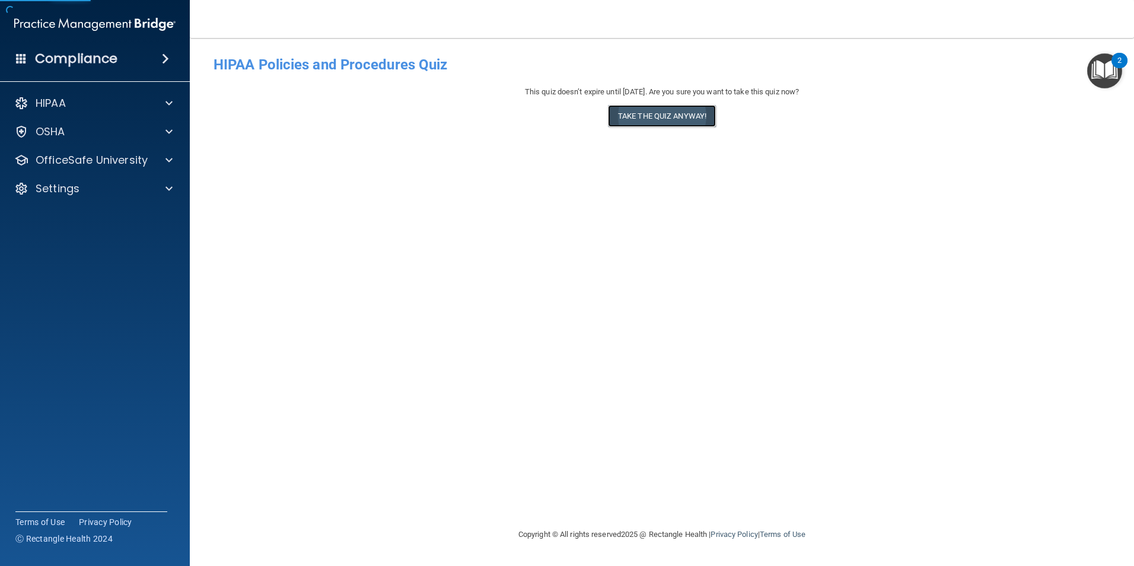
click at [662, 116] on button "Take the quiz anyway!" at bounding box center [662, 116] width 108 height 22
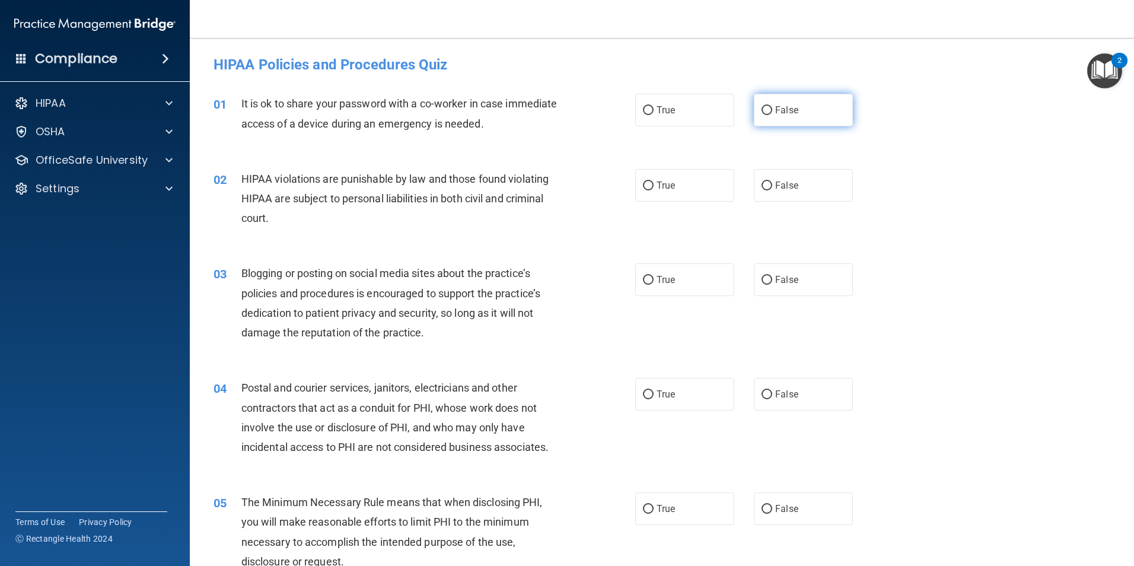
click at [811, 114] on label "False" at bounding box center [803, 110] width 99 height 33
click at [772, 114] on input "False" at bounding box center [766, 110] width 11 height 9
radio input "true"
click at [663, 192] on label "True" at bounding box center [684, 185] width 99 height 33
click at [653, 190] on input "True" at bounding box center [648, 185] width 11 height 9
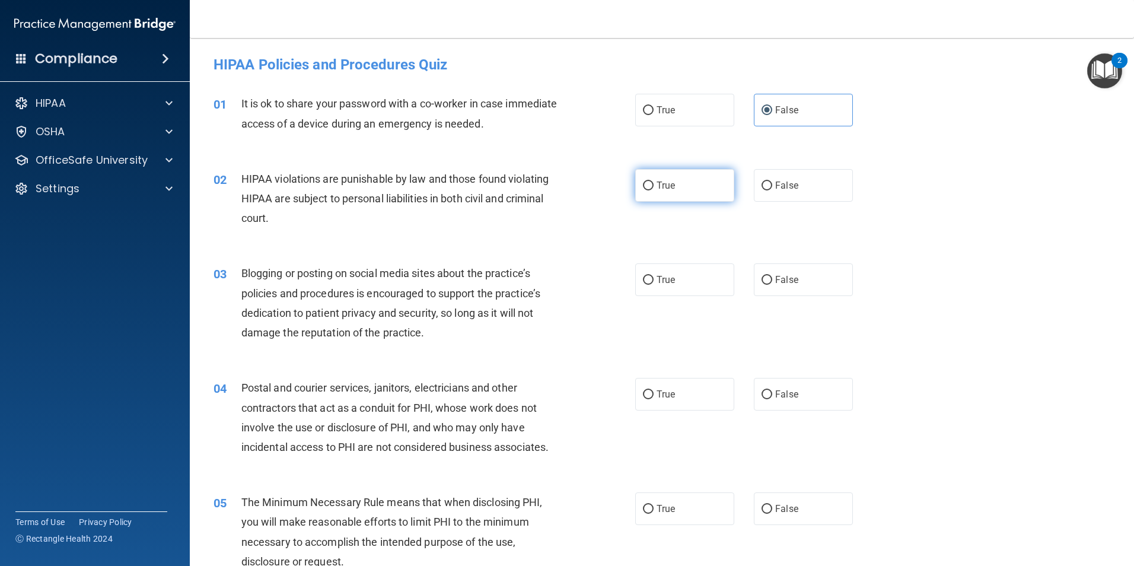
radio input "true"
click at [690, 285] on label "True" at bounding box center [684, 279] width 99 height 33
click at [653, 285] on input "True" at bounding box center [648, 280] width 11 height 9
radio input "true"
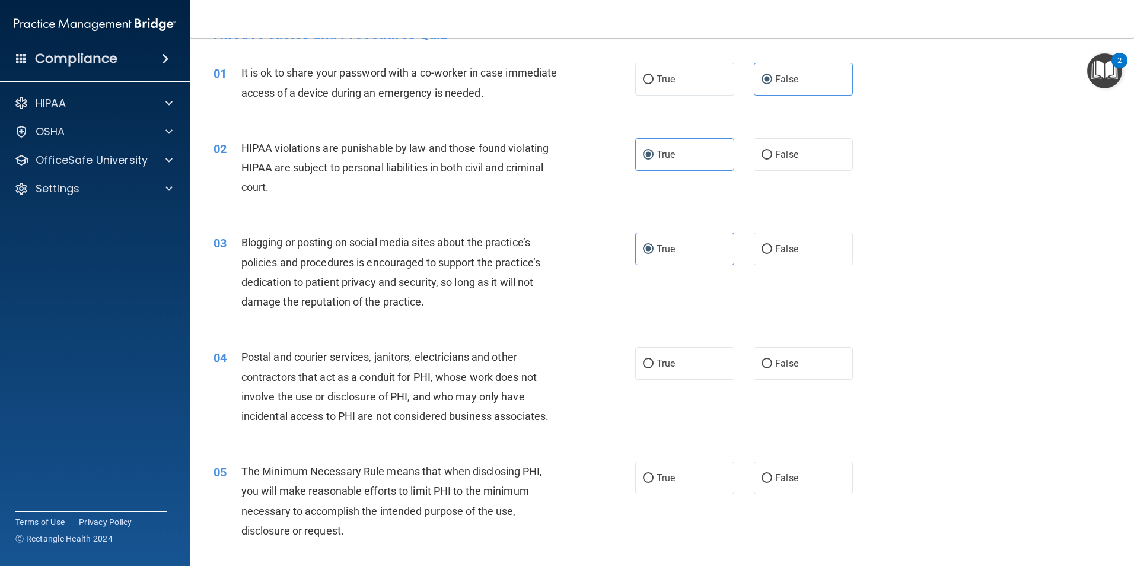
scroll to position [59, 0]
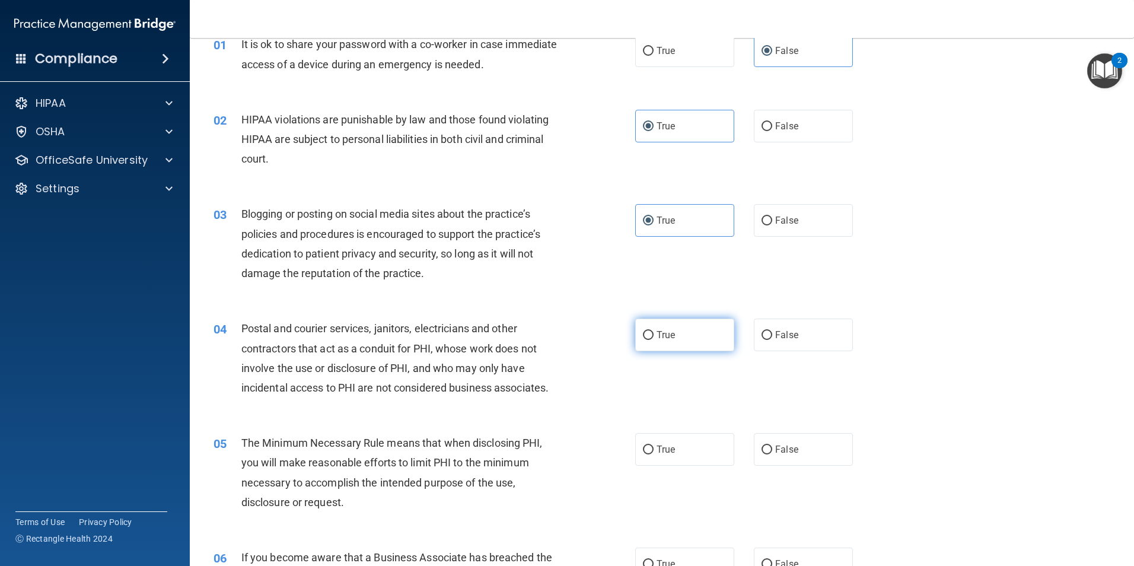
click at [635, 342] on label "True" at bounding box center [684, 334] width 99 height 33
click at [643, 340] on input "True" at bounding box center [648, 335] width 11 height 9
radio input "true"
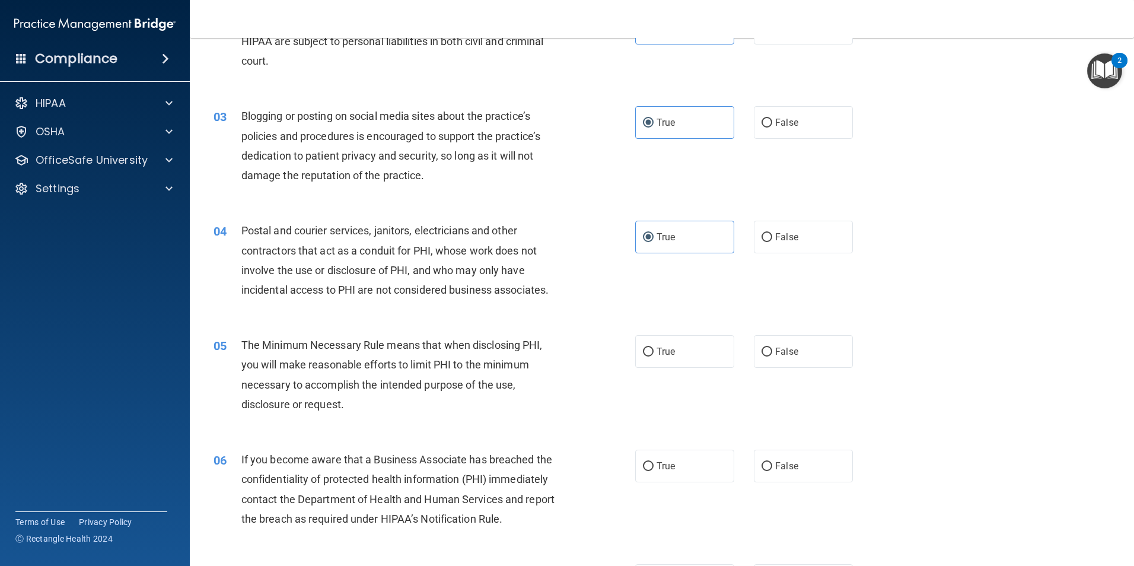
scroll to position [178, 0]
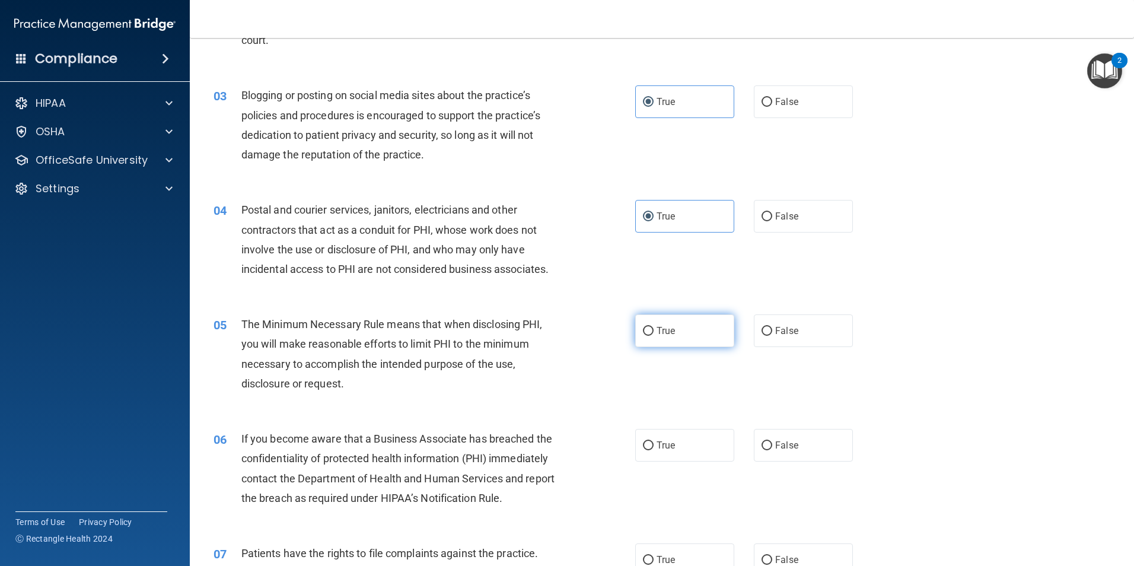
click at [660, 337] on label "True" at bounding box center [684, 330] width 99 height 33
click at [653, 336] on input "True" at bounding box center [648, 331] width 11 height 9
radio input "true"
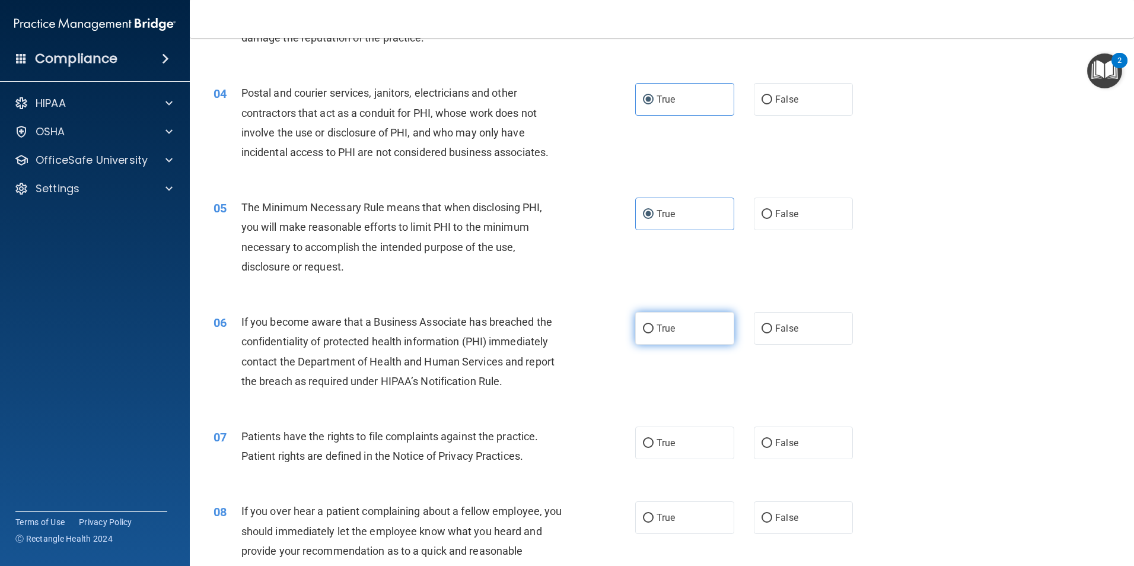
scroll to position [296, 0]
click at [680, 330] on label "True" at bounding box center [684, 326] width 99 height 33
click at [653, 330] on input "True" at bounding box center [648, 327] width 11 height 9
radio input "true"
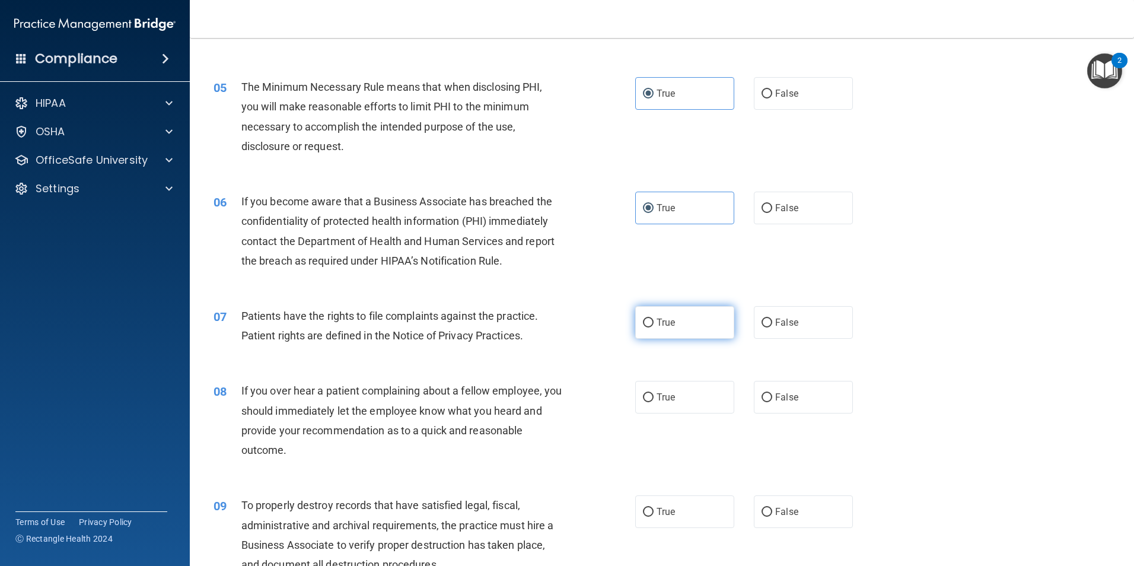
click at [675, 336] on label "True" at bounding box center [684, 322] width 99 height 33
click at [653, 327] on input "True" at bounding box center [648, 322] width 11 height 9
radio input "true"
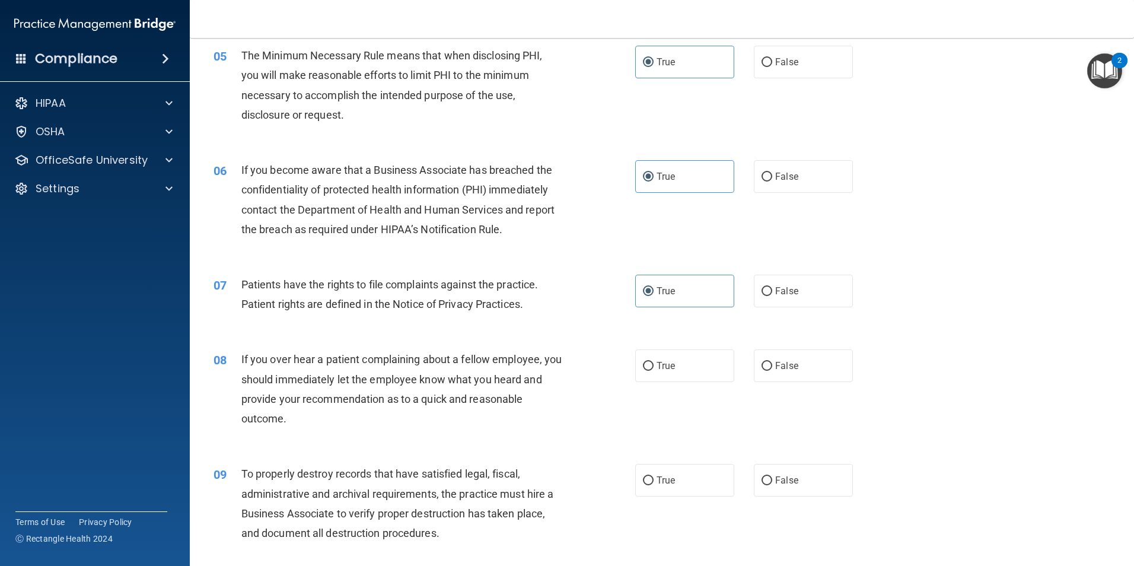
scroll to position [474, 0]
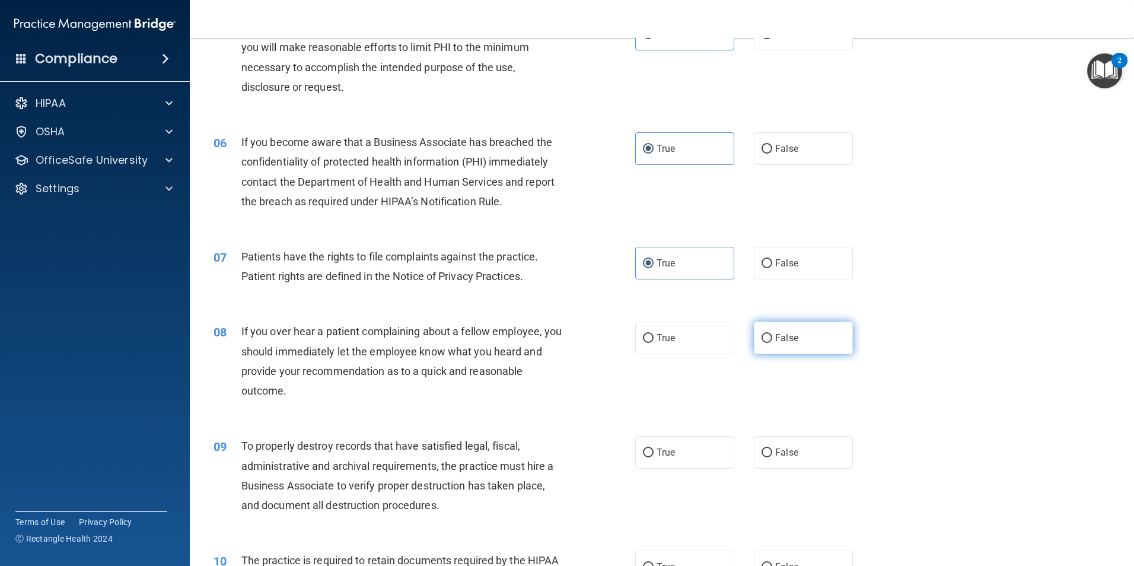
click at [790, 340] on span "False" at bounding box center [786, 337] width 23 height 11
click at [772, 340] on input "False" at bounding box center [766, 338] width 11 height 9
radio input "true"
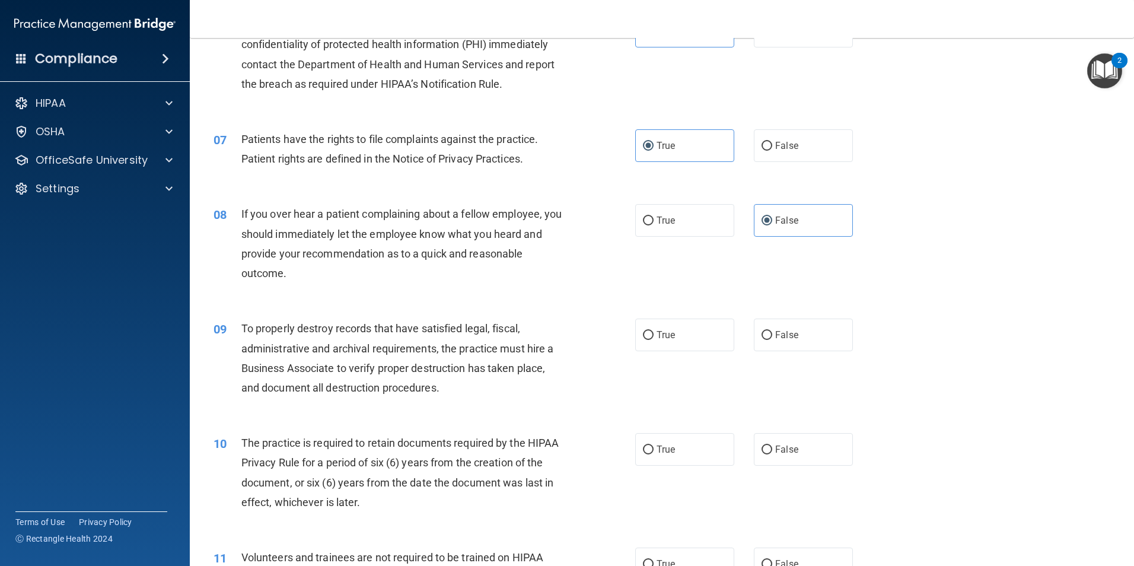
scroll to position [593, 0]
click at [666, 339] on span "True" at bounding box center [665, 333] width 18 height 11
click at [653, 339] on input "True" at bounding box center [648, 334] width 11 height 9
radio input "true"
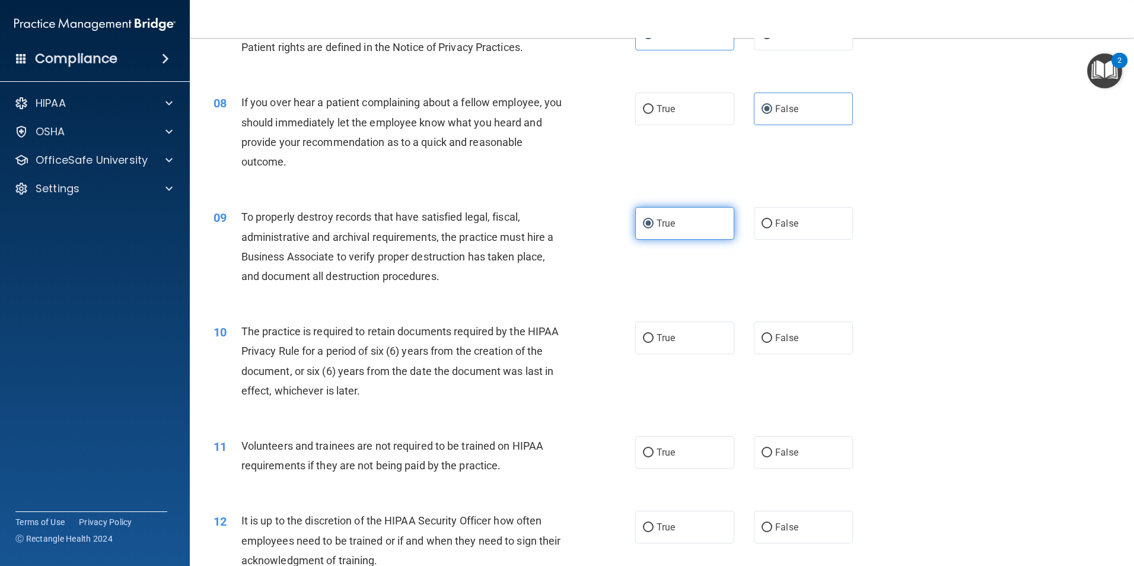
scroll to position [712, 0]
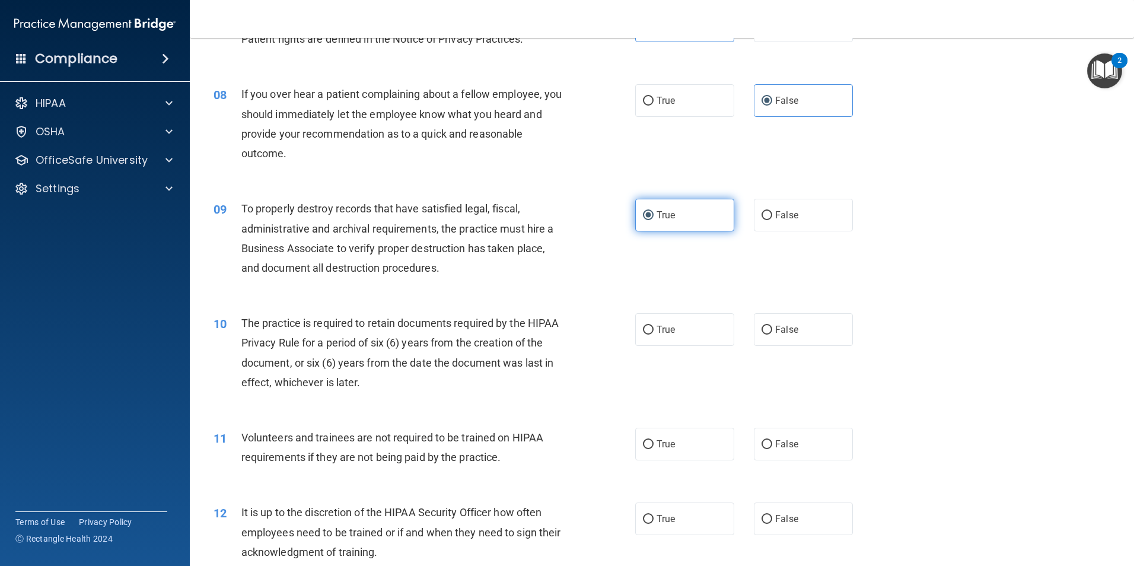
click at [666, 339] on label "True" at bounding box center [684, 329] width 99 height 33
click at [653, 334] on input "True" at bounding box center [648, 330] width 11 height 9
radio input "true"
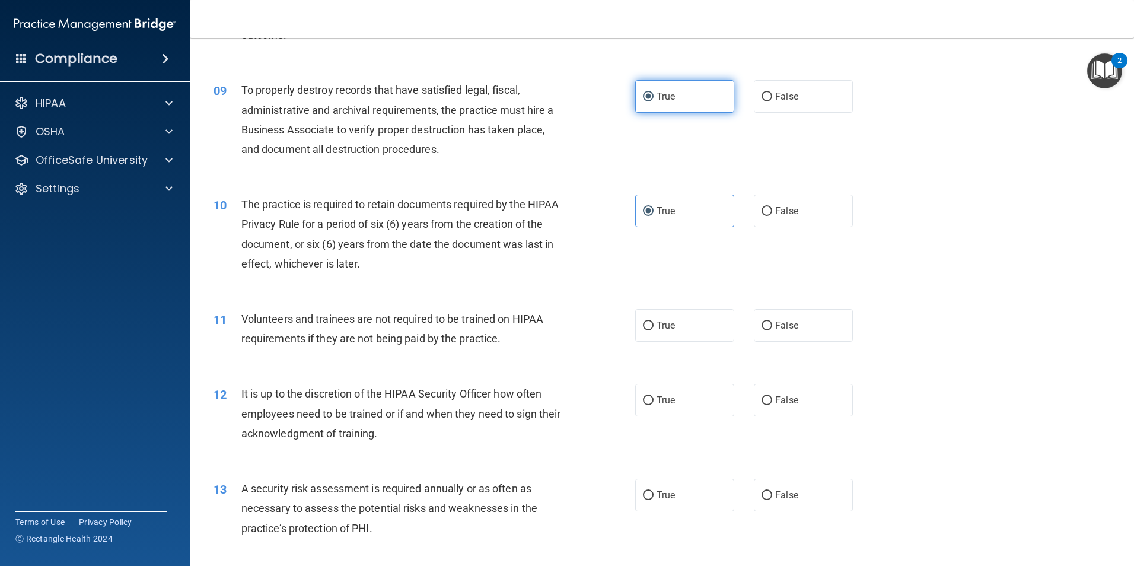
scroll to position [889, 0]
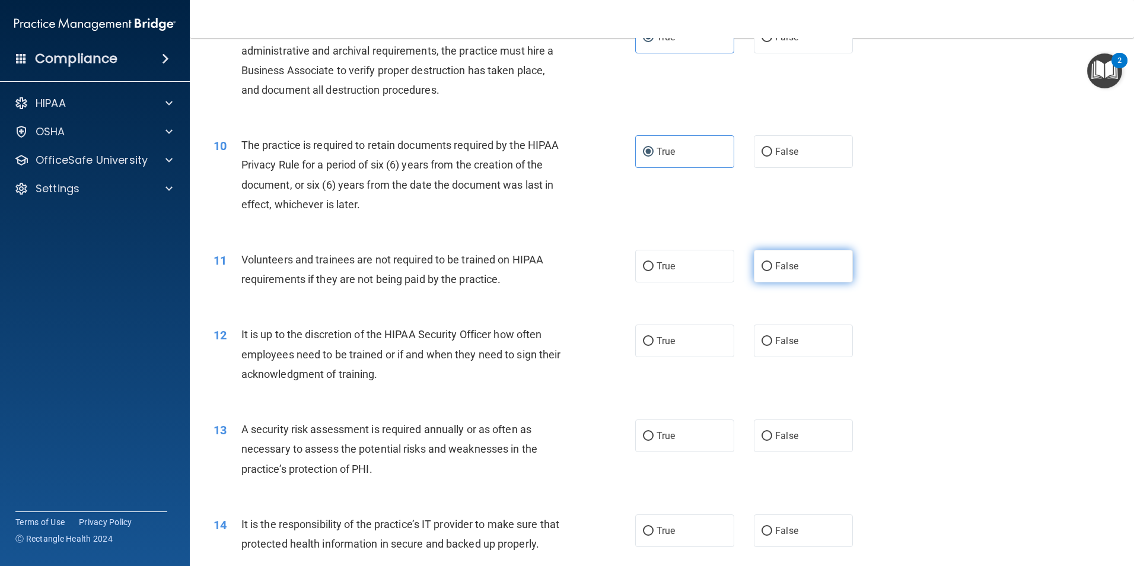
click at [790, 270] on span "False" at bounding box center [786, 265] width 23 height 11
click at [772, 270] on input "False" at bounding box center [766, 266] width 11 height 9
radio input "true"
click at [762, 352] on label "False" at bounding box center [803, 340] width 99 height 33
click at [762, 346] on input "False" at bounding box center [766, 341] width 11 height 9
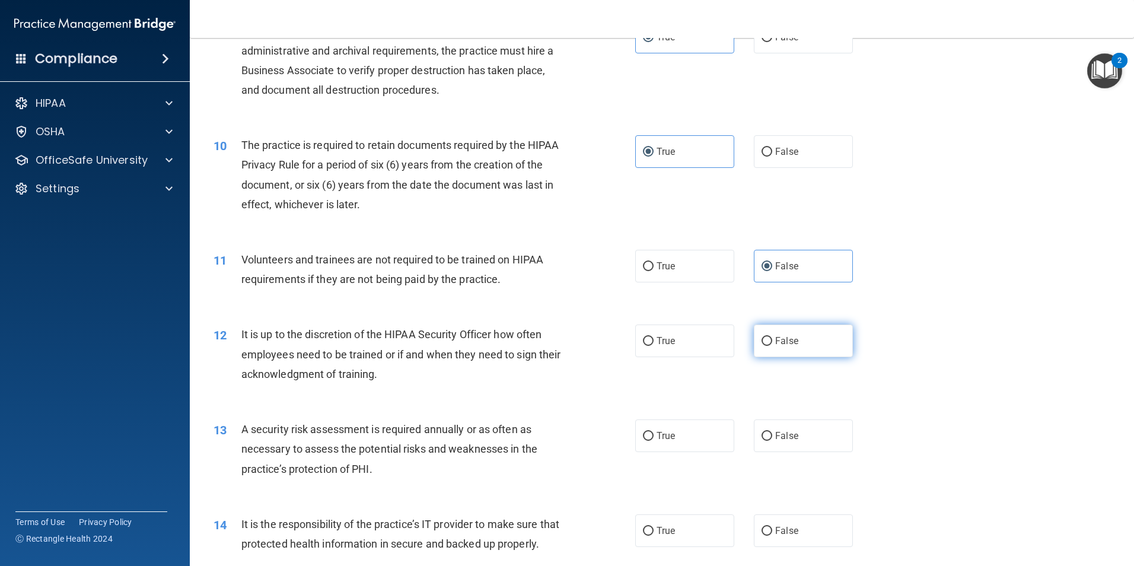
radio input "true"
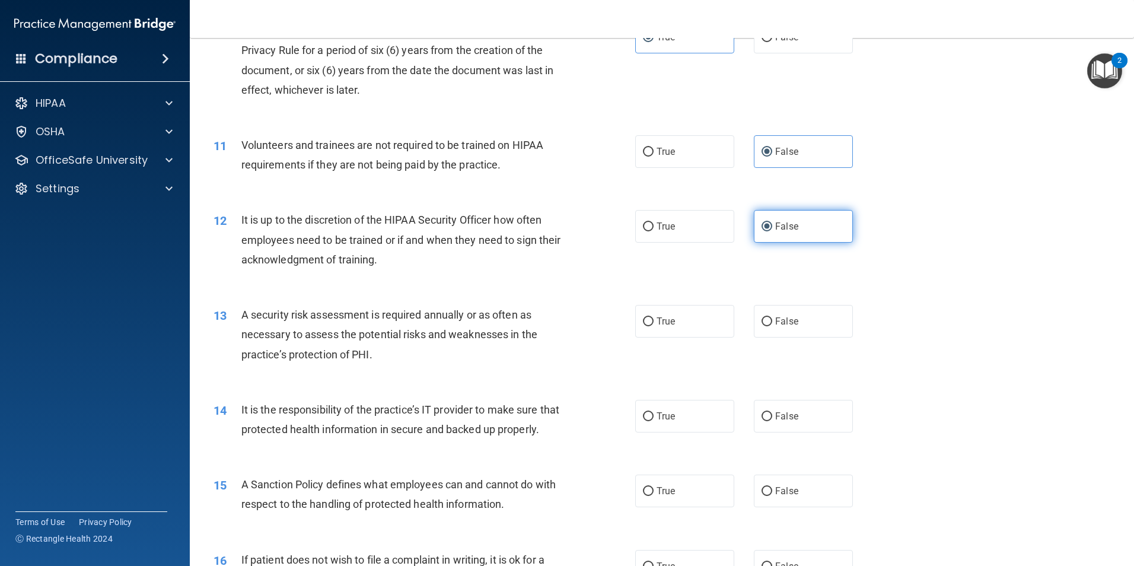
scroll to position [1008, 0]
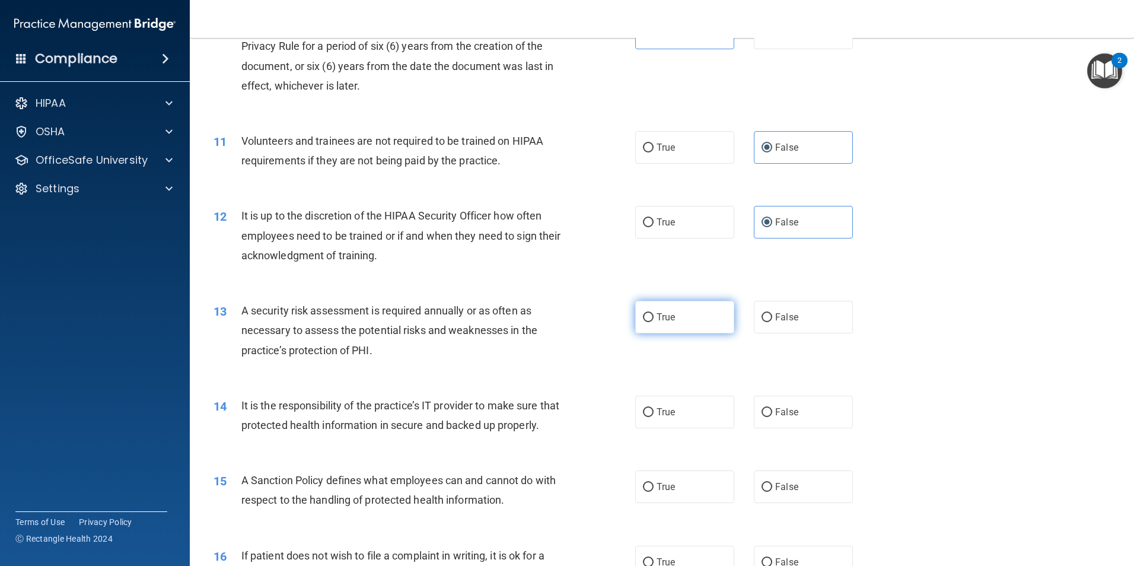
click at [681, 324] on label "True" at bounding box center [684, 317] width 99 height 33
click at [653, 322] on input "True" at bounding box center [648, 317] width 11 height 9
radio input "true"
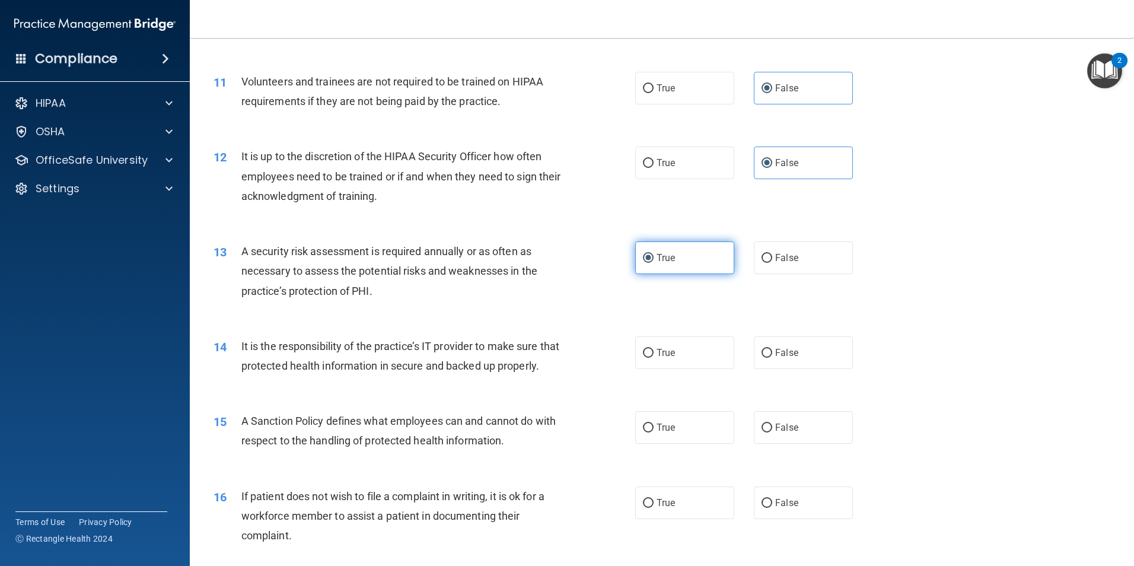
scroll to position [1127, 0]
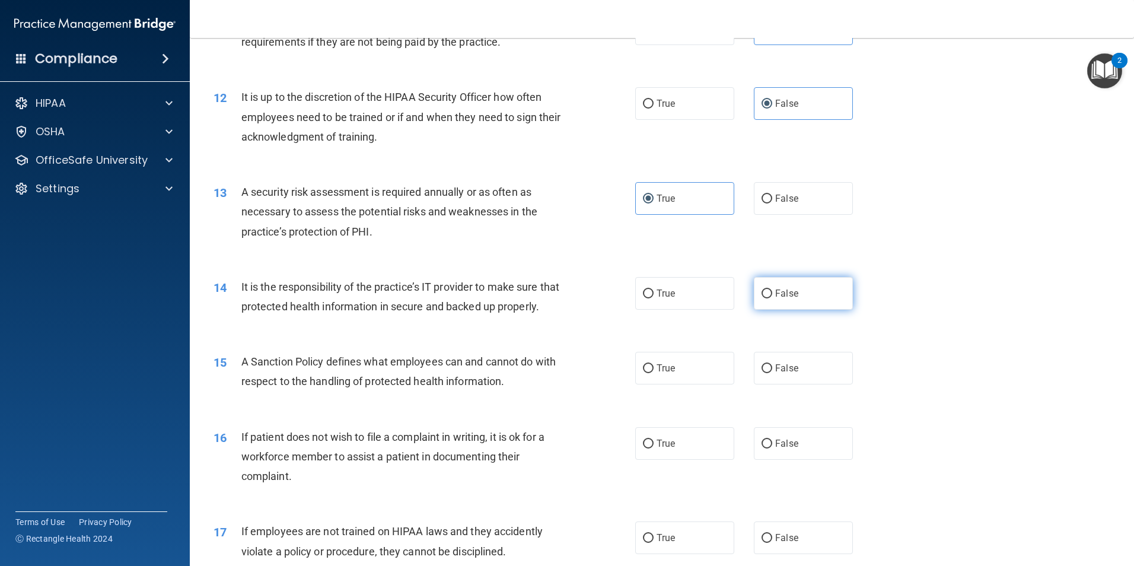
click at [786, 305] on label "False" at bounding box center [803, 293] width 99 height 33
click at [772, 298] on input "False" at bounding box center [766, 293] width 11 height 9
radio input "true"
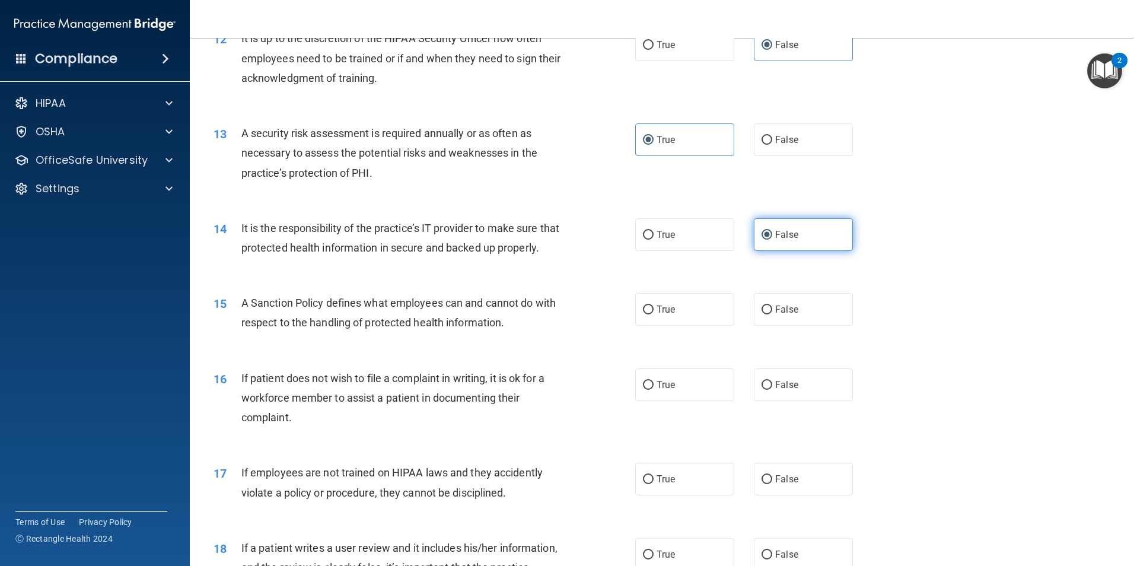
scroll to position [1186, 0]
click at [666, 325] on label "True" at bounding box center [684, 308] width 99 height 33
click at [653, 314] on input "True" at bounding box center [648, 309] width 11 height 9
radio input "true"
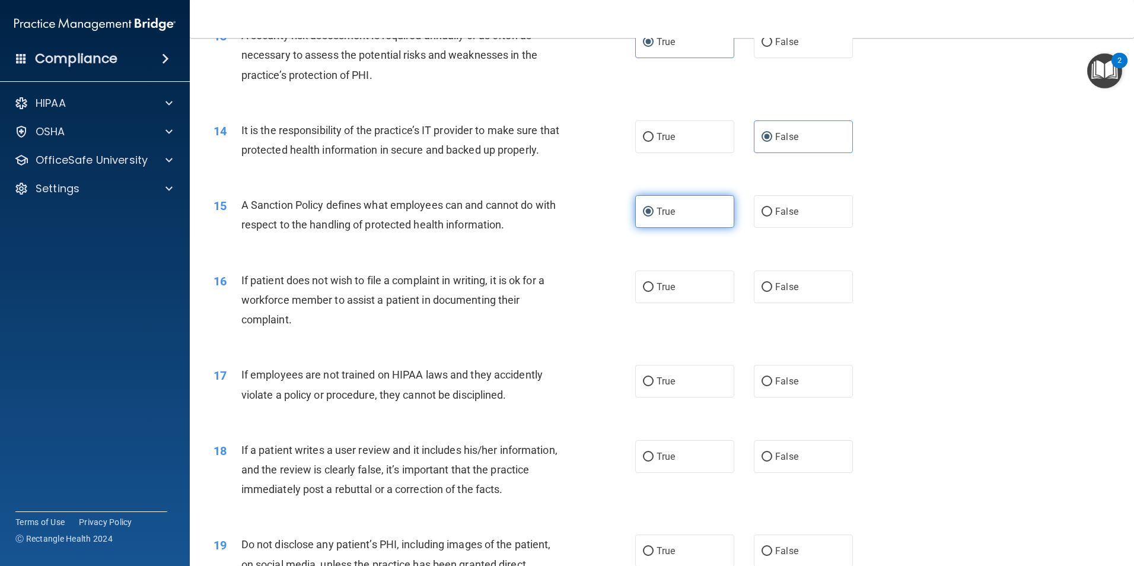
scroll to position [1305, 0]
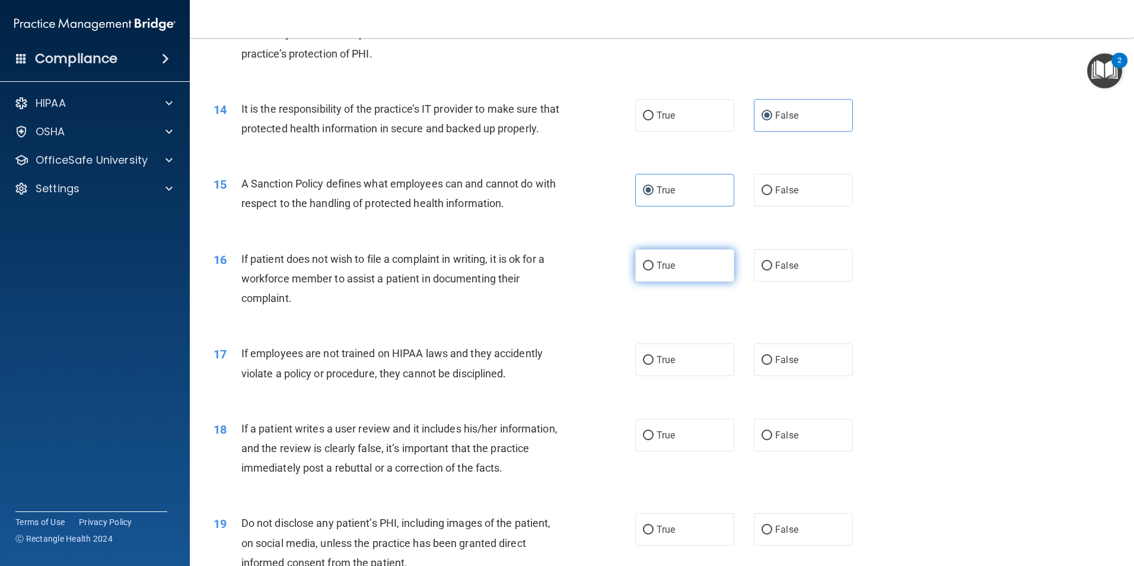
click at [674, 282] on label "True" at bounding box center [684, 265] width 99 height 33
click at [653, 270] on input "True" at bounding box center [648, 265] width 11 height 9
radio input "true"
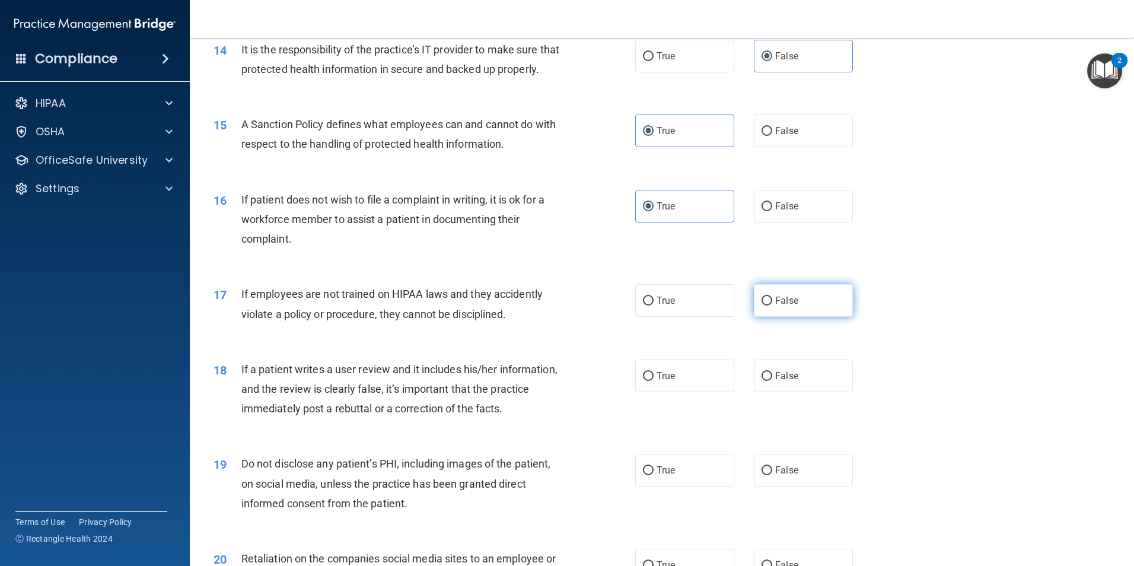
click at [754, 315] on label "False" at bounding box center [803, 300] width 99 height 33
click at [761, 305] on input "False" at bounding box center [766, 300] width 11 height 9
radio input "true"
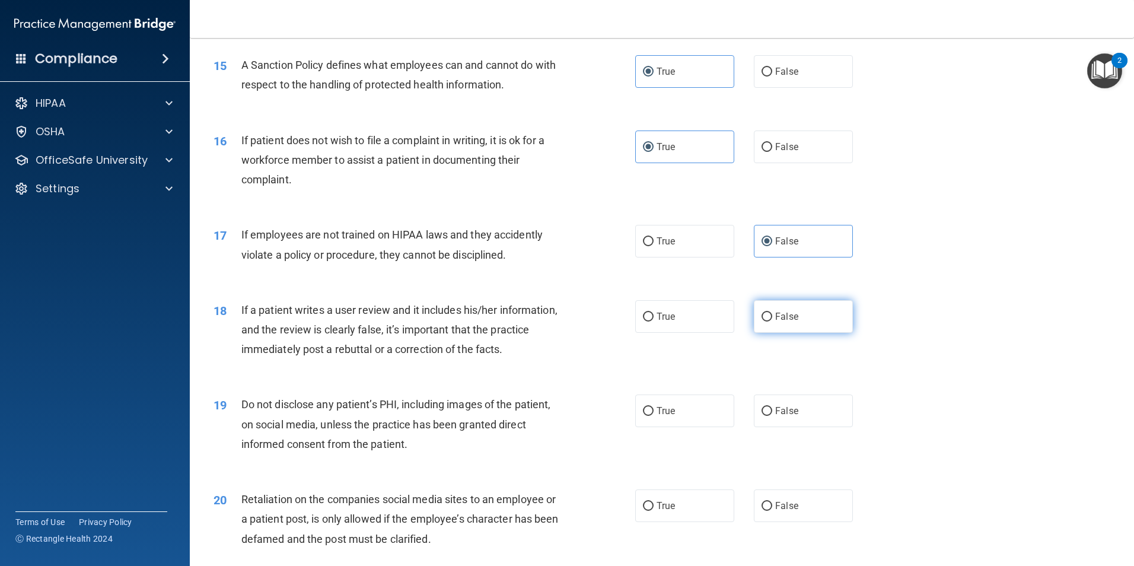
click at [763, 321] on input "False" at bounding box center [766, 316] width 11 height 9
radio input "true"
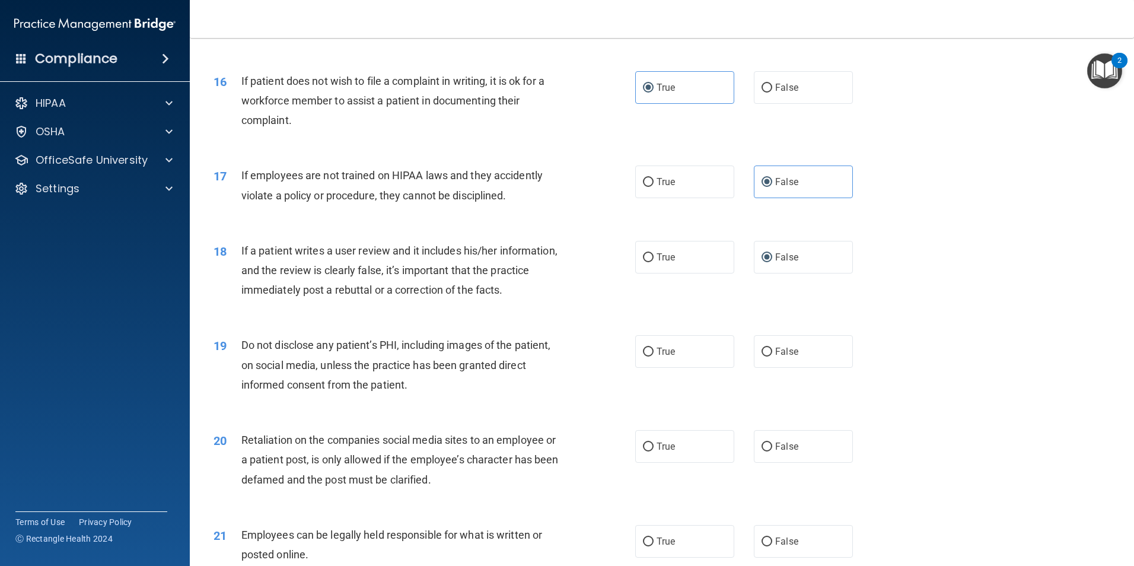
scroll to position [1542, 0]
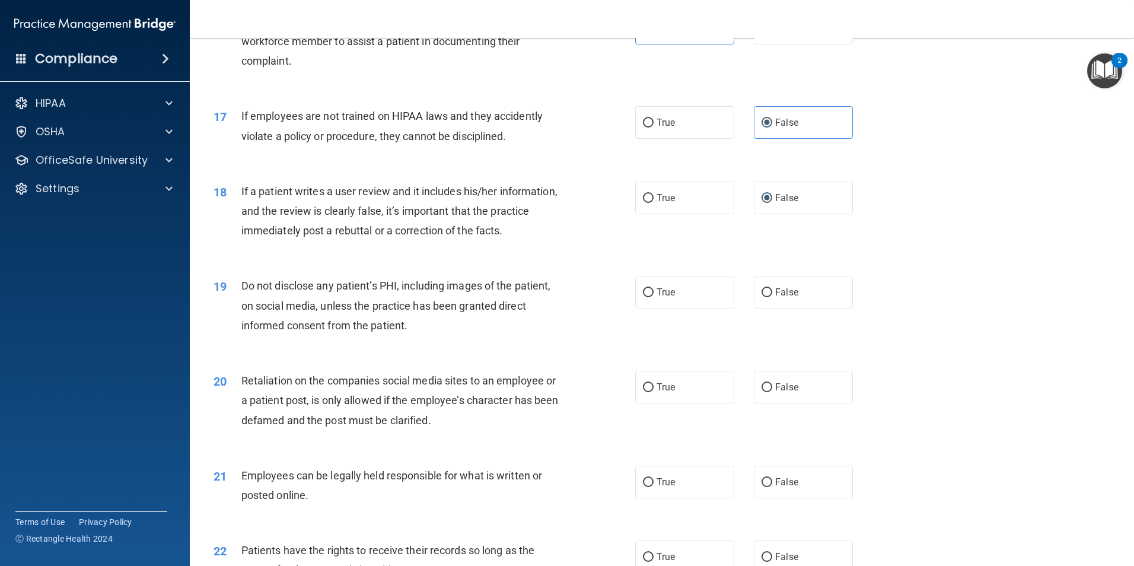
click at [683, 329] on div "19 Do not disclose any patient’s PHI, including images of the patient, on socia…" at bounding box center [662, 308] width 914 height 95
click at [683, 308] on label "True" at bounding box center [684, 292] width 99 height 33
click at [653, 297] on input "True" at bounding box center [648, 292] width 11 height 9
radio input "true"
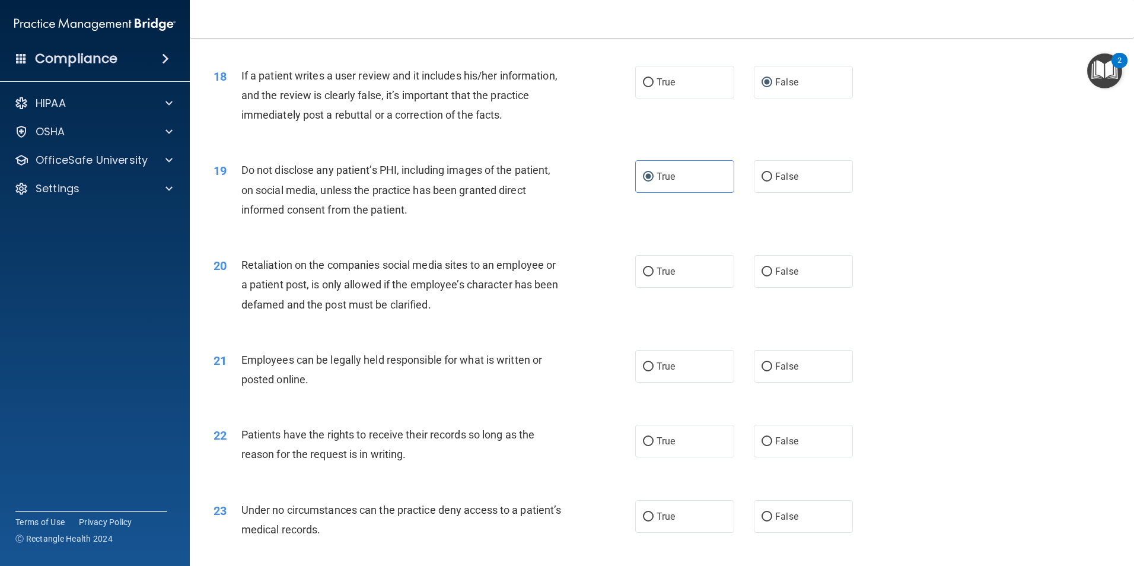
scroll to position [1660, 0]
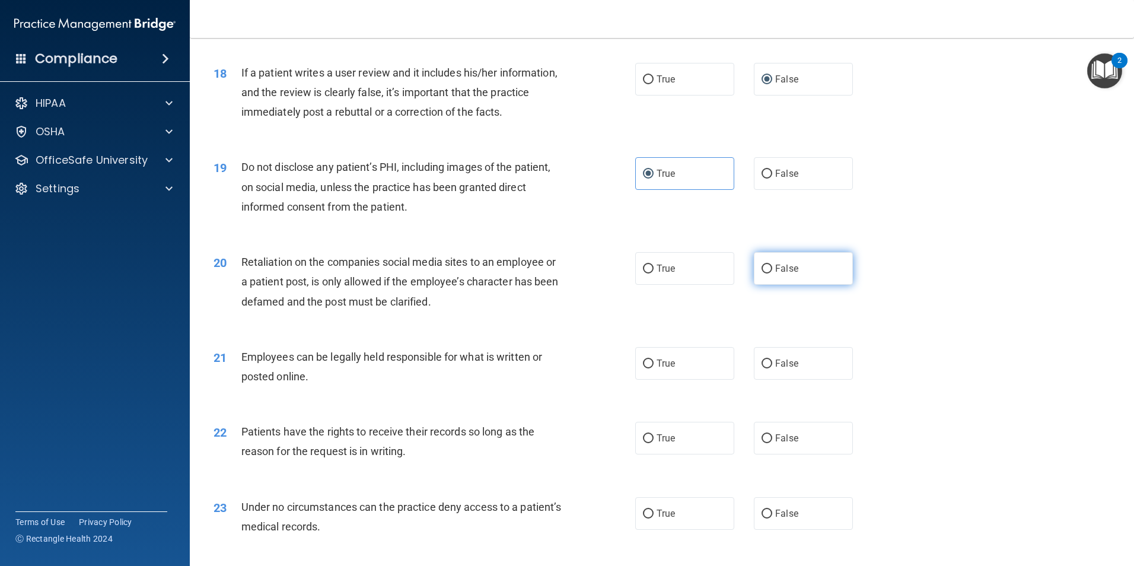
click at [784, 274] on span "False" at bounding box center [786, 268] width 23 height 11
click at [772, 273] on input "False" at bounding box center [766, 268] width 11 height 9
radio input "true"
click at [686, 379] on label "True" at bounding box center [684, 363] width 99 height 33
click at [653, 368] on input "True" at bounding box center [648, 363] width 11 height 9
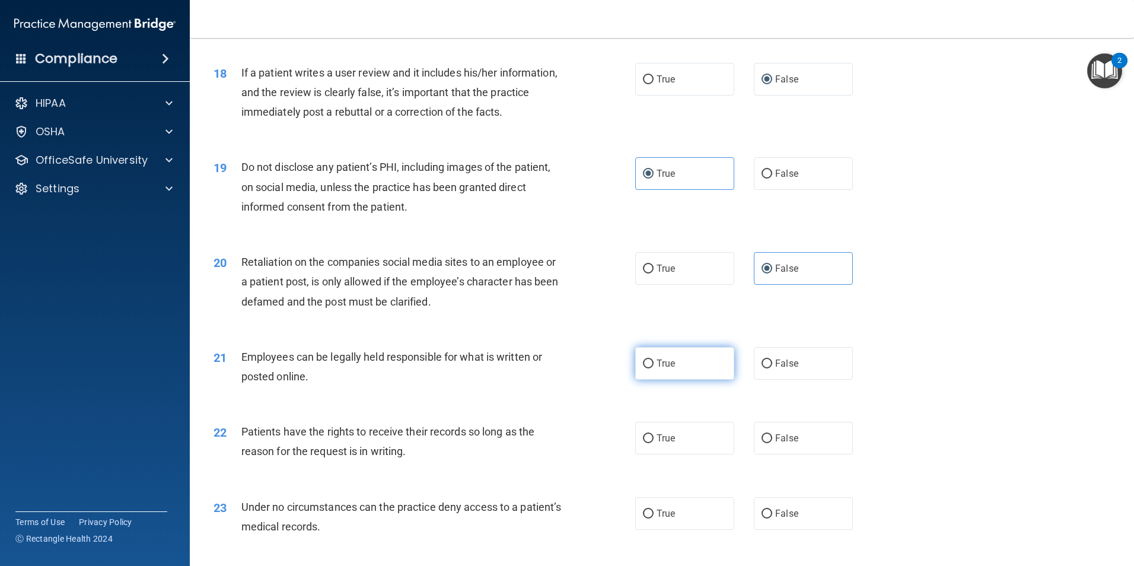
radio input "true"
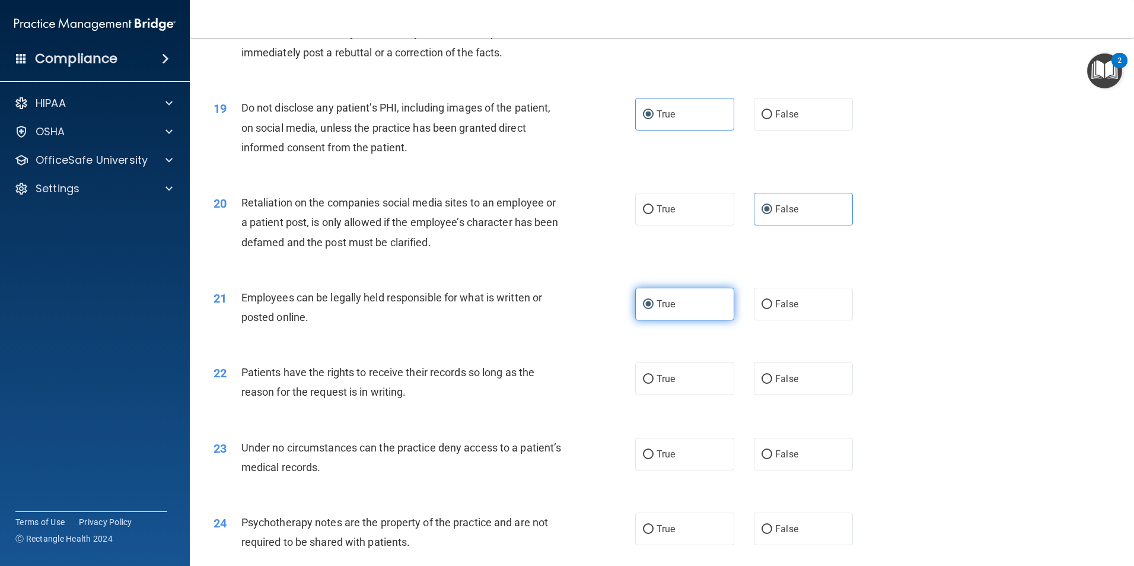
scroll to position [1779, 0]
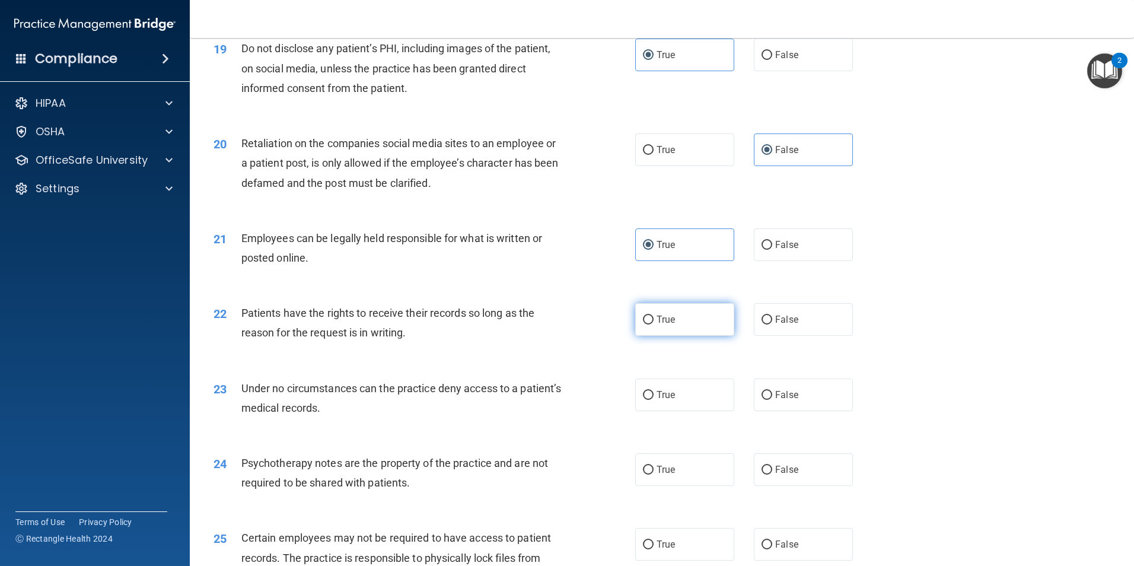
click at [706, 336] on label "True" at bounding box center [684, 319] width 99 height 33
click at [653, 324] on input "True" at bounding box center [648, 319] width 11 height 9
radio input "true"
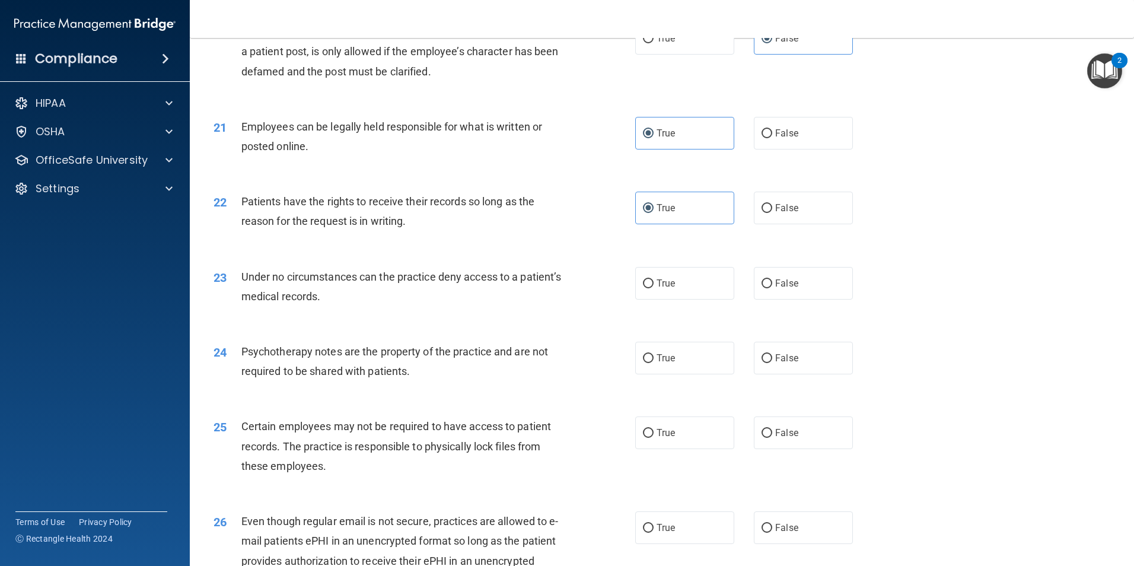
scroll to position [1897, 0]
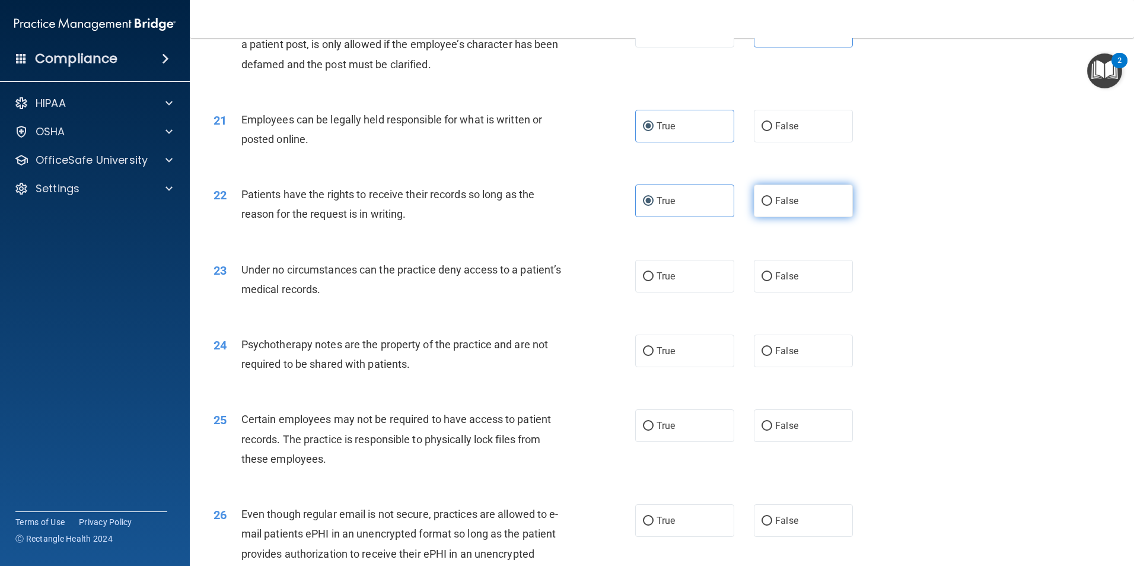
click at [811, 217] on label "False" at bounding box center [803, 200] width 99 height 33
click at [772, 206] on input "False" at bounding box center [766, 201] width 11 height 9
radio input "true"
click at [713, 217] on label "True" at bounding box center [684, 200] width 99 height 33
click at [653, 206] on input "True" at bounding box center [648, 201] width 11 height 9
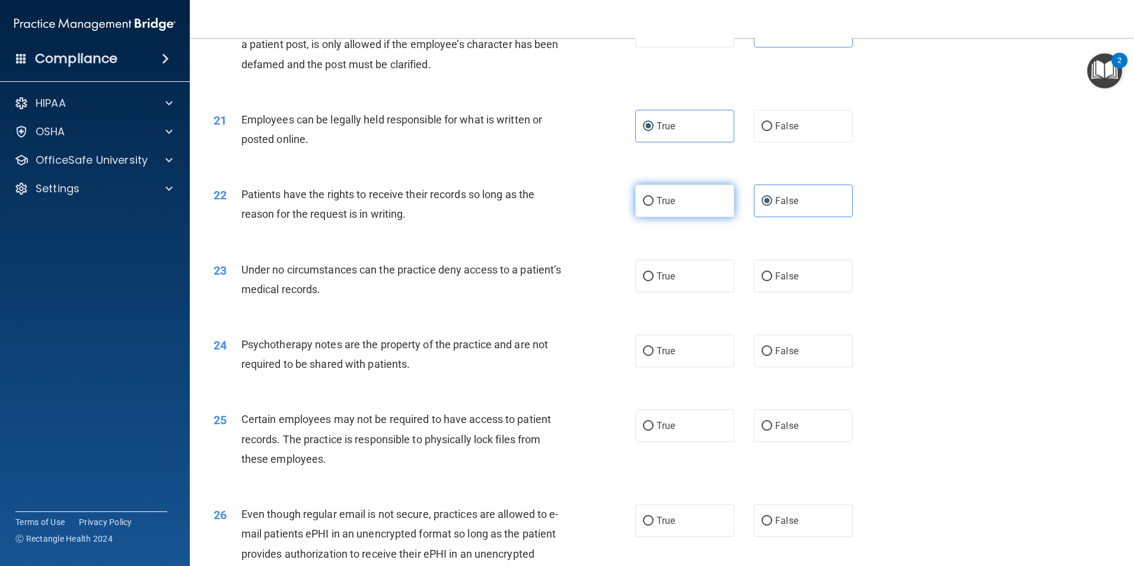
radio input "true"
radio input "false"
click at [765, 292] on label "False" at bounding box center [803, 276] width 99 height 33
click at [765, 281] on input "False" at bounding box center [766, 276] width 11 height 9
radio input "true"
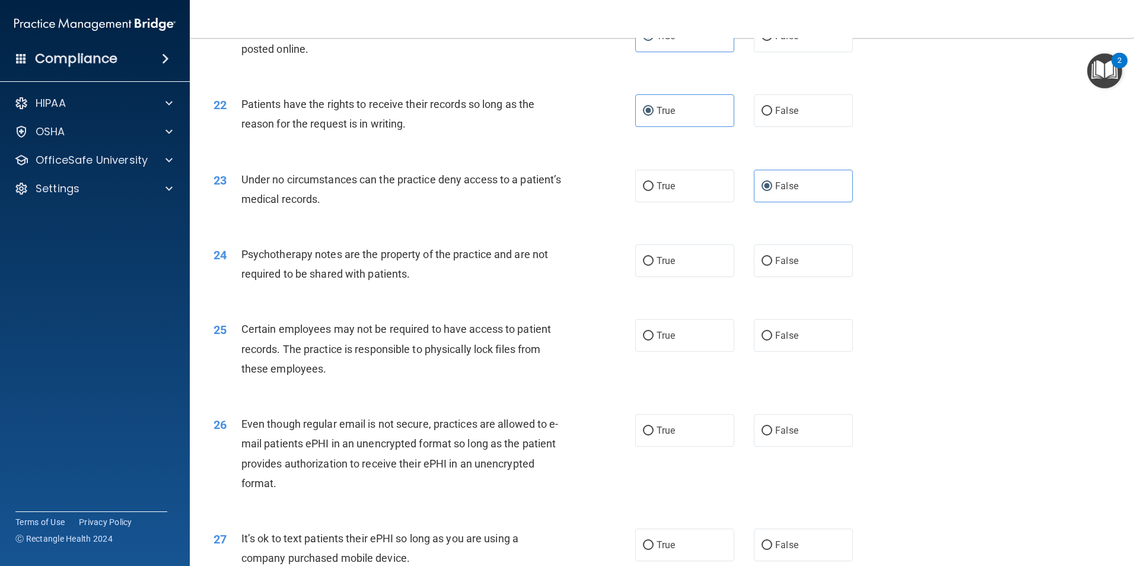
scroll to position [2016, 0]
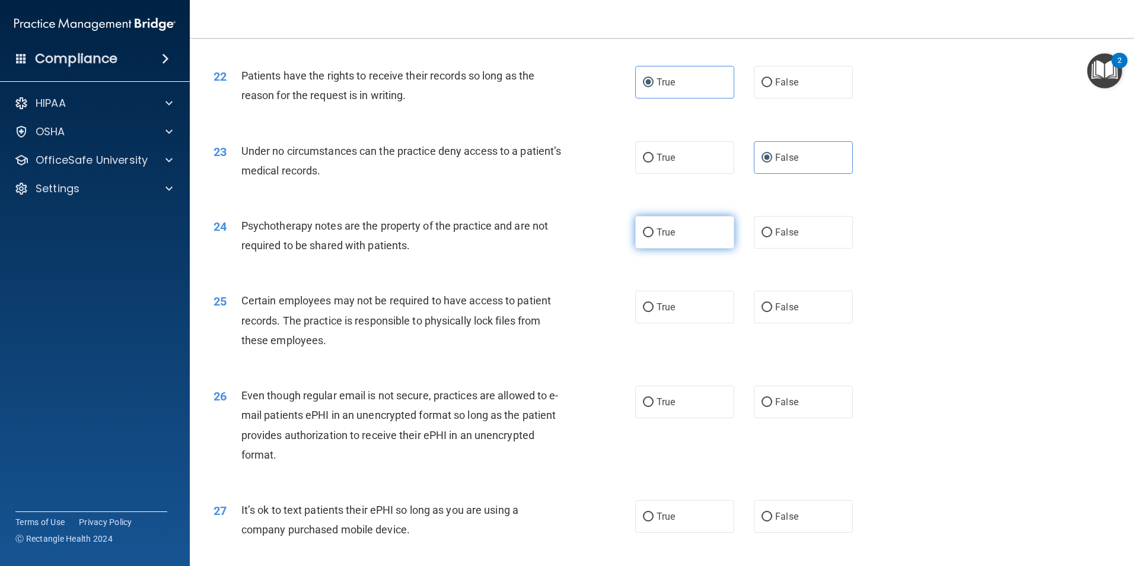
click at [689, 248] on label "True" at bounding box center [684, 232] width 99 height 33
click at [653, 237] on input "True" at bounding box center [648, 232] width 11 height 9
radio input "true"
click at [775, 88] on span "False" at bounding box center [786, 81] width 23 height 11
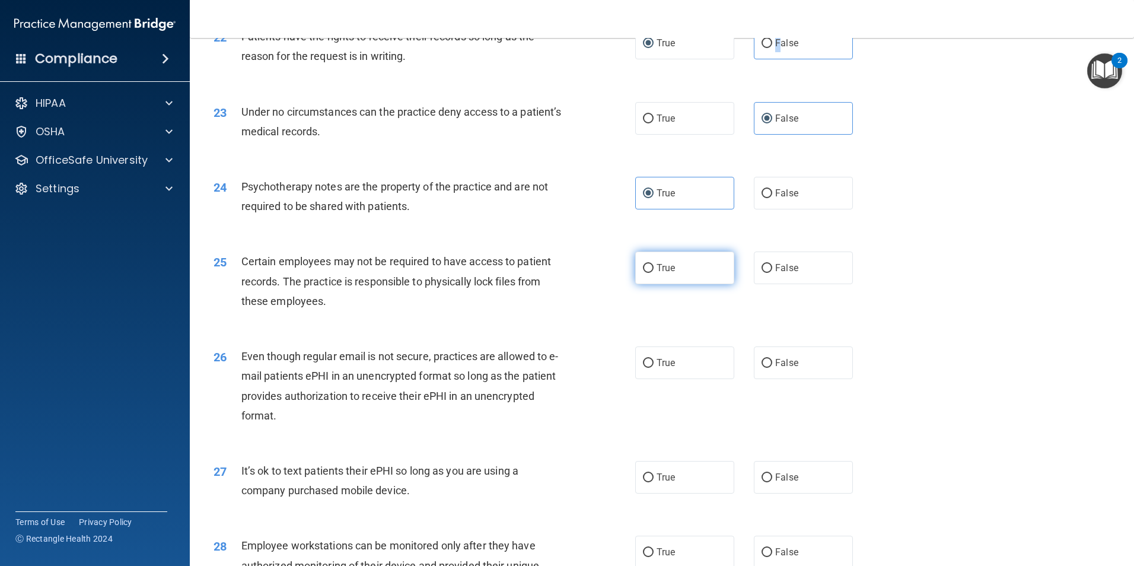
scroll to position [2075, 0]
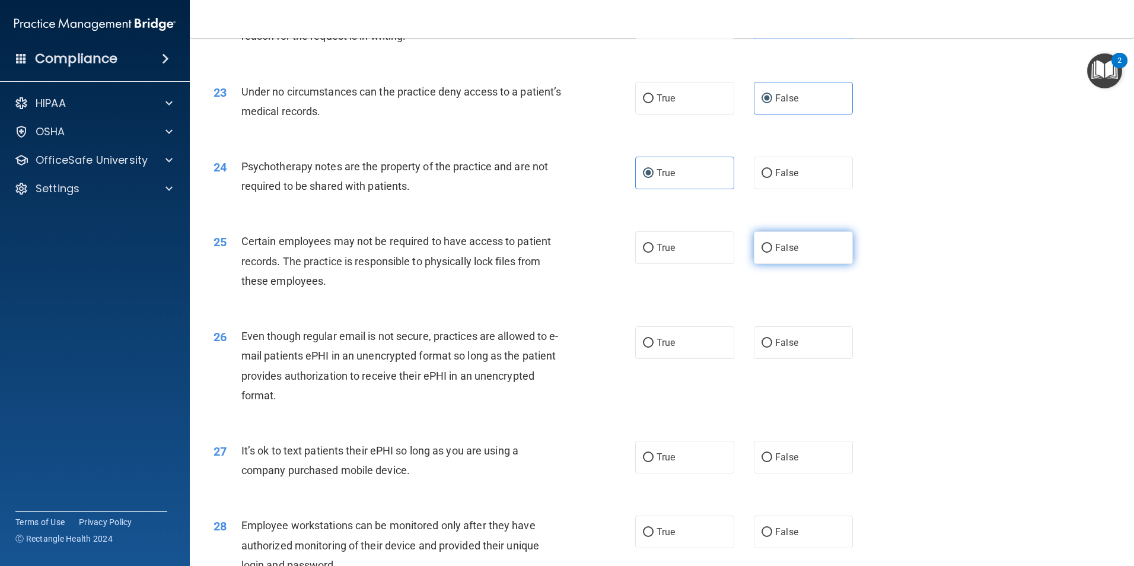
click at [772, 255] on label "False" at bounding box center [803, 247] width 99 height 33
click at [772, 253] on input "False" at bounding box center [766, 248] width 11 height 9
radio input "true"
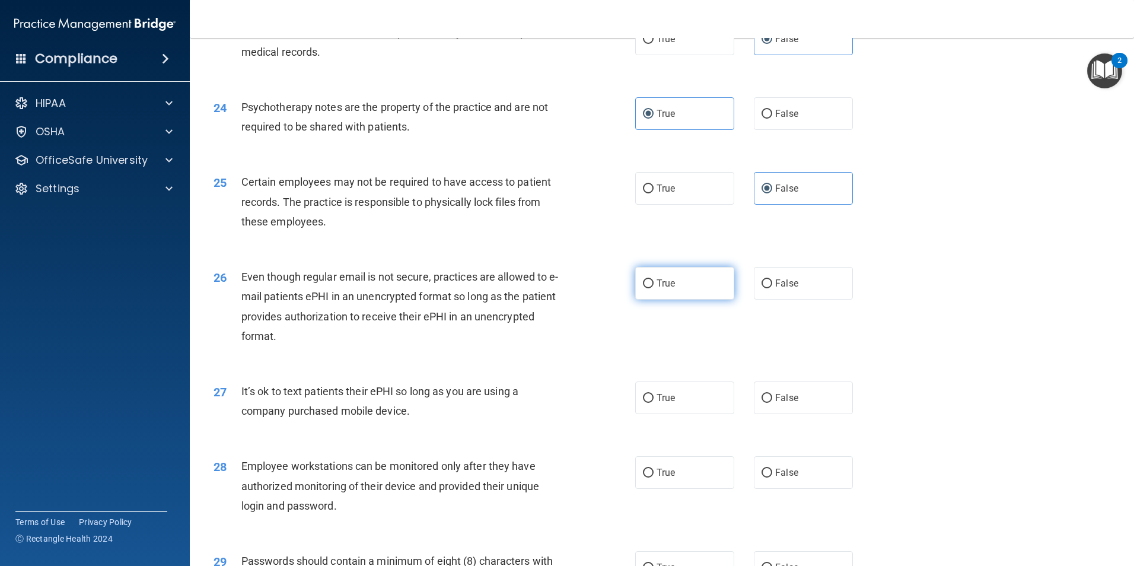
click at [714, 299] on label "True" at bounding box center [684, 283] width 99 height 33
click at [653, 288] on input "True" at bounding box center [648, 283] width 11 height 9
radio input "true"
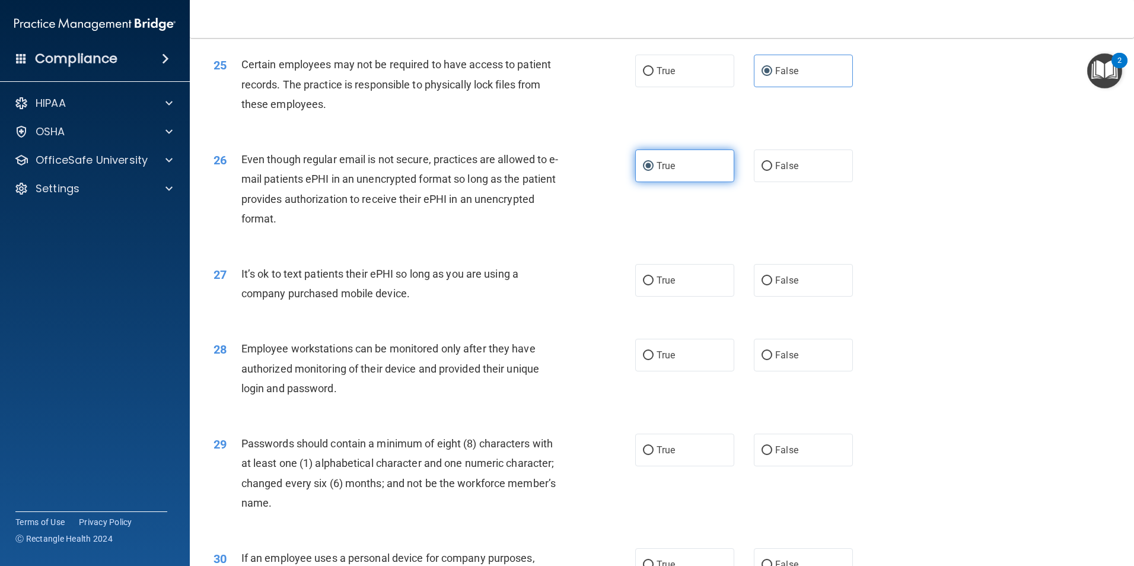
scroll to position [2253, 0]
click at [794, 295] on label "False" at bounding box center [803, 279] width 99 height 33
click at [772, 284] on input "False" at bounding box center [766, 279] width 11 height 9
radio input "true"
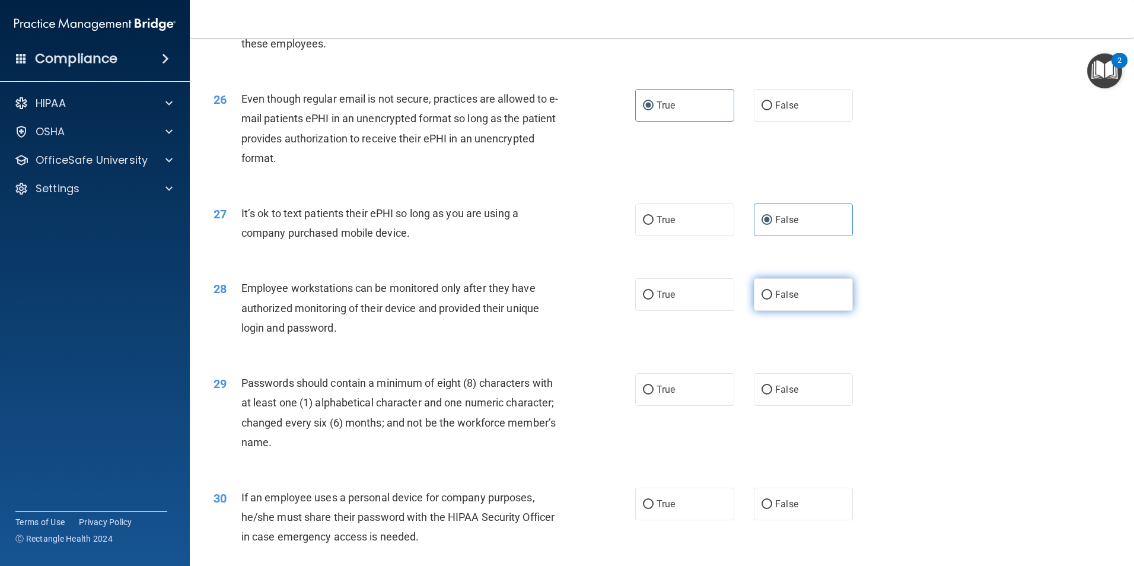
click at [761, 299] on input "False" at bounding box center [766, 295] width 11 height 9
radio input "true"
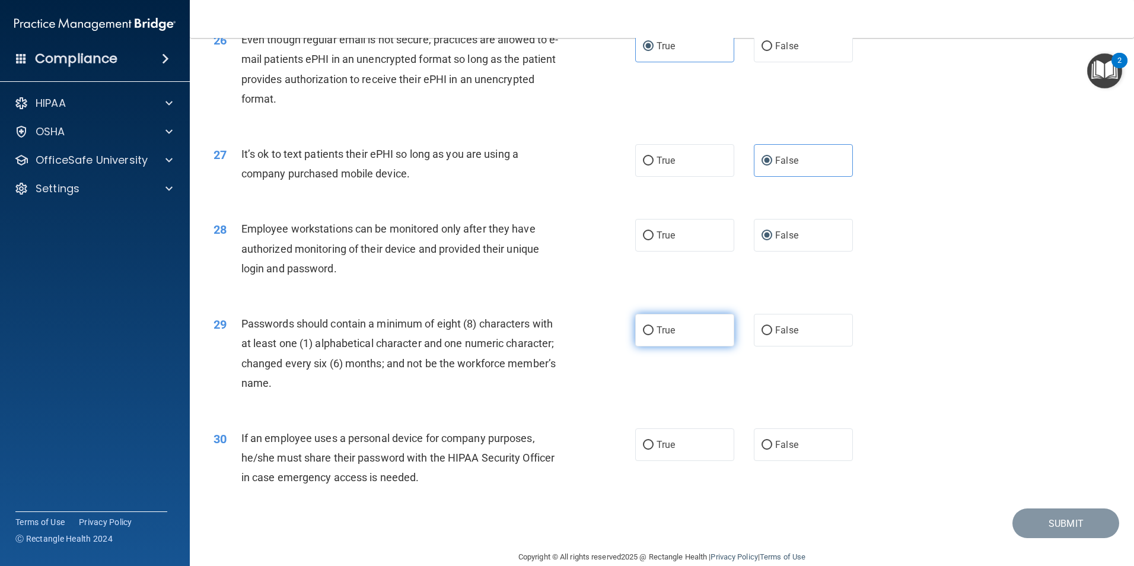
click at [675, 346] on label "True" at bounding box center [684, 330] width 99 height 33
click at [653, 335] on input "True" at bounding box center [648, 330] width 11 height 9
radio input "true"
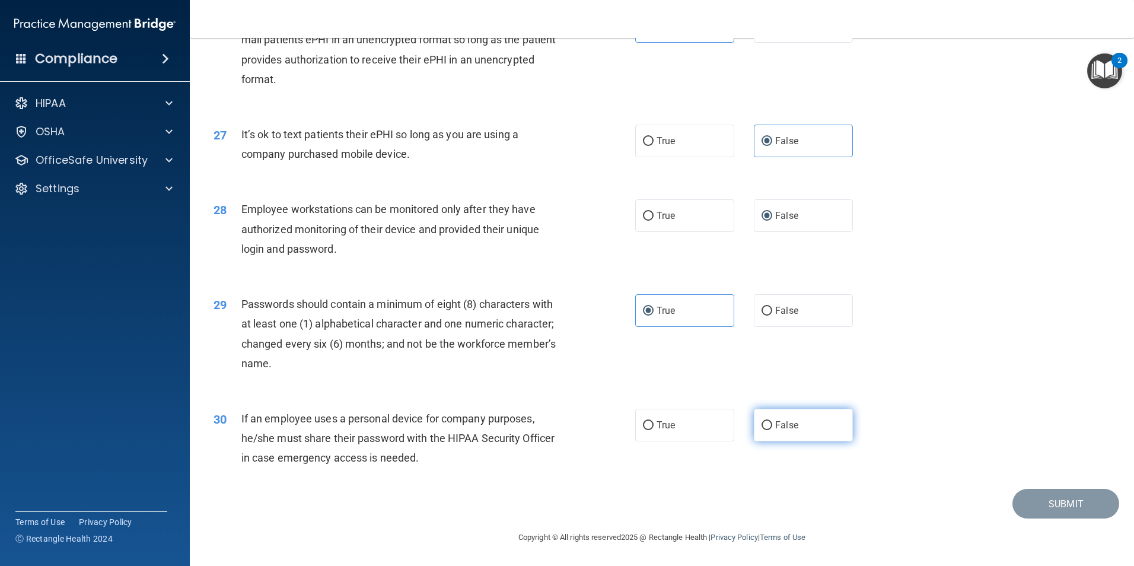
click at [754, 423] on label "False" at bounding box center [803, 425] width 99 height 33
click at [761, 423] on input "False" at bounding box center [766, 425] width 11 height 9
radio input "true"
click at [1080, 521] on footer "Copyright © All rights reserved 2025 @ Rectangle Health | Privacy Policy | Term…" at bounding box center [661, 536] width 897 height 36
click at [1079, 498] on button "Submit" at bounding box center [1065, 504] width 107 height 30
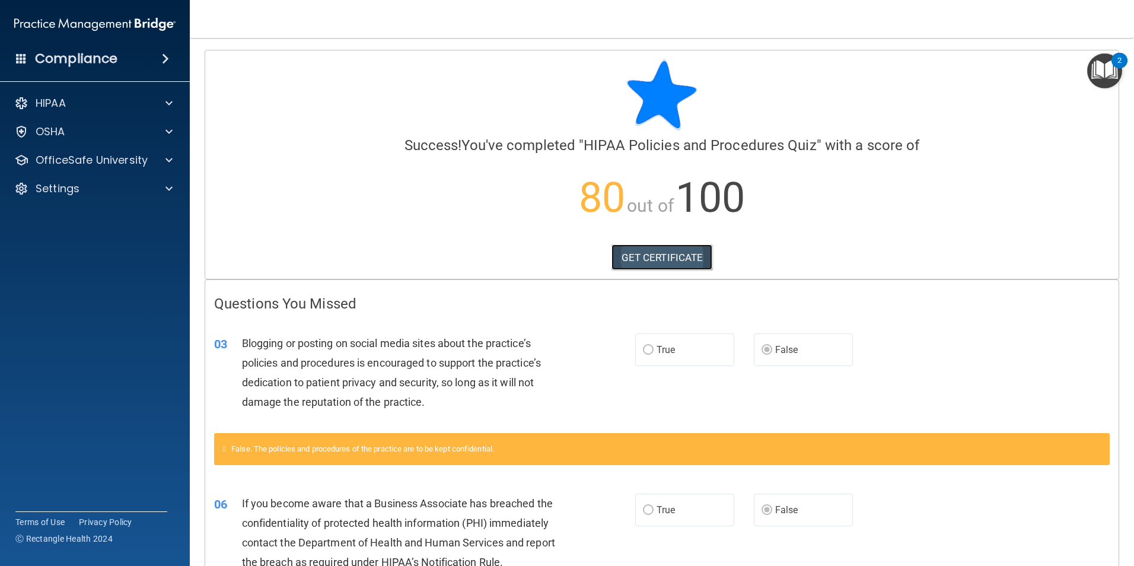
click at [650, 252] on link "GET CERTIFICATE" at bounding box center [661, 257] width 101 height 26
click at [65, 157] on p "OfficeSafe University" at bounding box center [92, 160] width 112 height 14
click at [78, 193] on p "HIPAA Training" at bounding box center [57, 189] width 98 height 12
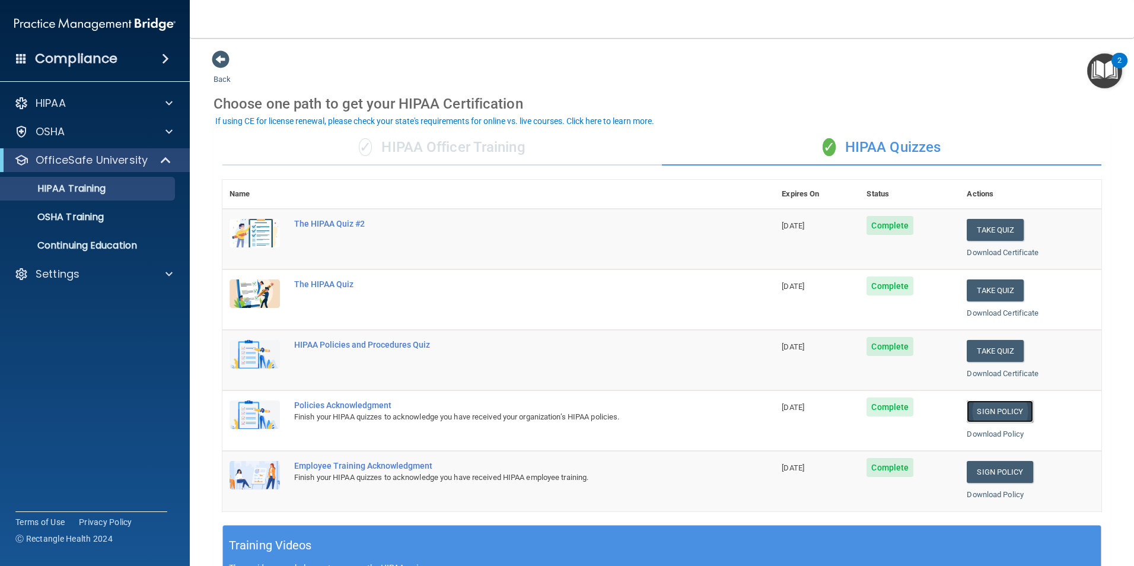
click at [1006, 414] on link "Sign Policy" at bounding box center [1000, 411] width 66 height 22
click at [1006, 472] on link "Sign Policy" at bounding box center [1000, 472] width 66 height 22
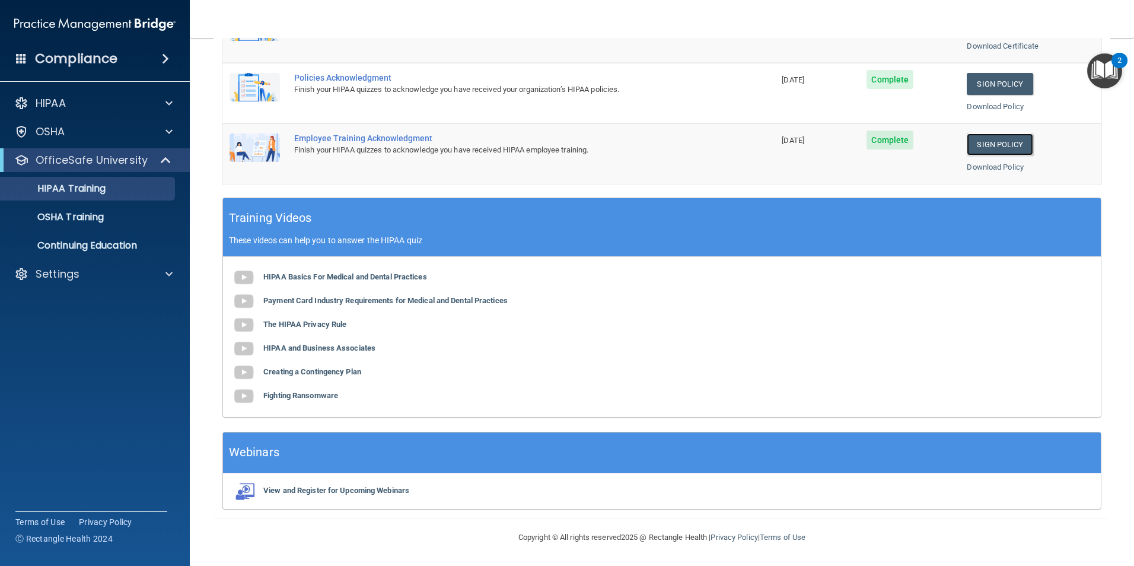
scroll to position [31, 0]
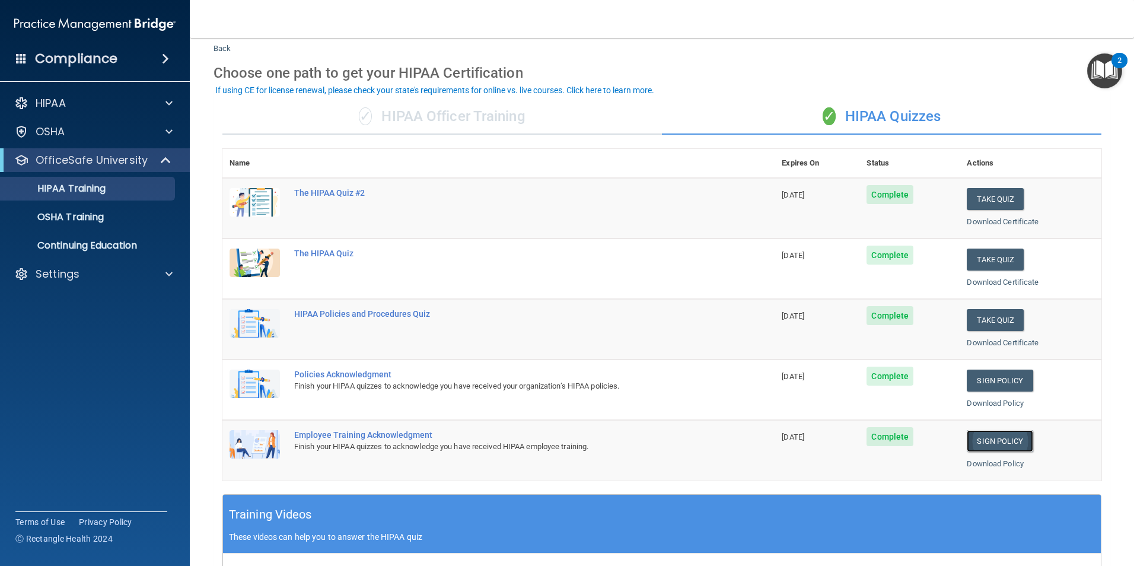
click at [975, 444] on link "Sign Policy" at bounding box center [1000, 441] width 66 height 22
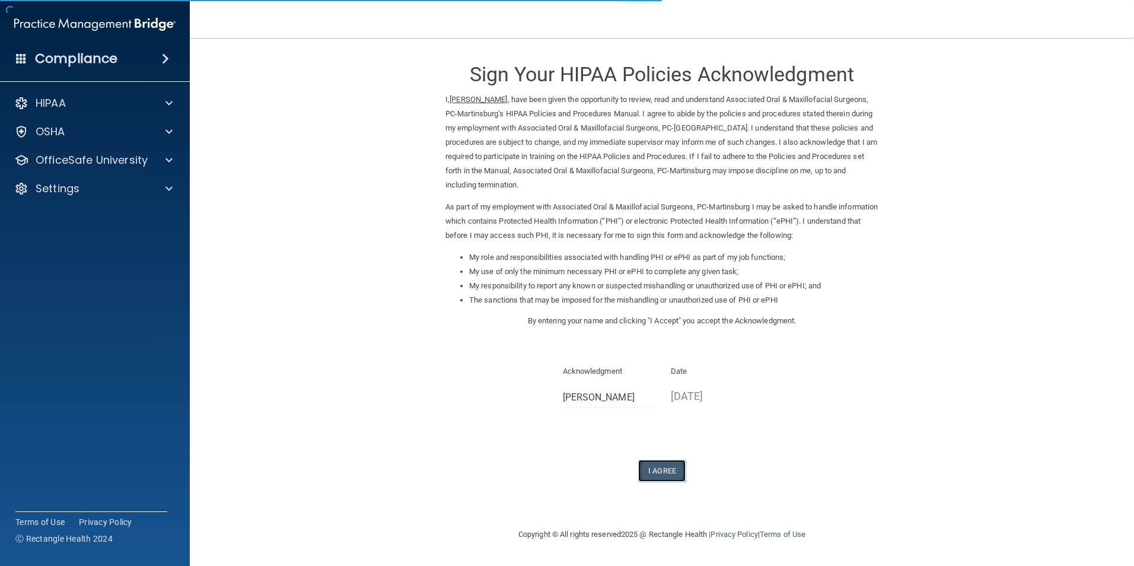
click at [669, 472] on button "I Agree" at bounding box center [661, 471] width 47 height 22
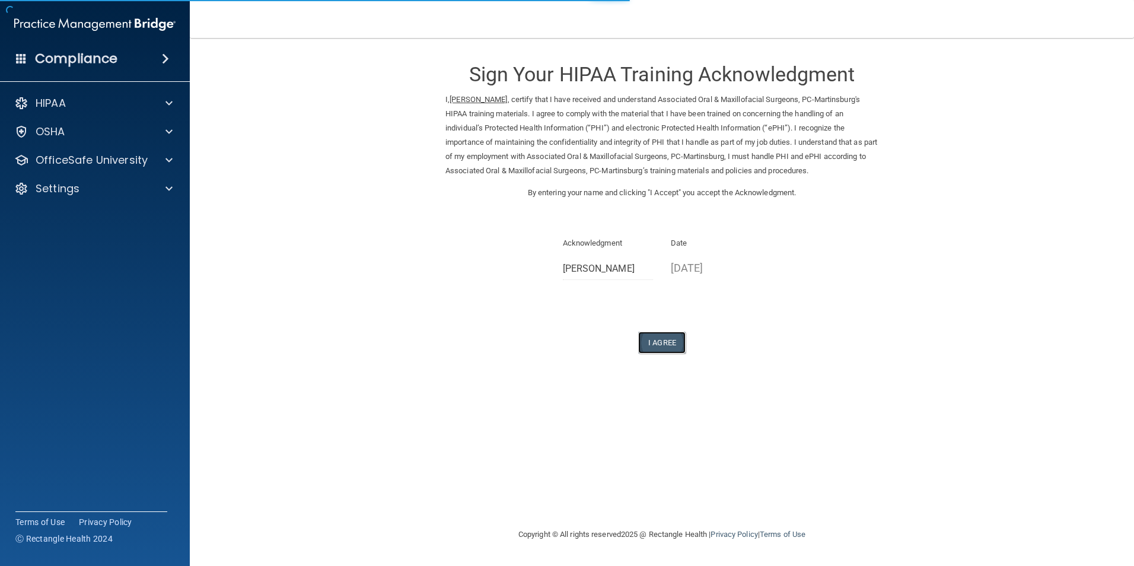
click at [677, 337] on button "I Agree" at bounding box center [661, 342] width 47 height 22
click at [673, 339] on button "I Agree" at bounding box center [661, 342] width 47 height 22
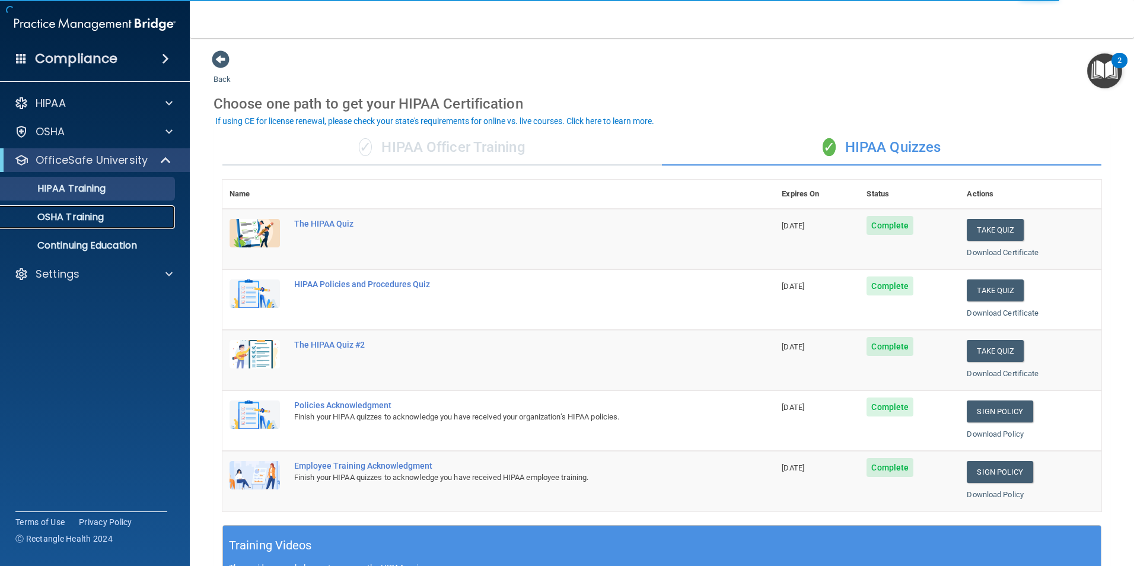
click at [85, 222] on p "OSHA Training" at bounding box center [56, 217] width 96 height 12
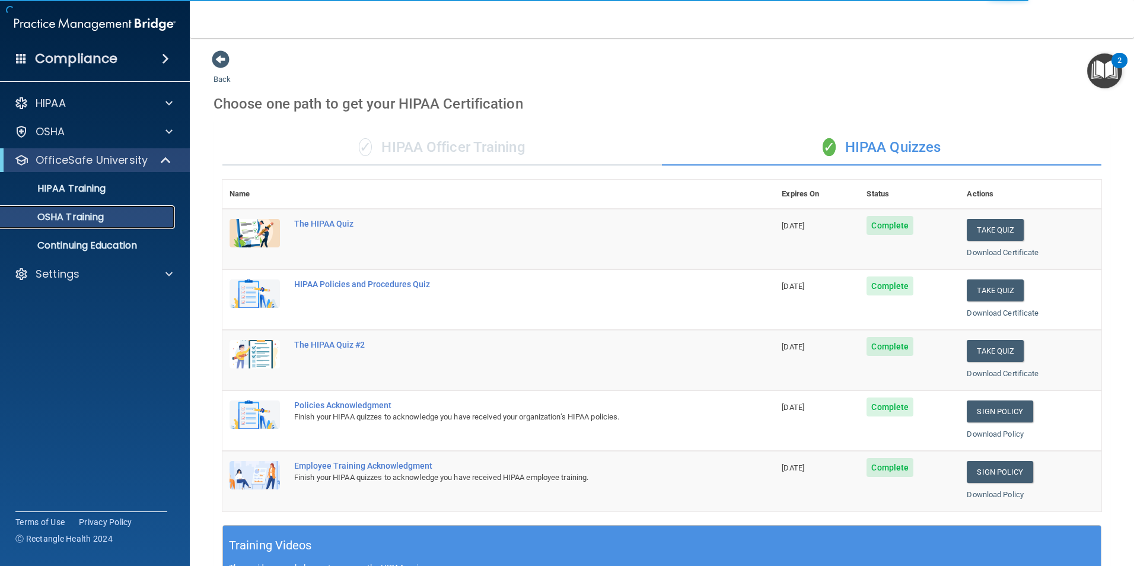
click at [96, 226] on link "OSHA Training" at bounding box center [81, 217] width 187 height 24
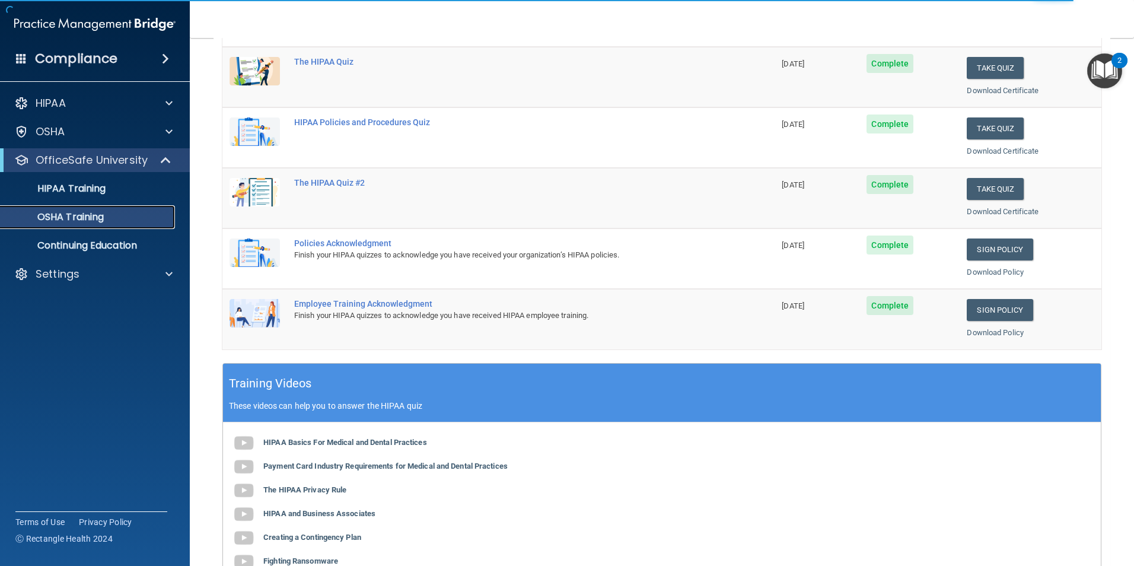
scroll to position [178, 0]
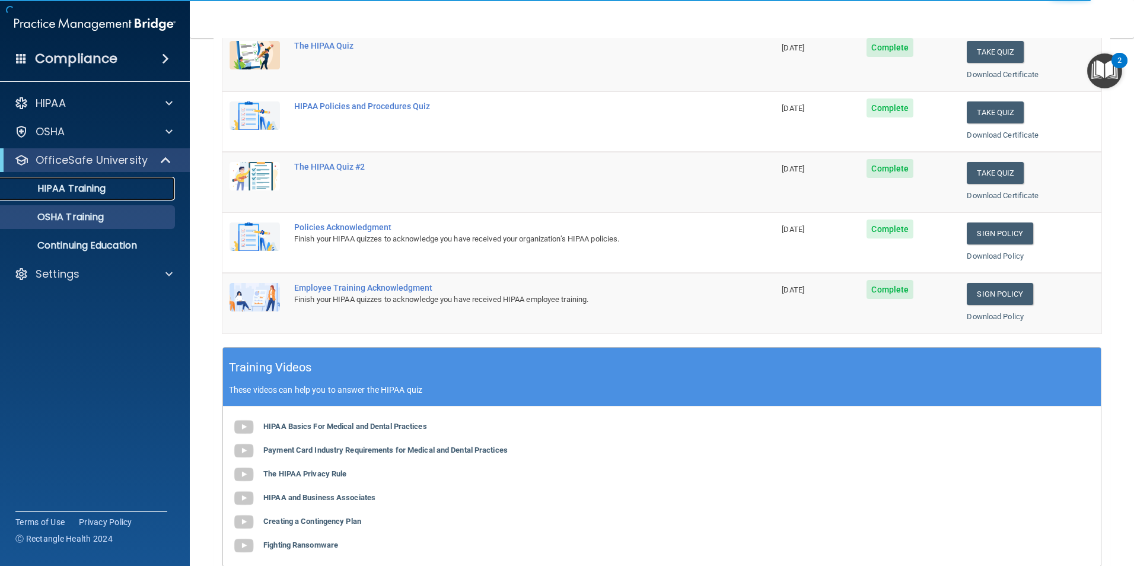
click at [56, 183] on p "HIPAA Training" at bounding box center [57, 189] width 98 height 12
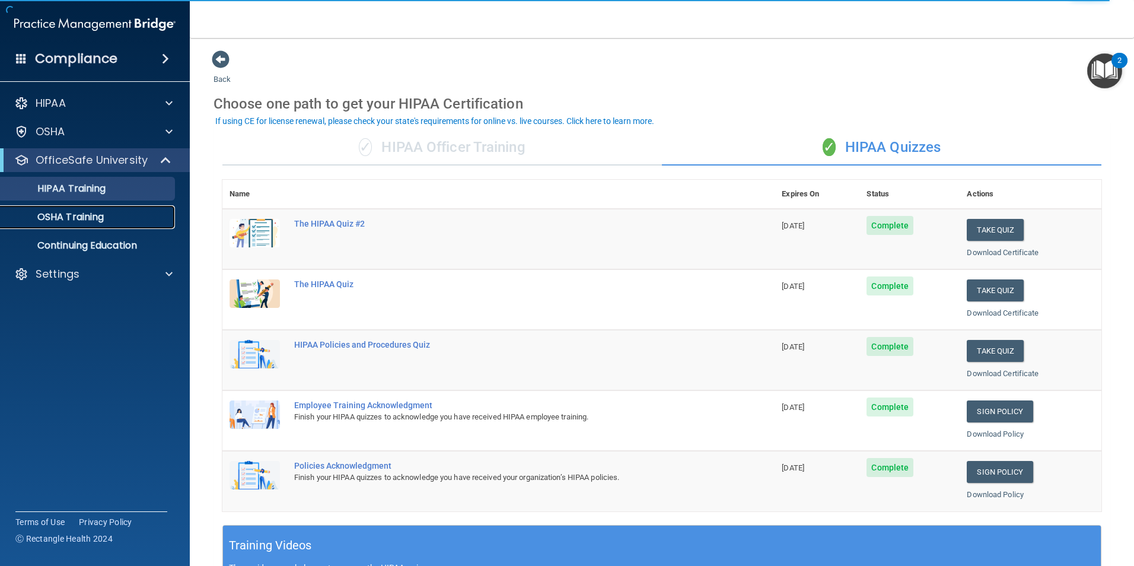
click at [80, 220] on p "OSHA Training" at bounding box center [56, 217] width 96 height 12
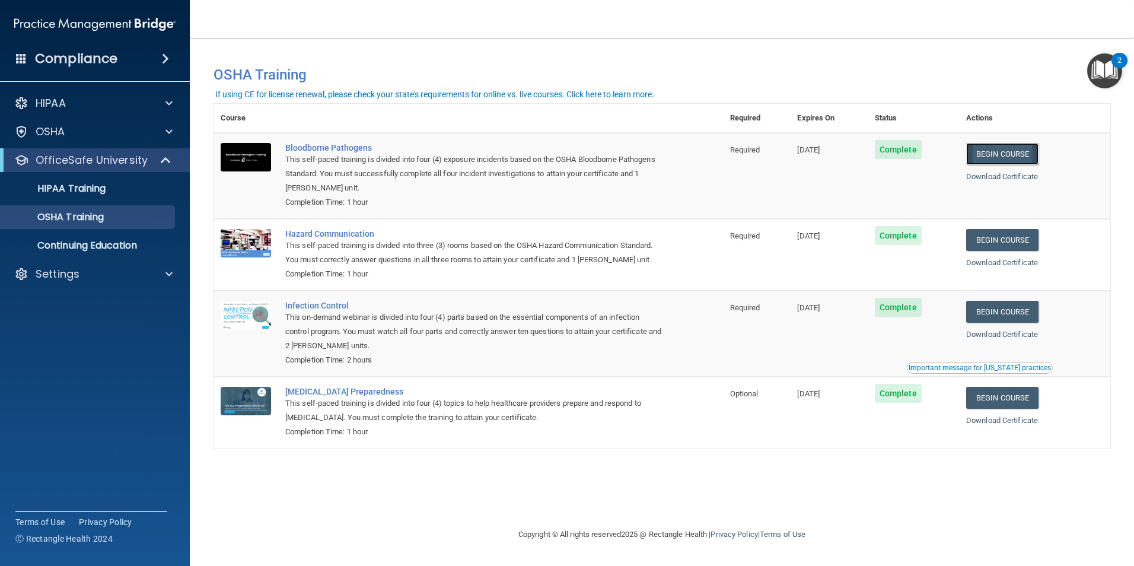
click at [1020, 162] on link "Begin Course" at bounding box center [1002, 154] width 72 height 22
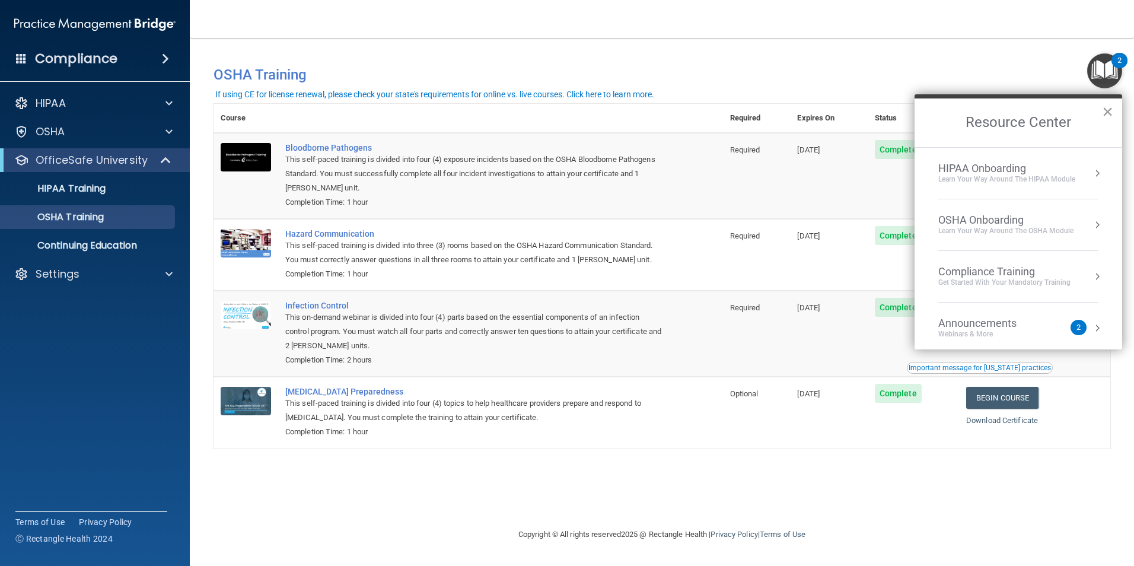
click at [1105, 110] on button "×" at bounding box center [1107, 111] width 11 height 19
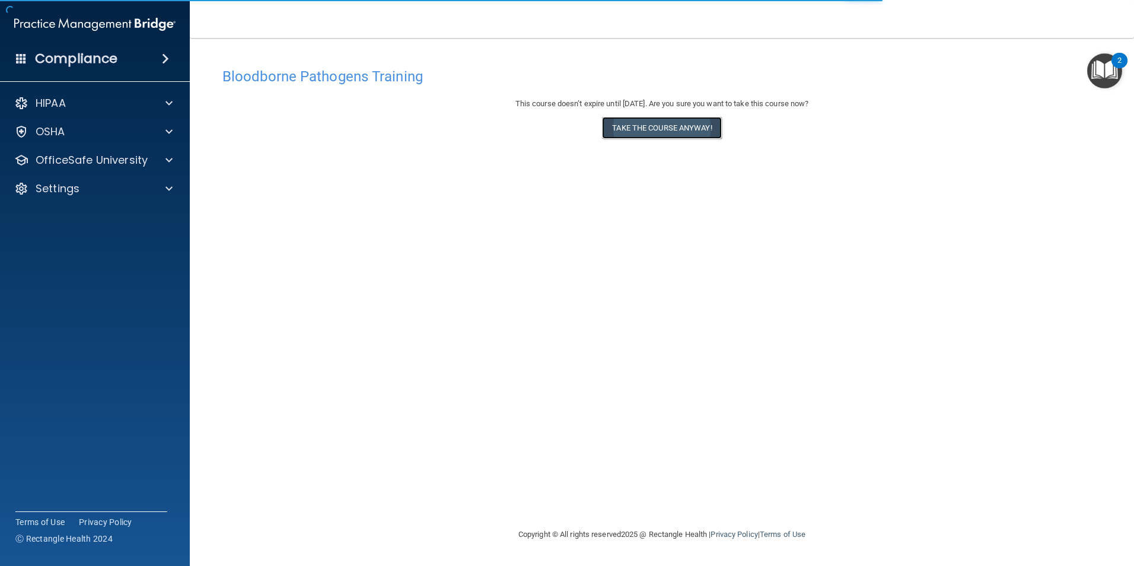
click at [695, 130] on button "Take the course anyway!" at bounding box center [661, 128] width 119 height 22
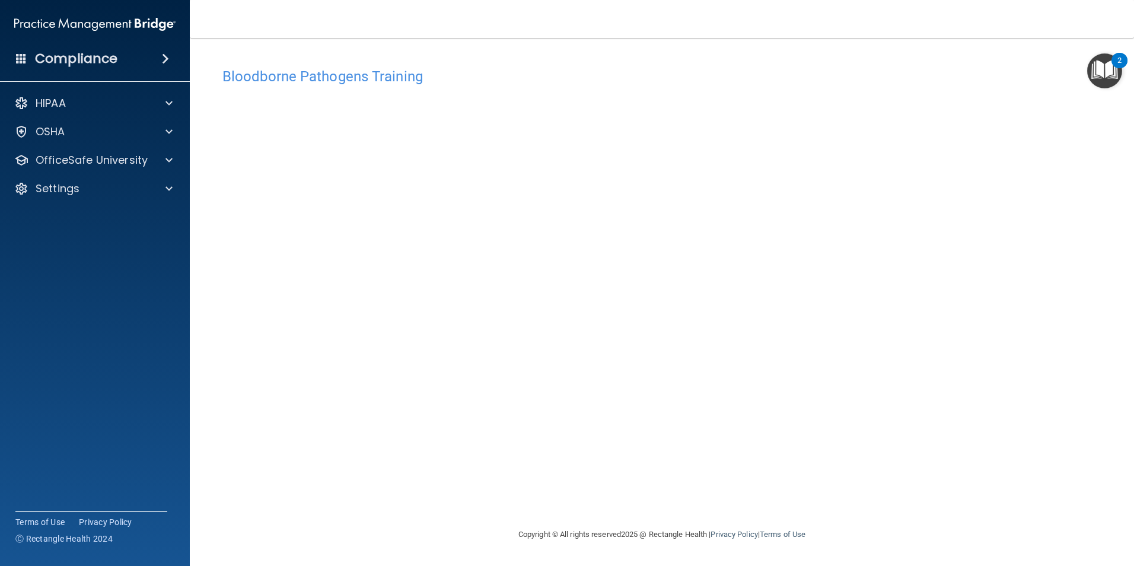
click at [1101, 306] on div "Bloodborne Pathogens Training This course doesn’t expire until [DATE]. Are you …" at bounding box center [661, 294] width 897 height 465
click at [1106, 74] on img "Open Resource Center, 2 new notifications" at bounding box center [1104, 70] width 35 height 35
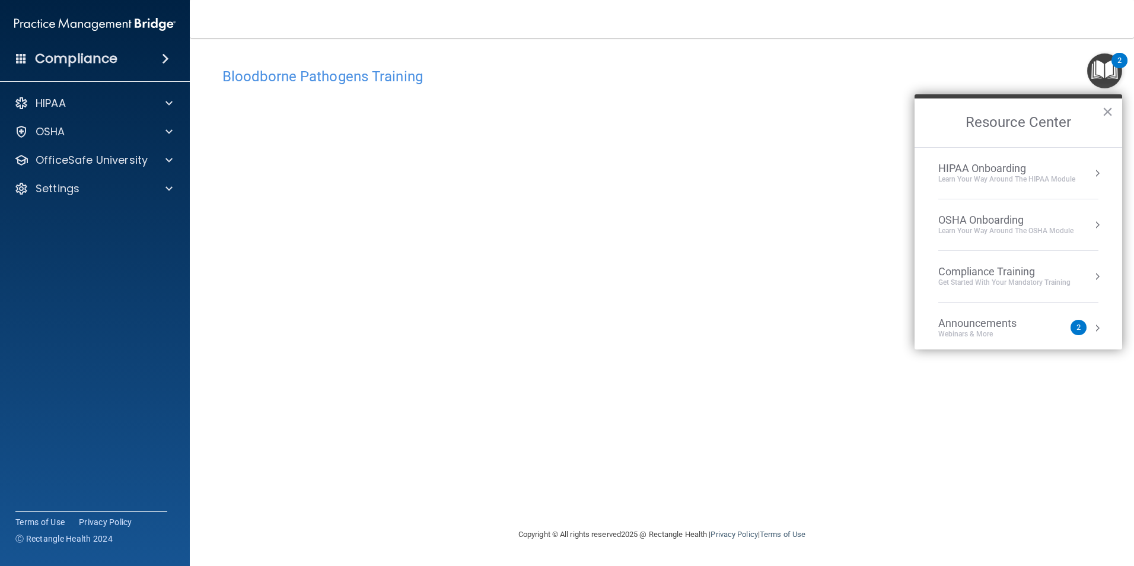
click at [1028, 53] on div "Bloodborne Pathogens Training This course doesn’t expire until [DATE]. Are you …" at bounding box center [661, 282] width 897 height 465
click at [81, 109] on div "HIPAA" at bounding box center [78, 103] width 147 height 14
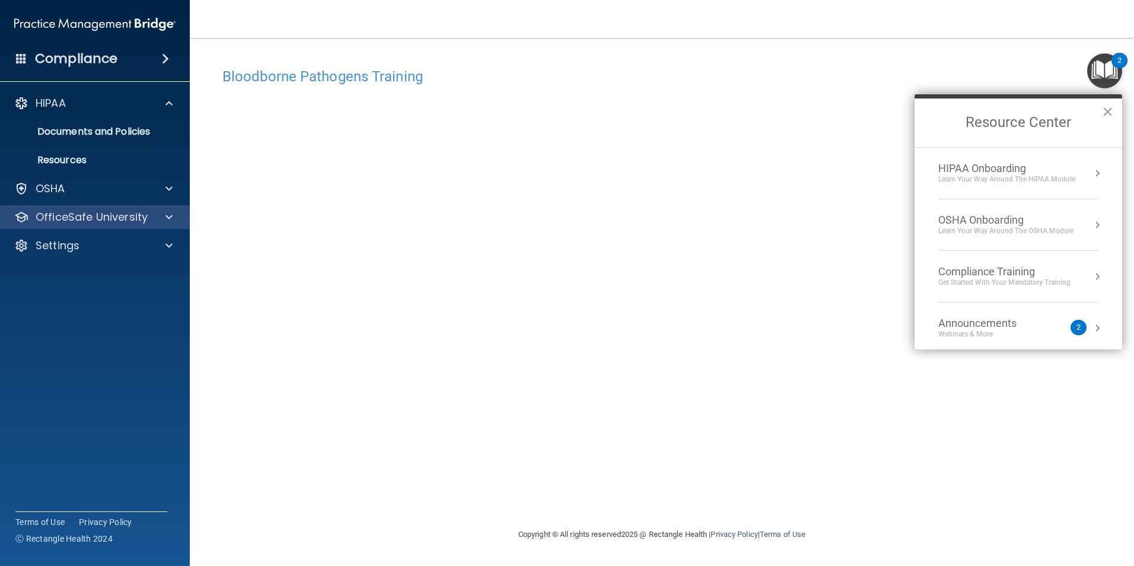
click at [135, 225] on div "OfficeSafe University" at bounding box center [95, 217] width 190 height 24
click at [134, 219] on p "OfficeSafe University" at bounding box center [92, 217] width 112 height 14
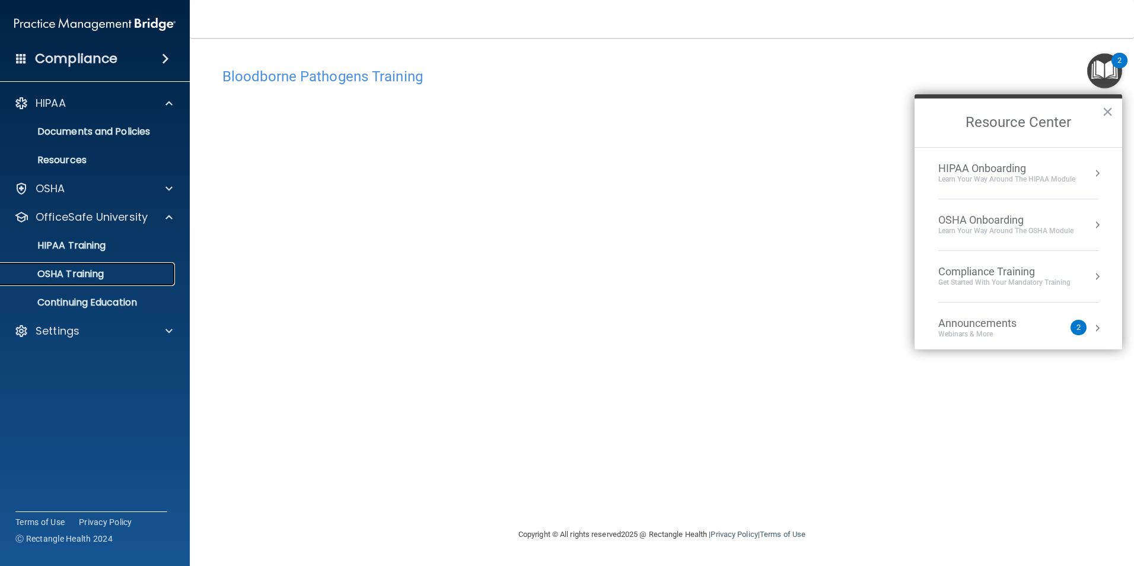
click at [94, 273] on p "OSHA Training" at bounding box center [56, 274] width 96 height 12
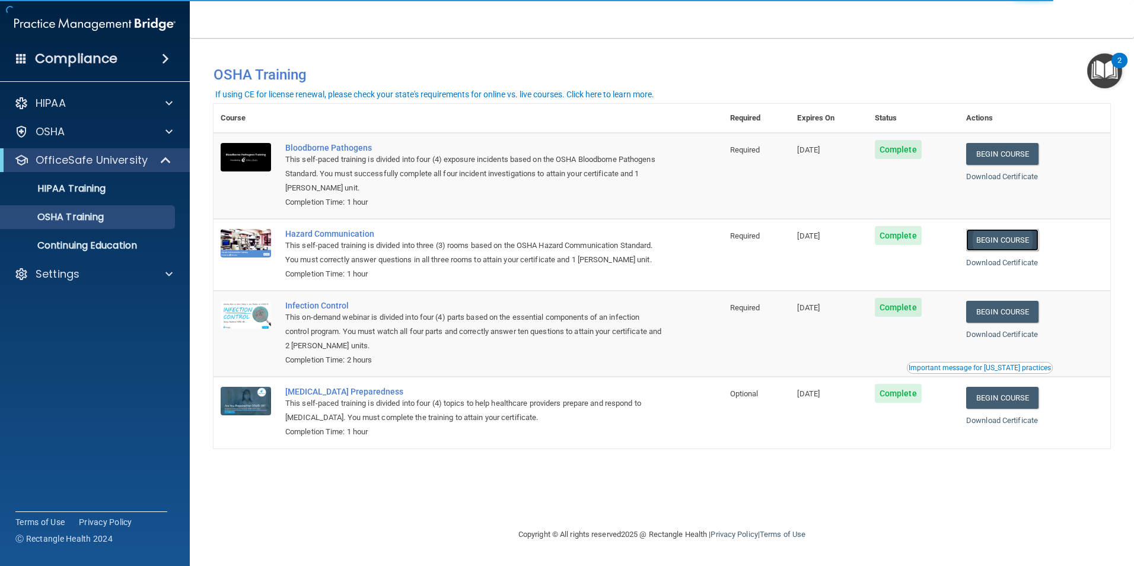
click at [1007, 243] on link "Begin Course" at bounding box center [1002, 240] width 72 height 22
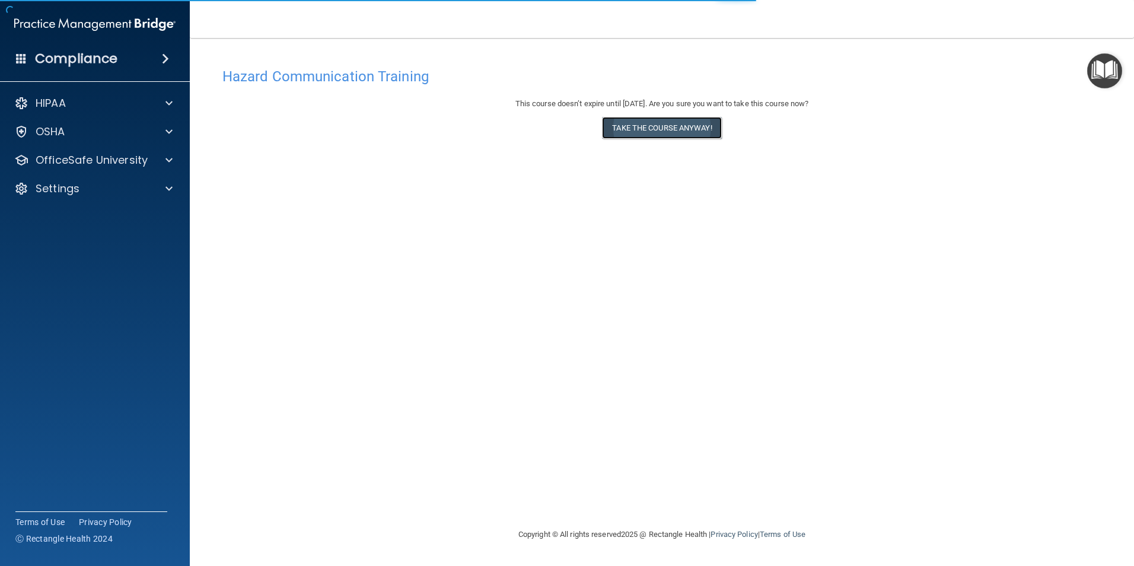
click at [675, 125] on button "Take the course anyway!" at bounding box center [661, 128] width 119 height 22
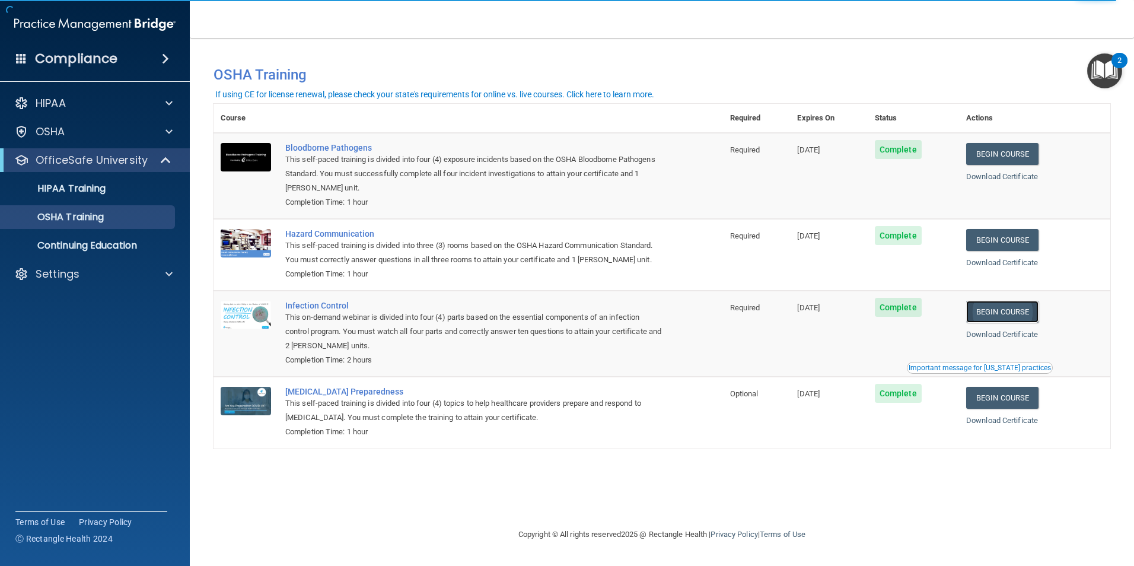
click at [1038, 318] on link "Begin Course" at bounding box center [1002, 312] width 72 height 22
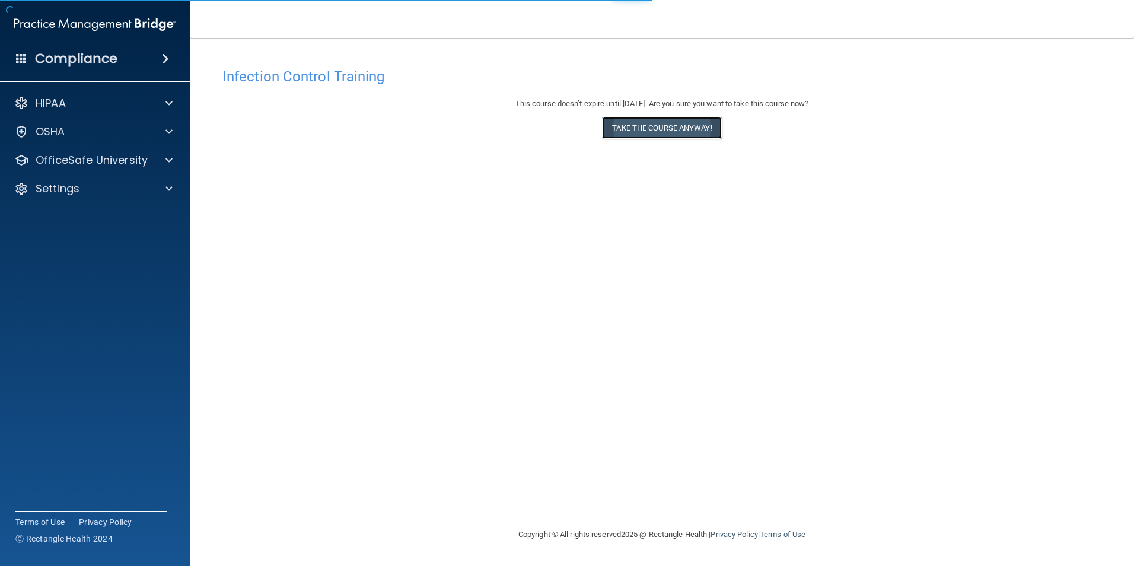
click at [630, 135] on button "Take the course anyway!" at bounding box center [661, 128] width 119 height 22
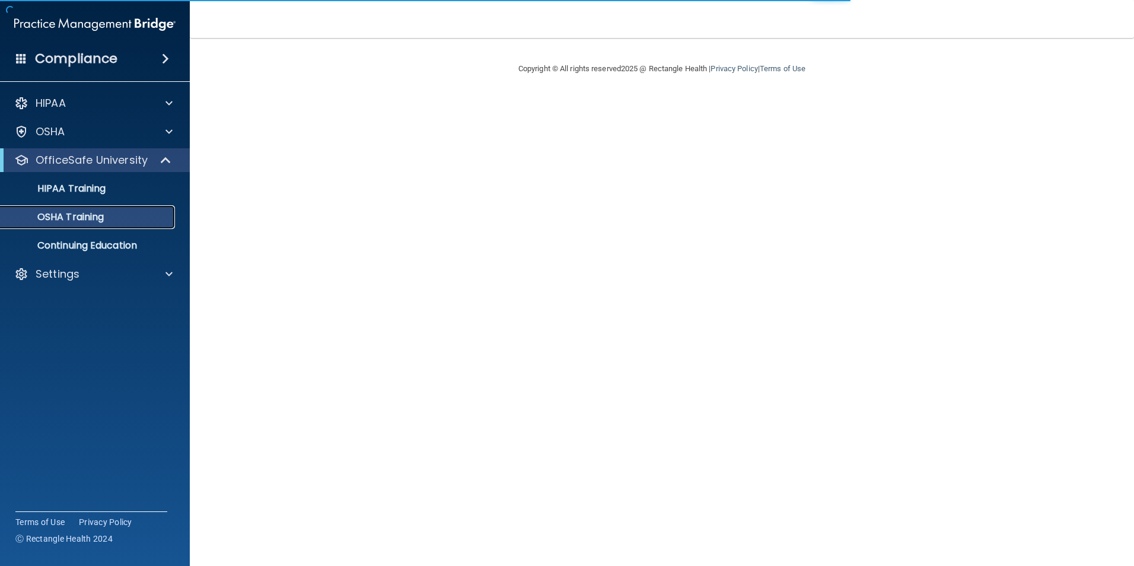
click at [65, 213] on p "OSHA Training" at bounding box center [56, 217] width 96 height 12
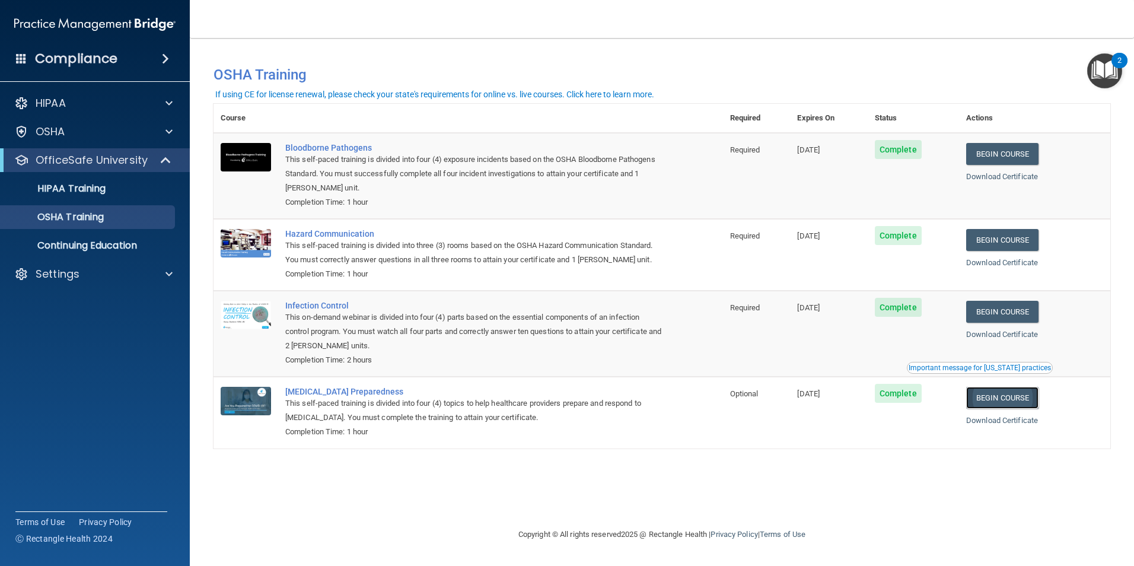
click at [997, 406] on link "Begin Course" at bounding box center [1002, 398] width 72 height 22
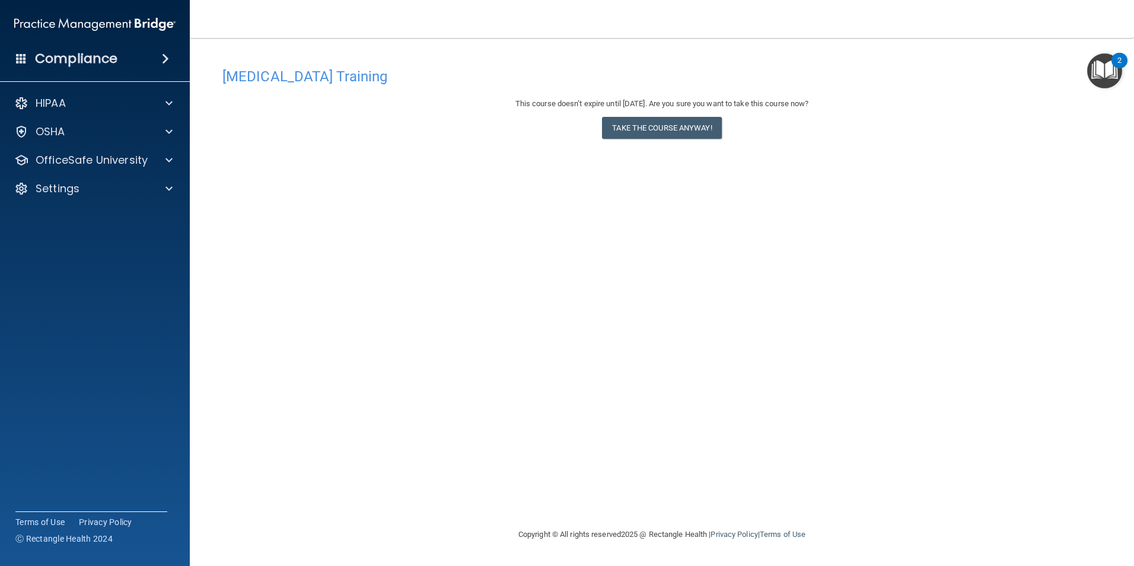
click at [689, 145] on div "This course doesn’t expire until [DATE]. Are you sure you want to take this cou…" at bounding box center [661, 121] width 879 height 48
click at [685, 133] on button "Take the course anyway!" at bounding box center [661, 128] width 119 height 22
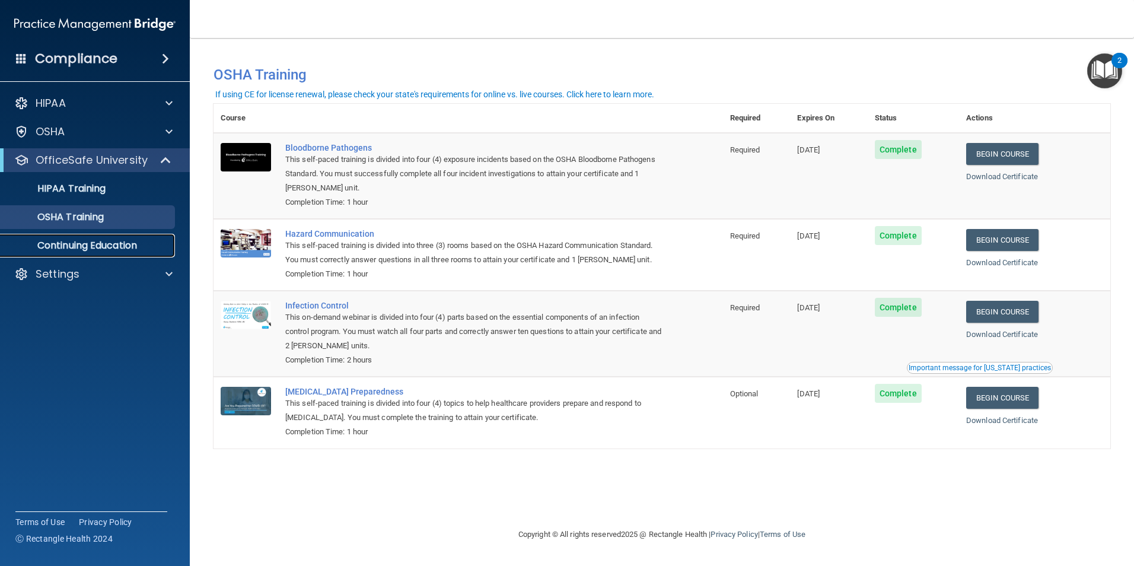
click at [90, 243] on p "Continuing Education" at bounding box center [89, 246] width 162 height 12
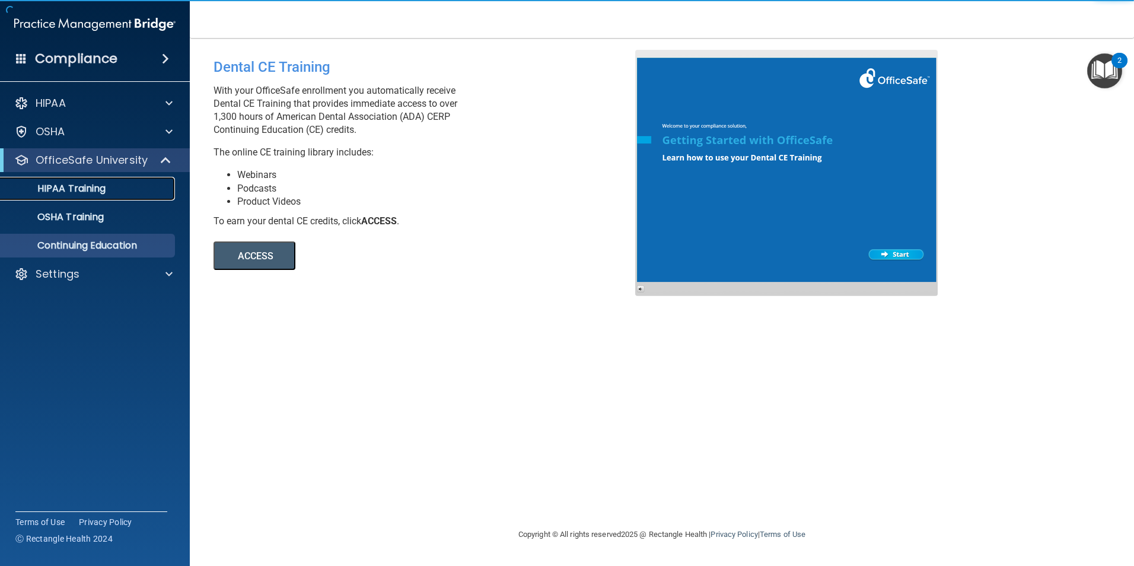
click at [37, 192] on p "HIPAA Training" at bounding box center [57, 189] width 98 height 12
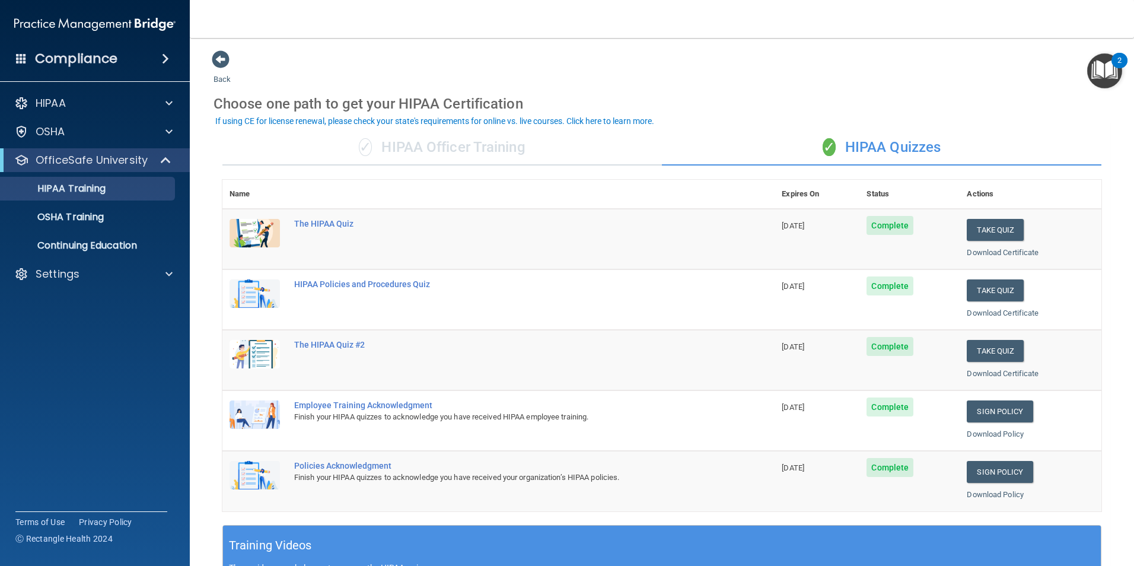
click at [1104, 69] on img "Open Resource Center, 2 new notifications" at bounding box center [1104, 70] width 35 height 35
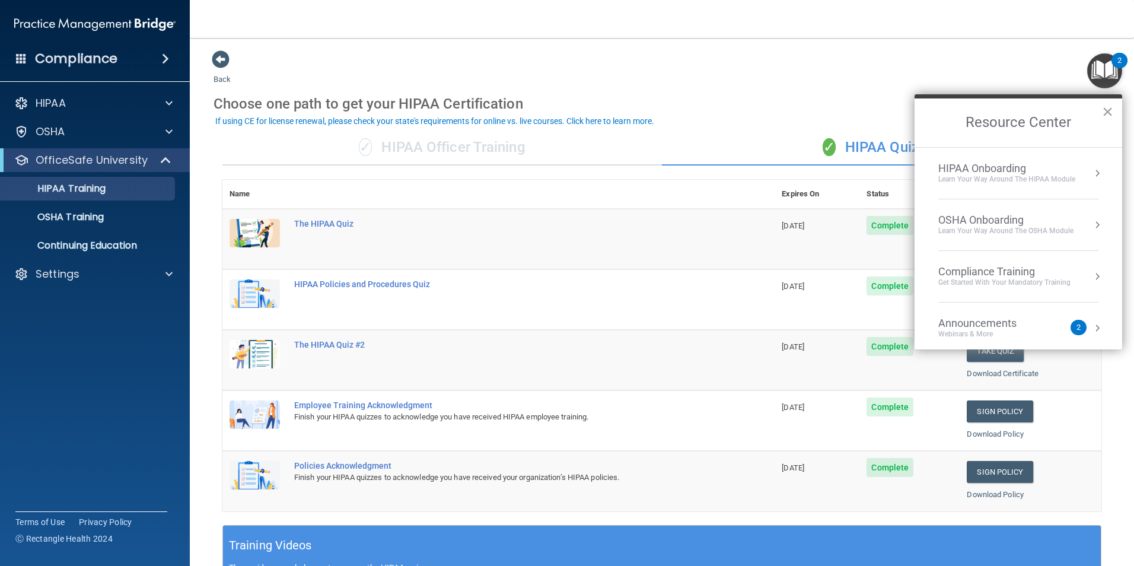
click at [691, 90] on div "Choose one path to get your HIPAA Certification" at bounding box center [661, 104] width 897 height 34
